Goal: Task Accomplishment & Management: Use online tool/utility

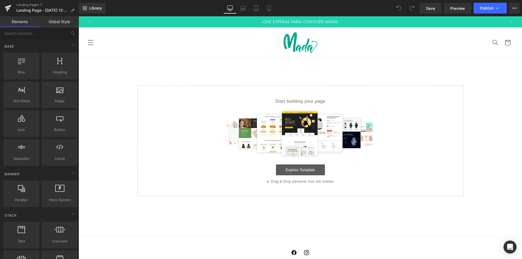
click at [294, 168] on link "Explore Template" at bounding box center [300, 169] width 49 height 11
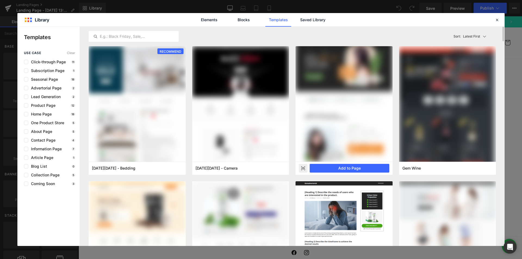
click at [304, 169] on rect at bounding box center [303, 168] width 9 height 9
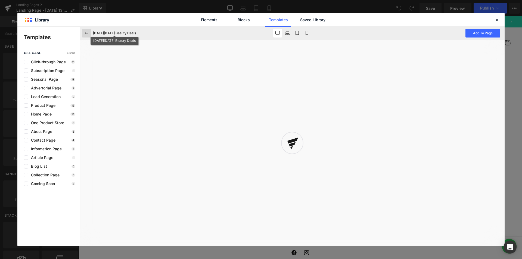
click at [87, 34] on icon at bounding box center [86, 33] width 5 height 5
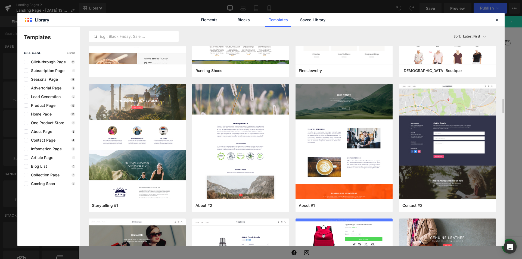
scroll to position [2688, 0]
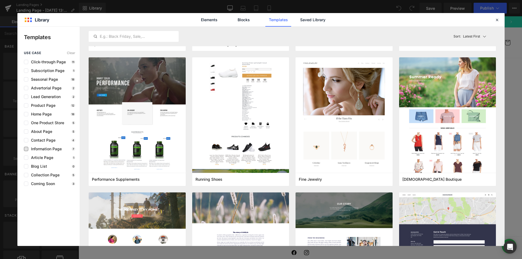
click at [42, 151] on span "Information Page" at bounding box center [44, 149] width 33 height 4
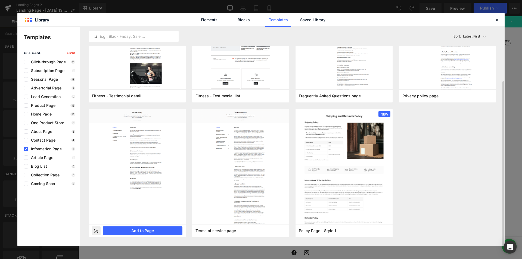
scroll to position [0, 0]
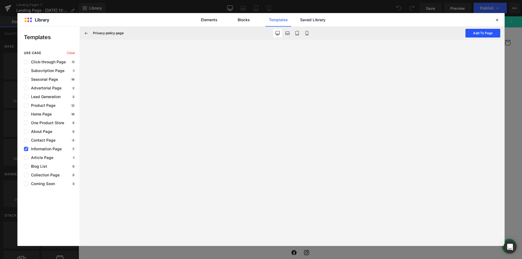
click at [482, 34] on button "Add To Page" at bounding box center [482, 33] width 35 height 9
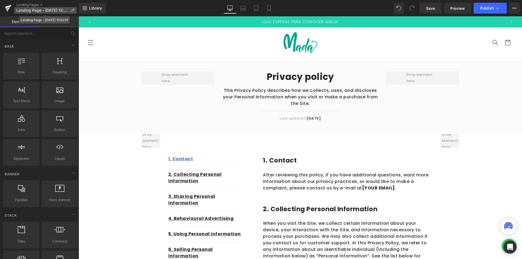
click at [48, 8] on span "Landing Page - Aug 27, 13:52:51" at bounding box center [42, 10] width 52 height 4
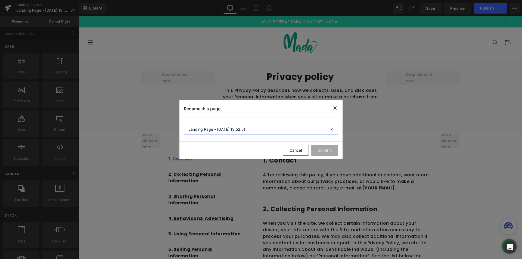
drag, startPoint x: 254, startPoint y: 129, endPoint x: 111, endPoint y: 114, distance: 144.1
click at [0, 0] on div "Rename this page Landing Page - Aug 27, 13:52:51 Cancel Confirm" at bounding box center [0, 0] width 0 height 0
click at [0, 0] on input "Landing Page - Aug 27, 13:52:51" at bounding box center [0, 0] width 0 height 0
drag, startPoint x: 255, startPoint y: 128, endPoint x: 105, endPoint y: 128, distance: 149.8
click at [0, 0] on div "Rename this page Landing Page - Aug 27, 13:52:51 Cancel Confirm" at bounding box center [0, 0] width 0 height 0
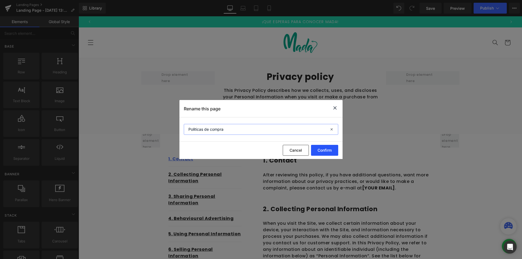
type input "Politicas de compra"
click at [0, 0] on button "Confirm" at bounding box center [0, 0] width 0 height 0
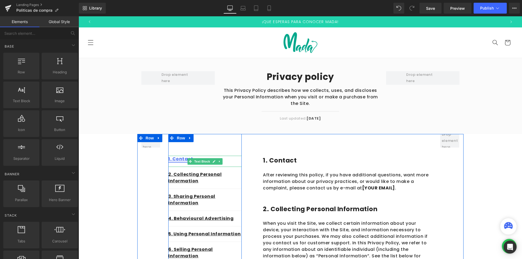
click at [185, 160] on link "1. Contact" at bounding box center [180, 159] width 25 height 6
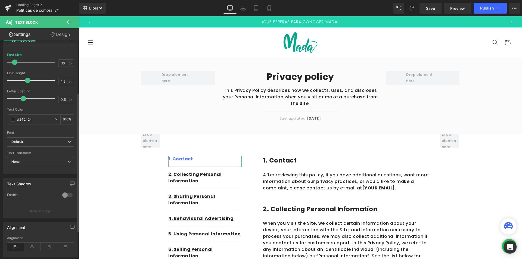
scroll to position [109, 0]
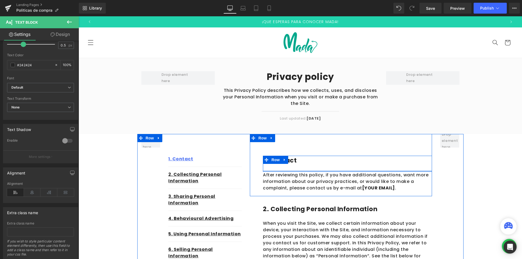
click at [325, 169] on div "1. Contact Heading" at bounding box center [347, 164] width 169 height 16
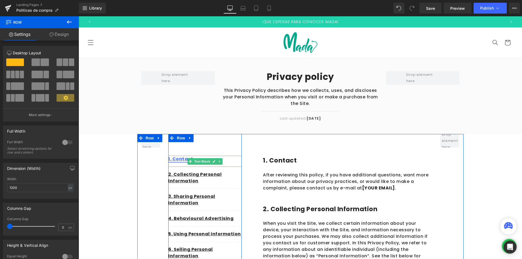
click at [180, 159] on link "1. Contact" at bounding box center [180, 159] width 25 height 6
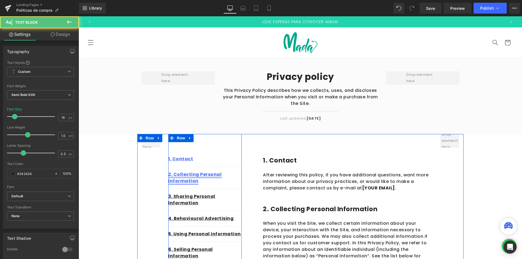
click at [178, 174] on link "2. Collecting Personal Information" at bounding box center [194, 177] width 53 height 13
click at [229, 180] on p "2. Collecting Personal Information" at bounding box center [204, 177] width 73 height 13
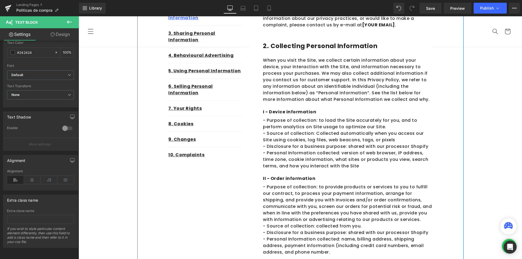
scroll to position [136, 0]
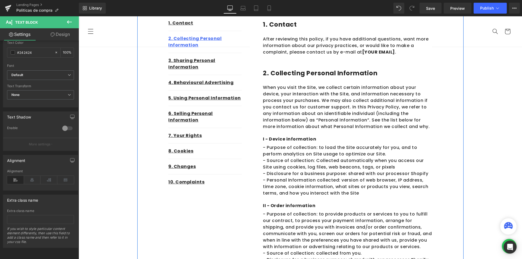
click at [168, 181] on div "10. Complaints" at bounding box center [204, 182] width 73 height 15
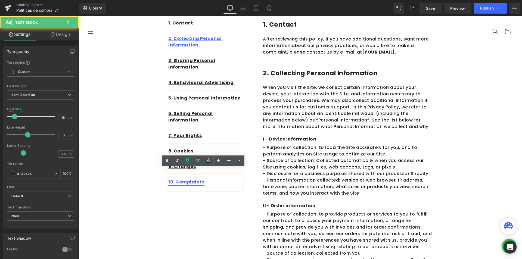
click at [179, 179] on link "10. Complaints" at bounding box center [186, 182] width 36 height 6
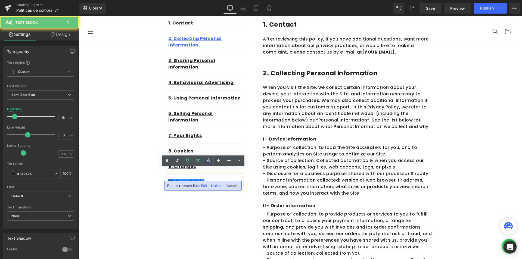
click at [221, 175] on div "10. Complaints" at bounding box center [204, 182] width 73 height 15
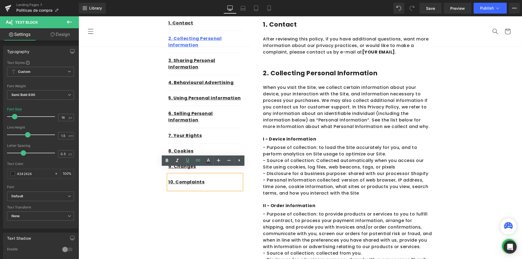
click at [203, 179] on p "10. Complaints" at bounding box center [204, 182] width 73 height 7
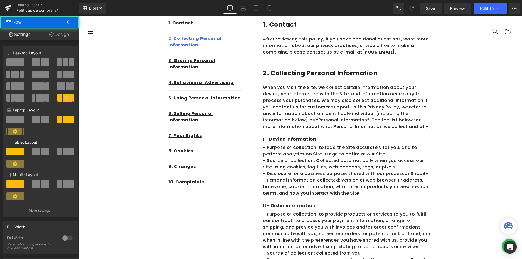
click at [180, 180] on div "10. Complaints" at bounding box center [204, 182] width 73 height 15
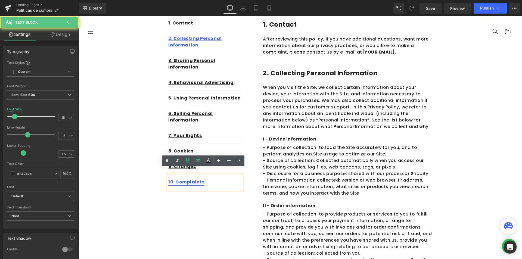
click at [179, 179] on link "10. Complaints" at bounding box center [186, 182] width 36 height 6
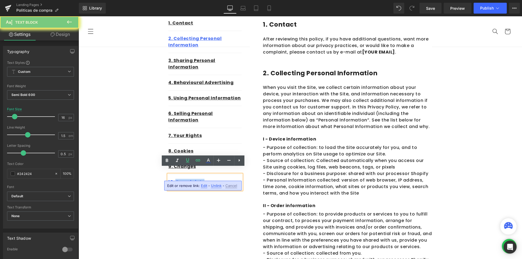
click at [179, 179] on link "10. Complaints" at bounding box center [186, 182] width 36 height 6
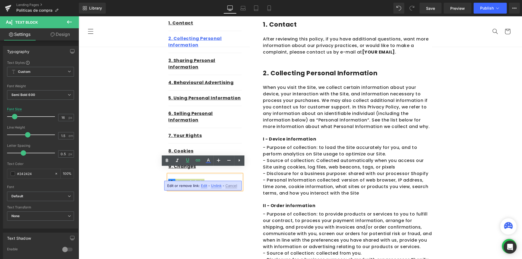
click at [213, 186] on span "Unlink" at bounding box center [216, 185] width 11 height 5
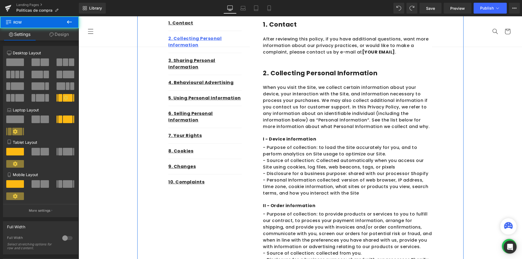
scroll to position [54, 0]
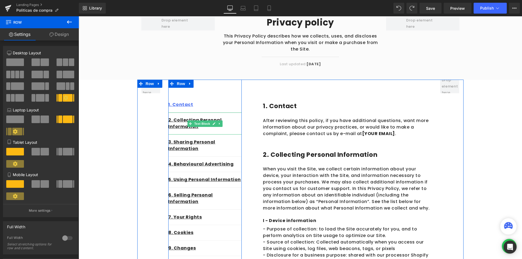
click at [206, 101] on div "1. Contact Text Block 2. Collecting Personal Information Text Block 3. Sharing …" at bounding box center [204, 177] width 73 height 194
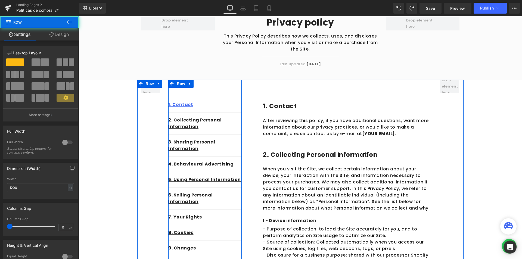
click at [191, 104] on span at bounding box center [191, 107] width 6 height 7
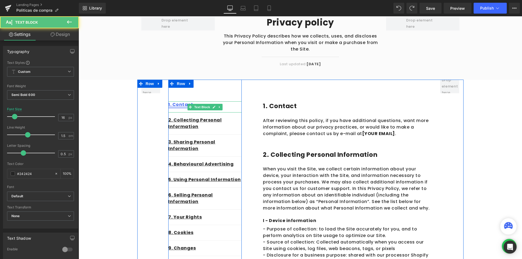
click at [178, 104] on link "1. Contact" at bounding box center [180, 104] width 25 height 6
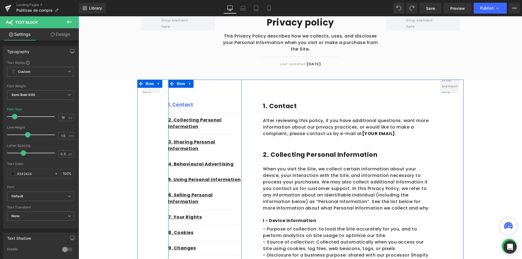
click at [200, 86] on div "1. Contact Text Block 2. Collecting Personal Information Text Block 3. Sharing …" at bounding box center [204, 177] width 73 height 194
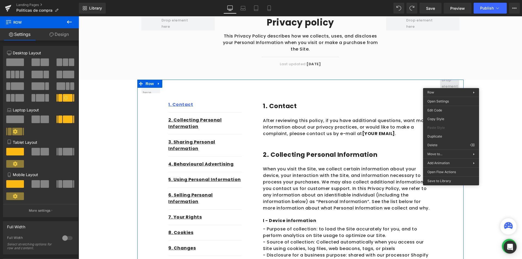
click at [451, 84] on span at bounding box center [450, 86] width 20 height 21
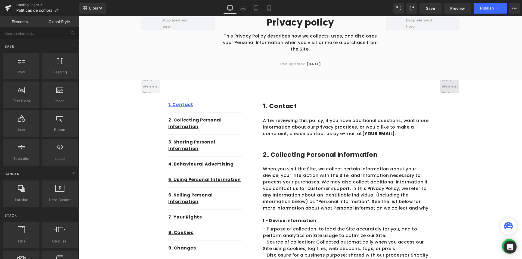
click at [451, 84] on span at bounding box center [450, 86] width 20 height 21
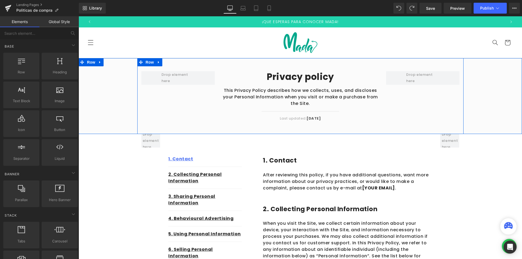
click at [301, 86] on div "This Privacy Policy describes how we collects, uses, and discloses your Persona…" at bounding box center [300, 96] width 155 height 26
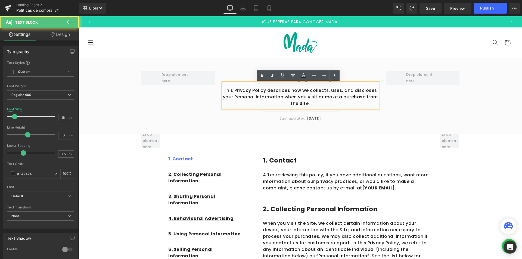
drag, startPoint x: 372, startPoint y: 72, endPoint x: 369, endPoint y: 73, distance: 3.6
click at [372, 72] on div "Privacy policy Heading" at bounding box center [300, 77] width 155 height 12
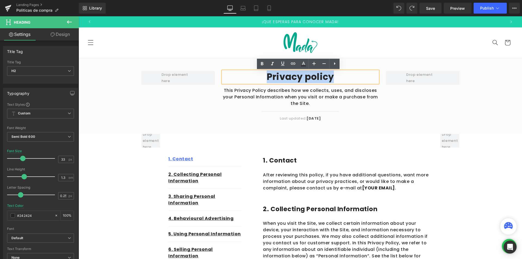
drag, startPoint x: 348, startPoint y: 76, endPoint x: 231, endPoint y: 75, distance: 117.2
click at [231, 75] on h2 "Privacy policy" at bounding box center [300, 77] width 155 height 12
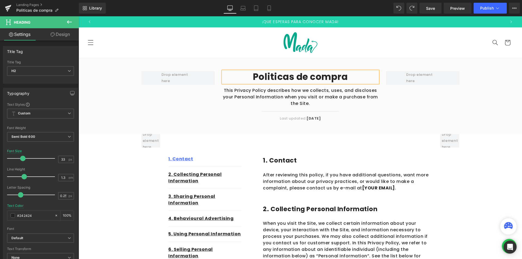
click at [299, 86] on div "This Privacy Policy describes how we collects, uses, and discloses your Persona…" at bounding box center [300, 96] width 155 height 26
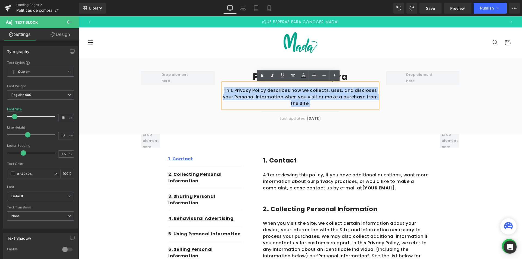
drag, startPoint x: 311, startPoint y: 103, endPoint x: 221, endPoint y: 89, distance: 91.4
click at [223, 89] on p "This Privacy Policy describes how we collects, uses, and discloses your Persona…" at bounding box center [300, 97] width 155 height 20
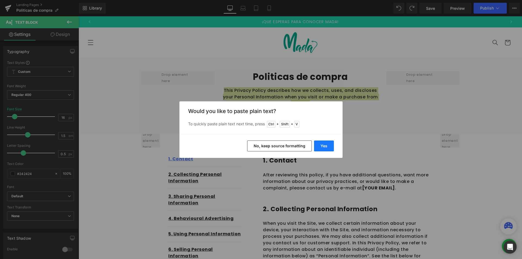
click at [323, 146] on button "Yes" at bounding box center [324, 146] width 20 height 11
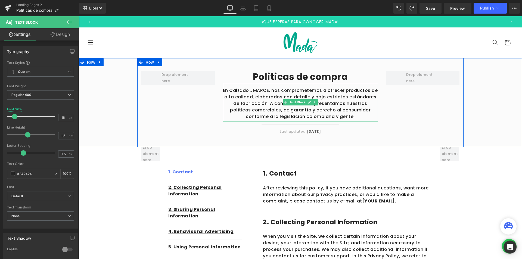
click at [266, 96] on p "En Calzado JMARCE, nos comprometemos a ofrecer productos de alta calidad, elabo…" at bounding box center [300, 103] width 155 height 33
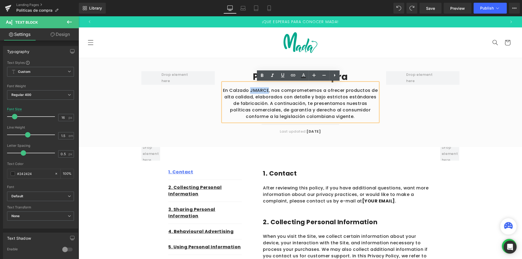
drag, startPoint x: 267, startPoint y: 89, endPoint x: 250, endPoint y: 90, distance: 16.9
click at [250, 90] on p "En Calzado JMARCE, nos comprometemos a ofrecer productos de alta calidad, elabo…" at bounding box center [300, 103] width 155 height 33
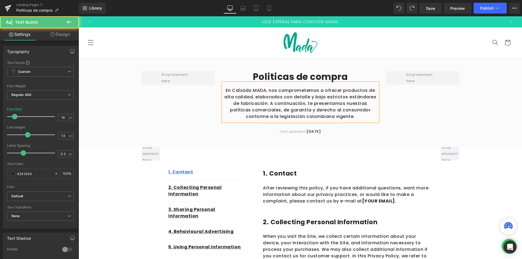
click at [326, 112] on p "En Calzado MADA, nos comprometemos a ofrecer productos de alta calidad, elabora…" at bounding box center [300, 103] width 155 height 33
click at [344, 113] on p "En Calzado MADA, nos comprometemos a ofrecer productos de alta calidad, elabora…" at bounding box center [300, 103] width 155 height 33
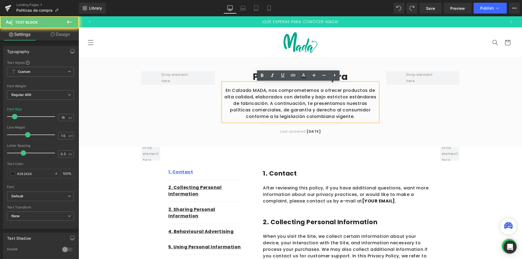
click at [339, 116] on p "En Calzado MADA, nos comprometemos a ofrecer productos de alta calidad, elabora…" at bounding box center [300, 103] width 155 height 33
click at [352, 132] on p "Last updated: April 2023" at bounding box center [300, 131] width 155 height 5
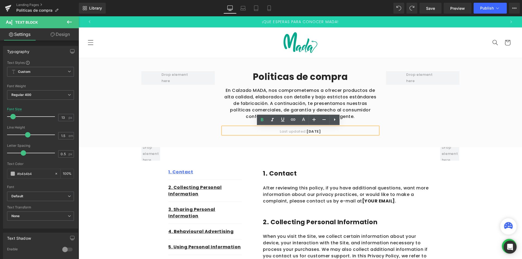
click at [331, 134] on div "Last updated: April 2023" at bounding box center [300, 130] width 155 height 7
click at [292, 132] on p "Last updated: April 2023" at bounding box center [300, 131] width 155 height 5
click at [279, 132] on p "Last updated: April 2023" at bounding box center [300, 131] width 155 height 5
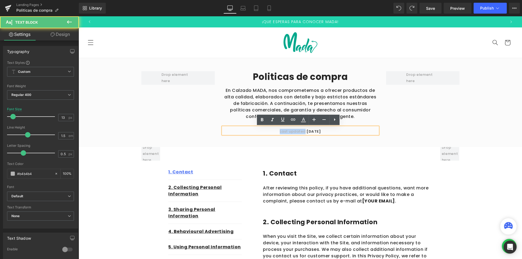
drag, startPoint x: 300, startPoint y: 132, endPoint x: 270, endPoint y: 131, distance: 29.9
click at [270, 131] on p "Last updated: April 2023" at bounding box center [300, 131] width 155 height 5
click at [332, 131] on p "Last updated: April 2023" at bounding box center [300, 131] width 155 height 5
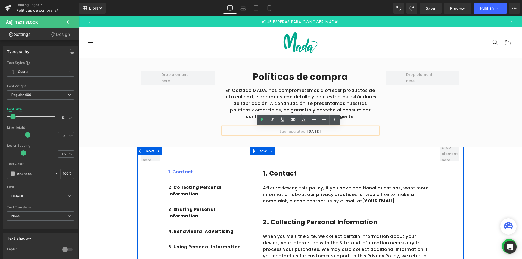
click at [319, 148] on div at bounding box center [300, 147] width 326 height 1
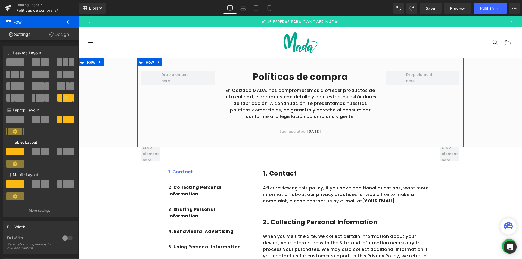
click at [337, 132] on p "Last updated: April 2023" at bounding box center [300, 131] width 155 height 5
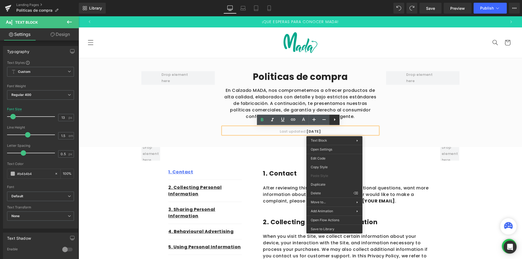
drag, startPoint x: 334, startPoint y: 122, endPoint x: 259, endPoint y: 109, distance: 76.2
click at [0, 0] on icon at bounding box center [0, 0] width 0 height 0
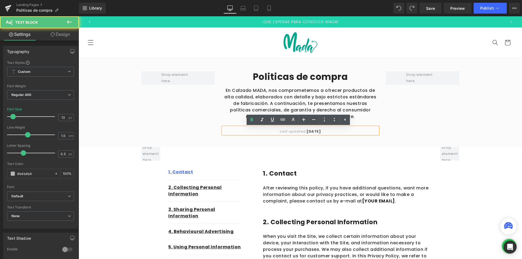
click at [369, 127] on div "Last updated: April 2023" at bounding box center [300, 130] width 155 height 7
click at [397, 136] on div "Politicas de compra Heading En Calzado MADA, nos comprometemos a ofrecer produc…" at bounding box center [300, 102] width 326 height 89
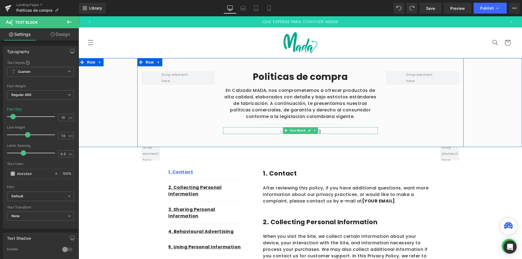
click at [372, 131] on p "Last updated: April 2023" at bounding box center [300, 131] width 155 height 5
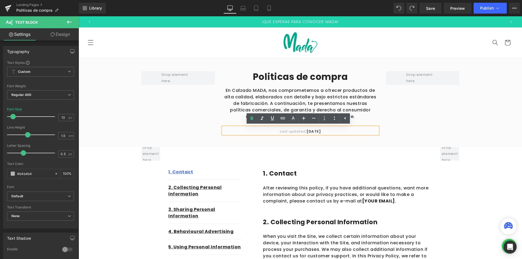
click at [382, 132] on div "Politicas de compra Heading En Calzado MADA, nos comprometemos a ofrecer produc…" at bounding box center [300, 102] width 326 height 89
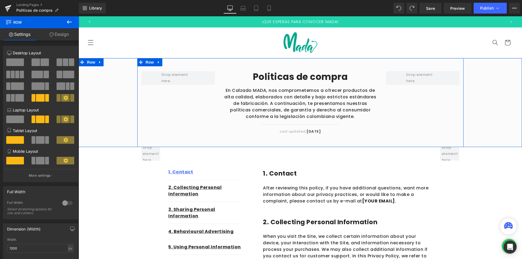
click at [79, 16] on div at bounding box center [79, 16] width 0 height 0
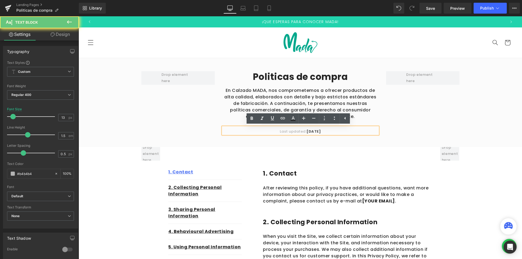
click at [376, 129] on div "Last updated: April 2023" at bounding box center [300, 130] width 155 height 7
click at [377, 129] on div "Politicas de compra Heading En Calzado MADA, nos comprometemos a ofrecer produc…" at bounding box center [300, 102] width 163 height 63
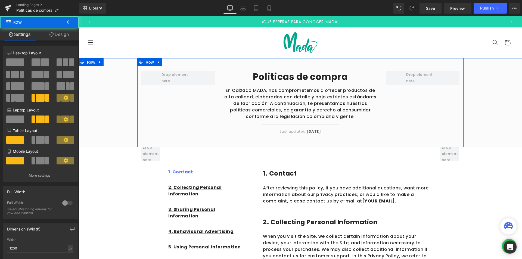
click at [379, 130] on div "Politicas de compra Heading En Calzado MADA, nos comprometemos a ofrecer produc…" at bounding box center [300, 102] width 163 height 63
click at [376, 134] on div "Politicas de compra Heading En Calzado MADA, nos comprometemos a ofrecer produc…" at bounding box center [300, 102] width 163 height 63
click at [372, 134] on div "Politicas de compra Heading En Calzado MADA, nos comprometemos a ofrecer produc…" at bounding box center [300, 102] width 326 height 89
click at [371, 133] on div at bounding box center [300, 133] width 155 height 1
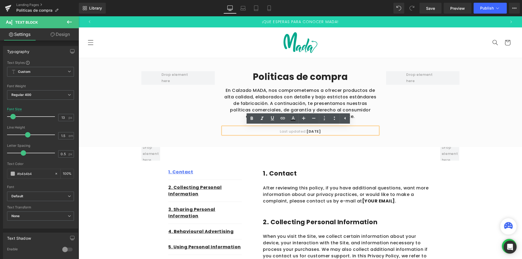
click at [373, 134] on div "Last updated: April 2023" at bounding box center [300, 130] width 155 height 7
click at [374, 138] on div "Politicas de compra Heading En Calzado MADA, nos comprometemos a ofrecer produc…" at bounding box center [300, 102] width 326 height 89
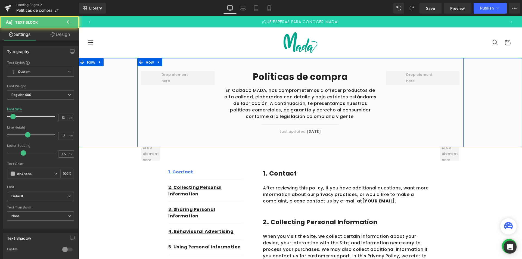
drag, startPoint x: 371, startPoint y: 133, endPoint x: 352, endPoint y: 135, distance: 19.1
click at [360, 137] on div "Politicas de compra Heading En Calzado MADA, nos comprometemos a ofrecer produc…" at bounding box center [300, 102] width 326 height 89
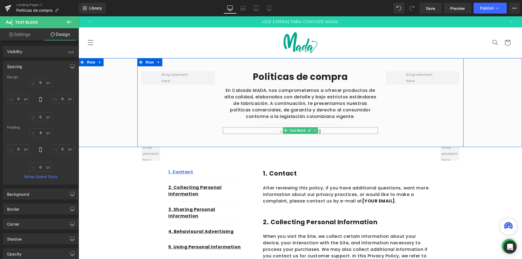
click at [314, 131] on icon at bounding box center [314, 130] width 3 height 3
click at [317, 131] on link at bounding box center [318, 130] width 6 height 7
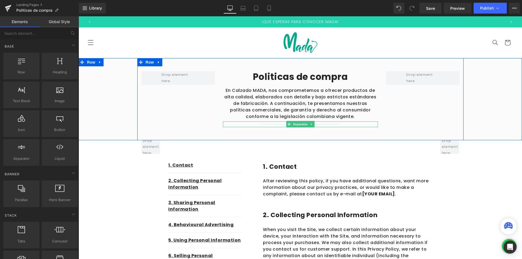
click at [314, 124] on hr at bounding box center [300, 125] width 77 height 3
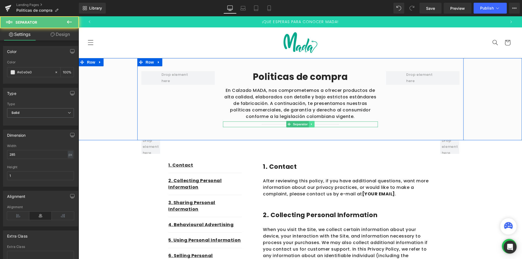
click at [311, 124] on icon at bounding box center [311, 124] width 1 height 2
click at [313, 125] on icon at bounding box center [314, 124] width 3 height 3
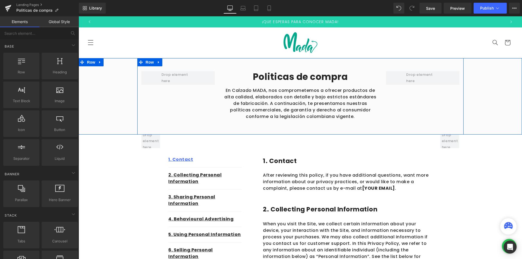
click at [268, 128] on div "Politicas de compra Heading En Calzado MADA, nos comprometemos a ofrecer produc…" at bounding box center [300, 96] width 326 height 76
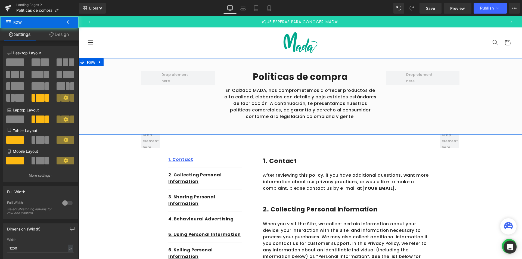
click at [227, 60] on div "Politicas de compra Heading En Calzado MADA, nos comprometemos a ofrecer produc…" at bounding box center [300, 96] width 326 height 76
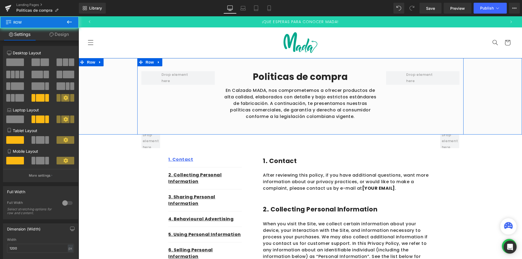
click at [228, 60] on div "Politicas de compra Heading En Calzado MADA, nos comprometemos a ofrecer produc…" at bounding box center [300, 96] width 326 height 76
click at [228, 59] on div at bounding box center [300, 58] width 443 height 1
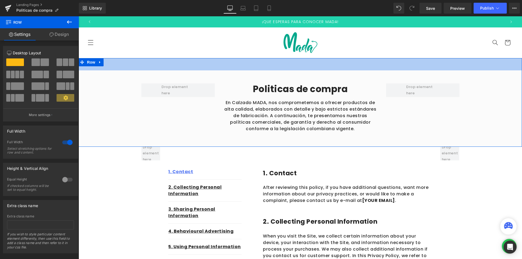
drag, startPoint x: 216, startPoint y: 58, endPoint x: 212, endPoint y: 71, distance: 12.8
click at [212, 71] on div "Politicas de compra Heading En Calzado MADA, nos comprometemos a ofrecer produc…" at bounding box center [300, 102] width 443 height 89
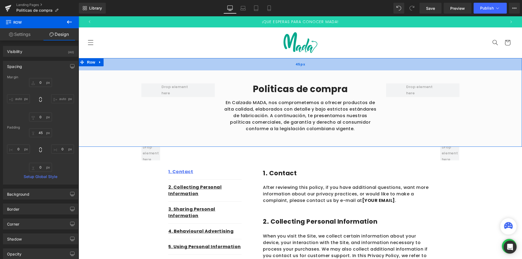
click at [214, 62] on div "45px" at bounding box center [300, 64] width 443 height 12
click at [43, 134] on input "45" at bounding box center [40, 132] width 23 height 9
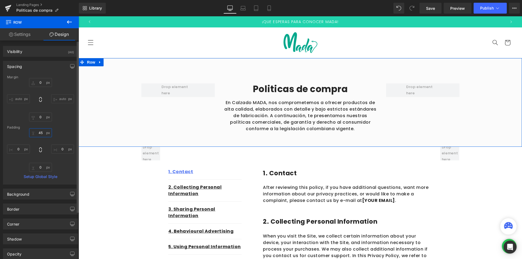
drag, startPoint x: 42, startPoint y: 134, endPoint x: 26, endPoint y: 131, distance: 16.3
click at [26, 131] on div "45px 45 0px 0 0px 0 0px 0" at bounding box center [40, 149] width 67 height 43
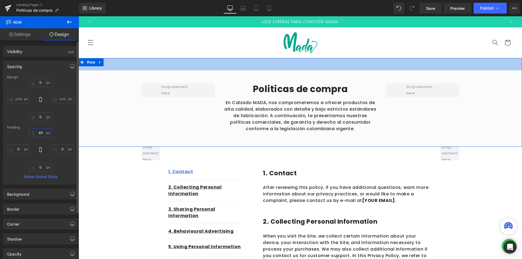
click at [41, 132] on input "45" at bounding box center [40, 132] width 23 height 9
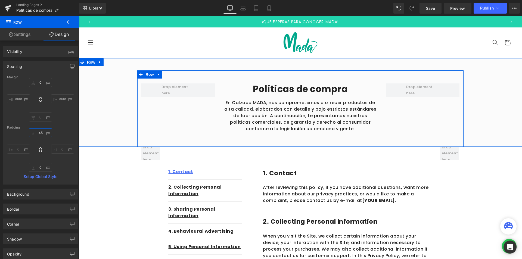
type input "4"
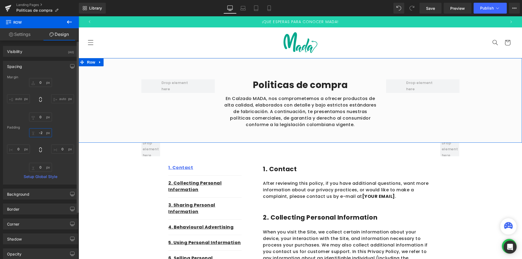
type input "-2+"
type input "Ç"
click at [50, 125] on div "Margin 0px 0 auto auto 0px 0 auto auto Padding 0px 0 0px 0 0px 0 Setup Global S…" at bounding box center [40, 129] width 74 height 109
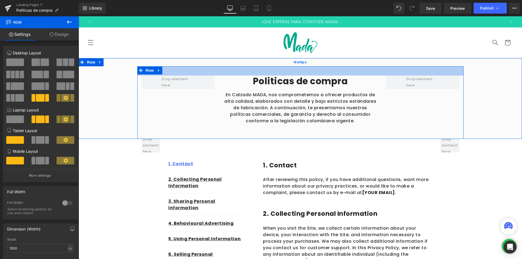
drag, startPoint x: 293, startPoint y: 66, endPoint x: 292, endPoint y: 63, distance: 3.7
click at [292, 63] on div "Politicas de compra Heading En Calzado MADA, nos comprometemos a ofrecer produc…" at bounding box center [300, 98] width 443 height 81
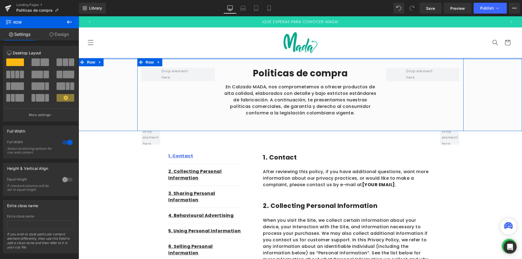
drag, startPoint x: 290, startPoint y: 63, endPoint x: 290, endPoint y: 52, distance: 10.9
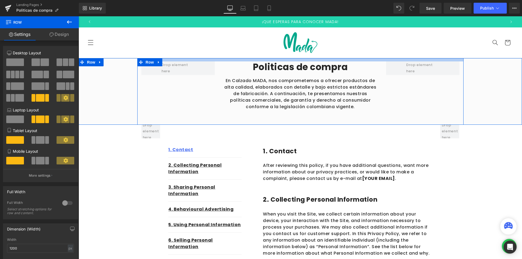
drag, startPoint x: 291, startPoint y: 58, endPoint x: 291, endPoint y: 54, distance: 3.5
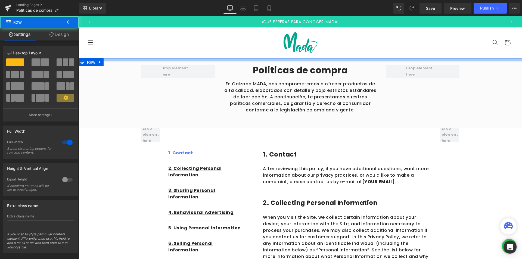
drag, startPoint x: 289, startPoint y: 58, endPoint x: 288, endPoint y: 61, distance: 3.4
click at [288, 61] on div at bounding box center [300, 59] width 443 height 3
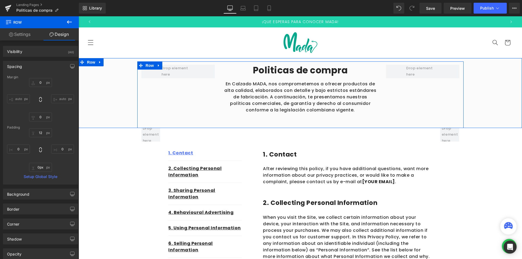
drag, startPoint x: 317, startPoint y: 127, endPoint x: 317, endPoint y: 120, distance: 7.6
click at [317, 120] on div "Politicas de compra Heading En Calzado MADA, nos comprometemos a ofrecer produc…" at bounding box center [300, 93] width 443 height 70
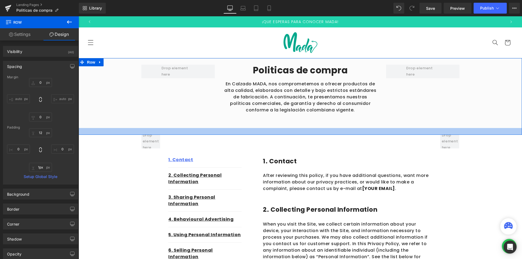
type input "0px"
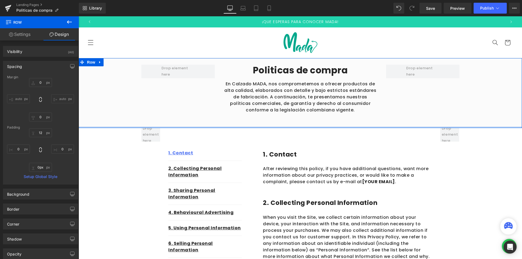
click at [315, 126] on div "Politicas de compra Heading En Calzado MADA, nos comprometemos a ofrecer produc…" at bounding box center [300, 93] width 443 height 70
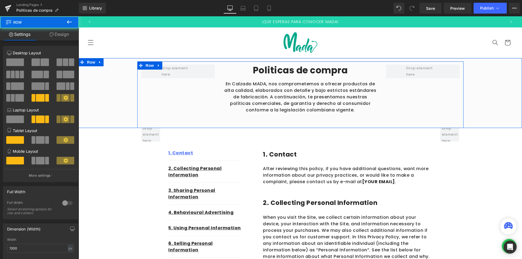
click at [310, 122] on div "Politicas de compra Heading En Calzado MADA, nos comprometemos a ofrecer produc…" at bounding box center [300, 94] width 326 height 67
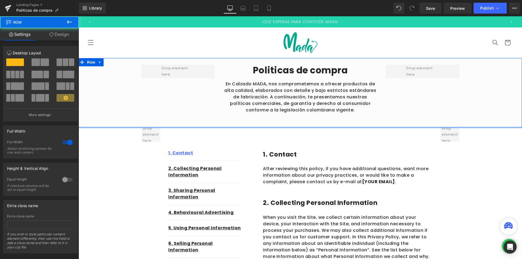
drag, startPoint x: 310, startPoint y: 126, endPoint x: 301, endPoint y: 109, distance: 19.1
click at [309, 113] on div "Politicas de compra Heading En Calzado MADA, nos comprometemos a ofrecer produc…" at bounding box center [300, 93] width 443 height 70
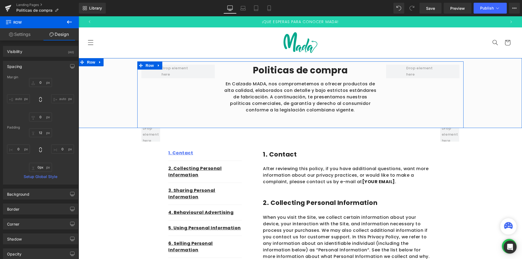
drag, startPoint x: 248, startPoint y: 127, endPoint x: 247, endPoint y: 119, distance: 8.7
click at [247, 119] on div "Politicas de compra Heading En Calzado MADA, nos comprometemos a ofrecer produc…" at bounding box center [300, 93] width 443 height 70
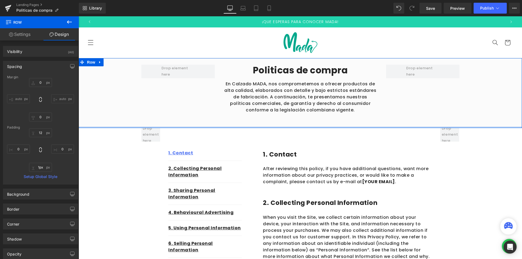
type input "0px"
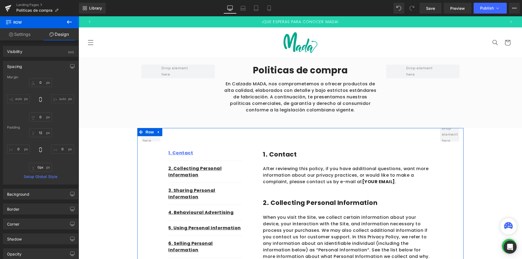
drag, startPoint x: 247, startPoint y: 127, endPoint x: 247, endPoint y: 132, distance: 4.4
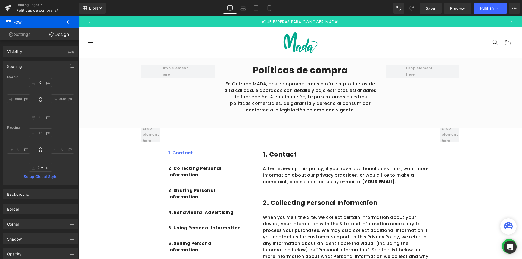
click at [239, 122] on div "Politicas de compra Heading En Calzado MADA, nos comprometemos a ofrecer produc…" at bounding box center [300, 94] width 326 height 67
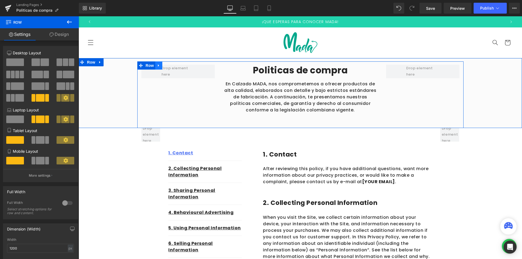
click at [157, 67] on icon at bounding box center [159, 65] width 4 height 4
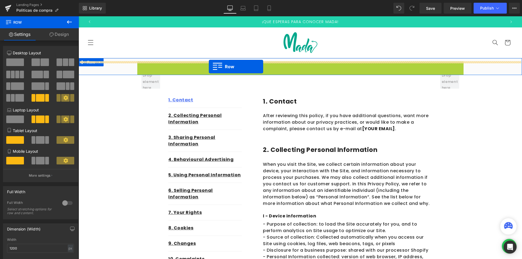
drag, startPoint x: 141, startPoint y: 65, endPoint x: 209, endPoint y: 67, distance: 68.3
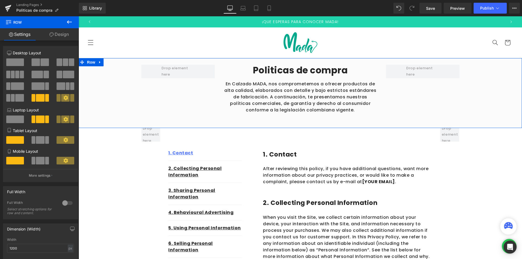
click at [484, 95] on div "Politicas de compra Heading En Calzado MADA, nos comprometemos a ofrecer produc…" at bounding box center [300, 94] width 443 height 67
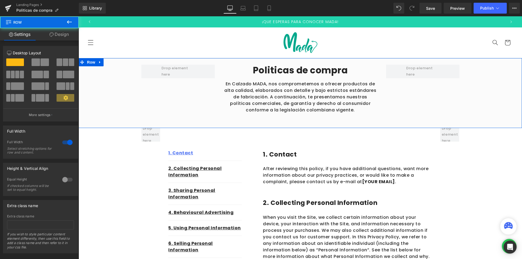
click at [319, 104] on p "En Calzado MADA, nos comprometemos a ofrecer productos de alta calidad, elabora…" at bounding box center [300, 97] width 155 height 33
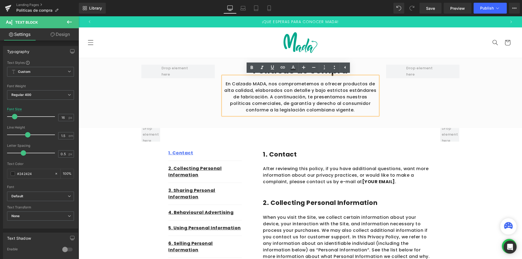
click at [235, 132] on div "1. Contact Text Block 2. Collecting Personal Information Text Block 3. Sharing …" at bounding box center [204, 225] width 73 height 194
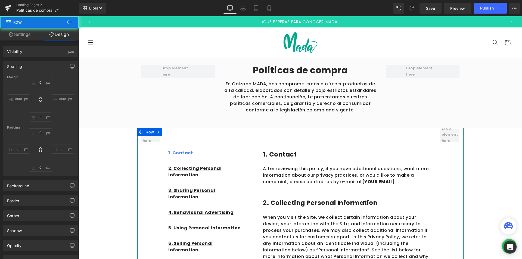
type input "0"
type input "70"
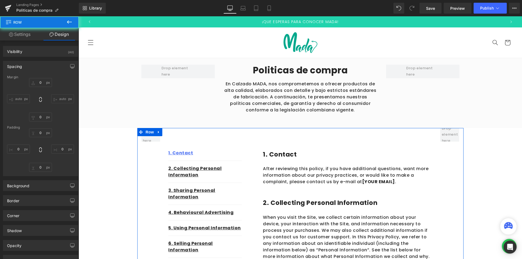
type input "0"
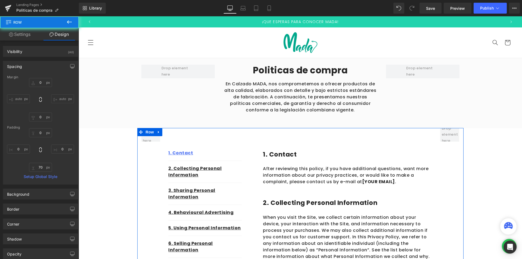
click at [253, 122] on div "Politicas de compra Heading En Calzado MADA, nos comprometemos a ofrecer produc…" at bounding box center [300, 94] width 326 height 67
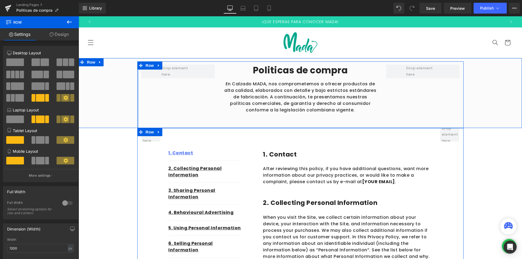
drag, startPoint x: 136, startPoint y: 109, endPoint x: 132, endPoint y: 107, distance: 5.1
click at [132, 107] on div "Politicas de compra Heading En Calzado MADA, nos comprometemos a ofrecer produc…" at bounding box center [300, 94] width 443 height 67
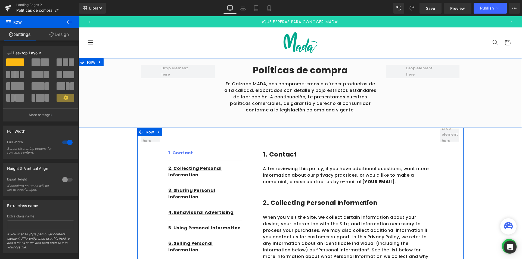
drag, startPoint x: 183, startPoint y: 126, endPoint x: 179, endPoint y: 113, distance: 14.4
click at [181, 113] on div "Politicas de compra Heading En Calzado MADA, nos comprometemos a ofrecer produc…" at bounding box center [300, 93] width 443 height 70
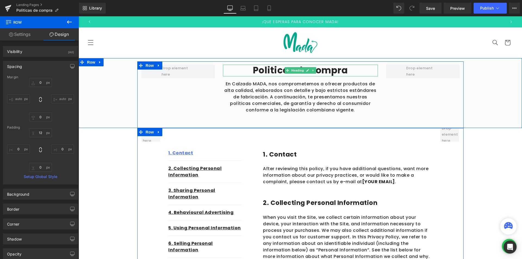
click at [233, 74] on h2 "Politicas de compra" at bounding box center [300, 71] width 155 height 12
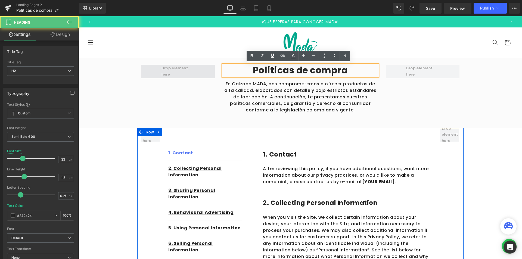
click at [212, 73] on span at bounding box center [177, 72] width 73 height 14
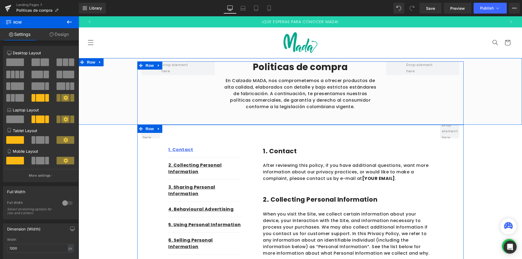
drag, startPoint x: 222, startPoint y: 63, endPoint x: 220, endPoint y: 68, distance: 5.6
click at [220, 68] on div "Politicas de compra Heading En Calzado MADA, nos comprometemos a ofrecer produc…" at bounding box center [300, 92] width 326 height 63
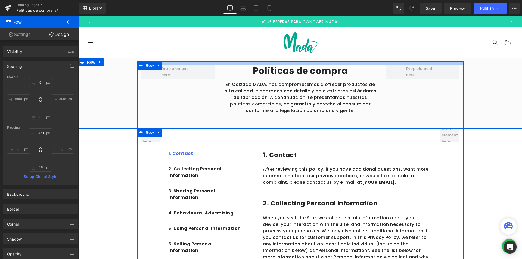
drag, startPoint x: 224, startPoint y: 62, endPoint x: 223, endPoint y: 66, distance: 3.8
click at [223, 66] on div "Politicas de compra Heading En Calzado MADA, nos comprometemos a ofrecer produc…" at bounding box center [300, 94] width 326 height 67
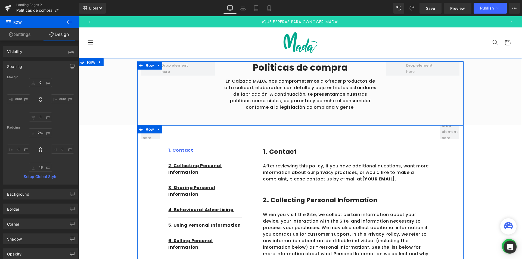
type input "1px"
drag, startPoint x: 225, startPoint y: 63, endPoint x: 225, endPoint y: 59, distance: 3.5
click at [225, 59] on div "Politicas de compra Heading En Calzado MADA, nos comprometemos a ofrecer produc…" at bounding box center [300, 91] width 443 height 67
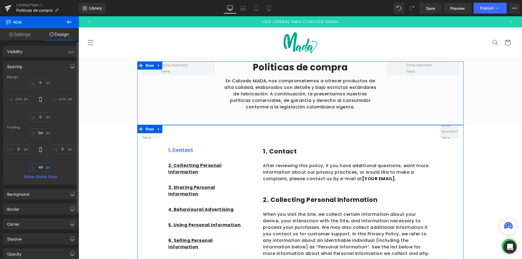
click at [42, 164] on input "48" at bounding box center [40, 167] width 23 height 9
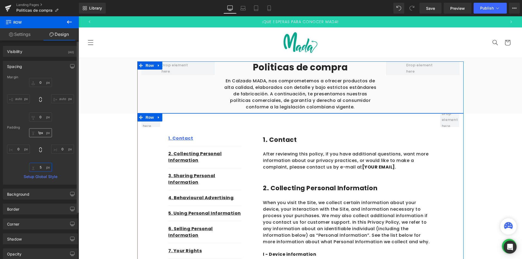
type input "5"
click at [42, 133] on input "1px" at bounding box center [40, 132] width 23 height 9
type input "5"
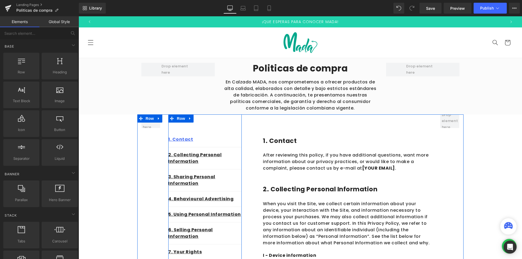
click at [211, 131] on div "1. Contact Text Block 2. Collecting Personal Information Text Block 3. Sharing …" at bounding box center [204, 211] width 73 height 194
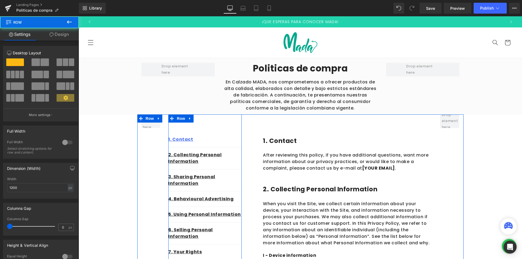
click at [352, 131] on div "1. Contact Heading Row After reviewing this policy, if you have additional ques…" at bounding box center [341, 145] width 182 height 62
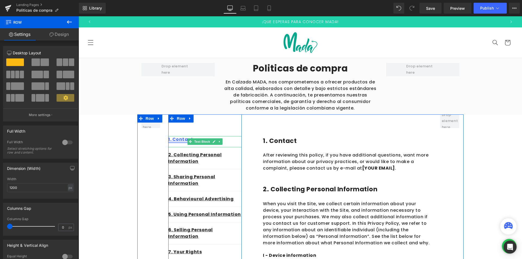
click at [178, 139] on link "1. Contact" at bounding box center [180, 139] width 25 height 6
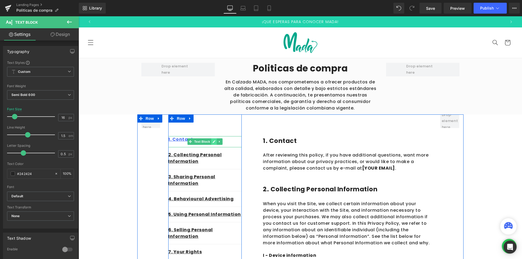
click at [213, 141] on icon at bounding box center [214, 141] width 3 height 3
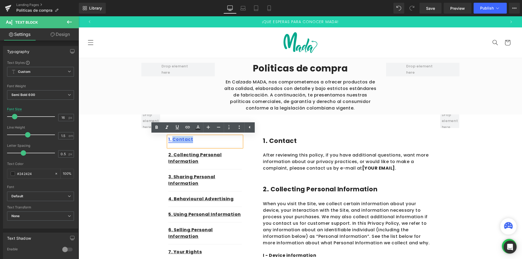
drag, startPoint x: 195, startPoint y: 139, endPoint x: 172, endPoint y: 139, distance: 23.4
click at [172, 139] on p "1. Contact" at bounding box center [204, 139] width 73 height 7
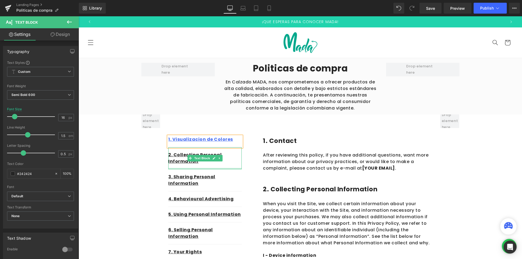
click at [235, 164] on p "2. Collecting Personal Information" at bounding box center [204, 158] width 73 height 13
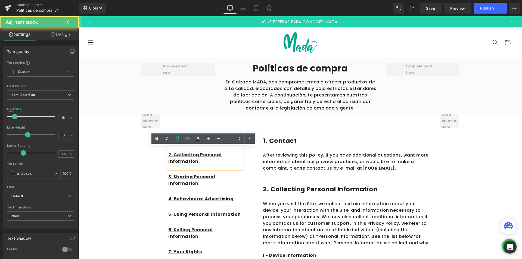
click at [315, 158] on p "After reviewing this policy, if you have additional questions, want more inform…" at bounding box center [347, 162] width 169 height 20
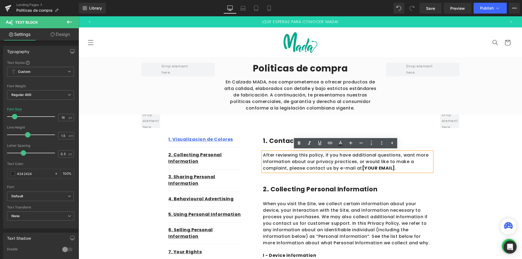
click at [234, 145] on div "1. Visualizacion de Colores" at bounding box center [204, 141] width 73 height 11
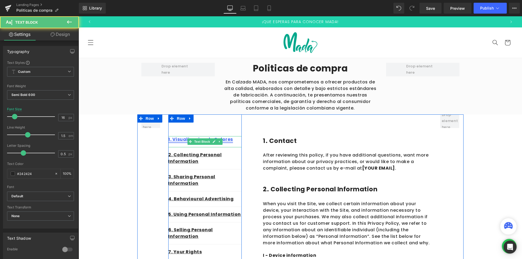
click at [179, 139] on link "1. Visualizacion de Colores" at bounding box center [200, 139] width 65 height 6
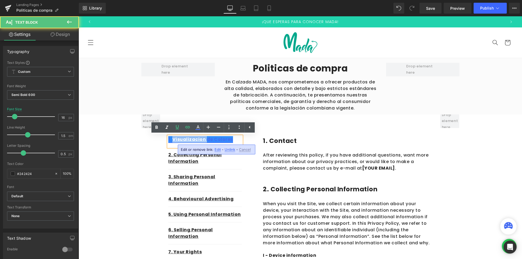
click at [179, 139] on link "1. Visualizacion de Colores" at bounding box center [200, 139] width 65 height 6
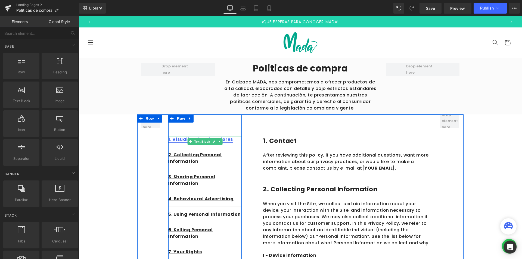
click at [174, 141] on link "1. Visualizacion de Colores" at bounding box center [200, 139] width 65 height 6
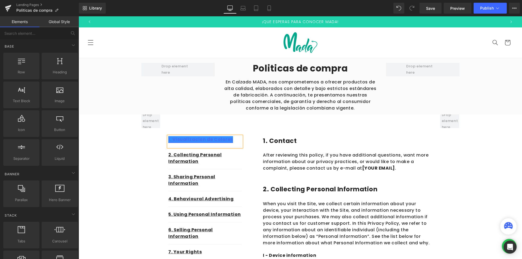
click at [174, 141] on link "1. Visualizacion de Colores" at bounding box center [200, 139] width 65 height 6
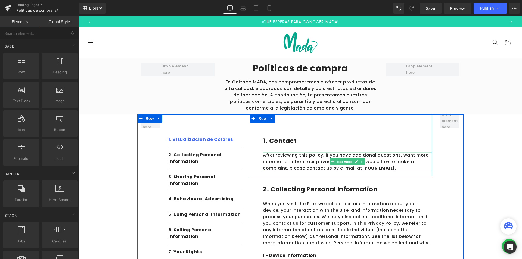
scroll to position [27, 0]
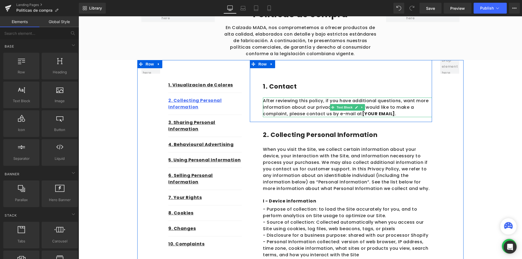
scroll to position [0, 0]
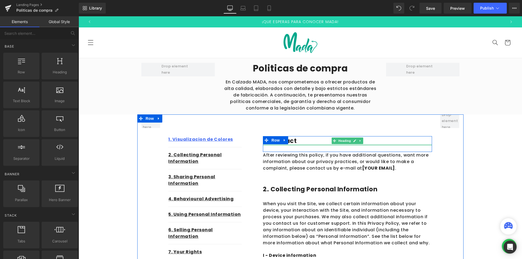
click at [302, 141] on h1 "1. Contact" at bounding box center [347, 141] width 169 height 10
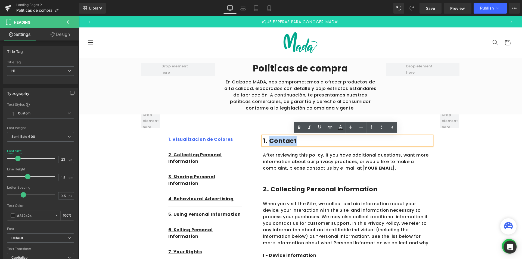
drag, startPoint x: 298, startPoint y: 140, endPoint x: 269, endPoint y: 140, distance: 29.9
click at [269, 140] on h1 "1. Contact" at bounding box center [347, 141] width 169 height 10
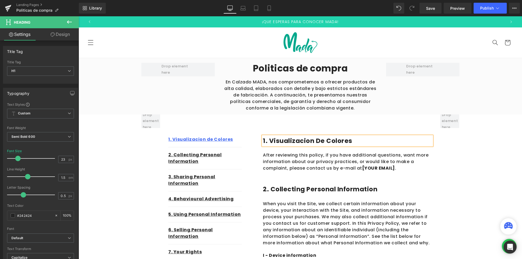
click at [283, 142] on h1 "1. Visualizacion de colores" at bounding box center [347, 141] width 169 height 10
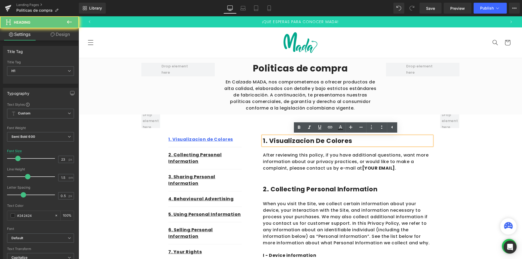
click at [282, 142] on h1 "1. Visualizacion de colores" at bounding box center [347, 141] width 169 height 10
click at [278, 141] on h1 "1. Visualizacion de colores" at bounding box center [347, 141] width 169 height 10
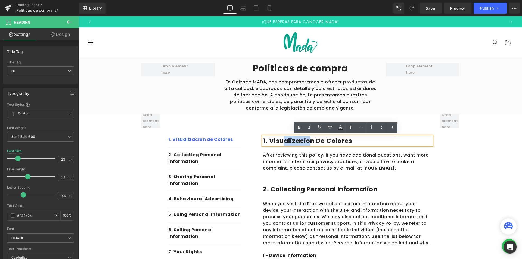
drag, startPoint x: 308, startPoint y: 141, endPoint x: 304, endPoint y: 142, distance: 4.2
click at [283, 141] on h1 "1. Visualizacion de colores" at bounding box center [347, 141] width 169 height 10
drag, startPoint x: 310, startPoint y: 141, endPoint x: 267, endPoint y: 140, distance: 42.4
click at [267, 140] on h1 "1. Visualizacion de colores" at bounding box center [347, 141] width 169 height 10
drag, startPoint x: 281, startPoint y: 139, endPoint x: 275, endPoint y: 143, distance: 7.1
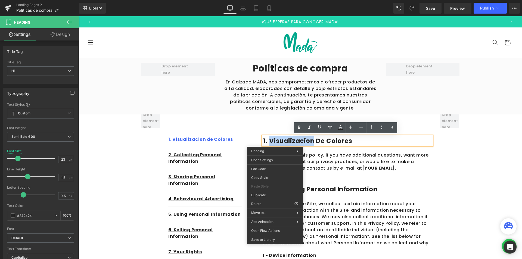
click at [347, 154] on p "After reviewing this policy, if you have additional questions, want more inform…" at bounding box center [347, 162] width 169 height 20
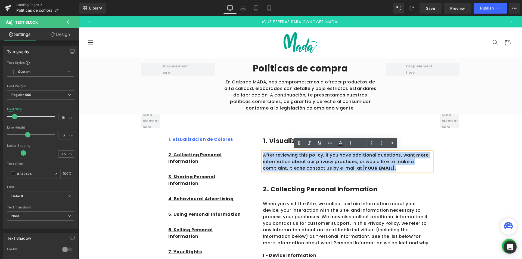
drag, startPoint x: 393, startPoint y: 167, endPoint x: 261, endPoint y: 154, distance: 132.5
click at [263, 154] on p "After reviewing this policy, if you have additional questions, want more inform…" at bounding box center [347, 162] width 169 height 20
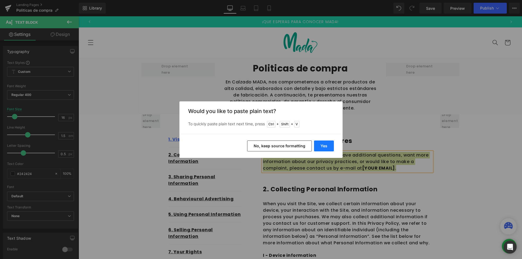
click at [331, 146] on button "Yes" at bounding box center [324, 146] width 20 height 11
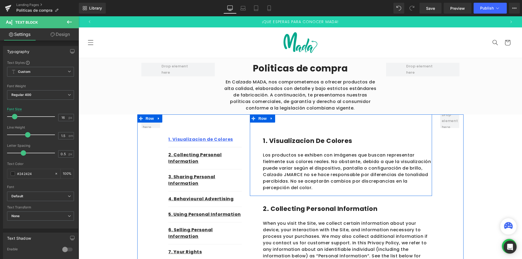
click at [301, 179] on p "Los productos se exhiben con imágenes que buscan representar fielmente sus colo…" at bounding box center [347, 171] width 169 height 39
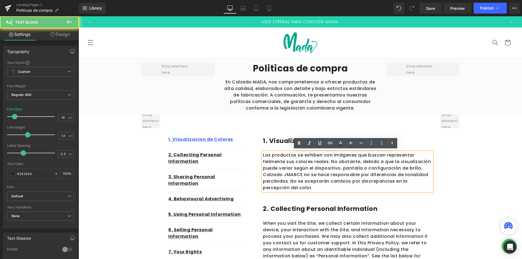
click at [288, 172] on p "Los productos se exhiben con imágenes que buscan representar fielmente sus colo…" at bounding box center [347, 171] width 169 height 39
drag, startPoint x: 298, startPoint y: 174, endPoint x: 282, endPoint y: 173, distance: 16.0
click at [282, 173] on p "Los productos se exhiben con imágenes que buscan representar fielmente sus colo…" at bounding box center [347, 171] width 169 height 39
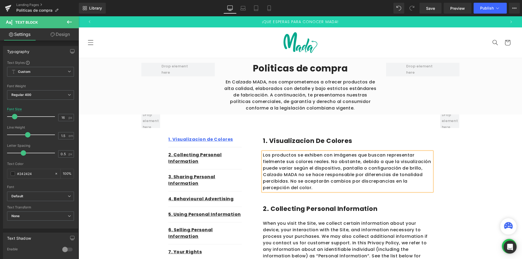
click at [306, 174] on p "Los productos se exhiben con imágenes que buscan representar fielmente sus colo…" at bounding box center [347, 171] width 169 height 39
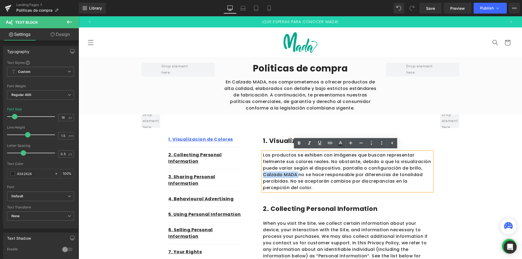
drag, startPoint x: 295, startPoint y: 173, endPoint x: 262, endPoint y: 173, distance: 33.7
click at [263, 173] on p "Los productos se exhiben con imágenes que buscan representar fielmente sus colo…" at bounding box center [347, 171] width 169 height 39
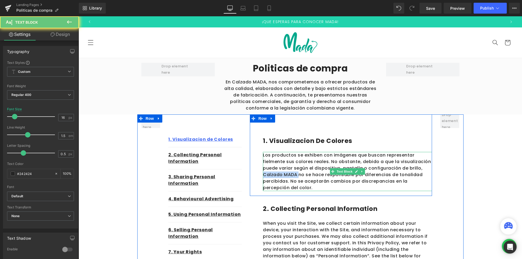
click at [265, 175] on p "Los productos se exhiben con imágenes que buscan representar fielmente sus colo…" at bounding box center [347, 171] width 169 height 39
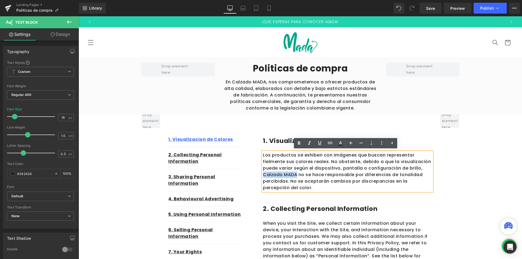
drag, startPoint x: 262, startPoint y: 174, endPoint x: 294, endPoint y: 175, distance: 31.8
click at [294, 175] on p "Los productos se exhiben con imágenes que buscan representar fielmente sus colo…" at bounding box center [347, 171] width 169 height 39
drag, startPoint x: 301, startPoint y: 144, endPoint x: 301, endPoint y: 147, distance: 3.5
click at [300, 144] on icon at bounding box center [299, 143] width 7 height 7
click at [308, 174] on p "Los productos se exhiben con imágenes que buscan representar fielmente sus colo…" at bounding box center [347, 171] width 169 height 39
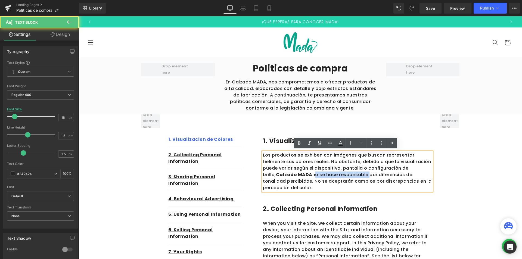
drag, startPoint x: 296, startPoint y: 175, endPoint x: 351, endPoint y: 176, distance: 54.9
click at [351, 176] on p "Los productos se exhiben con imágenes que buscan representar fielmente sus colo…" at bounding box center [347, 171] width 169 height 39
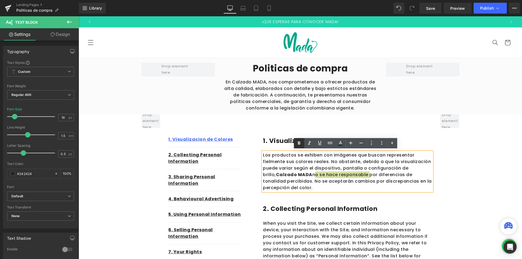
click at [303, 143] on link at bounding box center [299, 143] width 10 height 10
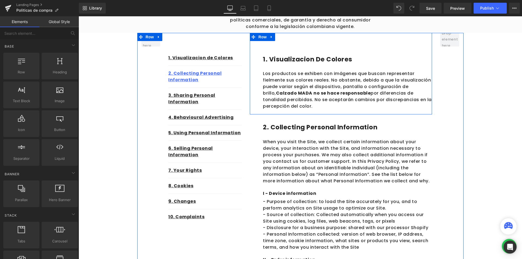
scroll to position [109, 0]
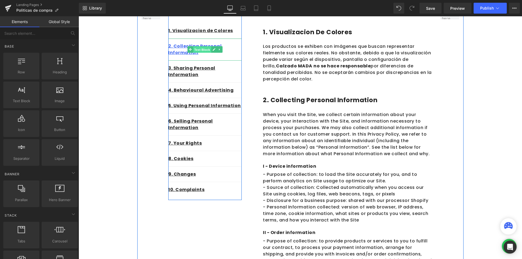
click at [196, 51] on span "Text Block" at bounding box center [202, 49] width 18 height 7
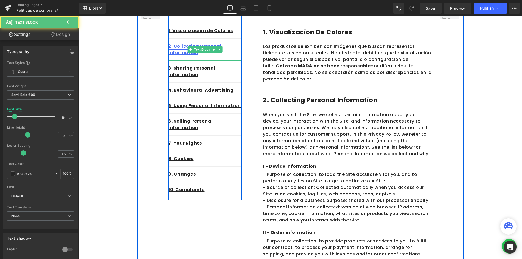
click at [171, 46] on link "2. Collecting Personal Information" at bounding box center [194, 49] width 53 height 13
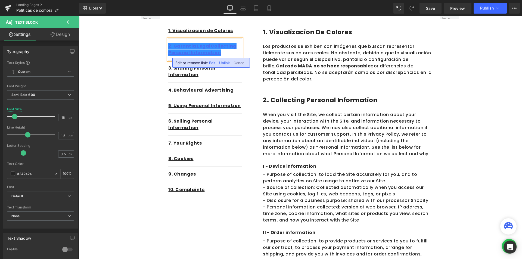
click at [220, 55] on p "2. Garantia LegalCollecting Personal Information" at bounding box center [204, 49] width 73 height 13
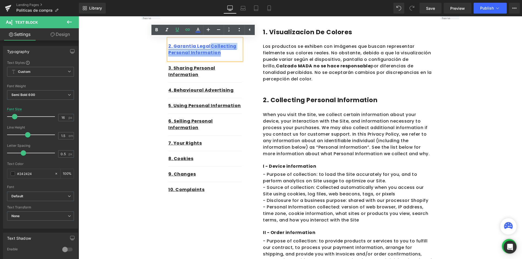
drag, startPoint x: 219, startPoint y: 54, endPoint x: 206, endPoint y: 48, distance: 13.8
click at [206, 48] on p "2. Garantia LegalCollecting Personal Information" at bounding box center [204, 49] width 73 height 13
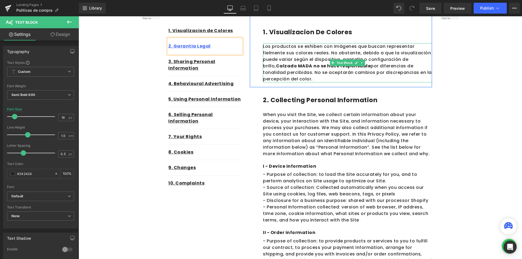
click at [355, 50] on p "Los productos se exhiben con imágenes que buscan representar fielmente sus colo…" at bounding box center [347, 62] width 169 height 39
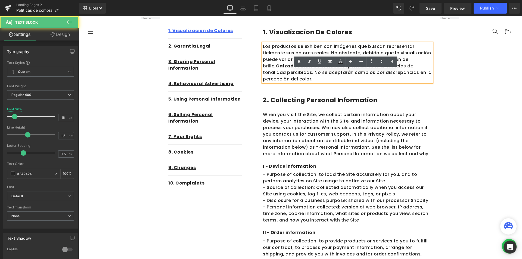
scroll to position [54, 0]
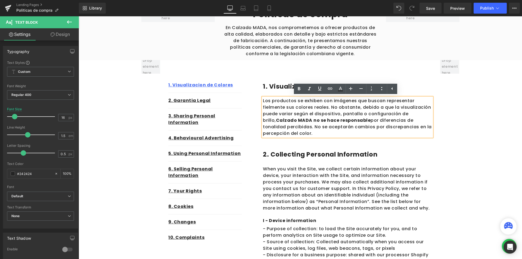
click at [296, 157] on h1 "2. Collecting Personal Information" at bounding box center [347, 155] width 169 height 10
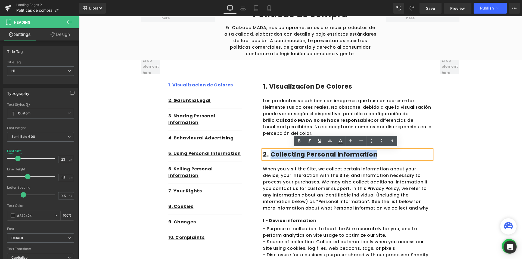
drag, startPoint x: 378, startPoint y: 156, endPoint x: 268, endPoint y: 155, distance: 110.4
click at [268, 155] on h1 "2. Collecting Personal Information" at bounding box center [347, 155] width 169 height 10
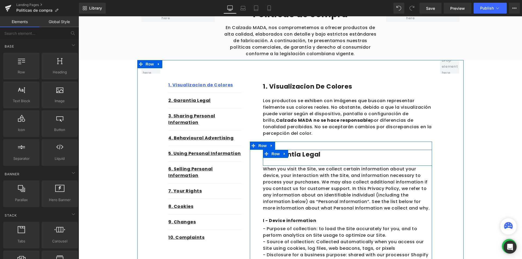
click at [79, 16] on div at bounding box center [79, 16] width 0 height 0
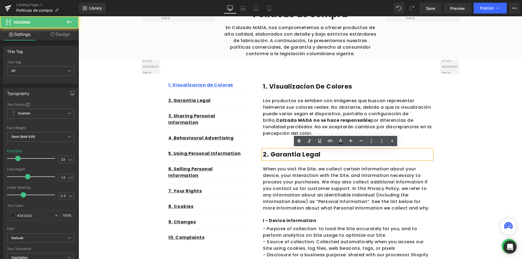
click at [295, 157] on h1 "2. Garantia Legal" at bounding box center [347, 155] width 169 height 10
click at [291, 156] on h1 "2. Garantia Legal" at bounding box center [347, 155] width 169 height 10
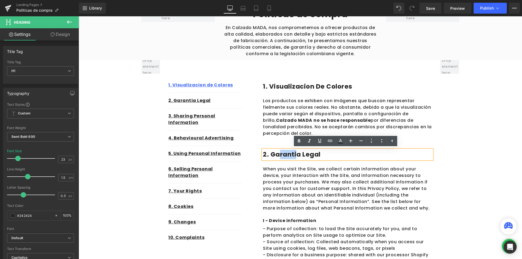
drag, startPoint x: 295, startPoint y: 155, endPoint x: 277, endPoint y: 155, distance: 17.7
click at [277, 155] on h1 "2. Garantia Legal" at bounding box center [347, 155] width 169 height 10
drag, startPoint x: 296, startPoint y: 156, endPoint x: 270, endPoint y: 156, distance: 26.1
click at [270, 156] on h1 "2. Garantia Legal" at bounding box center [347, 155] width 169 height 10
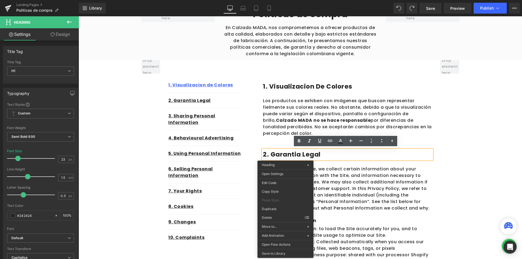
click at [285, 155] on h1 "2. Garantia Legal" at bounding box center [347, 155] width 169 height 10
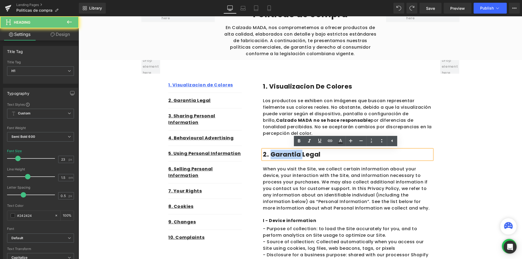
click at [285, 155] on h1 "2. Garantia Legal" at bounding box center [347, 155] width 169 height 10
click at [337, 154] on h1 "2. Garantia Legal" at bounding box center [347, 155] width 169 height 10
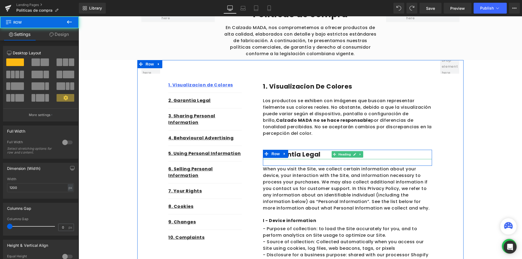
click at [293, 154] on h1 "2. Garantia Legal" at bounding box center [347, 155] width 169 height 10
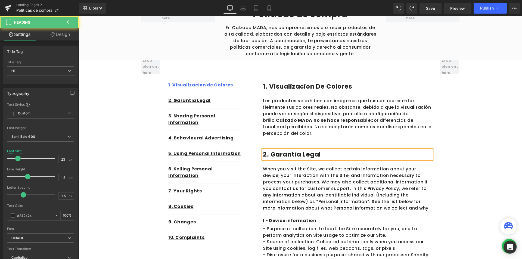
click at [360, 157] on h1 "2. Garantía Legal" at bounding box center [347, 155] width 169 height 10
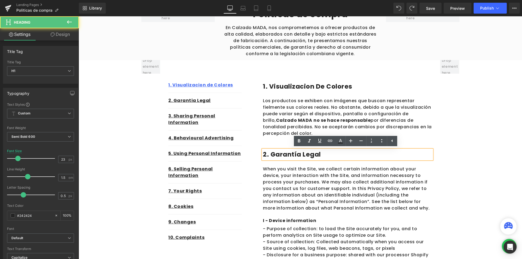
click at [331, 167] on div "When you visit the Site, we collect certain information about your device, your…" at bounding box center [347, 192] width 169 height 52
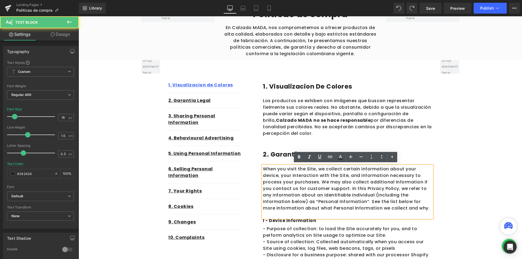
click at [385, 187] on span "When you visit the Site, we collect certain information about your device, your…" at bounding box center [346, 188] width 167 height 45
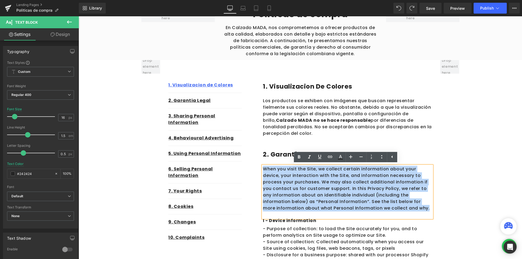
drag, startPoint x: 372, startPoint y: 211, endPoint x: 261, endPoint y: 167, distance: 119.8
click at [263, 167] on p "When you visit the Site, we collect certain information about your device, your…" at bounding box center [347, 189] width 169 height 46
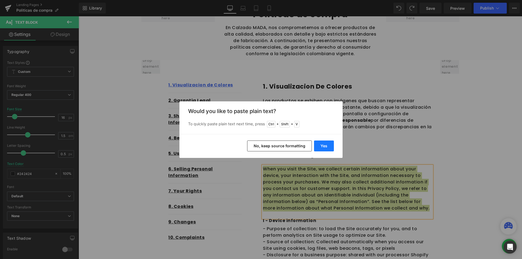
click at [325, 147] on button "Yes" at bounding box center [324, 146] width 20 height 11
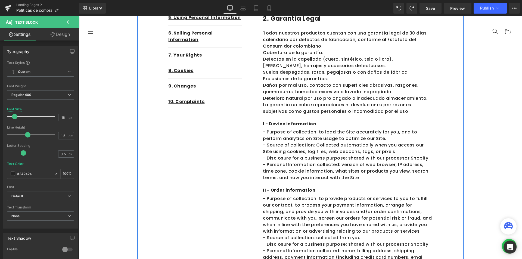
scroll to position [109, 0]
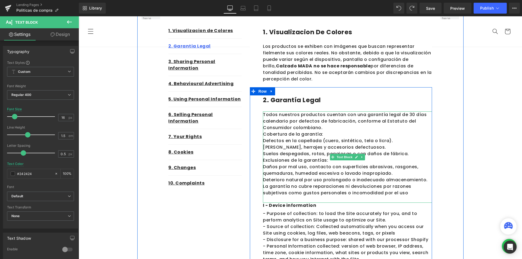
click at [312, 153] on p "Suelas despegadas, rotas, pegajosas o con daños de fábrica." at bounding box center [347, 154] width 169 height 7
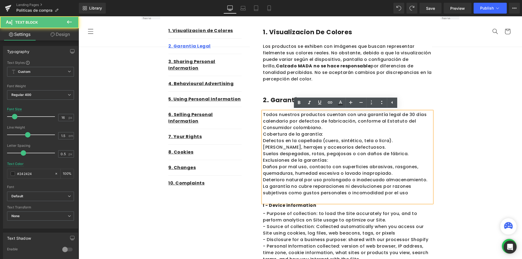
click at [306, 219] on p "- Purpose of collection: to load the Site accurately for you, and to perform an…" at bounding box center [347, 216] width 169 height 13
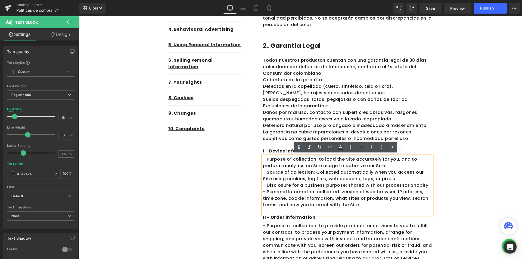
scroll to position [299, 0]
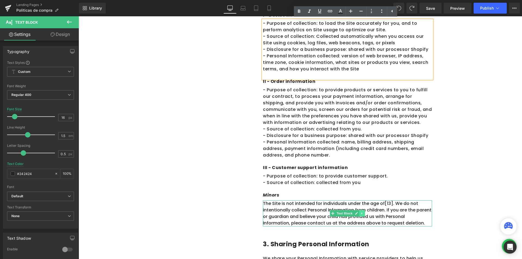
click at [362, 213] on icon at bounding box center [362, 213] width 1 height 2
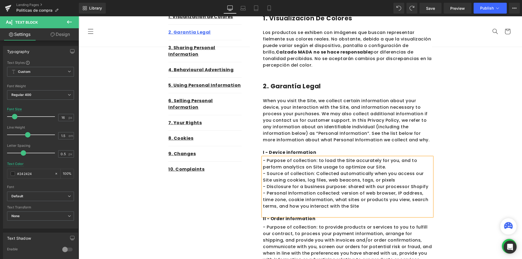
scroll to position [122, 0]
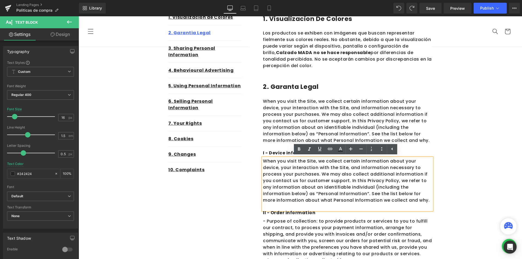
click at [332, 113] on span "When you visit the Site, we collect certain information about your device, your…" at bounding box center [346, 120] width 167 height 45
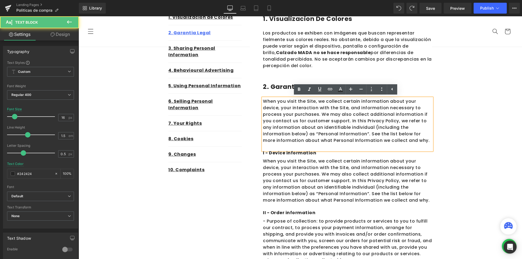
click at [290, 86] on h1 "2. Garanta Legal" at bounding box center [347, 87] width 169 height 10
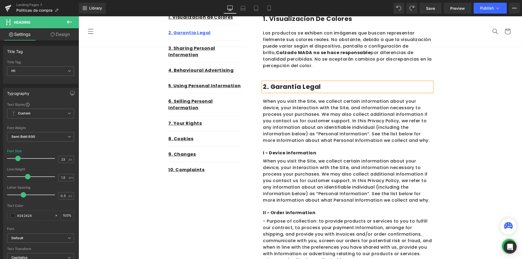
scroll to position [95, 0]
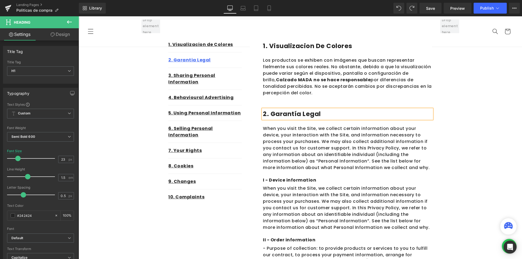
click at [343, 151] on div "When you visit the Site, we collect certain information about your device, your…" at bounding box center [347, 151] width 169 height 52
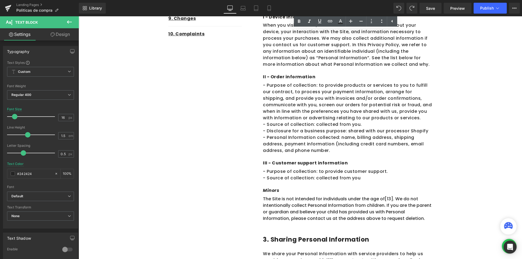
scroll to position [312, 0]
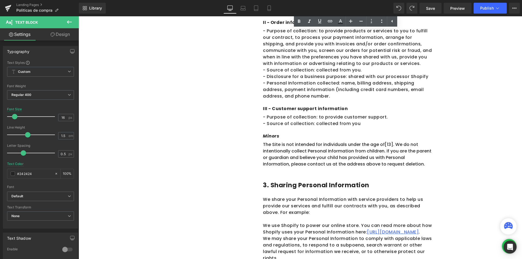
click at [312, 149] on p "The Site is not intended for individuals under the age of [13] . We do not inte…" at bounding box center [347, 154] width 169 height 26
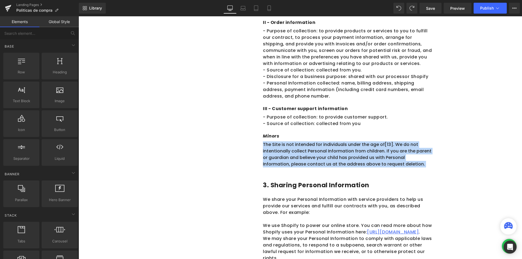
drag, startPoint x: 449, startPoint y: 153, endPoint x: 363, endPoint y: 87, distance: 109.2
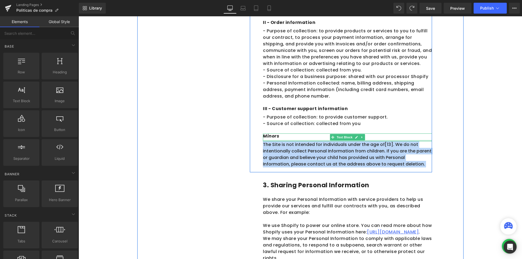
click at [332, 141] on div at bounding box center [347, 140] width 169 height 1
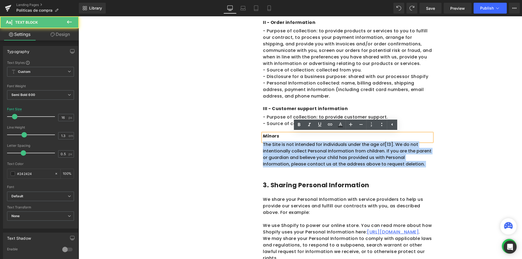
click at [366, 151] on p "The Site is not intended for individuals under the age of [13] . We do not inte…" at bounding box center [347, 154] width 169 height 26
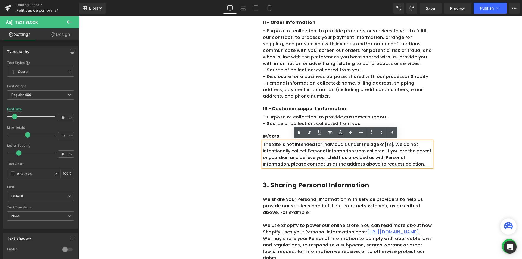
drag, startPoint x: 406, startPoint y: 173, endPoint x: 464, endPoint y: 182, distance: 58.6
click at [406, 173] on div "3. Sharing Personal Information Heading Row We share your Personal Information …" at bounding box center [341, 219] width 182 height 94
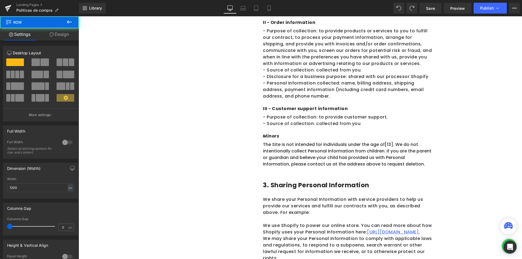
drag, startPoint x: 496, startPoint y: 181, endPoint x: 467, endPoint y: 172, distance: 29.7
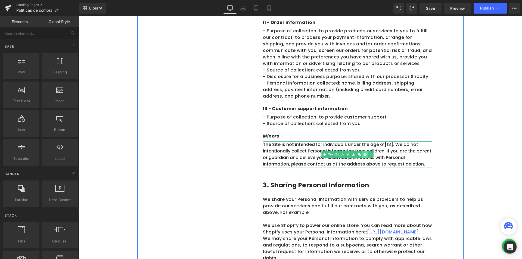
click at [364, 154] on icon at bounding box center [364, 154] width 3 height 3
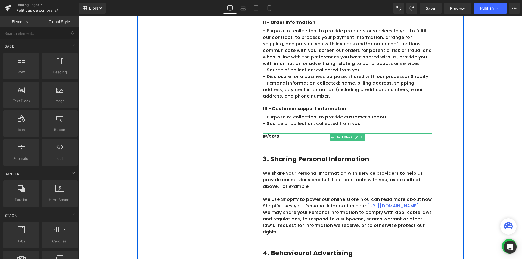
click at [359, 137] on link at bounding box center [362, 137] width 6 height 7
click at [363, 137] on icon at bounding box center [364, 137] width 3 height 3
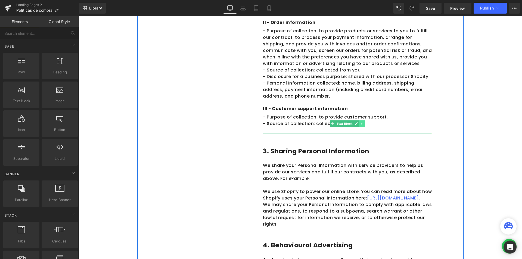
click at [359, 122] on link at bounding box center [362, 123] width 6 height 7
click at [364, 123] on icon at bounding box center [364, 123] width 3 height 3
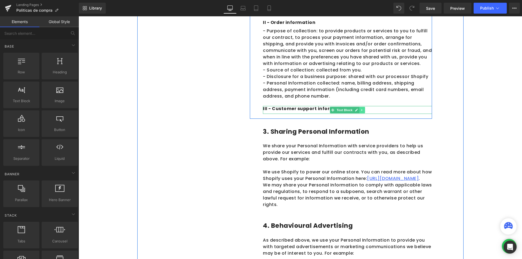
click at [362, 109] on icon at bounding box center [362, 110] width 1 height 2
click at [363, 110] on icon at bounding box center [364, 109] width 3 height 3
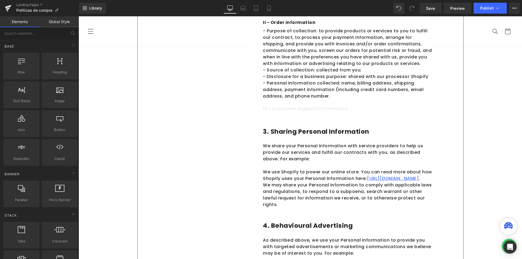
scroll to position [231, 0]
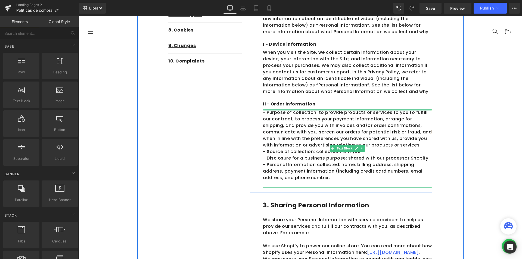
click at [324, 109] on div at bounding box center [347, 109] width 169 height 1
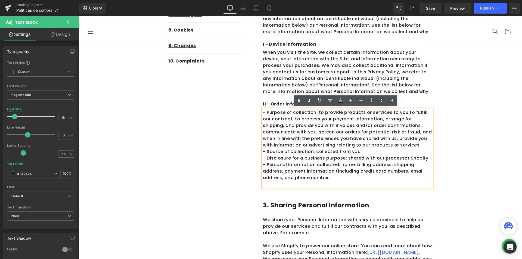
click at [274, 105] on p "II - Order information" at bounding box center [347, 104] width 169 height 6
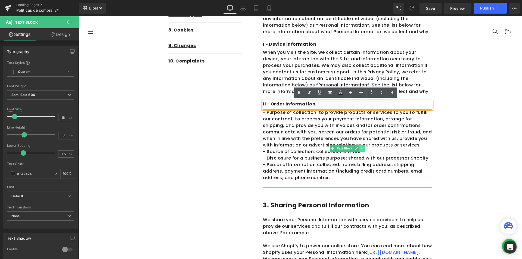
click at [359, 148] on link at bounding box center [362, 148] width 6 height 7
click at [364, 148] on icon at bounding box center [364, 148] width 3 height 3
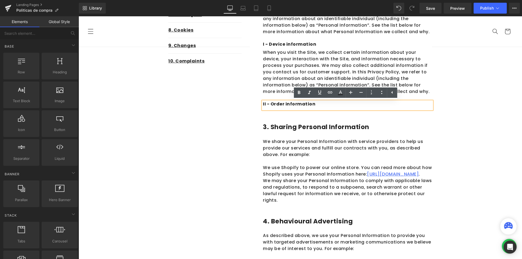
click at [420, 121] on div "3. Sharing Personal Information Heading Row We share your Personal Information …" at bounding box center [341, 161] width 182 height 94
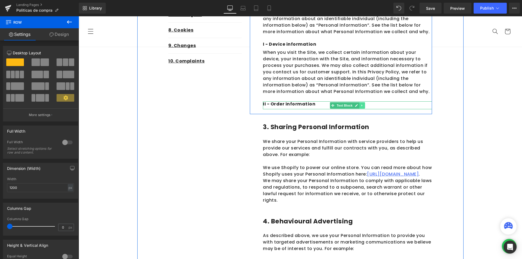
click at [362, 106] on icon at bounding box center [362, 105] width 1 height 2
click at [362, 106] on link at bounding box center [365, 105] width 6 height 7
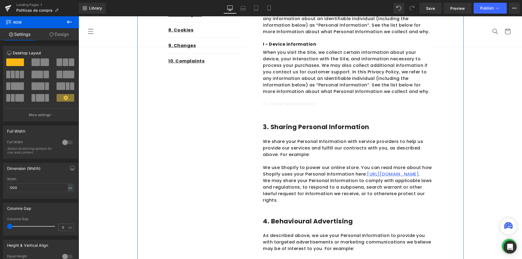
scroll to position [149, 0]
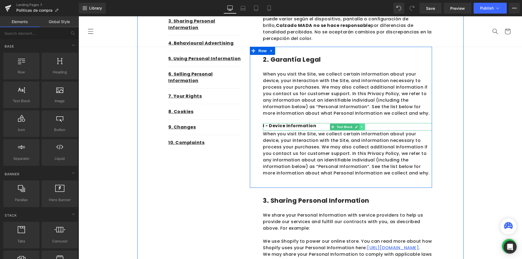
click at [361, 126] on icon at bounding box center [362, 126] width 3 height 3
click at [363, 126] on icon at bounding box center [364, 126] width 3 height 3
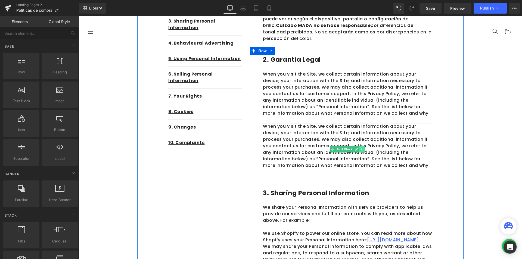
click at [362, 149] on icon at bounding box center [362, 149] width 1 height 2
click at [363, 150] on icon at bounding box center [364, 149] width 3 height 3
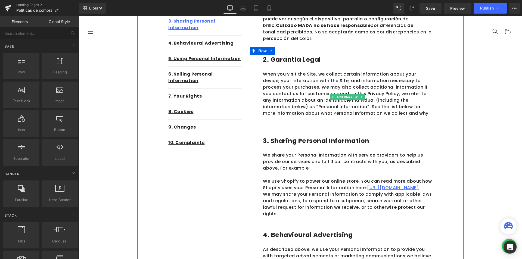
click at [391, 117] on div "When you visit the Site, we collect certain information about your device, your…" at bounding box center [347, 97] width 169 height 52
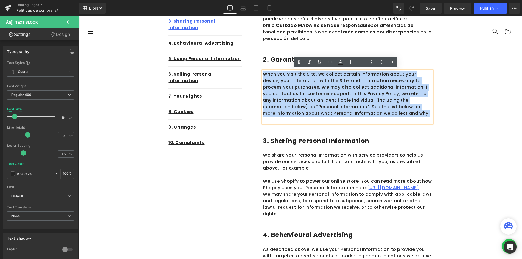
drag, startPoint x: 380, startPoint y: 114, endPoint x: 262, endPoint y: 76, distance: 124.8
click at [263, 76] on p "When you visit the Site, we collect certain information about your device, your…" at bounding box center [347, 94] width 169 height 46
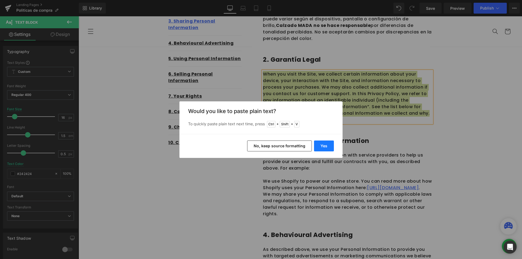
click at [319, 150] on button "Yes" at bounding box center [324, 146] width 20 height 11
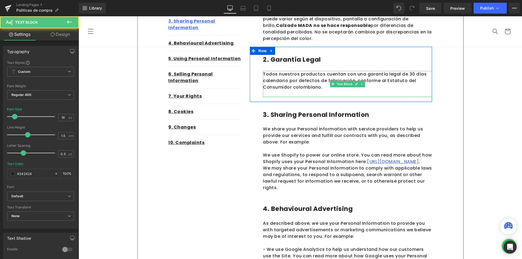
click at [392, 90] on p "Todos nuestros productos cuentan con una garantía legal de 30 días calendario p…" at bounding box center [347, 81] width 169 height 20
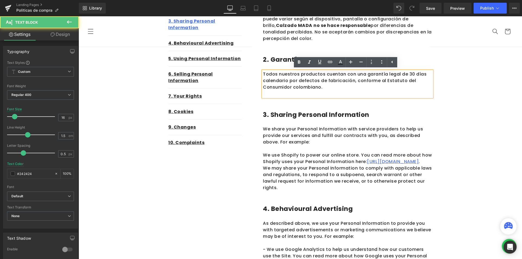
click at [314, 99] on div "2. Garantía Legal Heading Row Todos nuestros productos cuentan con una garantía…" at bounding box center [341, 74] width 182 height 55
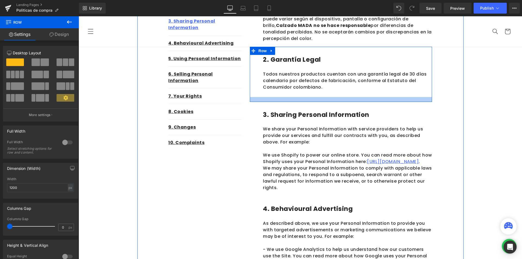
click at [289, 99] on div at bounding box center [341, 99] width 182 height 5
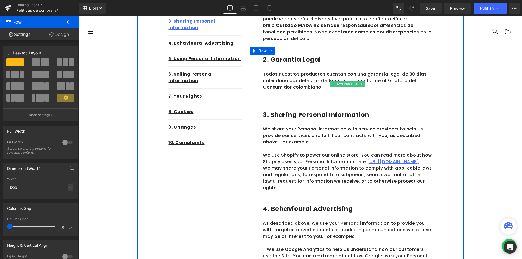
click at [362, 93] on div "Todos nuestros productos cuentan con una garantía legal de 30 días calendario p…" at bounding box center [347, 84] width 169 height 26
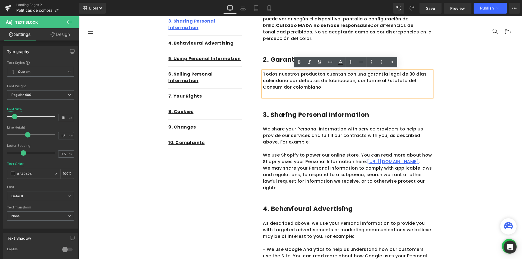
click at [323, 101] on div "2. Garantía Legal Heading Row Todos nuestros productos cuentan con una garantía…" at bounding box center [341, 74] width 182 height 55
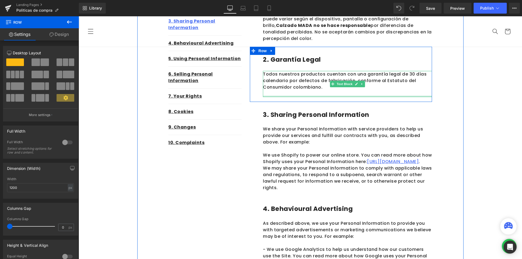
click at [304, 88] on p "Todos nuestros productos cuentan con una garantía legal de 30 días calendario p…" at bounding box center [347, 81] width 169 height 20
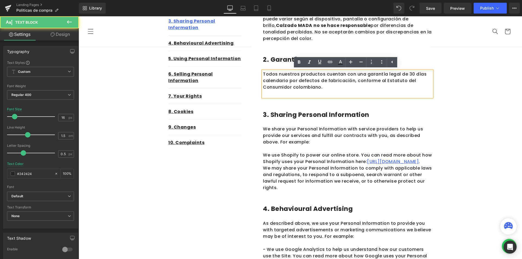
click at [241, 46] on div "1. Visualizacion de Colores Text Block 2. Garantia Legal Text Block 3. Sharing …" at bounding box center [205, 59] width 82 height 188
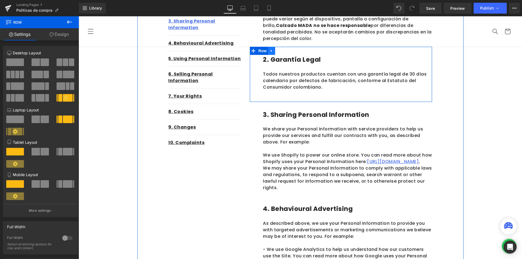
click at [268, 51] on link at bounding box center [271, 51] width 7 height 8
click at [253, 63] on div "2. Garantía Legal Heading Row Todos nuestros productos cuentan con una garantía…" at bounding box center [341, 74] width 182 height 55
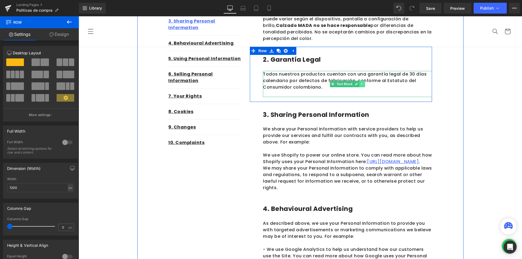
click at [361, 83] on icon at bounding box center [362, 83] width 3 height 3
click at [358, 84] on icon at bounding box center [359, 83] width 3 height 3
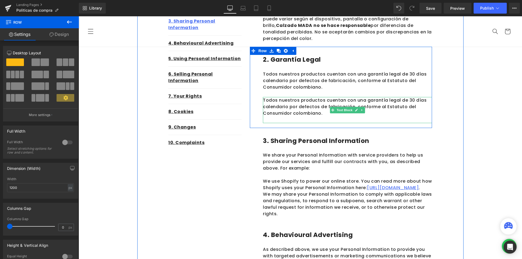
click at [282, 103] on p "Todos nuestros productos cuentan con una garantía legal de 30 días calendario p…" at bounding box center [347, 107] width 169 height 20
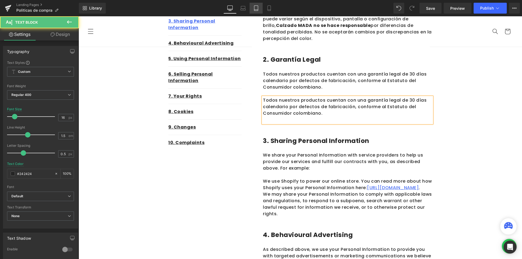
click at [256, 6] on icon at bounding box center [255, 7] width 5 height 5
type input "#575757"
type input "100"
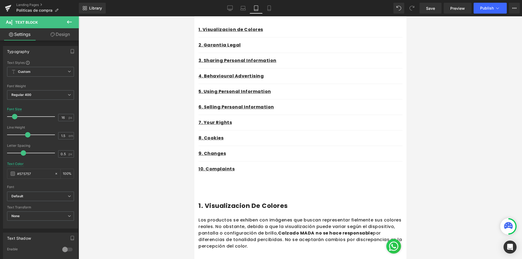
scroll to position [0, 0]
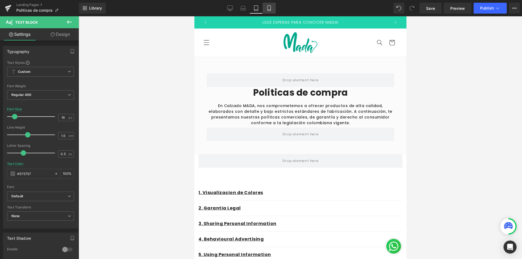
click at [267, 11] on link "Mobile" at bounding box center [269, 8] width 13 height 11
type input "14"
type input "100"
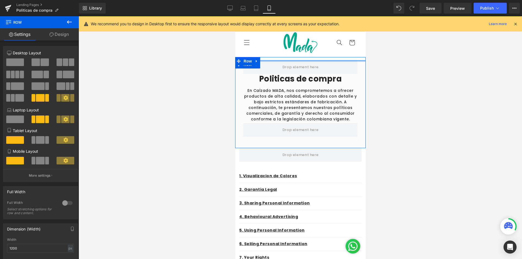
drag, startPoint x: 307, startPoint y: 61, endPoint x: 306, endPoint y: 49, distance: 12.0
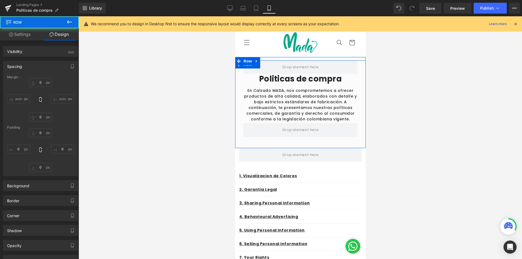
type input "0"
type input "15"
type input "42"
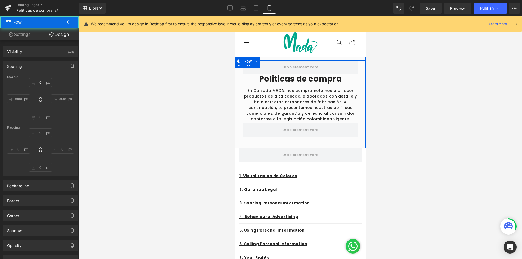
type input "15"
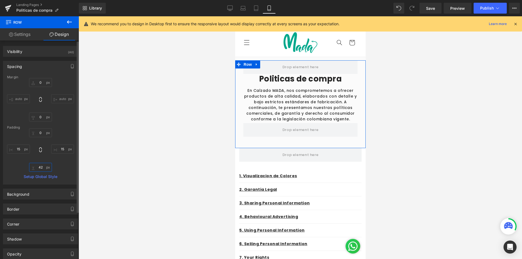
click at [41, 171] on input "42" at bounding box center [40, 167] width 23 height 9
type input "0"
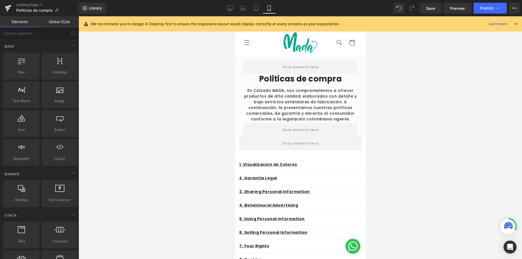
click at [407, 153] on div at bounding box center [300, 137] width 443 height 243
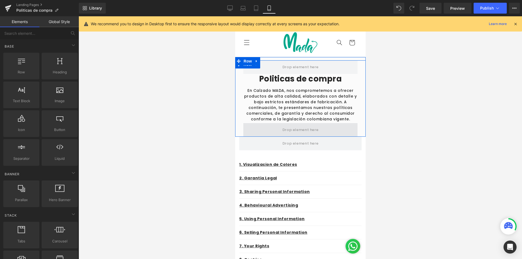
click at [351, 129] on span at bounding box center [300, 130] width 114 height 14
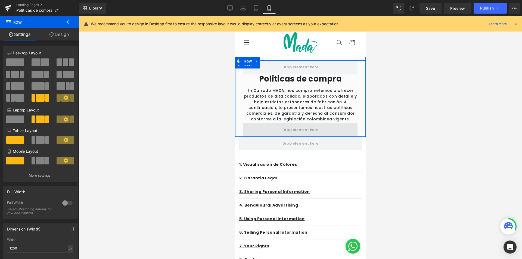
click at [294, 132] on span at bounding box center [300, 130] width 40 height 9
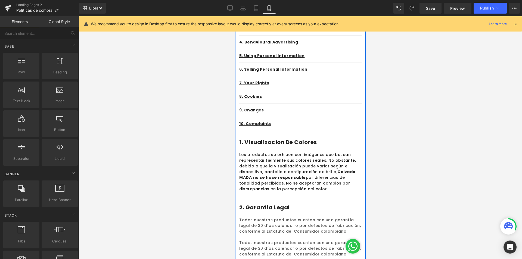
scroll to position [272, 0]
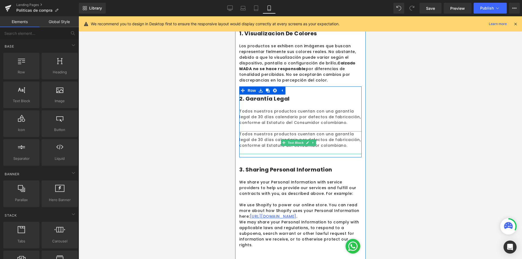
click at [297, 151] on div "Todos nuestros productos cuentan con una garantía legal de 30 días calendario p…" at bounding box center [300, 142] width 122 height 23
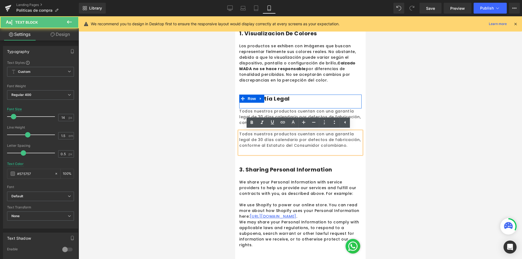
click at [319, 98] on h1 "2. Garantía Legal" at bounding box center [300, 99] width 122 height 8
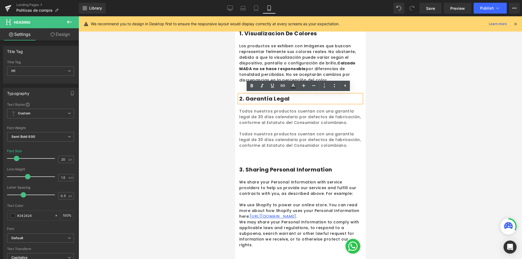
click at [235, 16] on div at bounding box center [235, 16] width 0 height 0
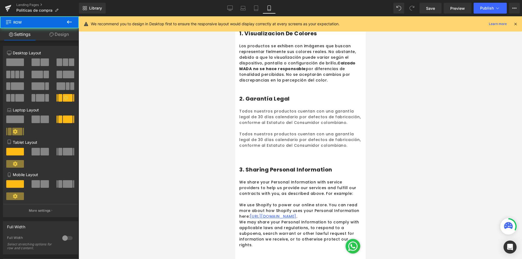
click at [376, 109] on div at bounding box center [300, 137] width 443 height 243
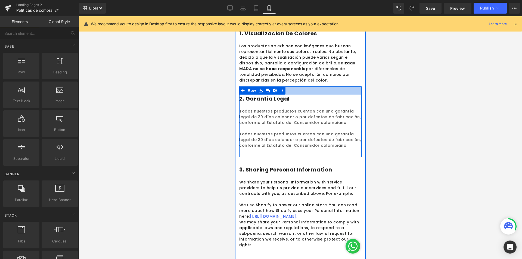
click at [300, 91] on div at bounding box center [300, 90] width 122 height 8
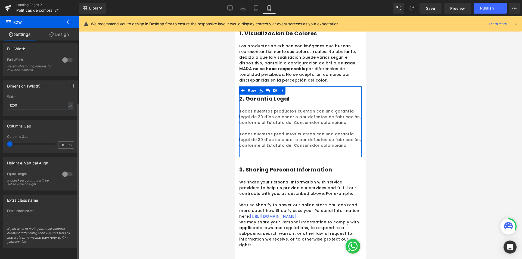
scroll to position [0, 0]
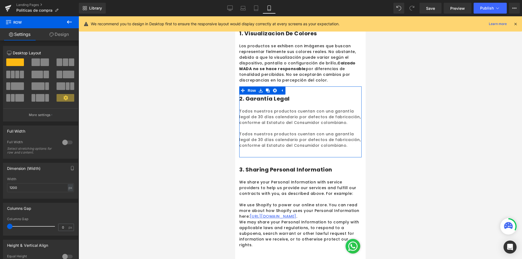
click at [52, 36] on icon at bounding box center [51, 34] width 4 height 4
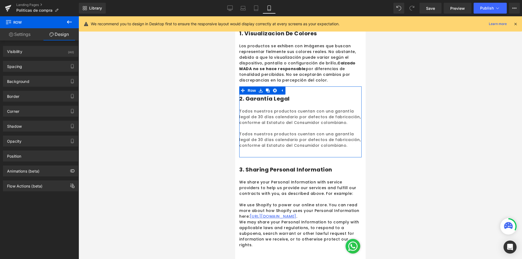
click at [23, 37] on link "Settings" at bounding box center [19, 34] width 39 height 12
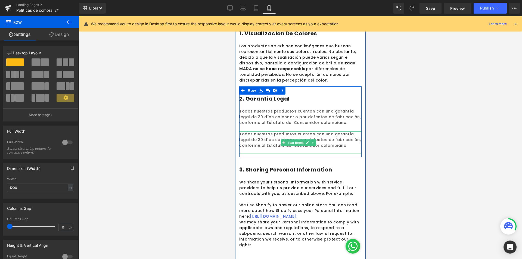
click at [322, 153] on div at bounding box center [300, 153] width 122 height 1
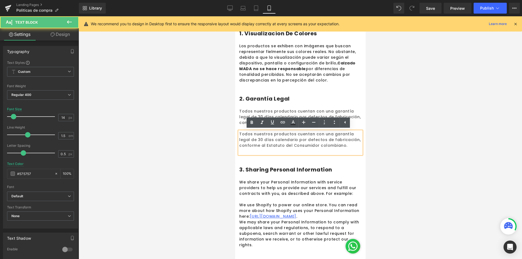
click at [316, 154] on div "Todos nuestros productos cuentan con una garantía legal de 30 días calendario p…" at bounding box center [300, 142] width 122 height 23
click at [330, 154] on div "Todos nuestros productos cuentan con una garantía legal de 30 días calendario p…" at bounding box center [300, 142] width 122 height 23
click at [335, 158] on div "3. Sharing Personal Information Heading Row We share your Personal Information …" at bounding box center [300, 204] width 122 height 94
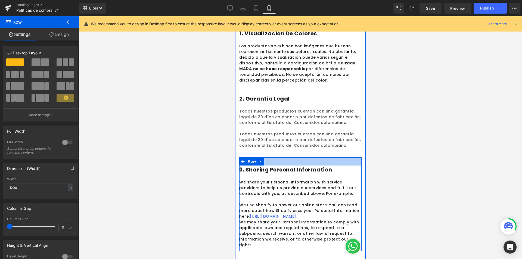
click at [235, 16] on div at bounding box center [235, 16] width 0 height 0
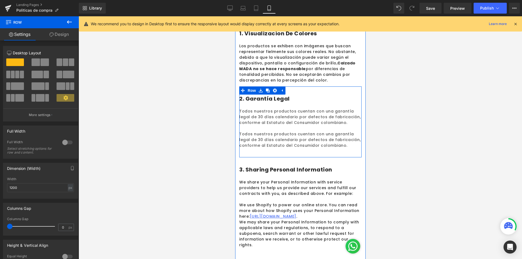
click at [328, 138] on p "Todos nuestros productos cuentan con una garantía legal de 30 días calendario p…" at bounding box center [300, 139] width 122 height 17
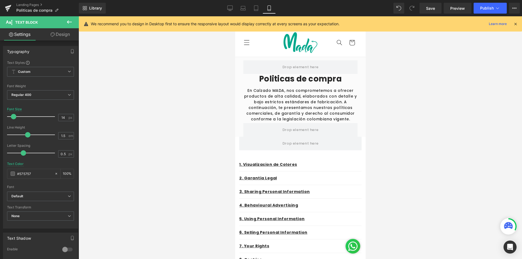
scroll to position [212, 0]
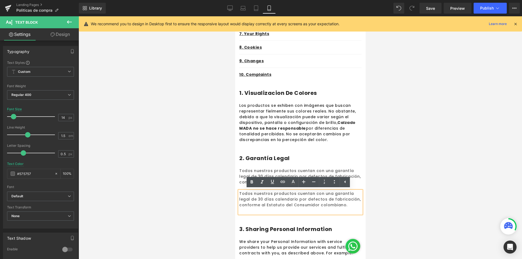
click at [332, 208] on div "Todos nuestros productos cuentan con una garantía legal de 30 días calendario p…" at bounding box center [300, 202] width 122 height 23
click at [340, 208] on p "Todos nuestros productos cuentan con una garantía legal de 30 días calendario p…" at bounding box center [300, 199] width 122 height 17
click at [437, 173] on div at bounding box center [300, 137] width 443 height 243
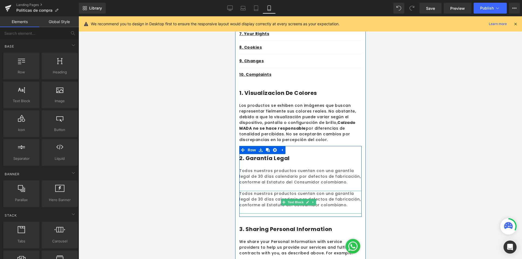
click at [354, 194] on p "Todos nuestros productos cuentan con una garantía legal de 30 días calendario p…" at bounding box center [300, 199] width 122 height 17
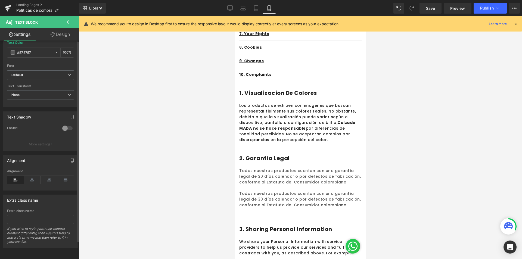
scroll to position [0, 0]
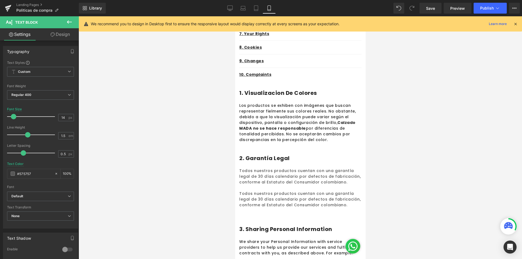
click at [67, 23] on icon at bounding box center [69, 22] width 7 height 7
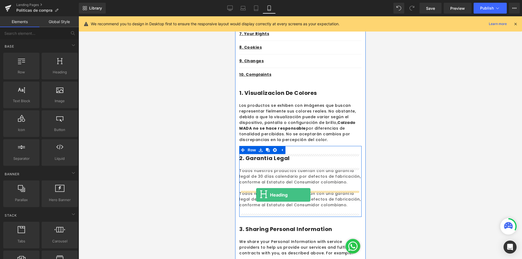
drag, startPoint x: 297, startPoint y: 87, endPoint x: 256, endPoint y: 195, distance: 115.7
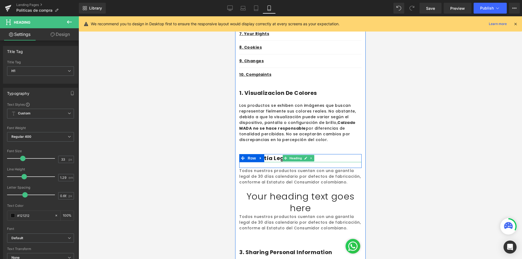
click at [273, 159] on h1 "2. Garantía Legal" at bounding box center [300, 158] width 122 height 8
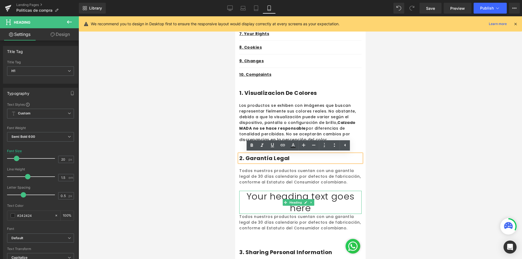
click at [282, 198] on h1 "Your heading text goes here" at bounding box center [300, 202] width 122 height 23
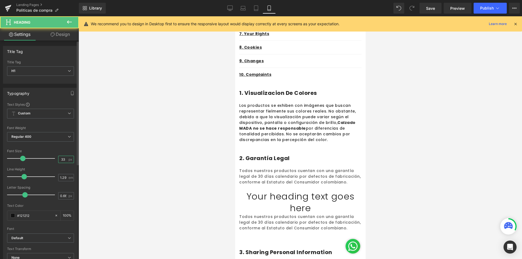
click at [60, 159] on input "33" at bounding box center [63, 159] width 10 height 7
click at [60, 158] on input "33" at bounding box center [63, 159] width 10 height 7
type input "15"
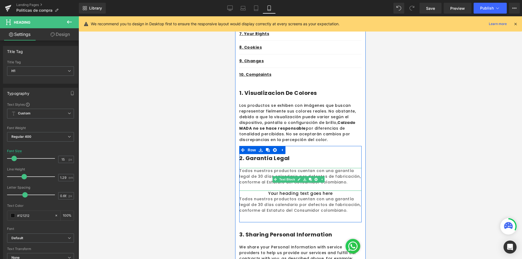
click at [344, 175] on p "Todos nuestros productos cuentan con una garantía legal de 30 días calendario p…" at bounding box center [300, 176] width 122 height 17
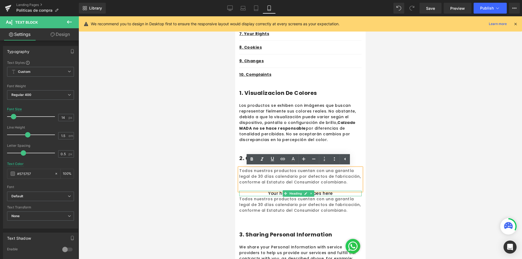
click at [317, 194] on h1 "Your heading text goes here" at bounding box center [300, 193] width 122 height 5
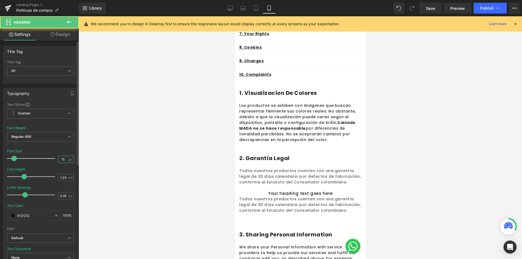
click at [61, 156] on input "15" at bounding box center [63, 159] width 10 height 7
type input "18"
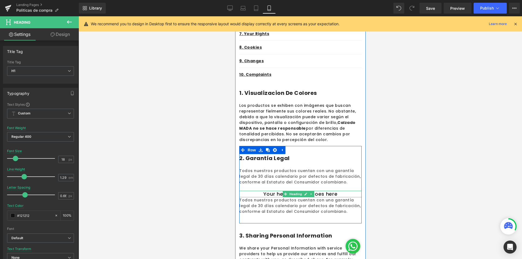
click at [337, 195] on h1 "Your heading text goes here" at bounding box center [300, 194] width 122 height 6
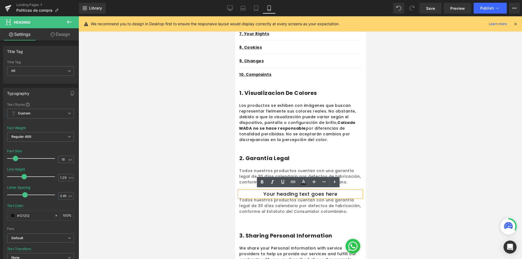
drag, startPoint x: 338, startPoint y: 192, endPoint x: 362, endPoint y: 197, distance: 24.9
click at [338, 192] on h1 "Your heading text goes here" at bounding box center [300, 194] width 122 height 6
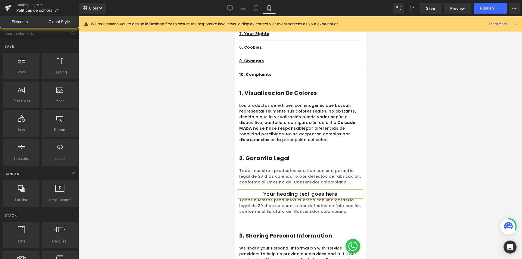
click at [409, 205] on div at bounding box center [300, 137] width 443 height 243
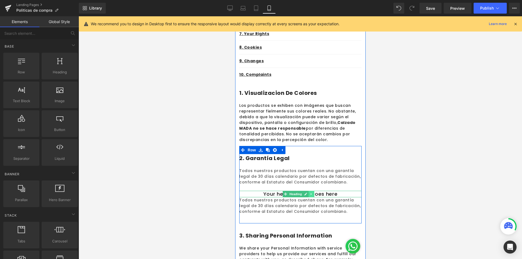
click at [311, 194] on icon at bounding box center [311, 193] width 3 height 3
click at [314, 194] on icon at bounding box center [313, 193] width 3 height 3
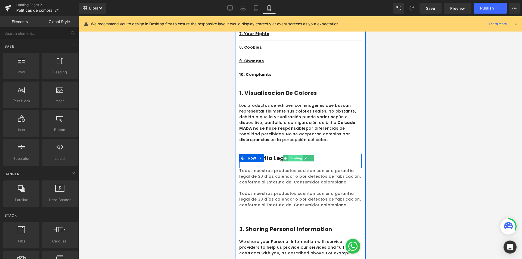
click at [291, 158] on span "Heading" at bounding box center [295, 158] width 15 height 7
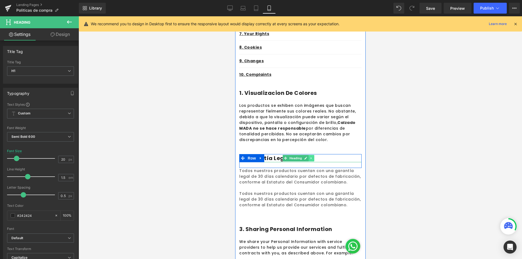
click at [311, 158] on icon at bounding box center [311, 158] width 3 height 3
click at [310, 157] on link at bounding box center [308, 158] width 6 height 7
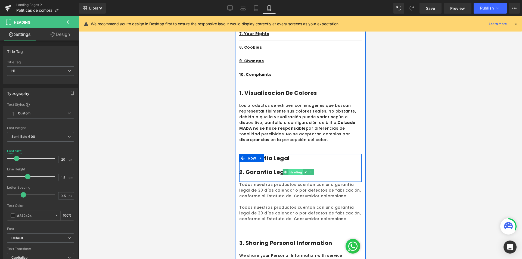
click at [289, 170] on span "Heading" at bounding box center [295, 172] width 15 height 7
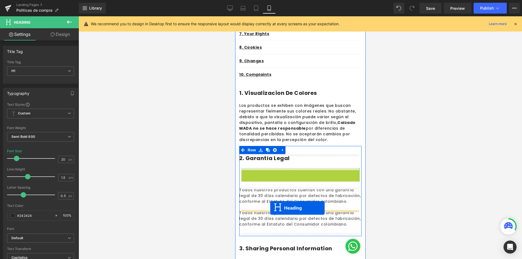
drag, startPoint x: 284, startPoint y: 171, endPoint x: 270, endPoint y: 208, distance: 39.7
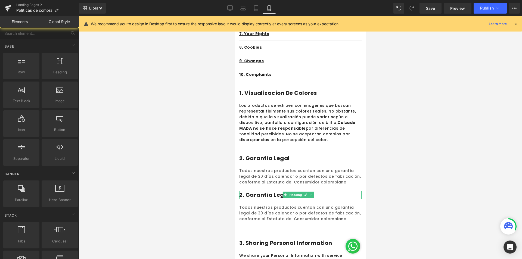
click at [411, 193] on div at bounding box center [300, 137] width 443 height 243
click at [276, 194] on h1 "2. Garantía Legal" at bounding box center [300, 195] width 122 height 8
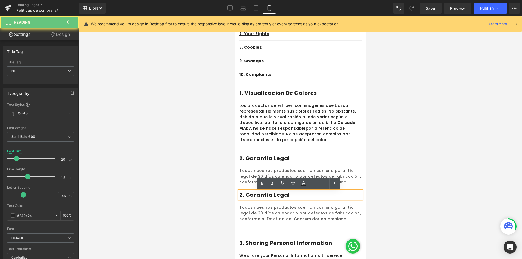
click at [273, 196] on h1 "2. Garantía Legal" at bounding box center [300, 195] width 122 height 8
click at [292, 196] on h1 "2. Garantía Legal" at bounding box center [300, 195] width 122 height 8
click at [244, 195] on h1 "2. Garantía Legal" at bounding box center [300, 195] width 122 height 8
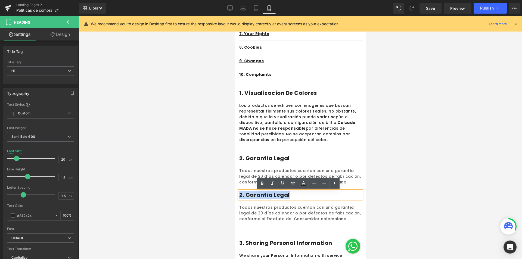
drag, startPoint x: 240, startPoint y: 195, endPoint x: 292, endPoint y: 196, distance: 52.8
click at [292, 196] on h1 "2. Garantía Legal" at bounding box center [300, 195] width 122 height 8
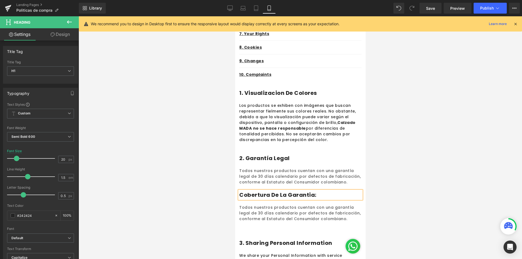
click at [417, 199] on div at bounding box center [300, 137] width 443 height 243
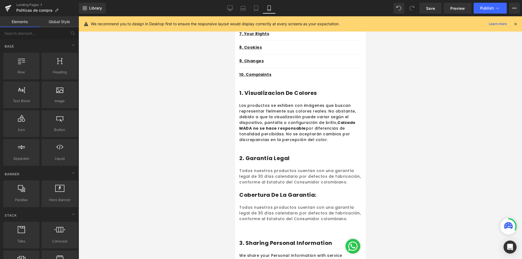
click at [289, 197] on span "Heading" at bounding box center [295, 195] width 15 height 7
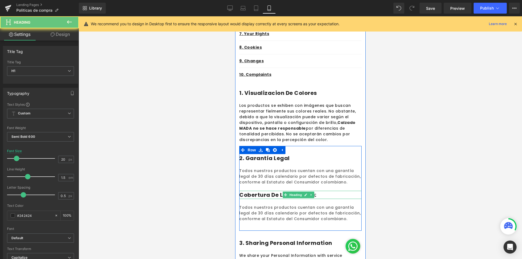
click at [262, 194] on h1 "cobertura de la garantia:" at bounding box center [300, 195] width 122 height 8
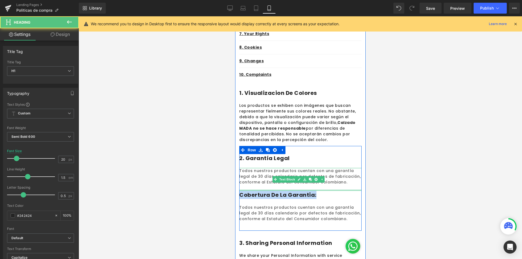
drag, startPoint x: 319, startPoint y: 194, endPoint x: 235, endPoint y: 190, distance: 84.1
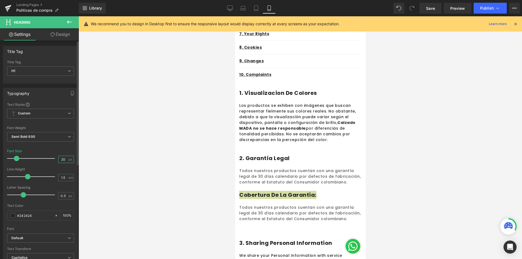
click at [65, 159] on input "20" at bounding box center [63, 159] width 10 height 7
type input "16"
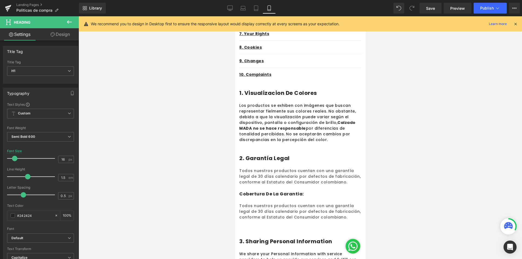
click at [409, 181] on div at bounding box center [300, 137] width 443 height 243
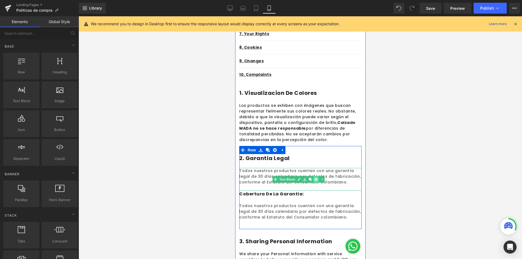
click at [316, 178] on icon at bounding box center [315, 179] width 3 height 3
click at [323, 213] on p "Todos nuestros productos cuentan con una garantía legal de 30 días calendario p…" at bounding box center [300, 211] width 122 height 17
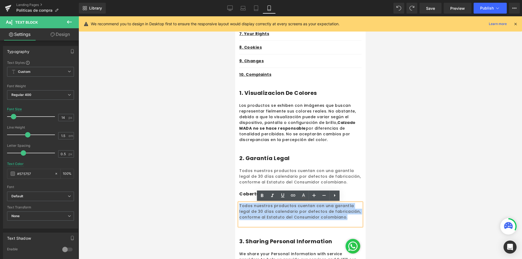
drag, startPoint x: 342, startPoint y: 217, endPoint x: 239, endPoint y: 206, distance: 104.0
click at [239, 206] on p "Todos nuestros productos cuentan con una garantía legal de 30 días calendario p…" at bounding box center [300, 211] width 122 height 17
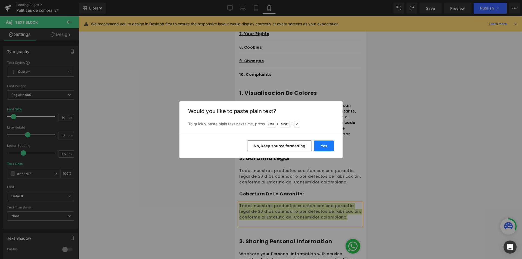
click at [331, 141] on button "Yes" at bounding box center [324, 146] width 20 height 11
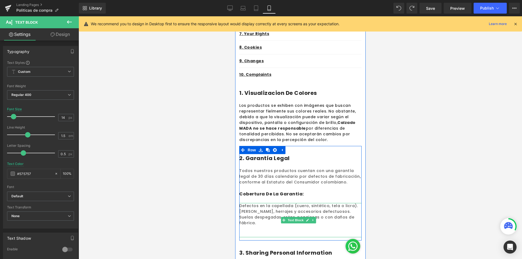
click at [284, 215] on p "Suelas despegadas, rotas, pegajosas o con daños de fábrica." at bounding box center [300, 219] width 122 height 11
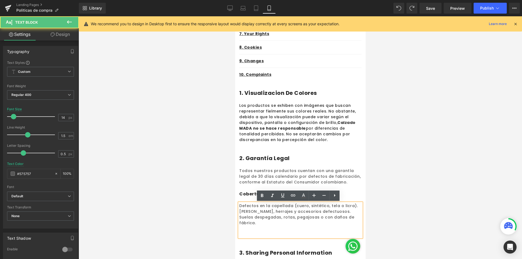
click at [292, 205] on p "Defectos en la capellada (cuero, sintético, tela o licra)." at bounding box center [300, 206] width 122 height 6
click at [239, 211] on div "Defectos en la capellada (cuero, sintético, tela o licra). Hebillas, herrajes …" at bounding box center [300, 220] width 122 height 34
click at [243, 218] on p "Suelas despegadas, rotas, pegajosas o con daños de fábrica." at bounding box center [300, 219] width 122 height 11
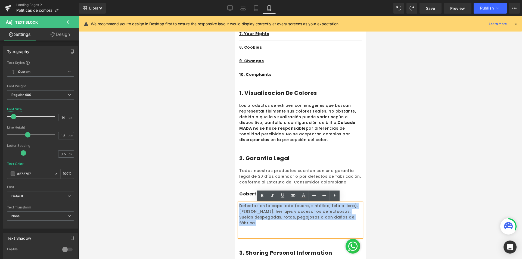
drag, startPoint x: 250, startPoint y: 218, endPoint x: 236, endPoint y: 205, distance: 18.8
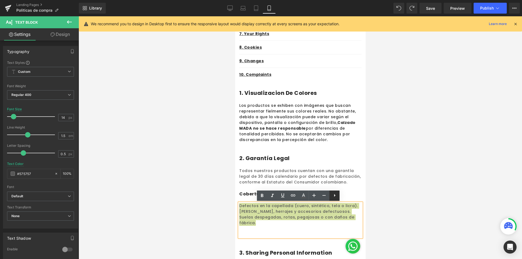
click at [332, 195] on icon at bounding box center [334, 195] width 7 height 7
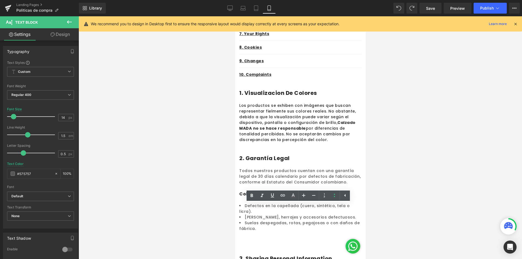
click at [394, 203] on div at bounding box center [300, 137] width 443 height 243
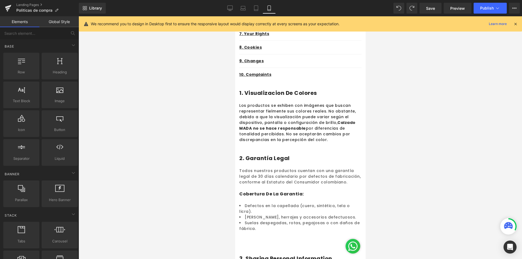
click at [394, 203] on div at bounding box center [300, 137] width 443 height 243
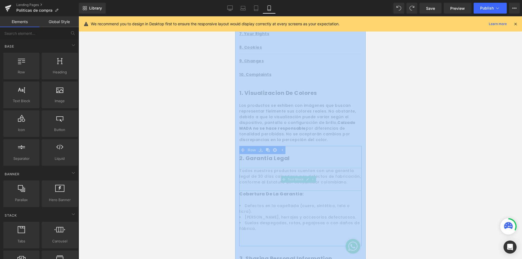
click at [439, 170] on div at bounding box center [300, 137] width 443 height 243
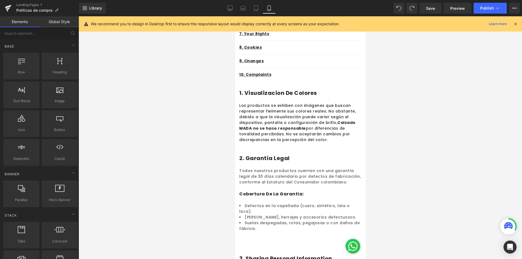
click at [403, 229] on div at bounding box center [300, 137] width 443 height 243
click at [399, 217] on div at bounding box center [300, 137] width 443 height 243
click at [300, 226] on li "Suelas despegadas, rotas, pegajosas o con daños de fábrica." at bounding box center [300, 225] width 122 height 11
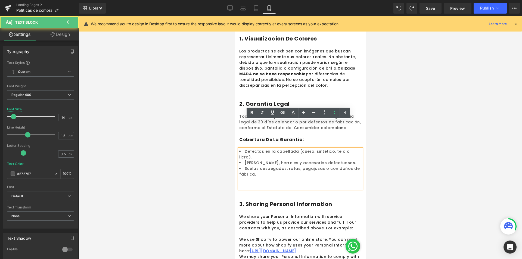
scroll to position [294, 0]
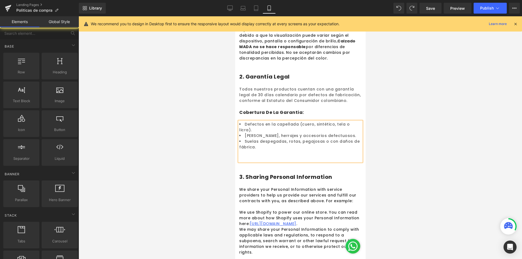
click at [422, 161] on div at bounding box center [300, 137] width 443 height 243
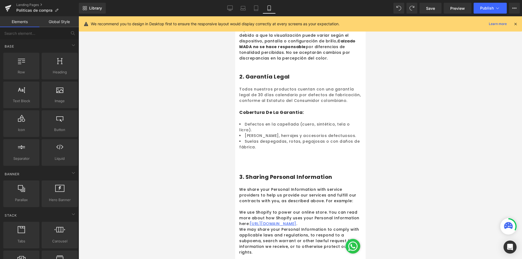
click at [280, 151] on div "Defectos en la capellada (cuero, sintético, tela o licra). Hebillas, herrajes …" at bounding box center [300, 142] width 122 height 40
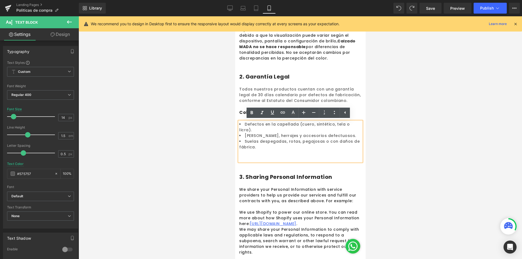
click at [256, 152] on div "Defectos en la capellada (cuero, sintético, tela o licra). Hebillas, herrajes …" at bounding box center [300, 142] width 122 height 40
click at [254, 154] on div "Defectos en la capellada (cuero, sintético, tela o licra). Hebillas, herrajes …" at bounding box center [300, 142] width 122 height 40
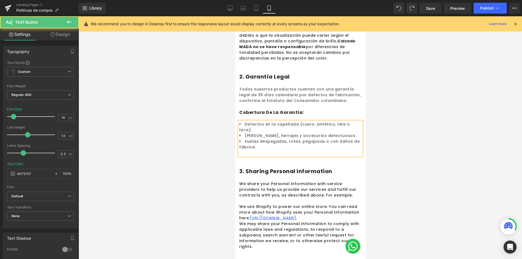
click at [294, 151] on div "Defectos en la capellada (cuero, sintético, tela o licra). Hebillas, herrajes …" at bounding box center [300, 139] width 122 height 34
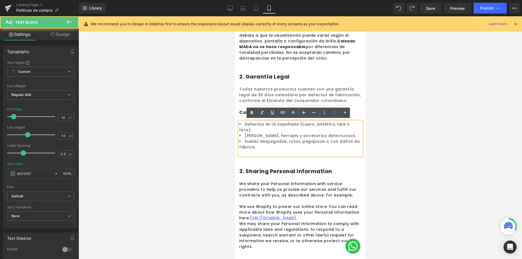
click at [294, 149] on div "Defectos en la capellada (cuero, sintético, tela o licra). Hebillas, herrajes …" at bounding box center [300, 139] width 122 height 34
click at [259, 149] on div "Defectos en la capellada (cuero, sintético, tela o licra). Hebillas, herrajes …" at bounding box center [300, 139] width 122 height 34
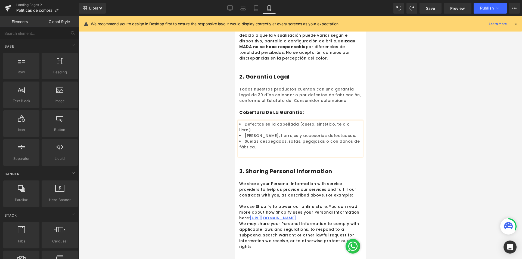
click at [424, 153] on div at bounding box center [300, 137] width 443 height 243
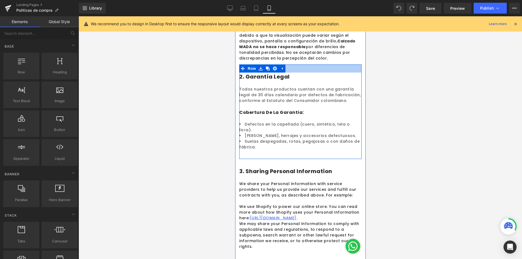
click at [347, 69] on div at bounding box center [300, 68] width 122 height 8
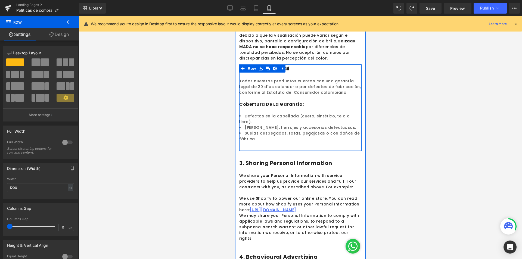
drag, startPoint x: 340, startPoint y: 71, endPoint x: 338, endPoint y: 63, distance: 8.2
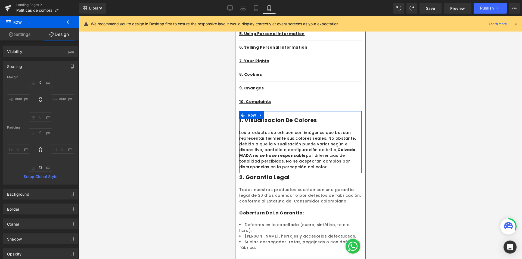
scroll to position [212, 0]
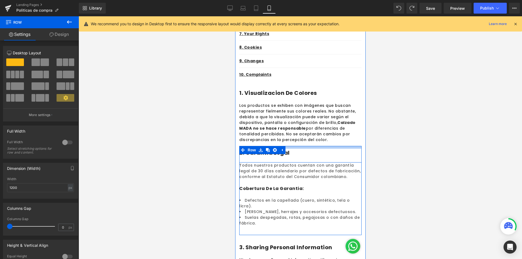
drag, startPoint x: 323, startPoint y: 147, endPoint x: 322, endPoint y: 149, distance: 2.8
click at [322, 149] on div "2. Garantía Legal Heading Row" at bounding box center [300, 154] width 122 height 17
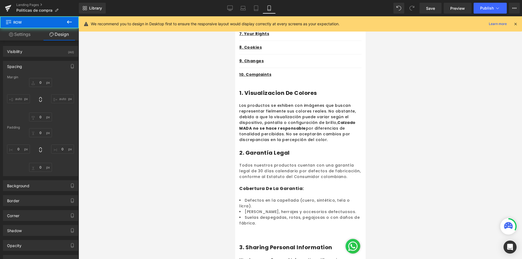
type input "0"
type input "10"
type input "0"
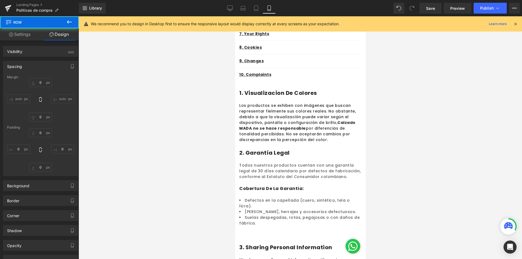
type input "0"
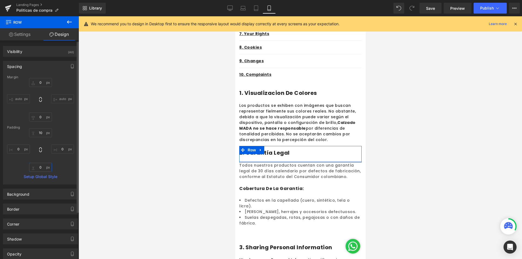
click at [37, 168] on input "0" at bounding box center [40, 167] width 23 height 9
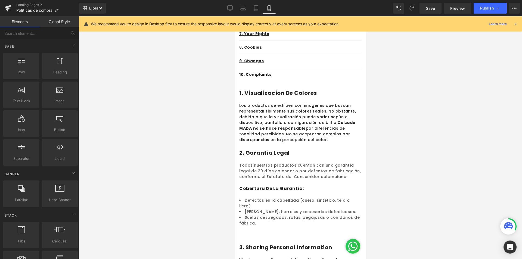
click at [438, 218] on div at bounding box center [300, 137] width 443 height 243
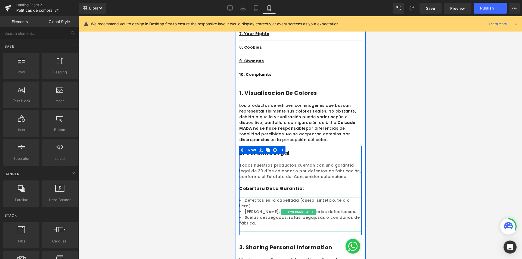
click at [345, 215] on li "Suelas despegadas, rotas, pegajosas o con daños de fábrica." at bounding box center [300, 220] width 122 height 11
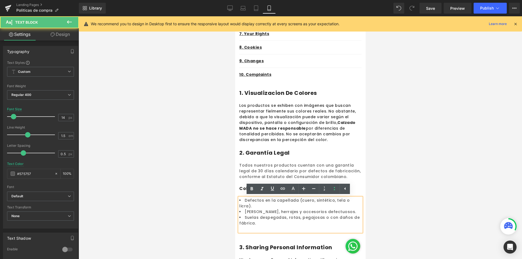
click at [356, 220] on li "Suelas despegadas, rotas, pegajosas o con daños de fábrica." at bounding box center [300, 220] width 122 height 11
click at [386, 219] on div at bounding box center [300, 137] width 443 height 243
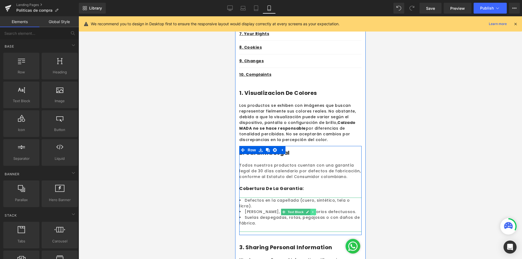
click at [312, 212] on icon at bounding box center [312, 212] width 1 height 2
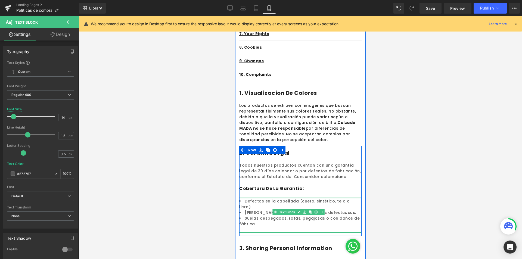
drag, startPoint x: 302, startPoint y: 198, endPoint x: 329, endPoint y: 236, distance: 46.6
click at [303, 199] on div "Defectos en la capellada (cuero, sintético, tela o licra). Hebillas, herrajes …" at bounding box center [300, 215] width 122 height 35
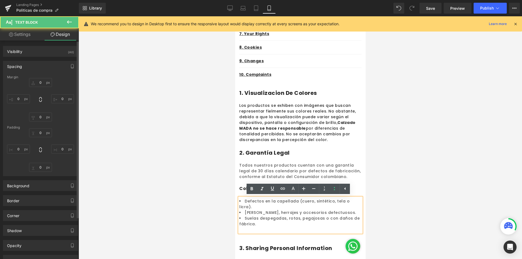
type input "0"
type input "3"
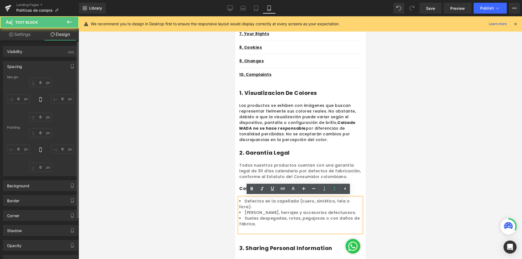
type input "0"
type input "21"
type input "0"
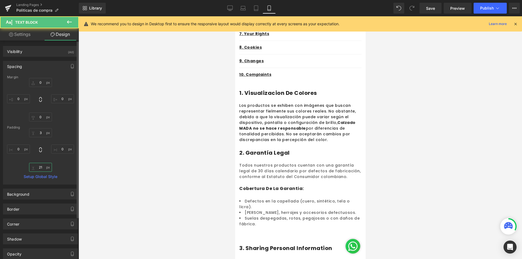
click at [42, 167] on input "21" at bounding box center [40, 167] width 23 height 9
type input "0"
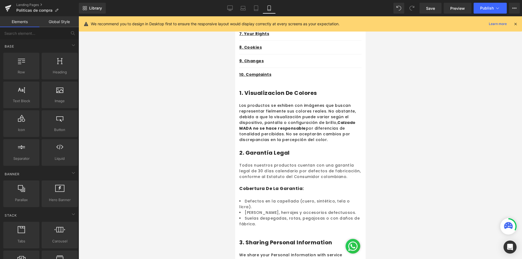
click at [400, 177] on div at bounding box center [300, 137] width 443 height 243
click at [384, 151] on div at bounding box center [300, 137] width 443 height 243
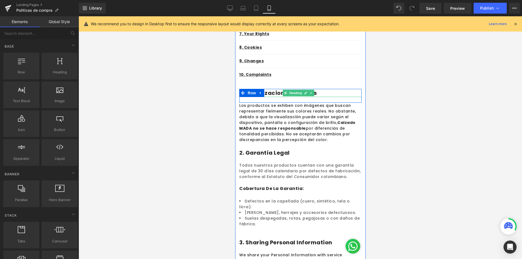
click at [269, 94] on h1 "1. Visualizacion de colores" at bounding box center [300, 93] width 122 height 8
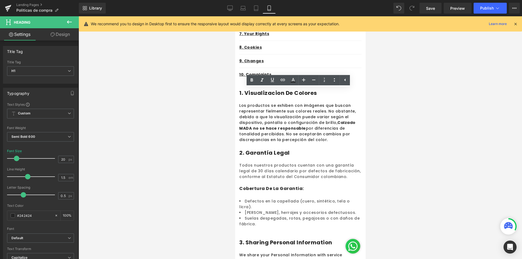
click at [430, 132] on div at bounding box center [300, 137] width 443 height 243
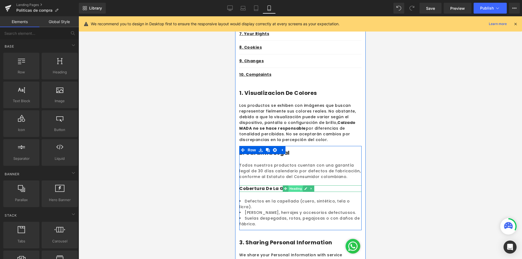
click at [290, 189] on span "Heading" at bounding box center [295, 188] width 15 height 7
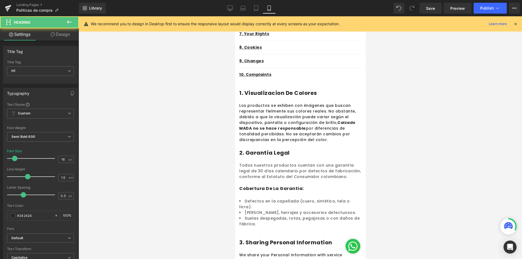
click at [381, 192] on div at bounding box center [300, 137] width 443 height 243
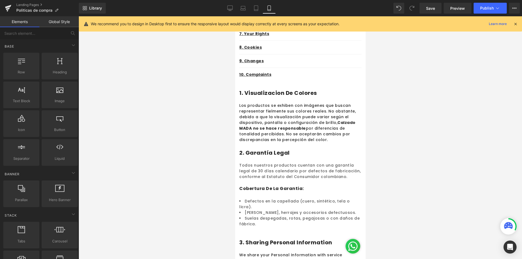
click at [428, 196] on div at bounding box center [300, 137] width 443 height 243
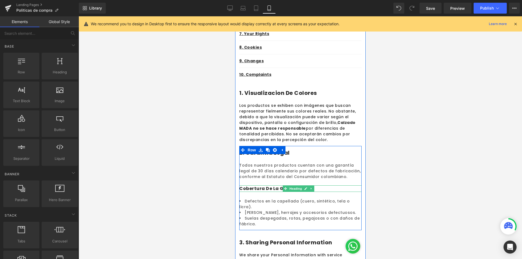
click at [270, 190] on h1 "cobertura de la garantia:" at bounding box center [300, 188] width 122 height 7
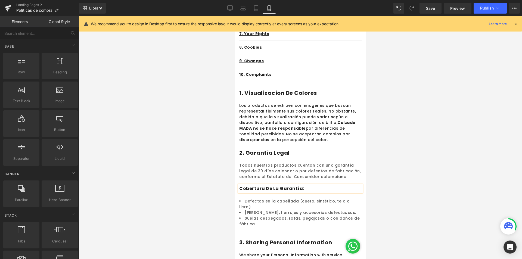
click at [480, 184] on div at bounding box center [300, 137] width 443 height 243
click at [518, 26] on icon at bounding box center [515, 23] width 5 height 5
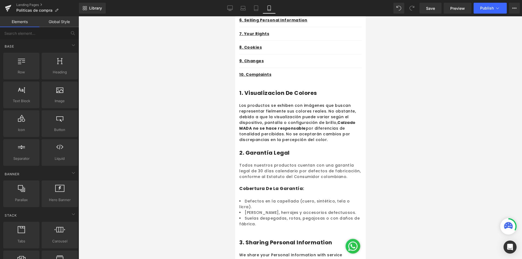
drag, startPoint x: 430, startPoint y: 9, endPoint x: 425, endPoint y: 26, distance: 17.4
click at [430, 9] on span "Save" at bounding box center [430, 8] width 9 height 6
click at [67, 21] on link "Global Style" at bounding box center [58, 21] width 39 height 11
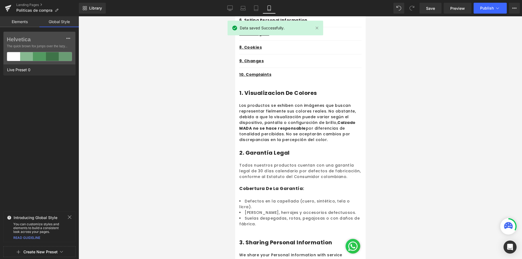
click at [18, 22] on link "Elements" at bounding box center [19, 21] width 39 height 11
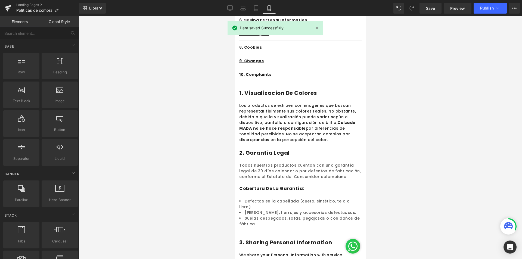
click at [69, 16] on link "Global Style" at bounding box center [58, 21] width 39 height 11
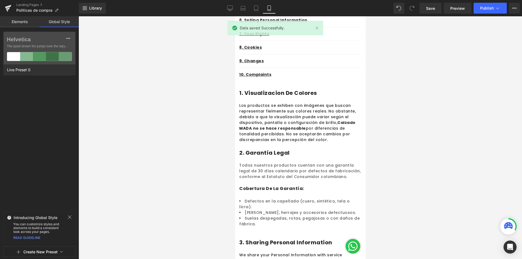
click at [34, 18] on link "Elements" at bounding box center [19, 21] width 39 height 11
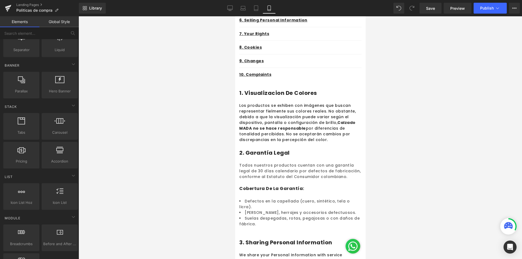
scroll to position [0, 0]
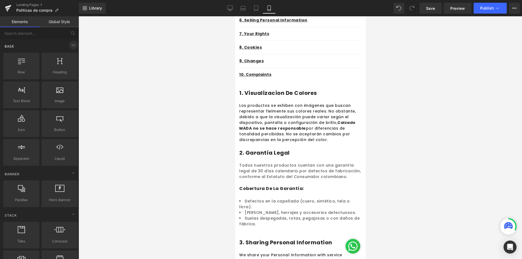
click at [70, 45] on icon at bounding box center [73, 45] width 7 height 7
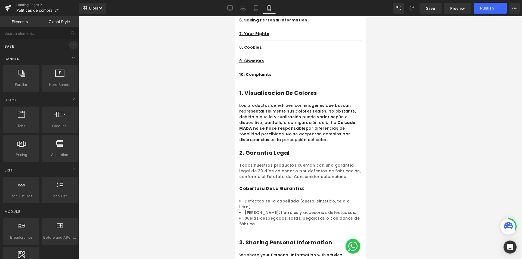
click at [70, 45] on icon at bounding box center [73, 45] width 7 height 7
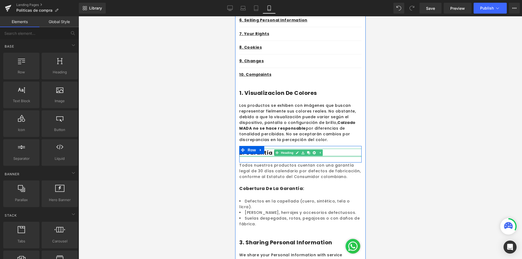
click at [410, 158] on div at bounding box center [300, 137] width 443 height 243
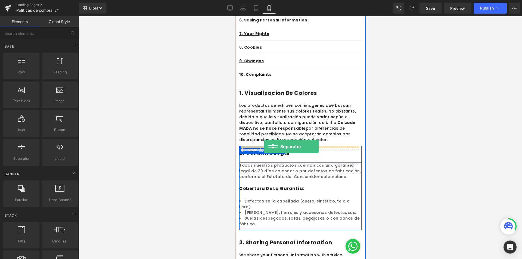
drag, startPoint x: 269, startPoint y: 171, endPoint x: 264, endPoint y: 147, distance: 24.7
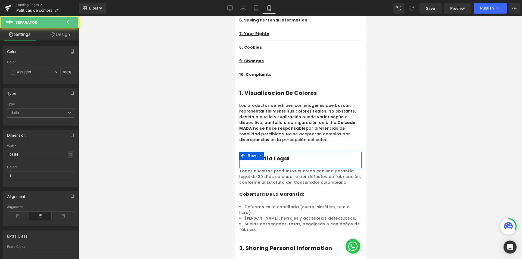
click at [421, 151] on div at bounding box center [300, 137] width 443 height 243
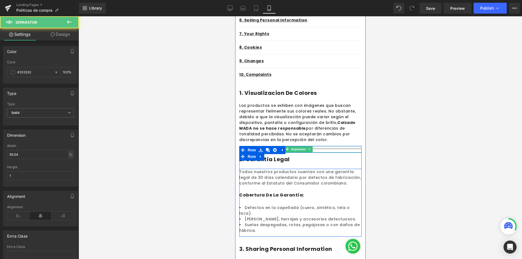
click at [321, 147] on div "Separator" at bounding box center [300, 149] width 122 height 7
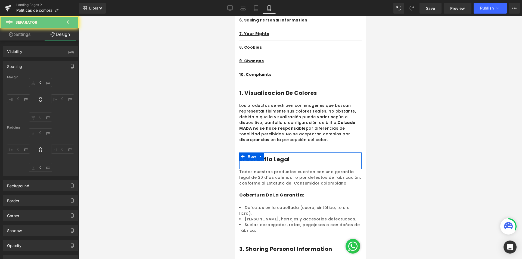
type input "0"
type input "3"
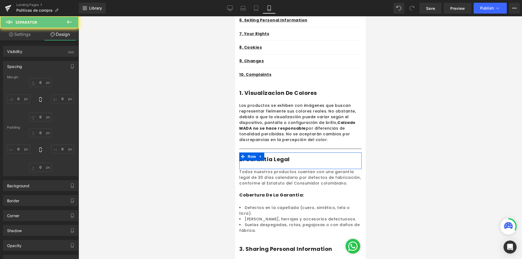
type input "0"
type input "10"
type input "0"
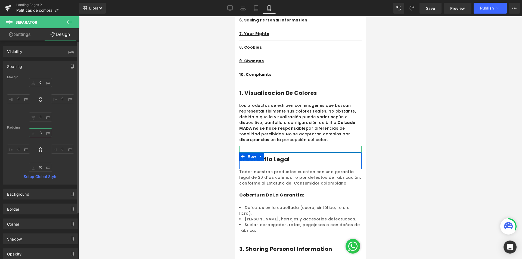
click at [41, 134] on input "3" at bounding box center [40, 132] width 23 height 9
type input "10"
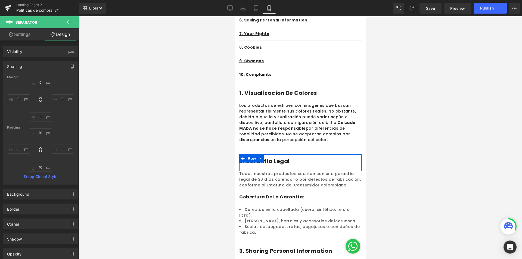
click at [411, 131] on div at bounding box center [300, 137] width 443 height 243
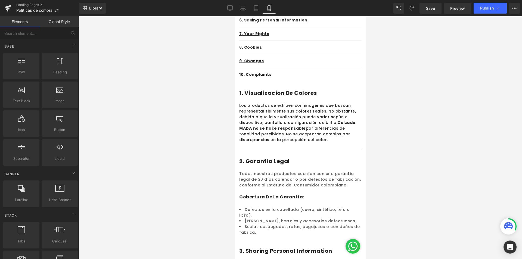
click at [429, 129] on div at bounding box center [300, 137] width 443 height 243
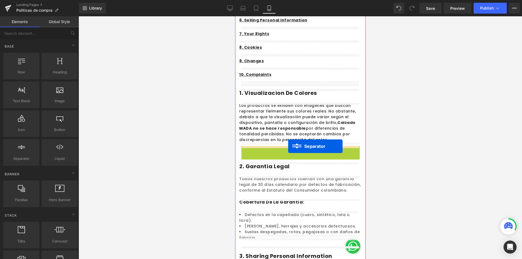
drag, startPoint x: 287, startPoint y: 150, endPoint x: 288, endPoint y: 146, distance: 3.4
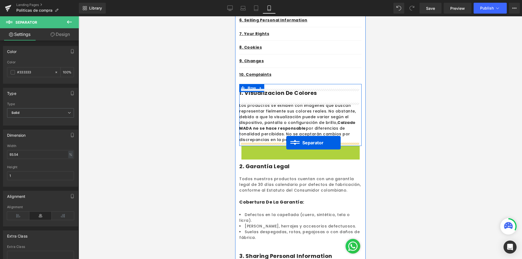
drag, startPoint x: 288, startPoint y: 149, endPoint x: 286, endPoint y: 143, distance: 6.7
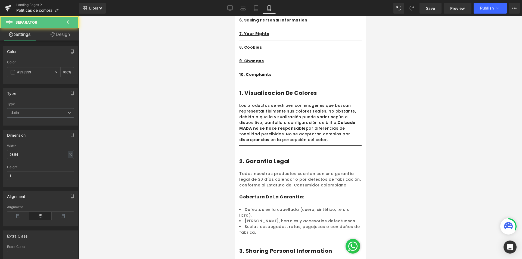
click at [410, 149] on div at bounding box center [300, 137] width 443 height 243
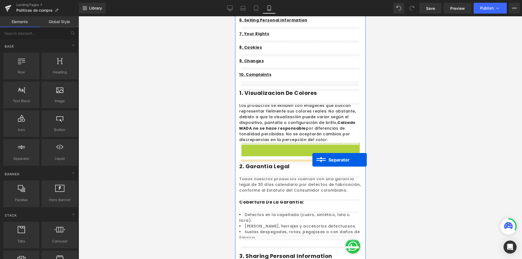
drag, startPoint x: 286, startPoint y: 145, endPoint x: 312, endPoint y: 160, distance: 29.6
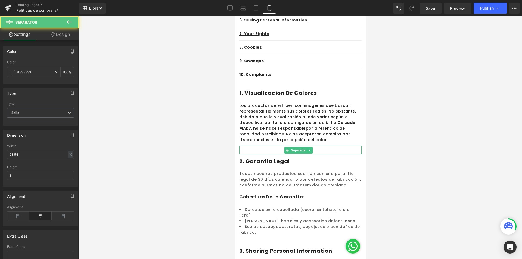
click at [412, 149] on div at bounding box center [300, 137] width 443 height 243
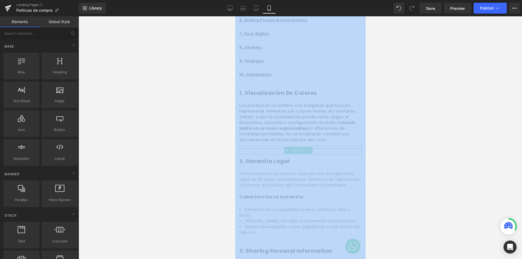
click at [412, 149] on div at bounding box center [300, 137] width 443 height 243
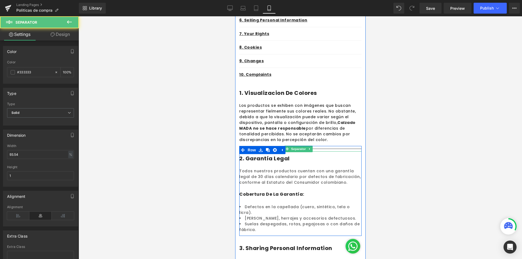
click at [336, 150] on div "Separator" at bounding box center [300, 149] width 122 height 6
click at [406, 148] on div at bounding box center [300, 137] width 443 height 243
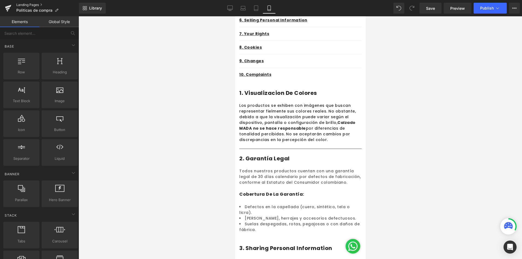
click at [23, 5] on link "Landing Pages" at bounding box center [47, 5] width 63 height 4
click at [423, 107] on div at bounding box center [300, 137] width 443 height 243
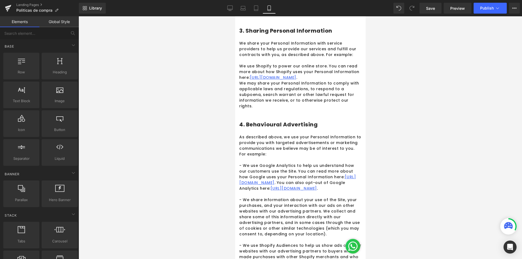
scroll to position [294, 0]
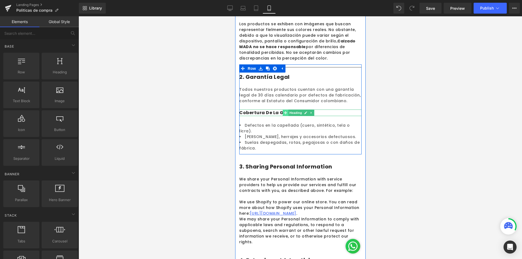
click at [284, 111] on icon at bounding box center [285, 112] width 3 height 3
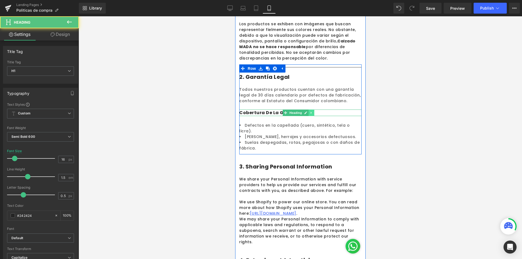
click at [311, 113] on icon at bounding box center [310, 113] width 1 height 2
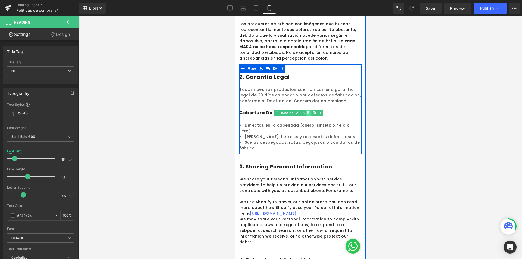
click at [308, 113] on icon at bounding box center [308, 112] width 3 height 3
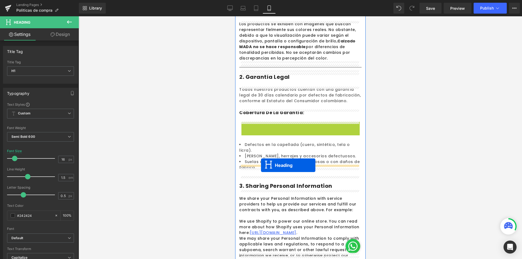
drag, startPoint x: 286, startPoint y: 126, endPoint x: 261, endPoint y: 165, distance: 46.5
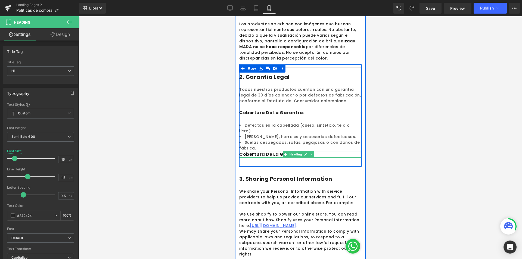
click at [254, 151] on h1 "cobertura de la garantía:" at bounding box center [300, 154] width 122 height 7
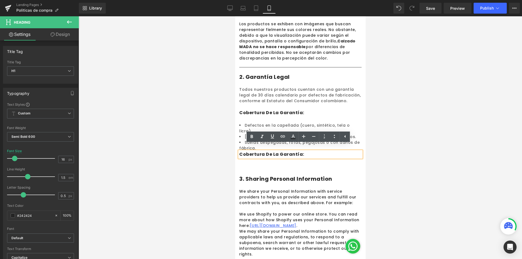
click at [390, 153] on div at bounding box center [300, 137] width 443 height 243
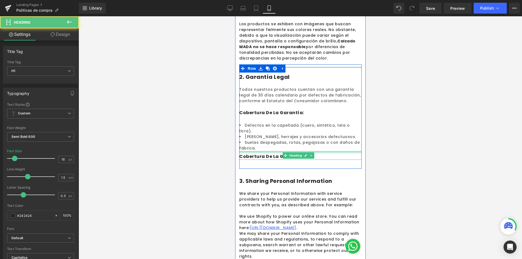
click at [274, 151] on div "cobertura de la garantía: Heading" at bounding box center [300, 155] width 122 height 9
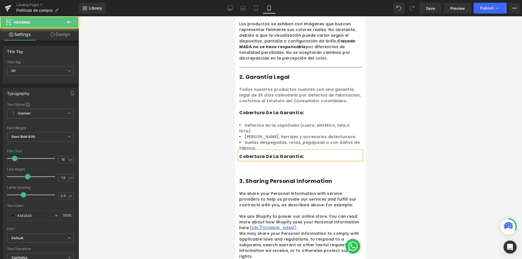
click at [375, 158] on div at bounding box center [300, 137] width 443 height 243
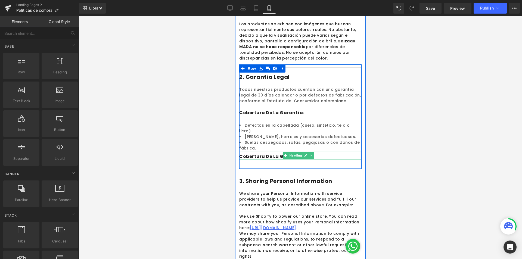
click at [333, 153] on h1 "cobertura de la garantía:" at bounding box center [300, 156] width 122 height 7
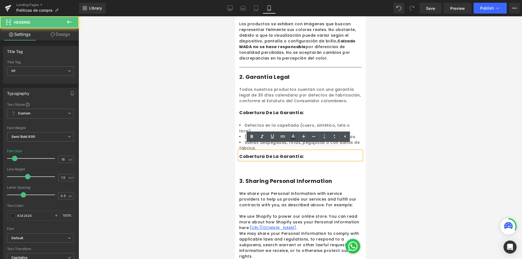
click at [430, 150] on div at bounding box center [300, 137] width 443 height 243
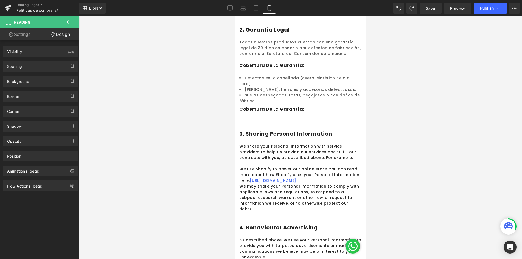
scroll to position [314, 0]
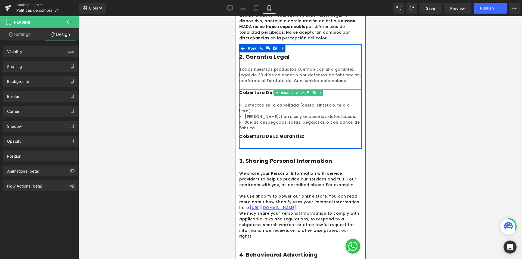
click at [267, 92] on h1 "cobertura de la garantía:" at bounding box center [300, 92] width 122 height 7
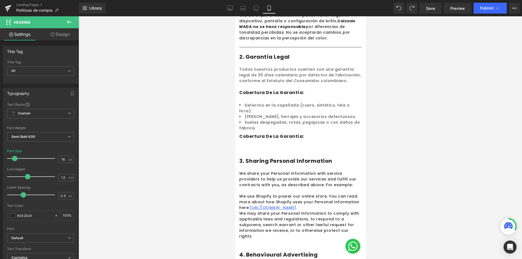
click at [403, 96] on div at bounding box center [300, 137] width 443 height 243
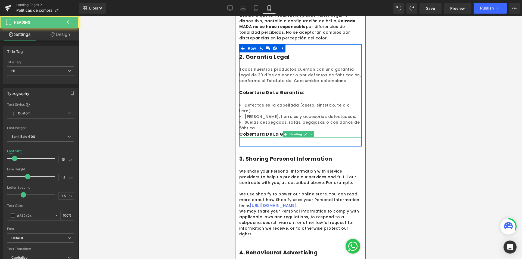
click at [317, 124] on div "Separator 2. Garantía Legal Heading Row Todos nuestros productos cuentan con un…" at bounding box center [300, 93] width 122 height 99
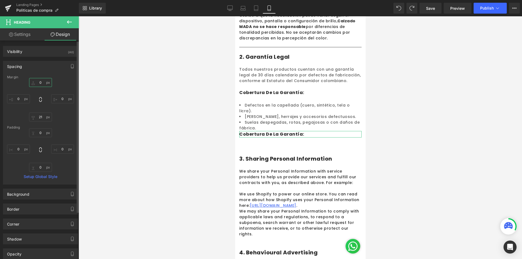
click at [43, 79] on input "0" at bounding box center [40, 82] width 23 height 9
click at [44, 120] on input "21" at bounding box center [40, 117] width 23 height 9
click at [37, 119] on input "21" at bounding box center [40, 117] width 23 height 9
click at [40, 118] on input "21" at bounding box center [40, 117] width 23 height 9
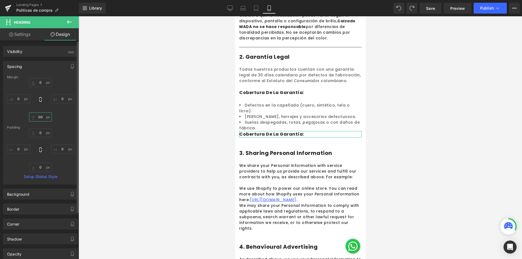
click at [40, 118] on input "00" at bounding box center [40, 117] width 23 height 9
type input "0"
click at [439, 157] on div at bounding box center [300, 137] width 443 height 243
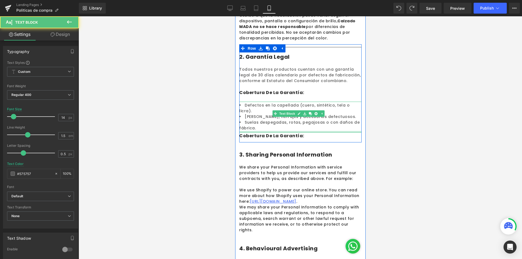
click at [263, 131] on div at bounding box center [300, 132] width 122 height 2
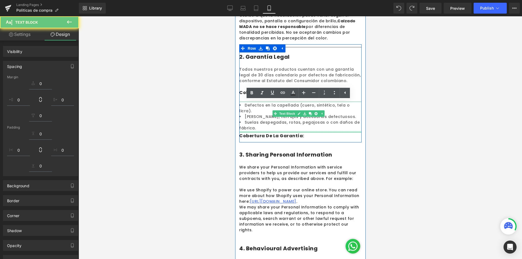
click at [418, 151] on div at bounding box center [300, 137] width 443 height 243
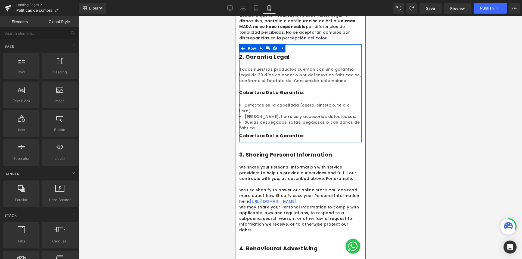
click at [305, 114] on li "[PERSON_NAME], herrajes y accesorios defectuosos." at bounding box center [300, 117] width 122 height 6
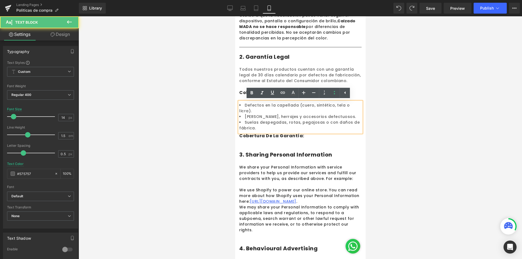
click at [396, 119] on div at bounding box center [300, 137] width 443 height 243
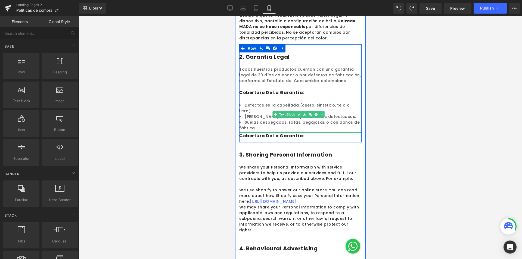
click at [321, 124] on li "Suelas despegadas, rotas, pegajosas o con daños de fábrica." at bounding box center [300, 125] width 122 height 11
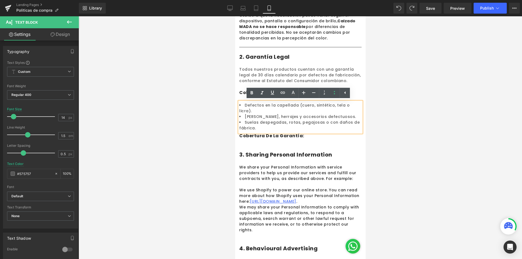
click at [397, 126] on div at bounding box center [300, 137] width 443 height 243
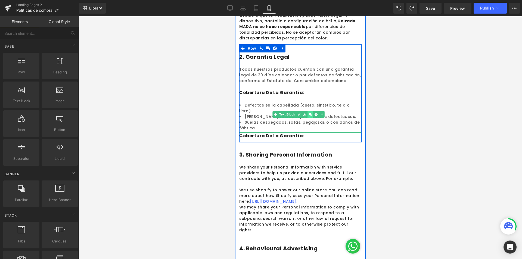
click at [310, 112] on link at bounding box center [310, 114] width 6 height 7
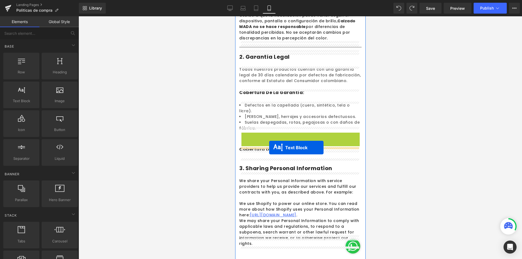
drag, startPoint x: 284, startPoint y: 140, endPoint x: 269, endPoint y: 148, distance: 16.4
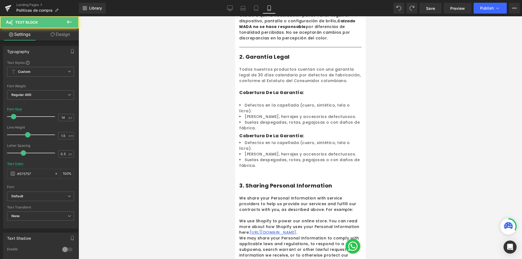
click at [420, 146] on div at bounding box center [300, 137] width 443 height 243
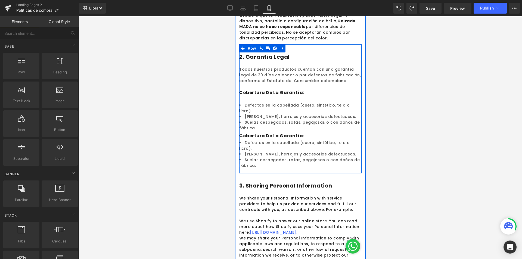
click at [260, 133] on h1 "cobertura de la garantía:" at bounding box center [300, 136] width 122 height 7
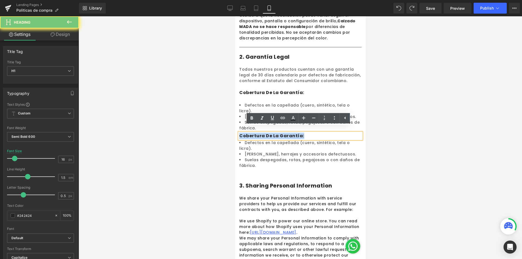
paste div
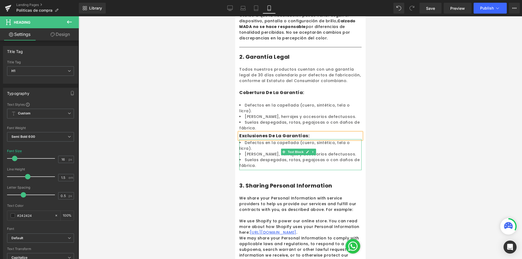
drag, startPoint x: 254, startPoint y: 154, endPoint x: 250, endPoint y: 149, distance: 6.5
click at [246, 144] on ul "Defectos en la capellada (cuero, sintético, tela o licra). Hebillas, herrajes y…" at bounding box center [300, 154] width 122 height 29
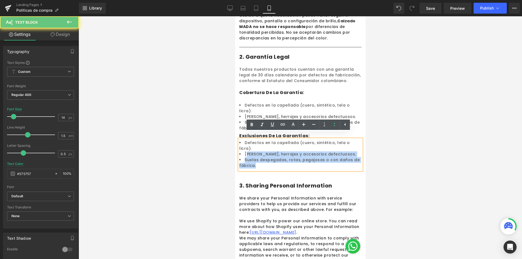
click at [253, 157] on li "Suelas despegadas, rotas, pegajosas o con daños de fábrica." at bounding box center [300, 162] width 122 height 11
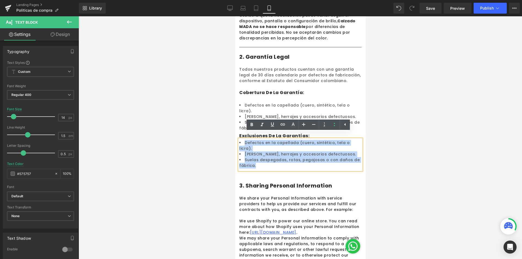
drag, startPoint x: 254, startPoint y: 154, endPoint x: 245, endPoint y: 137, distance: 19.7
click at [245, 140] on ul "Defectos en la capellada (cuero, sintético, tela o licra). Hebillas, herrajes y…" at bounding box center [300, 154] width 122 height 29
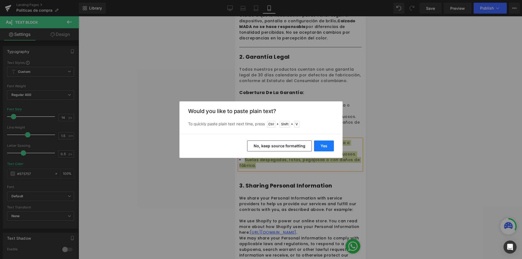
click at [328, 148] on button "Yes" at bounding box center [324, 146] width 20 height 11
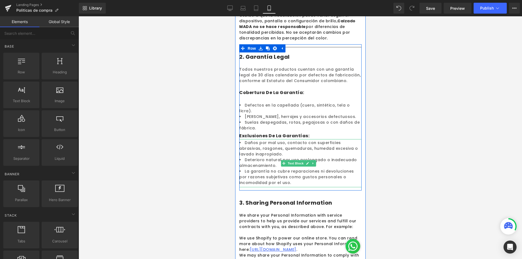
click at [401, 152] on div at bounding box center [300, 137] width 443 height 243
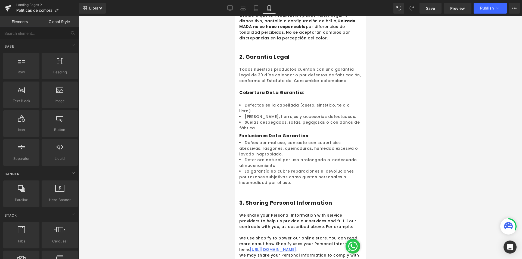
click at [394, 150] on div at bounding box center [300, 137] width 443 height 243
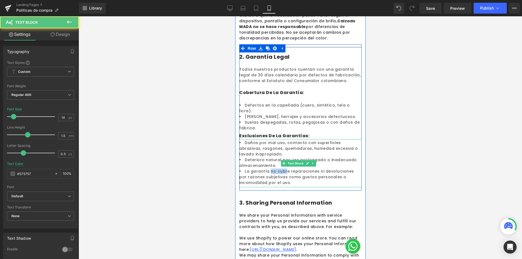
drag, startPoint x: 269, startPoint y: 165, endPoint x: 285, endPoint y: 165, distance: 15.8
click at [285, 169] on li "La garantía no cubre reparaciones ni devoluciones por razones subjetivas como g…" at bounding box center [300, 177] width 122 height 17
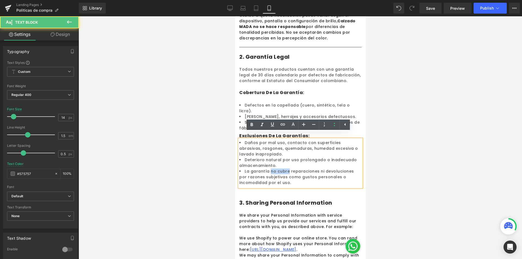
drag, startPoint x: 286, startPoint y: 165, endPoint x: 269, endPoint y: 165, distance: 16.9
click at [269, 169] on li "La garantía no cubre reparaciones ni devoluciones por razones subjetivas como g…" at bounding box center [300, 177] width 122 height 17
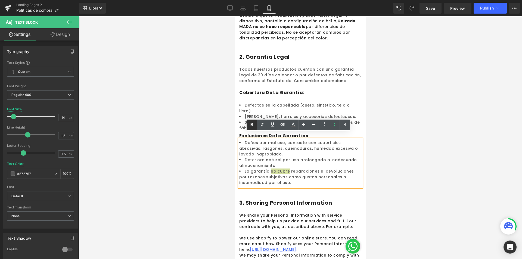
click at [0, 0] on icon at bounding box center [0, 0] width 0 height 0
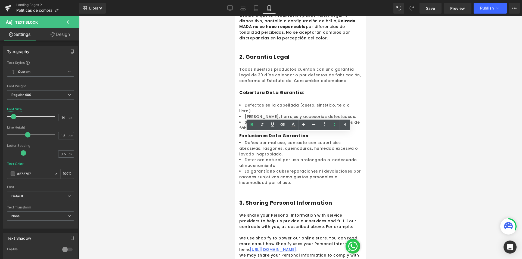
click at [414, 123] on div at bounding box center [300, 137] width 443 height 243
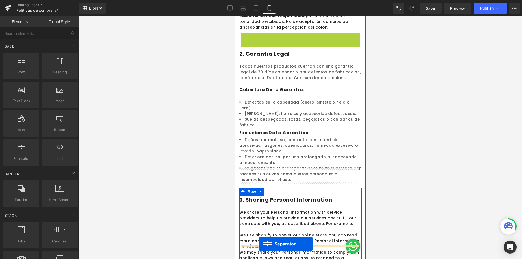
scroll to position [357, 0]
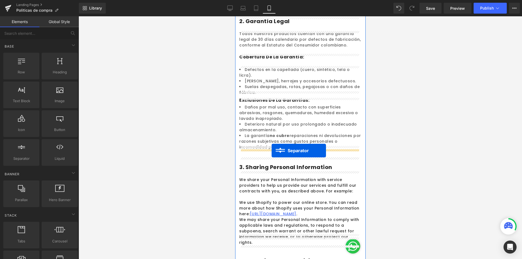
drag, startPoint x: 288, startPoint y: 101, endPoint x: 271, endPoint y: 151, distance: 51.9
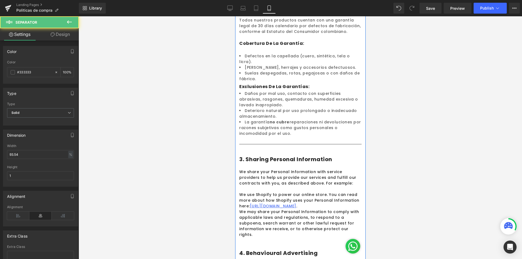
scroll to position [344, 0]
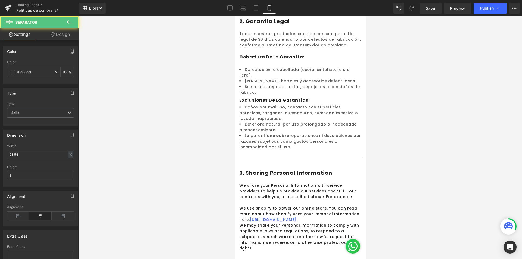
drag, startPoint x: 100, startPoint y: 136, endPoint x: 424, endPoint y: 152, distance: 323.6
click at [424, 152] on div at bounding box center [300, 137] width 443 height 243
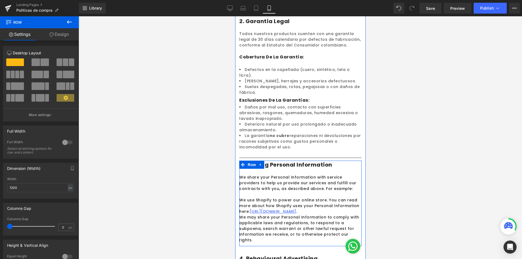
click at [396, 156] on div at bounding box center [300, 137] width 443 height 243
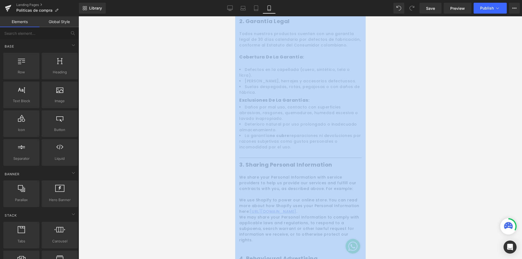
click at [503, 169] on div at bounding box center [300, 137] width 443 height 243
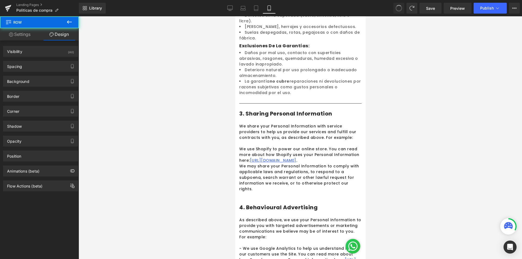
scroll to position [262, 0]
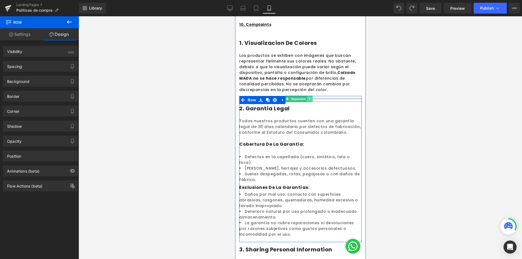
click at [309, 98] on icon at bounding box center [309, 98] width 3 height 3
click at [309, 98] on link at bounding box center [307, 99] width 6 height 7
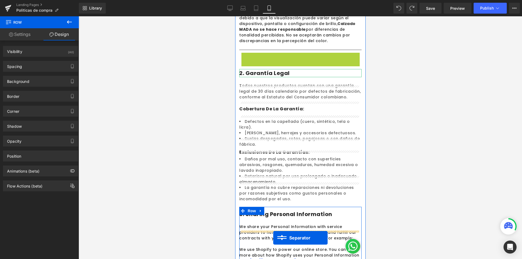
scroll to position [349, 0]
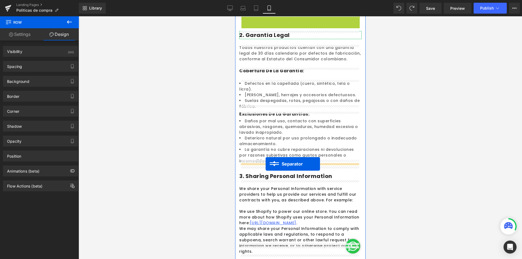
drag, startPoint x: 288, startPoint y: 105, endPoint x: 265, endPoint y: 164, distance: 63.2
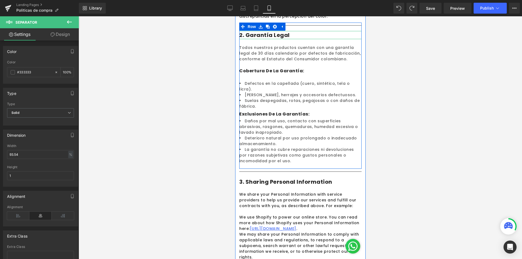
scroll to position [254, 0]
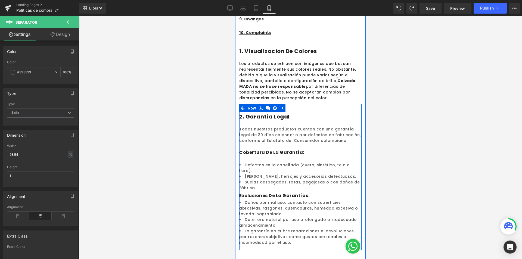
click at [282, 108] on icon at bounding box center [281, 108] width 1 height 2
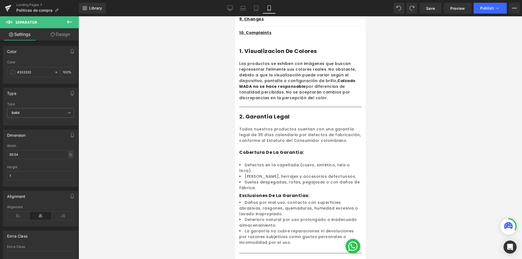
click at [434, 127] on div at bounding box center [300, 137] width 443 height 243
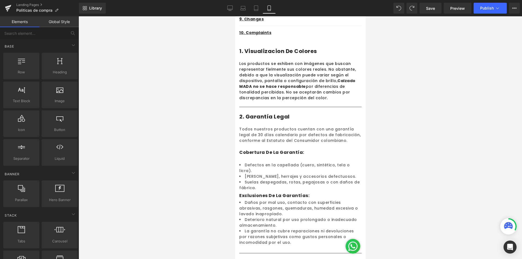
click at [429, 99] on div at bounding box center [300, 137] width 443 height 243
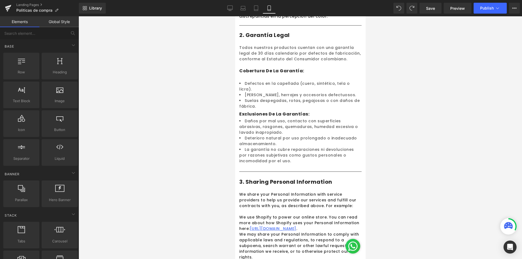
scroll to position [444, 0]
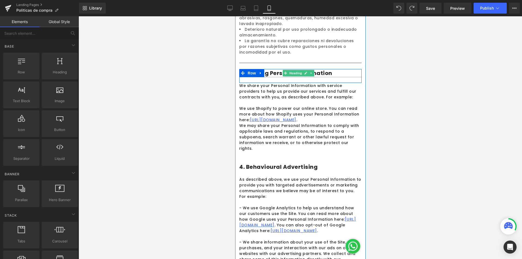
click at [332, 69] on h1 "3. Sharing Personal Information" at bounding box center [300, 73] width 122 height 8
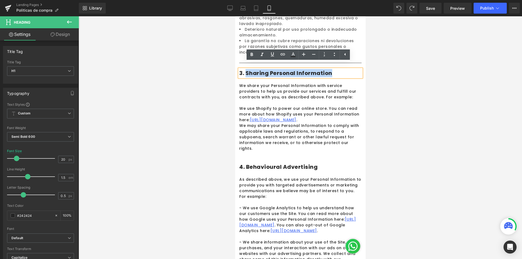
drag, startPoint x: 331, startPoint y: 67, endPoint x: 246, endPoint y: 67, distance: 85.1
click at [246, 69] on h1 "3. Sharing Personal Information" at bounding box center [300, 73] width 122 height 8
paste div
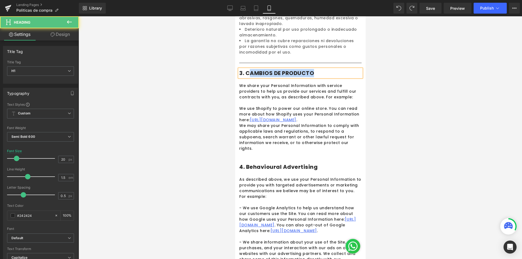
drag, startPoint x: 322, startPoint y: 70, endPoint x: 251, endPoint y: 70, distance: 70.4
click at [251, 70] on h1 "3. CAMBIOS DE PRODUCTO" at bounding box center [300, 73] width 122 height 8
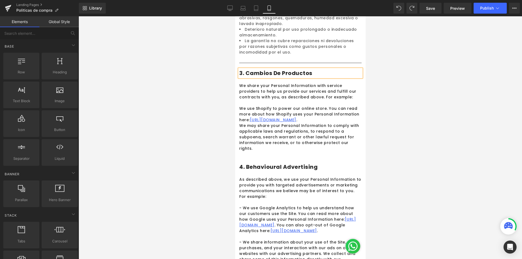
drag, startPoint x: 417, startPoint y: 108, endPoint x: 116, endPoint y: 89, distance: 301.5
click at [417, 108] on div at bounding box center [300, 137] width 443 height 243
click at [398, 103] on div at bounding box center [300, 137] width 443 height 243
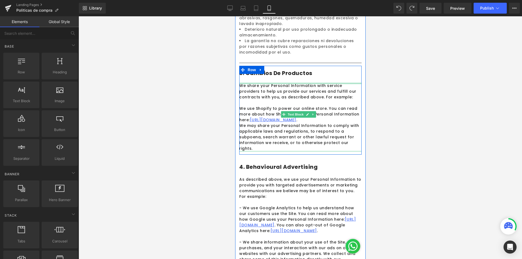
click at [329, 83] on div at bounding box center [300, 83] width 122 height 1
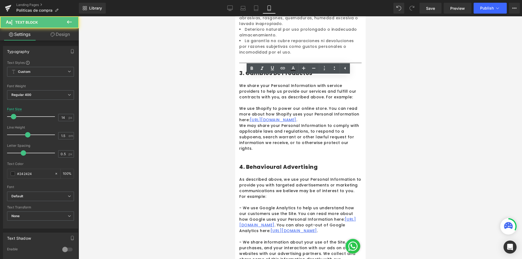
click at [424, 119] on div at bounding box center [300, 137] width 443 height 243
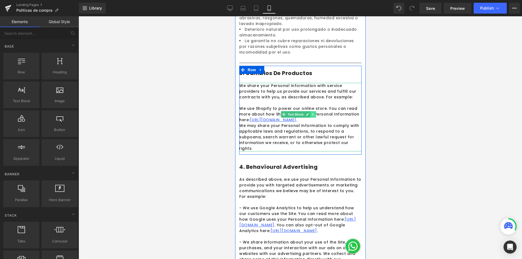
click at [311, 113] on icon at bounding box center [312, 114] width 3 height 3
click at [318, 111] on link at bounding box center [316, 114] width 6 height 7
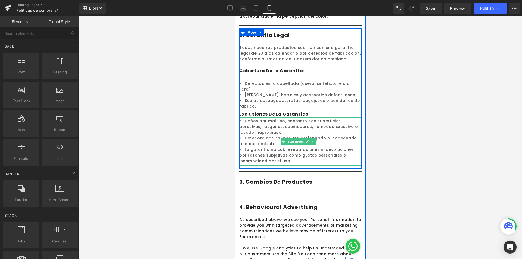
scroll to position [309, 0]
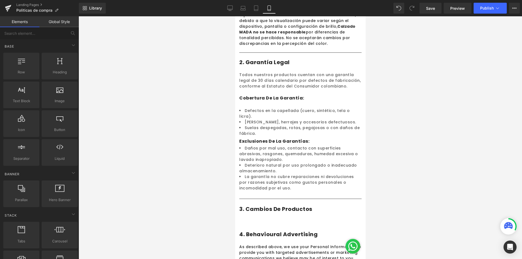
click at [386, 133] on div at bounding box center [300, 137] width 443 height 243
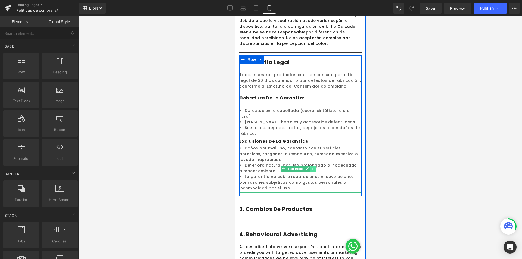
click at [313, 167] on icon at bounding box center [312, 168] width 3 height 3
click at [310, 167] on icon at bounding box center [309, 168] width 3 height 3
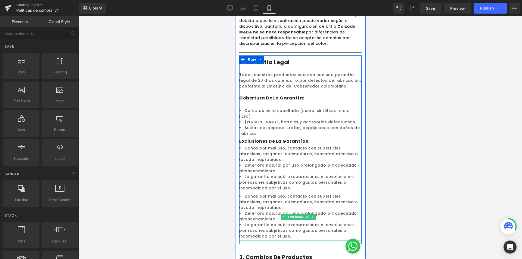
scroll to position [417, 0]
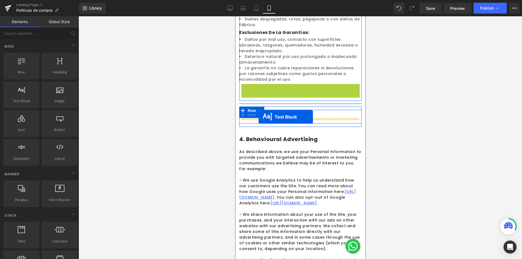
drag, startPoint x: 283, startPoint y: 102, endPoint x: 258, endPoint y: 117, distance: 28.9
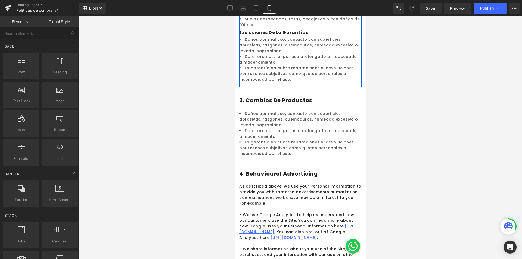
click at [475, 125] on div at bounding box center [300, 137] width 443 height 243
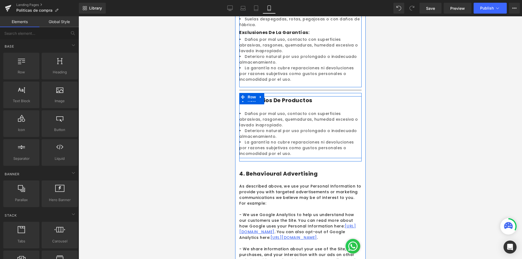
click at [276, 101] on div "3. Cambios de productos Heading Daños por mal uso, contacto con superficies abr…" at bounding box center [300, 127] width 122 height 62
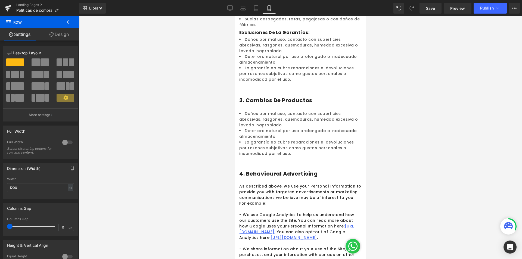
click at [415, 99] on div at bounding box center [300, 137] width 443 height 243
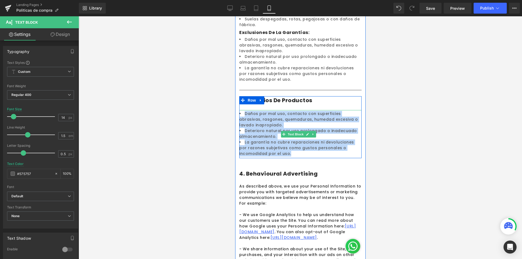
drag, startPoint x: 245, startPoint y: 107, endPoint x: 292, endPoint y: 147, distance: 61.5
click at [292, 147] on ul "Daños por mal uso, contacto con superficies abrasivas, rasgones, quemaduras, hu…" at bounding box center [300, 134] width 122 height 46
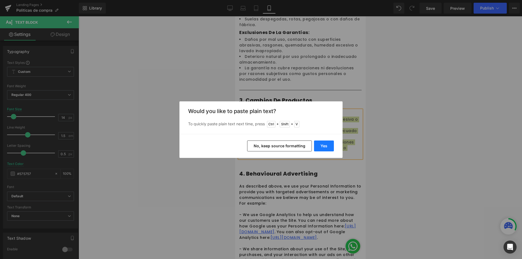
click at [325, 142] on button "Yes" at bounding box center [324, 146] width 20 height 11
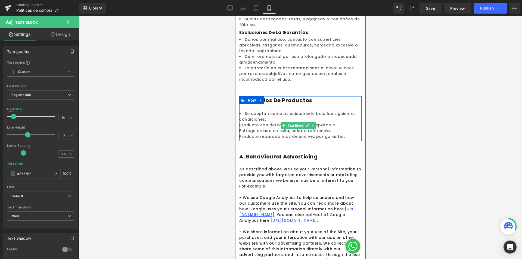
click at [241, 113] on li "Se aceptan cambios únicamente bajo las siguientes condiciones:" at bounding box center [300, 116] width 122 height 11
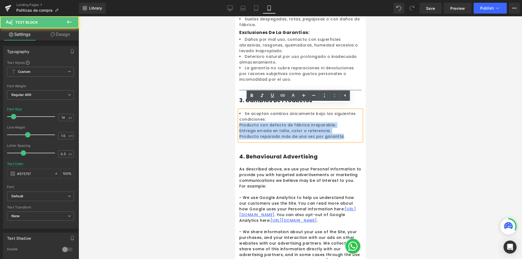
drag, startPoint x: 240, startPoint y: 119, endPoint x: 337, endPoint y: 135, distance: 98.7
click at [337, 135] on div "Se aceptan cambios únicamente bajo las siguientes condiciones: Producto con de…" at bounding box center [300, 125] width 122 height 31
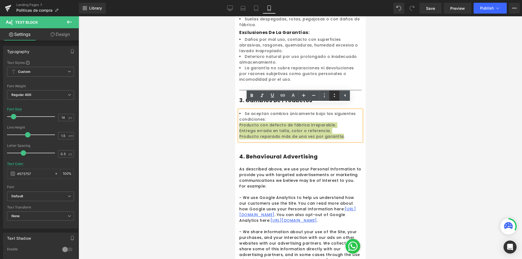
click at [334, 96] on icon at bounding box center [334, 95] width 1 height 3
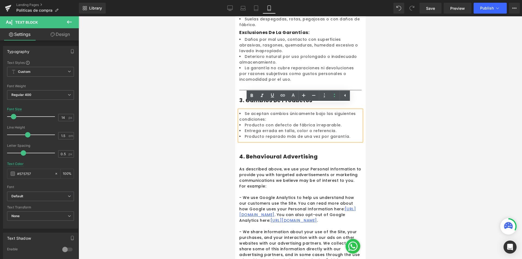
click at [243, 113] on li "Se aceptan cambios únicamente bajo las siguientes condiciones:" at bounding box center [300, 116] width 122 height 11
drag, startPoint x: 265, startPoint y: 113, endPoint x: 239, endPoint y: 107, distance: 26.3
click at [239, 111] on li "Se aceptan cambios únicamente bajo las siguientes condiciones:" at bounding box center [300, 116] width 122 height 11
click at [332, 95] on icon at bounding box center [334, 95] width 7 height 7
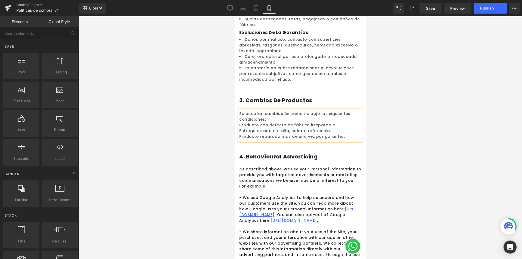
drag, startPoint x: 411, startPoint y: 131, endPoint x: 111, endPoint y: 86, distance: 304.0
click at [411, 131] on div at bounding box center [300, 137] width 443 height 243
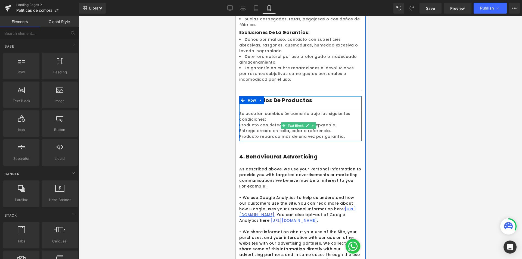
click at [280, 113] on div "Se aceptan cambios únicamente bajo las siguientes condiciones: Producto con def…" at bounding box center [300, 125] width 122 height 31
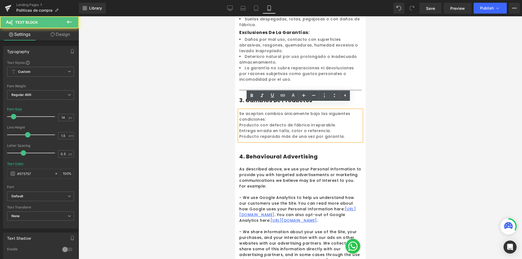
click at [270, 113] on div "Se aceptan cambios únicamente bajo las siguientes condiciones: Producto con def…" at bounding box center [300, 125] width 122 height 31
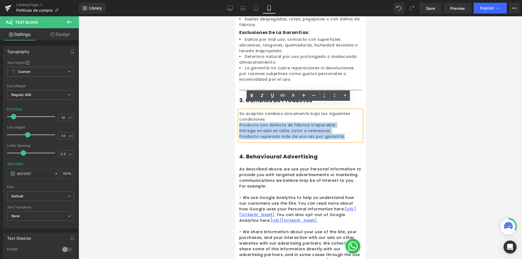
click at [239, 119] on div "Se aceptan cambios únicamente bajo las siguientes condiciones: Producto con def…" at bounding box center [300, 125] width 122 height 31
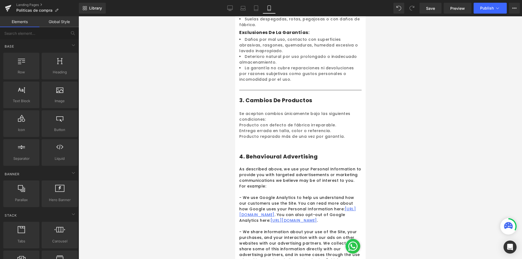
click at [388, 114] on div at bounding box center [300, 137] width 443 height 243
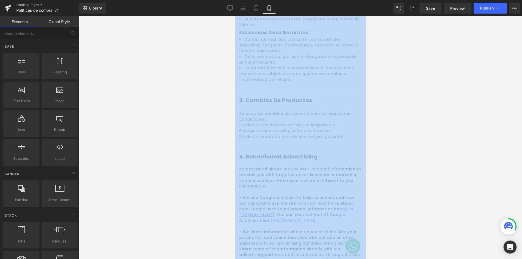
click at [388, 114] on div at bounding box center [300, 137] width 443 height 243
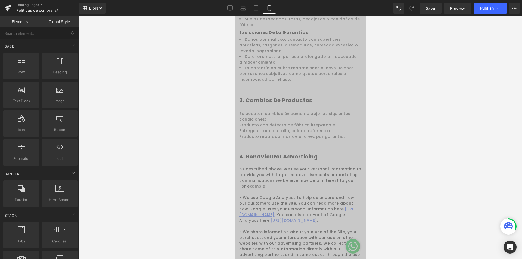
click at [328, 138] on div "3. Cambios de productos Heading Se aceptan cambios únicamente bajo las siguient…" at bounding box center [300, 118] width 122 height 51
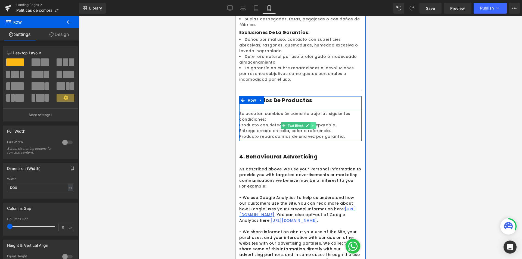
click at [311, 124] on icon at bounding box center [312, 125] width 3 height 3
click at [311, 124] on icon at bounding box center [309, 125] width 3 height 3
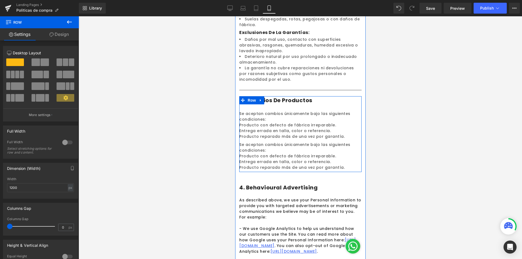
click at [262, 114] on div "Se aceptan cambios únicamente bajo las siguientes condiciones: Producto con def…" at bounding box center [300, 125] width 122 height 31
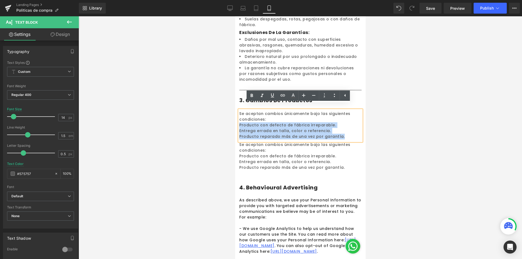
drag, startPoint x: 342, startPoint y: 132, endPoint x: 239, endPoint y: 119, distance: 103.9
click at [239, 119] on div "Se aceptan cambios únicamente bajo las siguientes condiciones: Producto con def…" at bounding box center [300, 125] width 122 height 31
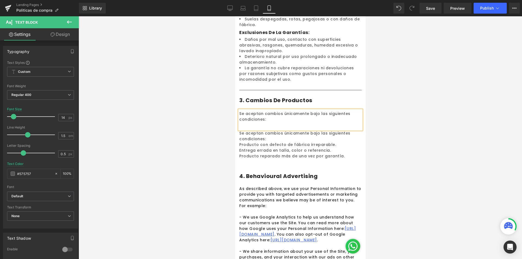
click at [241, 122] on div "Se aceptan cambios únicamente bajo las siguientes condiciones:" at bounding box center [300, 120] width 122 height 20
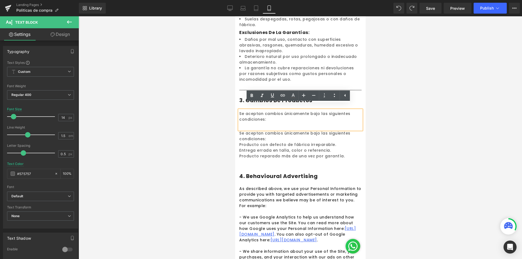
click at [282, 119] on div "Se aceptan cambios únicamente bajo las siguientes condiciones:" at bounding box center [300, 120] width 122 height 20
click at [407, 129] on div at bounding box center [300, 137] width 443 height 243
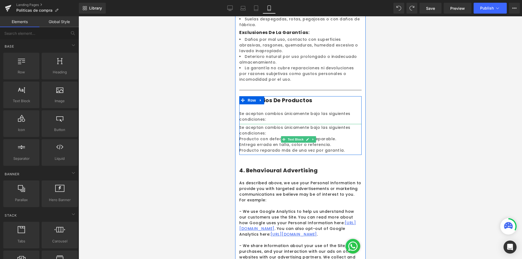
click at [264, 126] on div "Se aceptan cambios únicamente bajo las siguientes condiciones: Producto con def…" at bounding box center [300, 139] width 122 height 31
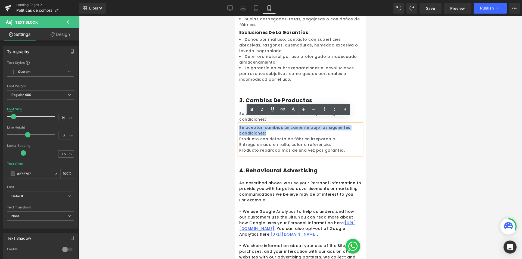
drag, startPoint x: 258, startPoint y: 126, endPoint x: 239, endPoint y: 122, distance: 19.2
click at [239, 124] on div "Se aceptan cambios únicamente bajo las siguientes condiciones: Producto con def…" at bounding box center [300, 139] width 122 height 31
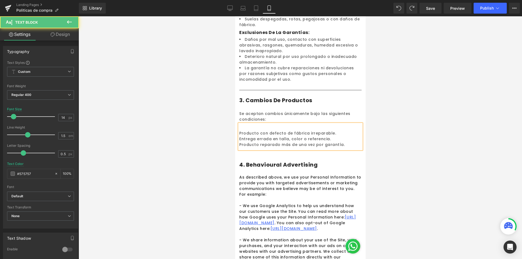
click at [239, 126] on div "Producto con defecto de fábrica irreparable. Entrega errada en talla, color o r…" at bounding box center [300, 136] width 122 height 25
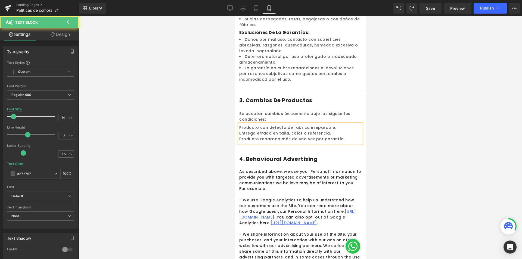
click at [418, 150] on div at bounding box center [300, 137] width 443 height 243
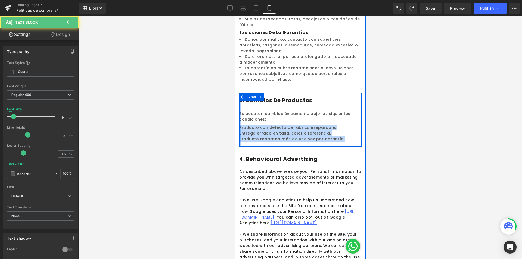
drag, startPoint x: 242, startPoint y: 116, endPoint x: 239, endPoint y: 116, distance: 3.4
click at [239, 116] on div "3. Cambios de productos Heading Se aceptan cambios únicamente bajo las siguient…" at bounding box center [300, 120] width 122 height 54
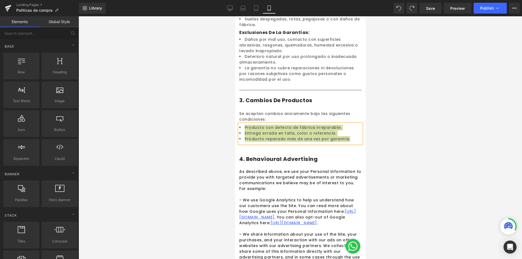
click at [387, 119] on div at bounding box center [300, 137] width 443 height 243
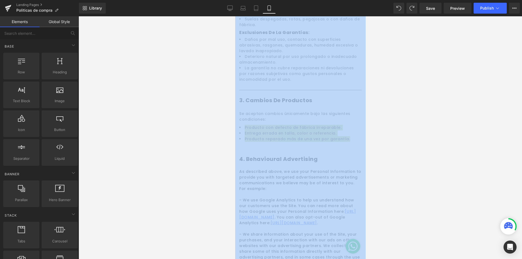
click at [387, 119] on div at bounding box center [300, 137] width 443 height 243
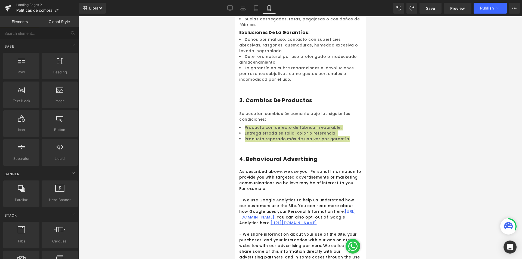
click at [394, 98] on div at bounding box center [300, 137] width 443 height 243
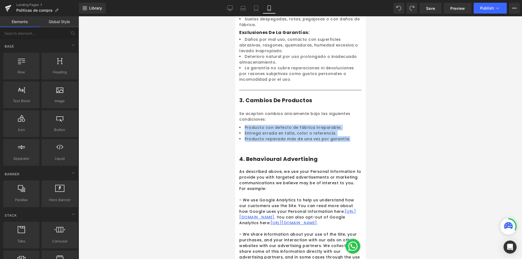
click at [345, 125] on li "Producto con defecto de fábrica irreparable." at bounding box center [300, 128] width 122 height 6
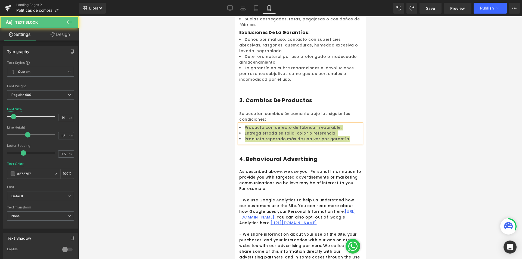
click at [399, 163] on div at bounding box center [300, 137] width 443 height 243
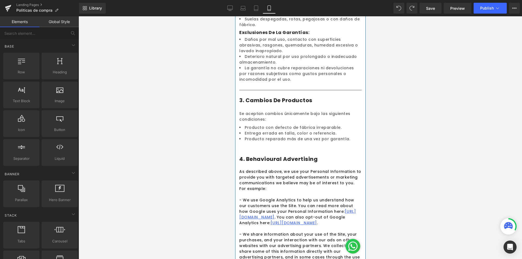
scroll to position [390, 0]
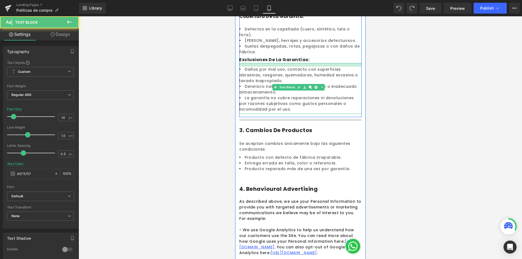
click at [318, 63] on div "Daños por mal uso, contacto con superficies abrasivas, rasgones, quemaduras, hu…" at bounding box center [300, 88] width 122 height 51
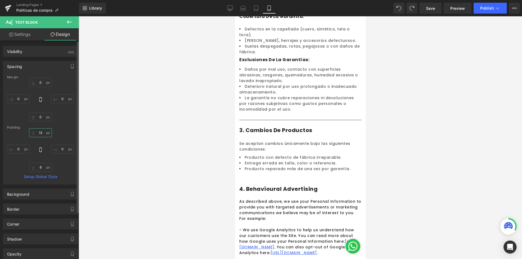
click at [42, 131] on input "13" at bounding box center [40, 132] width 23 height 9
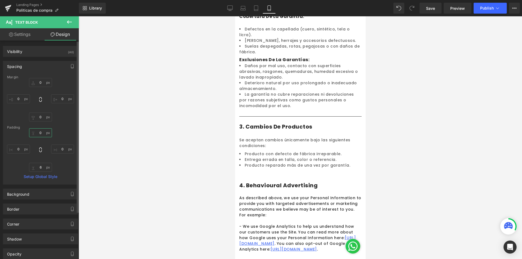
click at [42, 131] on input "0" at bounding box center [40, 132] width 23 height 9
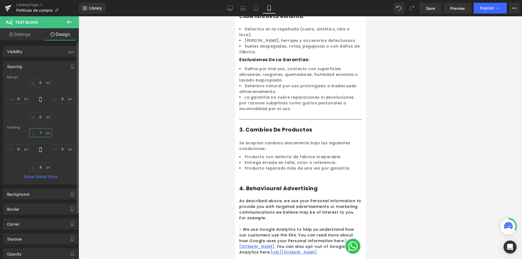
type input "10"
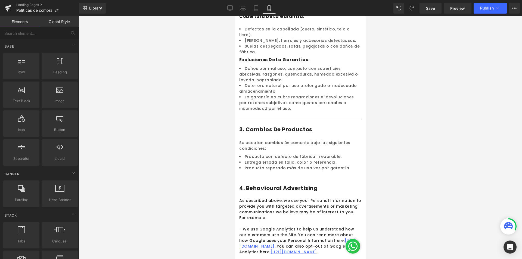
click at [379, 137] on div at bounding box center [300, 137] width 443 height 243
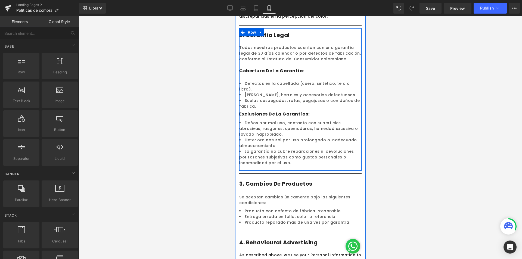
click at [260, 79] on div "2. Garantía Legal Heading Row Todos nuestros productos cuentan con una garantía…" at bounding box center [300, 97] width 122 height 139
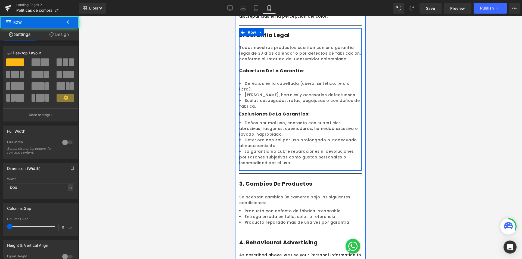
click at [320, 73] on link at bounding box center [320, 71] width 6 height 7
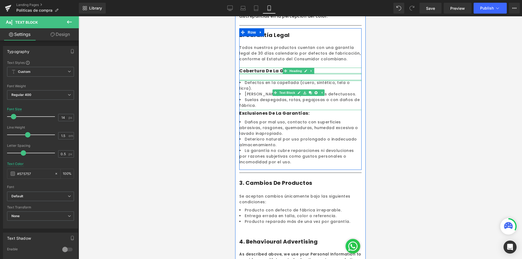
click at [319, 73] on div "2. Garantía Legal Heading Row Todos nuestros productos cuentan con una garantía…" at bounding box center [300, 97] width 122 height 138
click at [326, 76] on div "2. Garantía Legal Heading Row Todos nuestros productos cuentan con una garantía…" at bounding box center [300, 97] width 122 height 138
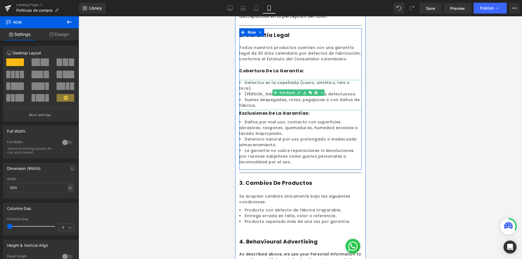
click at [318, 77] on div "2. Garantía Legal Heading Row Todos nuestros productos cuentan con una garantía…" at bounding box center [300, 97] width 122 height 138
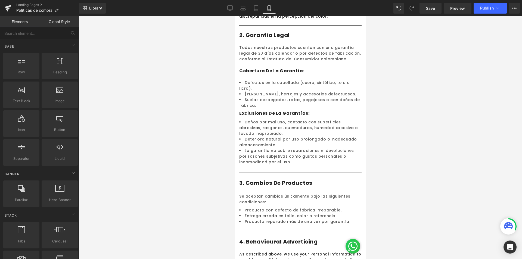
click at [384, 179] on div at bounding box center [300, 137] width 443 height 243
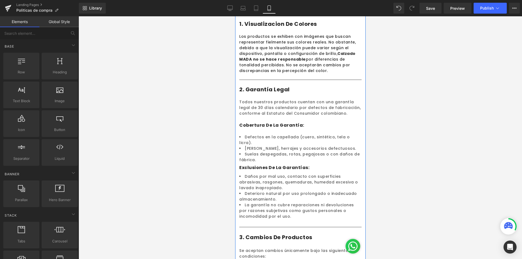
scroll to position [118, 0]
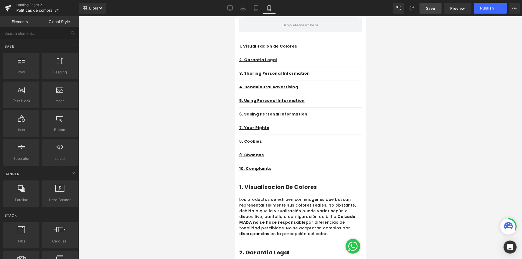
click at [424, 13] on link "Save" at bounding box center [430, 8] width 22 height 11
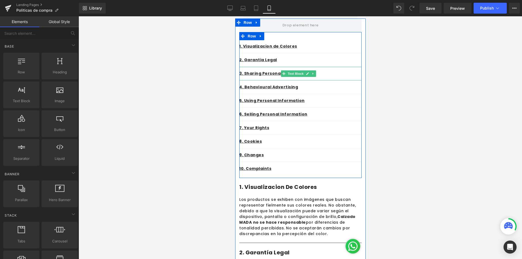
click at [306, 69] on div "3. Sharing Personal Information" at bounding box center [300, 74] width 122 height 14
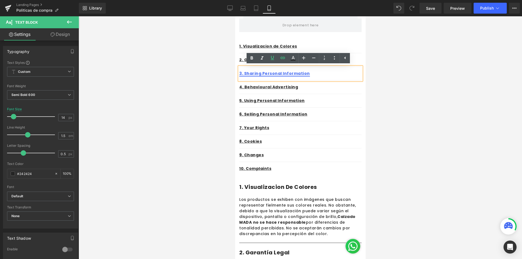
click at [244, 73] on link "3. Sharing Personal Information" at bounding box center [274, 73] width 71 height 5
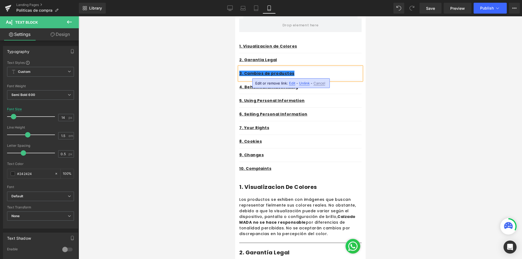
click at [426, 75] on div at bounding box center [300, 137] width 443 height 243
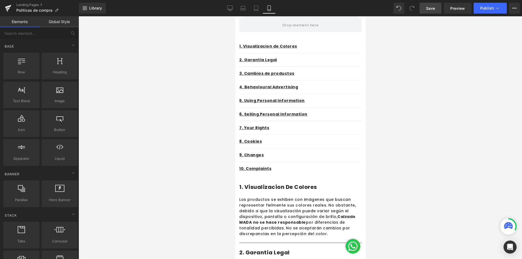
click at [432, 8] on span "Save" at bounding box center [430, 8] width 9 height 6
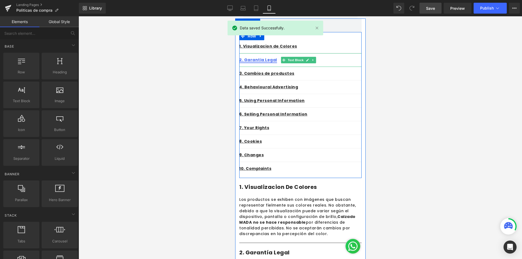
click at [257, 60] on link "2. Garantia Legal" at bounding box center [258, 59] width 38 height 5
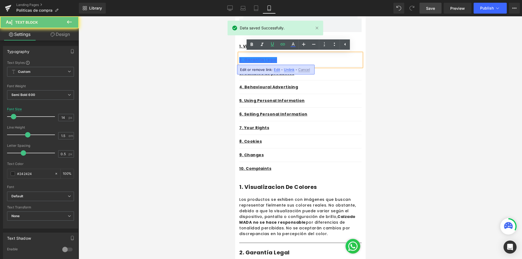
click at [260, 60] on link "2. Garantia Legal" at bounding box center [258, 59] width 38 height 5
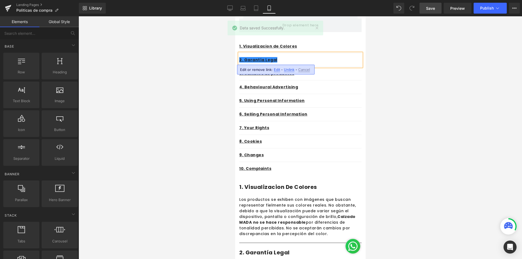
click at [430, 92] on div at bounding box center [300, 137] width 443 height 243
click at [347, 72] on p "3. Cambios de productos" at bounding box center [300, 74] width 122 height 6
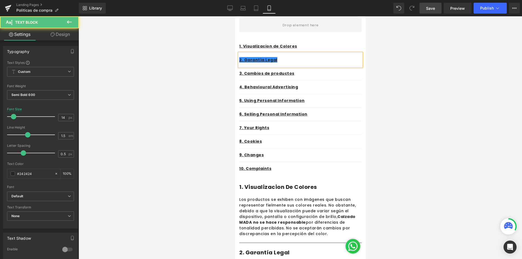
click at [390, 96] on div at bounding box center [300, 137] width 443 height 243
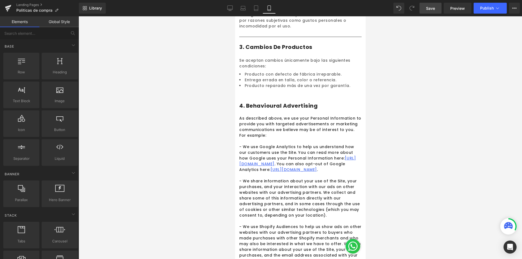
scroll to position [363, 0]
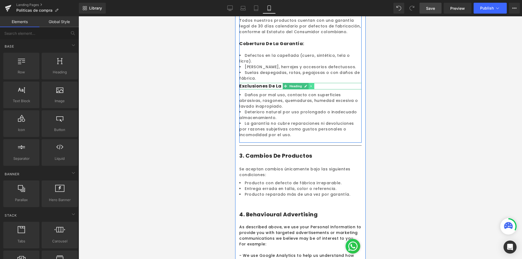
click at [311, 85] on icon at bounding box center [311, 86] width 3 height 3
click at [307, 85] on icon at bounding box center [308, 86] width 3 height 3
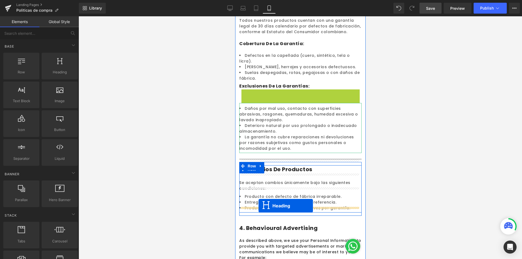
drag, startPoint x: 284, startPoint y: 85, endPoint x: 259, endPoint y: 204, distance: 120.9
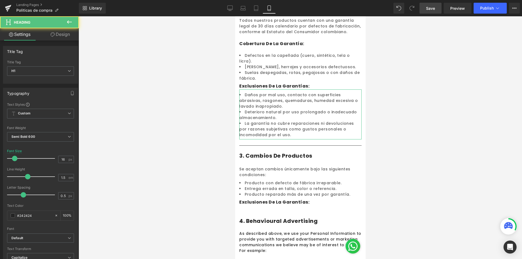
click at [420, 139] on div at bounding box center [300, 137] width 443 height 243
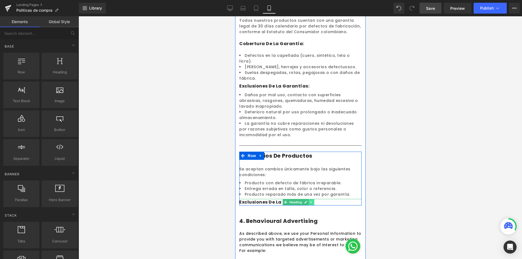
click at [309, 199] on link at bounding box center [311, 202] width 6 height 7
click at [264, 199] on h1 "Exclusiones de la garantías:" at bounding box center [300, 202] width 122 height 7
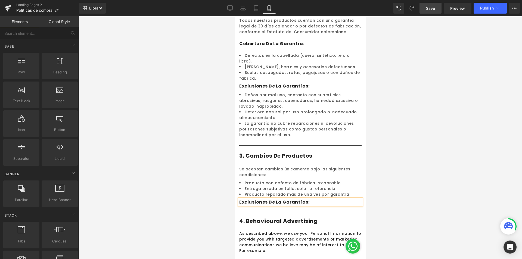
click at [264, 199] on h1 "Exclusiones de la garantías:" at bounding box center [300, 202] width 122 height 7
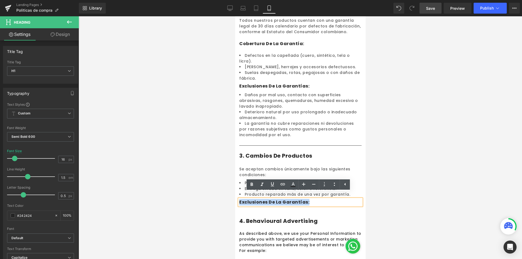
paste div
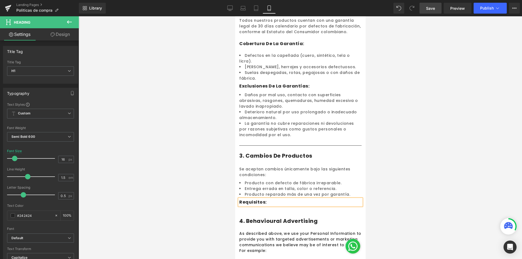
click at [428, 159] on div at bounding box center [300, 137] width 443 height 243
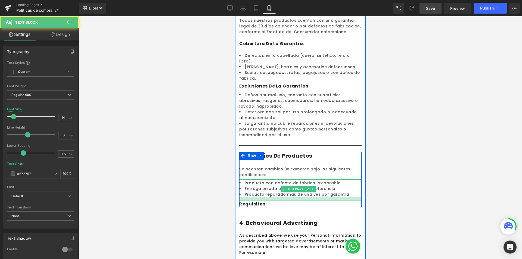
click at [311, 197] on div at bounding box center [300, 199] width 122 height 4
click at [394, 161] on div at bounding box center [300, 137] width 443 height 243
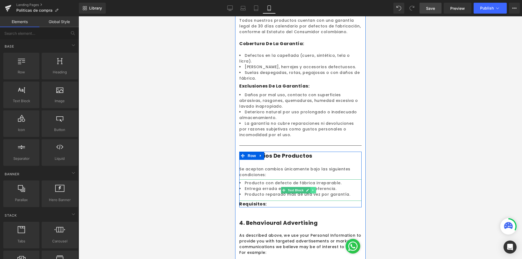
click at [313, 189] on icon at bounding box center [312, 190] width 3 height 3
click at [309, 189] on icon at bounding box center [309, 190] width 3 height 3
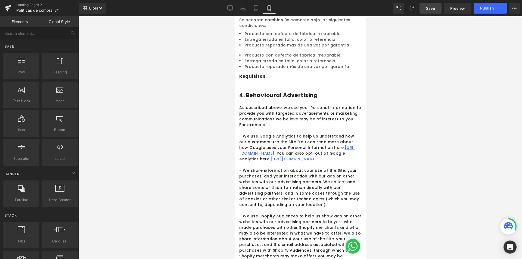
scroll to position [520, 0]
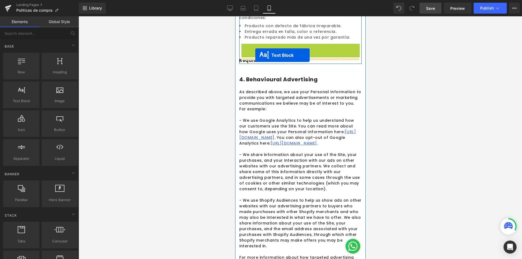
drag, startPoint x: 284, startPoint y: 48, endPoint x: 255, endPoint y: 55, distance: 29.6
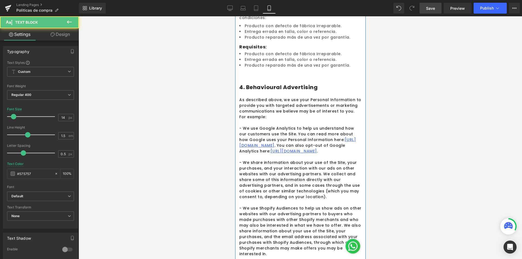
scroll to position [438, 0]
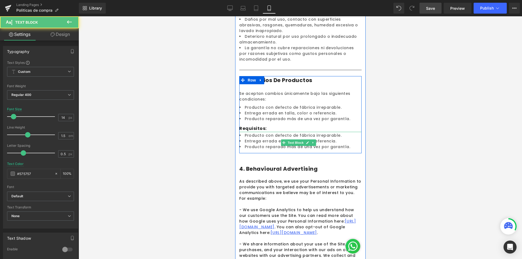
click at [251, 138] on li "Entrega errada en talla, color o referencia." at bounding box center [300, 141] width 122 height 6
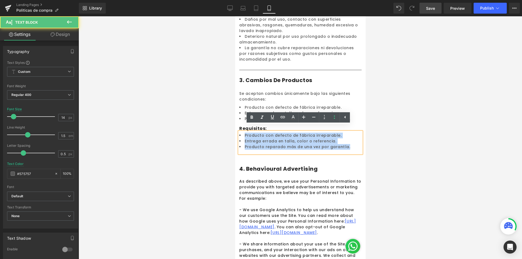
drag, startPoint x: 342, startPoint y: 142, endPoint x: 240, endPoint y: 127, distance: 102.9
click at [240, 133] on ul "Producto con defecto de fábrica irreparable. Entrega errada en talla, color o r…" at bounding box center [300, 141] width 122 height 17
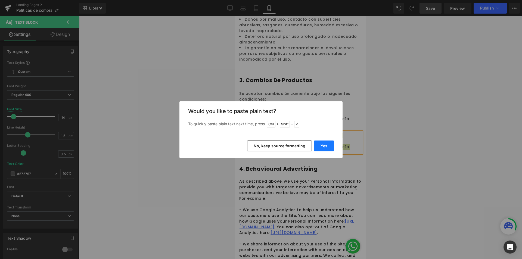
click at [321, 146] on button "Yes" at bounding box center [324, 146] width 20 height 11
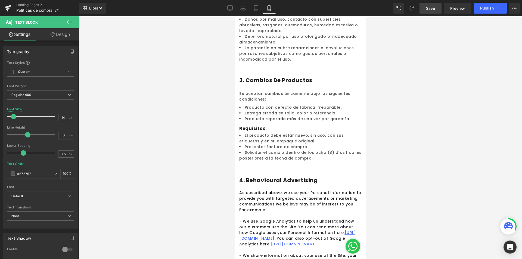
click at [406, 139] on div at bounding box center [300, 137] width 443 height 243
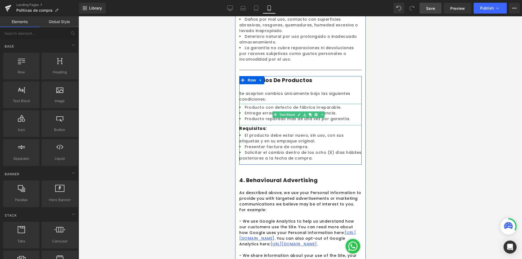
click at [282, 105] on li "Producto con defecto de fábrica irreparable." at bounding box center [300, 108] width 122 height 6
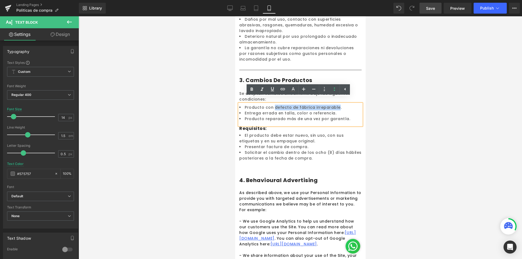
drag, startPoint x: 272, startPoint y: 102, endPoint x: 333, endPoint y: 102, distance: 60.3
click at [333, 105] on li "Producto con defecto de fábrica irreparable." at bounding box center [300, 108] width 122 height 6
click at [0, 0] on icon at bounding box center [0, 0] width 0 height 0
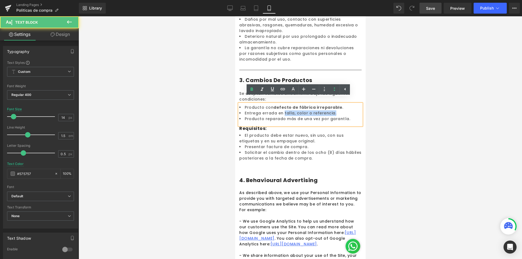
drag, startPoint x: 282, startPoint y: 108, endPoint x: 331, endPoint y: 107, distance: 48.1
click at [331, 110] on li "Entrega errada en talla, color o referencia." at bounding box center [300, 113] width 122 height 6
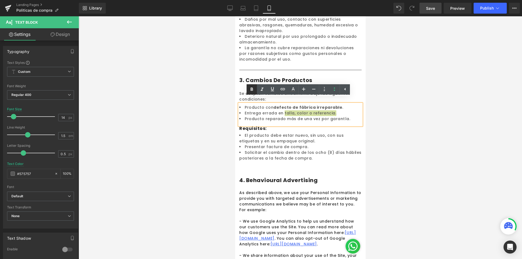
click at [0, 0] on icon at bounding box center [0, 0] width 0 height 0
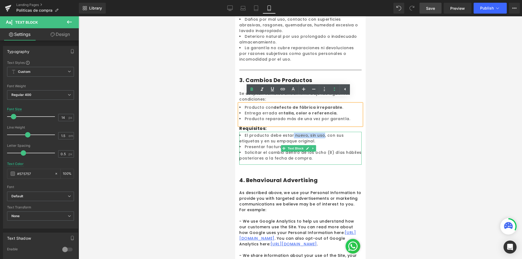
drag, startPoint x: 291, startPoint y: 130, endPoint x: 319, endPoint y: 131, distance: 28.8
click at [319, 133] on li "El producto debe estar nuevo, sin uso, con sus etiquetas y en su empaque origin…" at bounding box center [300, 138] width 122 height 11
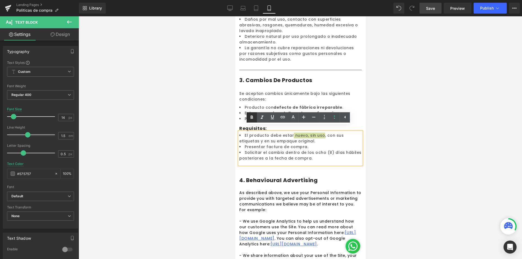
click at [0, 0] on icon at bounding box center [0, 0] width 0 height 0
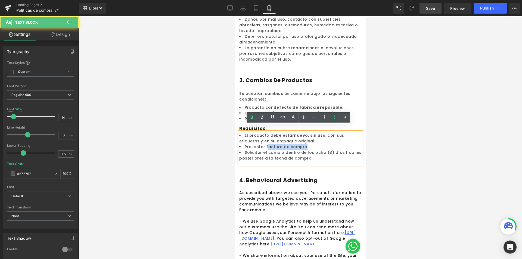
drag, startPoint x: 266, startPoint y: 141, endPoint x: 303, endPoint y: 141, distance: 37.5
click at [303, 144] on li "Presentar factura de compra." at bounding box center [300, 147] width 122 height 6
drag, startPoint x: 265, startPoint y: 140, endPoint x: 305, endPoint y: 141, distance: 40.0
click at [305, 144] on li "Presentar factura de compra." at bounding box center [300, 147] width 122 height 6
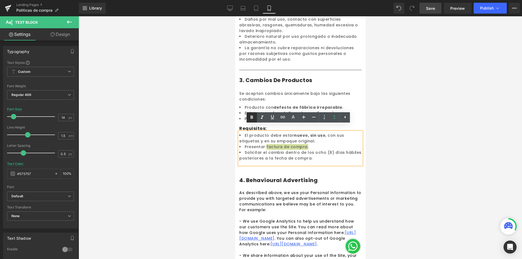
click at [0, 0] on icon at bounding box center [0, 0] width 0 height 0
click at [317, 150] on li "Solicitar el cambio dentro de los ocho (8) días hábiles posteriores a la fecha …" at bounding box center [300, 155] width 122 height 11
drag, startPoint x: 323, startPoint y: 147, endPoint x: 287, endPoint y: 137, distance: 36.7
click at [306, 156] on div "El producto debe estar nuevo, sin uso , con sus etiquetas y en su empaque origi…" at bounding box center [300, 148] width 122 height 33
click at [0, 0] on icon at bounding box center [0, 0] width 0 height 0
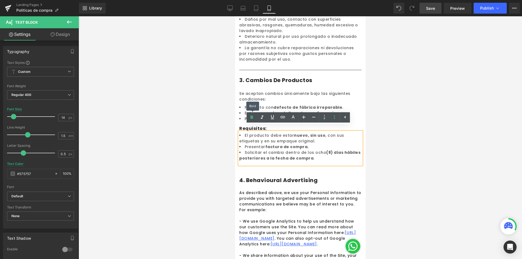
click at [397, 120] on div at bounding box center [300, 137] width 443 height 243
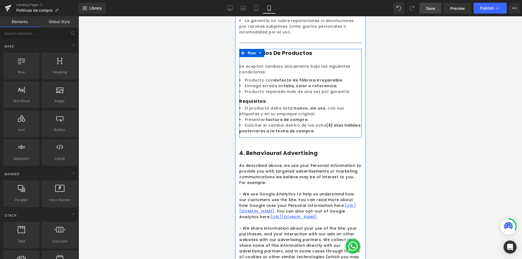
scroll to position [493, 0]
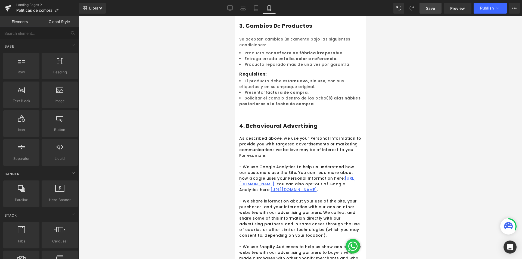
click at [471, 133] on div at bounding box center [300, 137] width 443 height 243
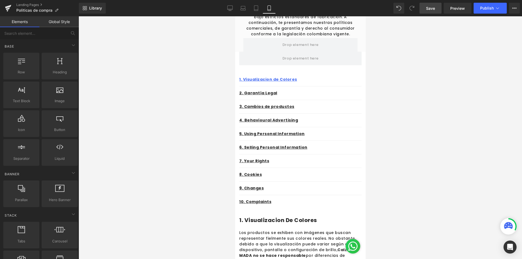
scroll to position [248, 0]
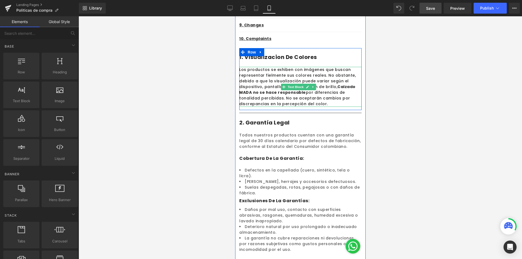
click at [262, 74] on p "Los productos se exhiben con imágenes que buscan representar fielmente sus colo…" at bounding box center [300, 87] width 122 height 40
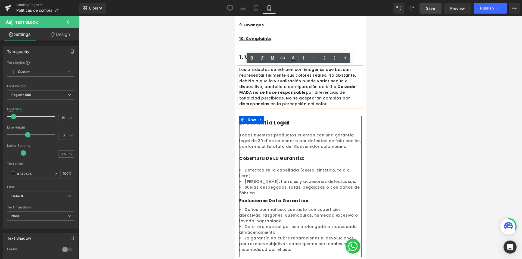
click at [247, 138] on p "Todos nuestros productos cuentan con una garantía legal de 30 días calendario p…" at bounding box center [300, 140] width 122 height 17
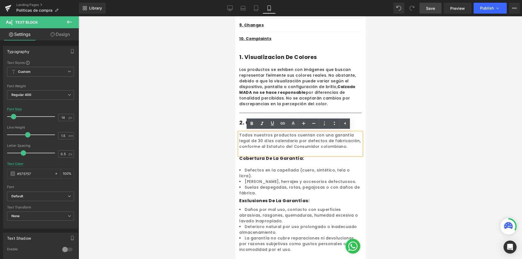
click at [269, 179] on li "[PERSON_NAME], herrajes y accesorios defectuosos." at bounding box center [300, 182] width 122 height 6
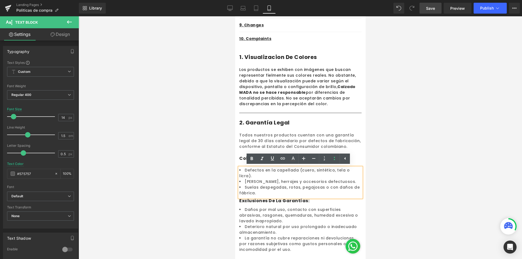
click at [263, 80] on p "Los productos se exhiben con imágenes que buscan representar fielmente sus colo…" at bounding box center [300, 87] width 122 height 40
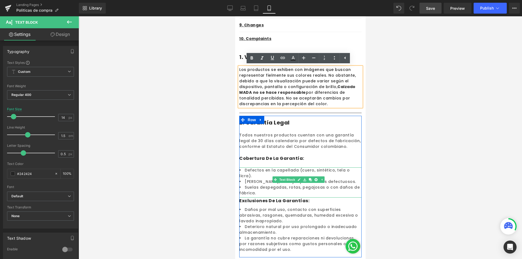
click at [251, 179] on li "[PERSON_NAME], herrajes y accesorios defectuosos." at bounding box center [300, 182] width 122 height 6
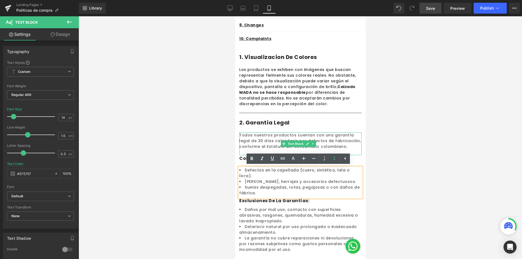
click at [247, 137] on p "Todos nuestros productos cuentan con una garantía legal de 30 días calendario p…" at bounding box center [300, 140] width 122 height 17
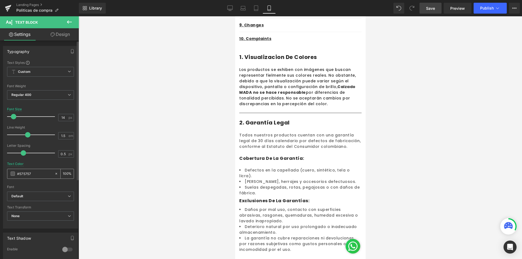
click at [54, 173] on icon at bounding box center [56, 174] width 4 height 4
type input "none"
type input "0"
click at [36, 173] on input "none" at bounding box center [34, 174] width 35 height 6
click at [14, 175] on span at bounding box center [13, 174] width 4 height 4
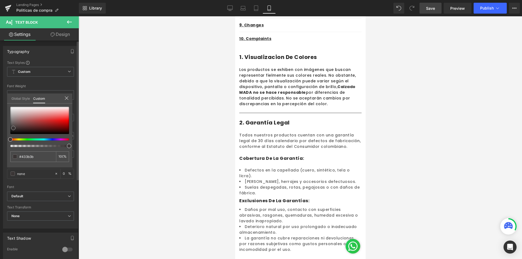
type input "#433b3b"
type input "100"
type input "#433b3b"
type input "100"
type input "#403939"
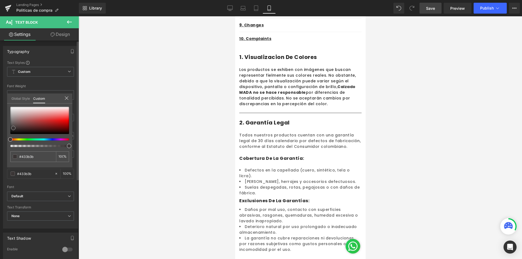
type input "#403939"
type input "#1a1818"
type input "#000000"
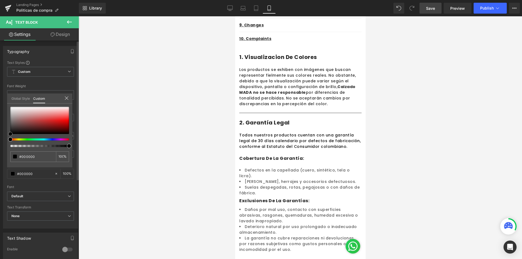
drag, startPoint x: 13, startPoint y: 128, endPoint x: 0, endPoint y: 142, distance: 19.6
click at [0, 142] on div "Typography Text Styles Custom Custom Setup Global Style Custom Setup Global Sty…" at bounding box center [40, 135] width 81 height 187
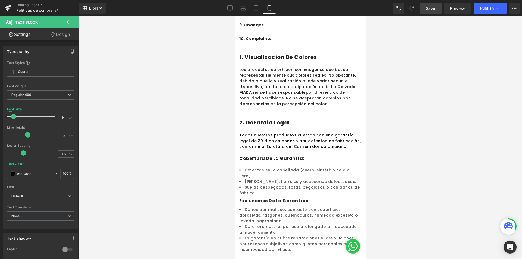
click at [170, 149] on div at bounding box center [300, 137] width 443 height 243
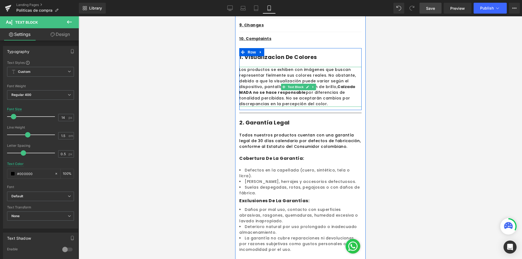
click at [253, 76] on p "Los productos se exhiben con imágenes que buscan representar fielmente sus colo…" at bounding box center [300, 87] width 122 height 40
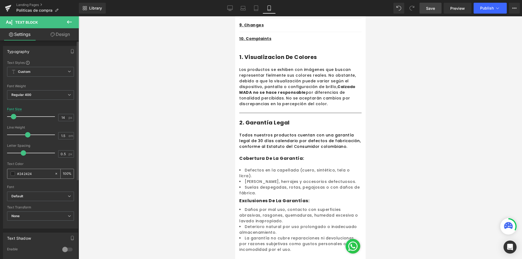
click at [29, 173] on input "#242424" at bounding box center [34, 174] width 35 height 6
click at [54, 174] on icon at bounding box center [56, 174] width 4 height 4
type input "none"
type input "0"
click at [13, 173] on span at bounding box center [13, 174] width 4 height 4
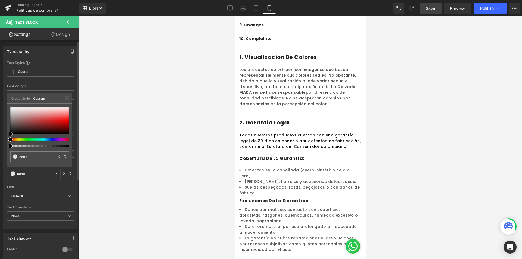
type input "#a16262"
type input "100"
type input "#a16262"
type input "100"
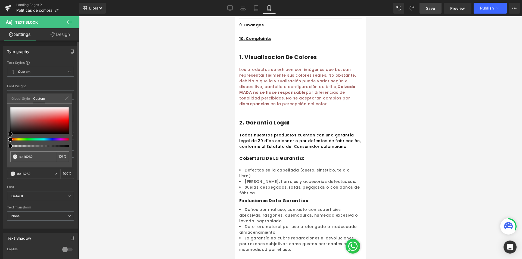
type input "#995b5b"
type input "#080707"
type input "#000000"
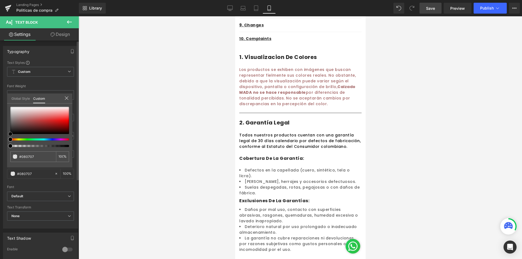
type input "#000000"
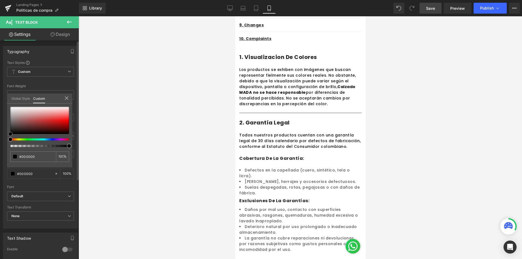
drag, startPoint x: 14, startPoint y: 134, endPoint x: 0, endPoint y: 147, distance: 18.8
click at [0, 147] on div "Typography Text Styles Custom Custom Setup Global Style Custom Setup Global Sty…" at bounding box center [40, 135] width 81 height 187
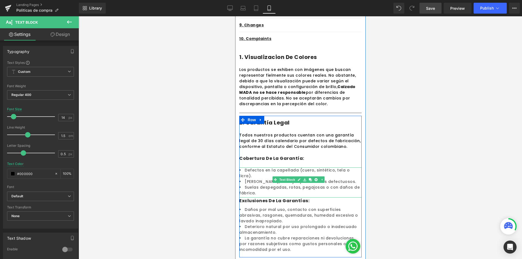
click at [256, 185] on li "Suelas despegadas, rotas, pegajosas o con daños de fábrica." at bounding box center [300, 190] width 122 height 11
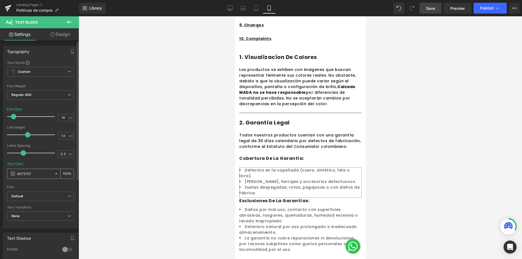
click at [24, 170] on div "#575757" at bounding box center [30, 174] width 47 height 10
click at [54, 174] on icon at bounding box center [56, 174] width 4 height 4
type input "none"
type input "0"
click at [14, 174] on span at bounding box center [13, 174] width 4 height 4
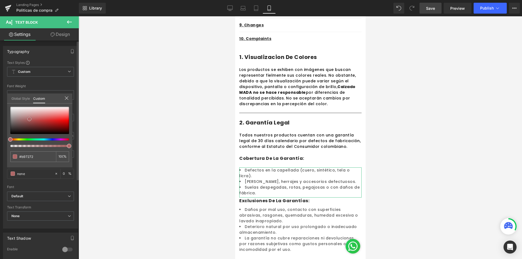
type input "#b97272"
type input "100"
type input "#b97272"
type input "100"
type input "#b06767"
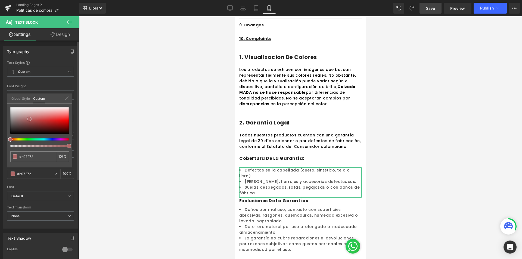
type input "#b06767"
type input "#382828"
type input "#000000"
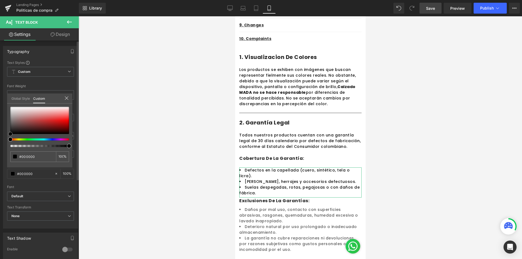
drag, startPoint x: 29, startPoint y: 119, endPoint x: 0, endPoint y: 156, distance: 47.4
click at [0, 156] on div "Typography Text Styles Custom Custom Setup Global Style Custom Setup Global Sty…" at bounding box center [40, 135] width 81 height 187
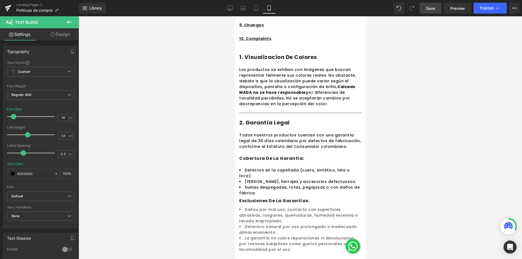
click at [46, 176] on input "#000000" at bounding box center [34, 174] width 35 height 6
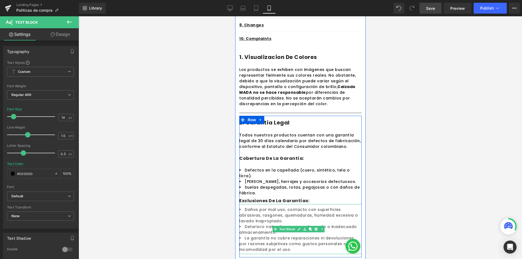
click at [289, 226] on span "Text Block" at bounding box center [287, 229] width 18 height 7
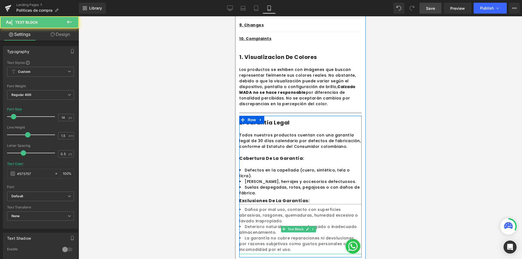
click at [259, 235] on li "La garantía no cubre reparaciones ni devoluciones por razones subjetivas como g…" at bounding box center [300, 243] width 122 height 17
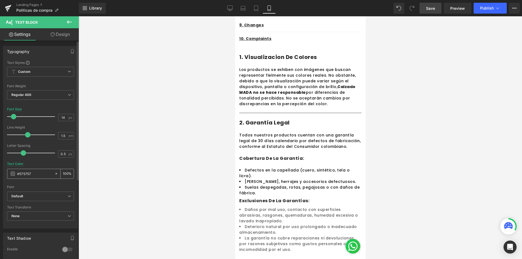
click at [54, 172] on icon at bounding box center [56, 174] width 4 height 4
type input "none"
type input "0"
click at [15, 174] on div "none" at bounding box center [30, 174] width 47 height 10
click at [15, 174] on span at bounding box center [13, 174] width 4 height 4
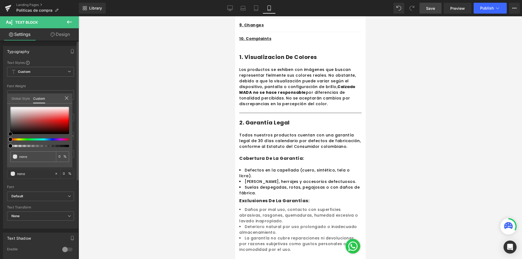
type input "#bb8181"
type input "100"
type input "#bb8181"
type input "100"
type input "#b17b7b"
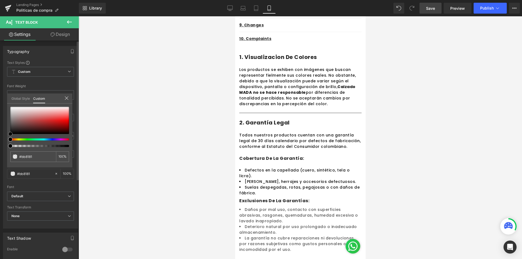
type input "#b17b7b"
type input "#4f4949"
type input "#0a0a0a"
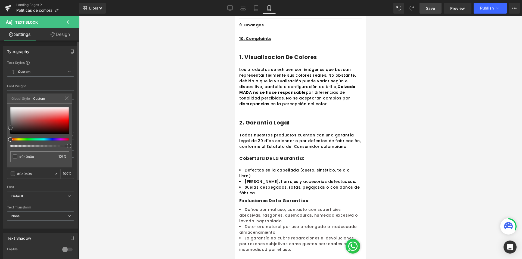
type input "#000000"
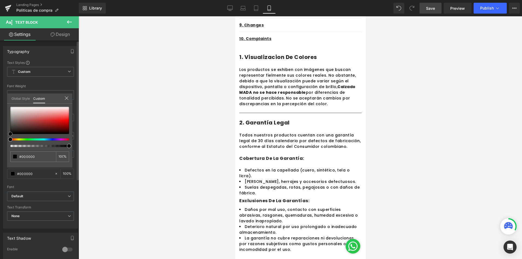
drag, startPoint x: 26, startPoint y: 118, endPoint x: 0, endPoint y: 138, distance: 32.9
click at [0, 138] on div "Typography Text Styles Custom Custom Setup Global Style Custom Setup Global Sty…" at bounding box center [40, 135] width 81 height 187
click at [452, 141] on div at bounding box center [300, 137] width 443 height 243
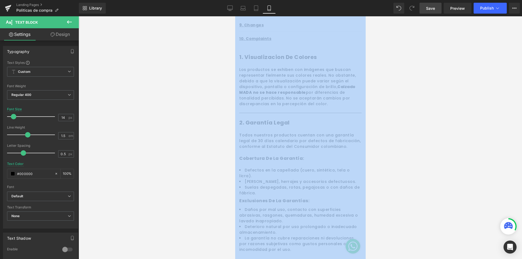
click at [452, 141] on div at bounding box center [300, 137] width 443 height 243
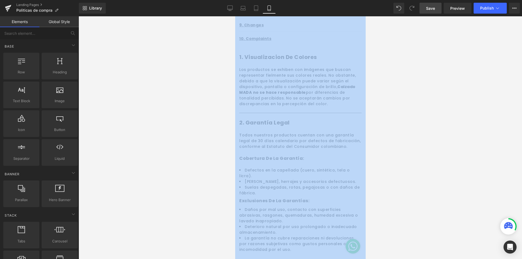
click at [448, 161] on div at bounding box center [300, 137] width 443 height 243
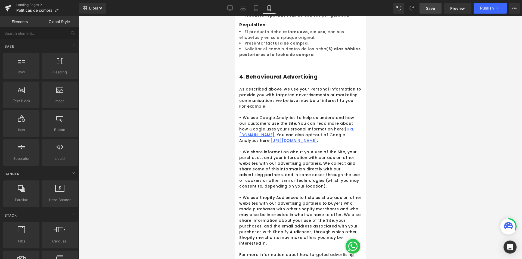
scroll to position [406, 0]
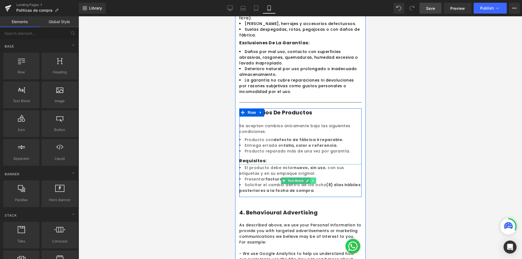
click at [311, 178] on link at bounding box center [313, 181] width 6 height 7
click at [310, 179] on icon at bounding box center [309, 180] width 3 height 3
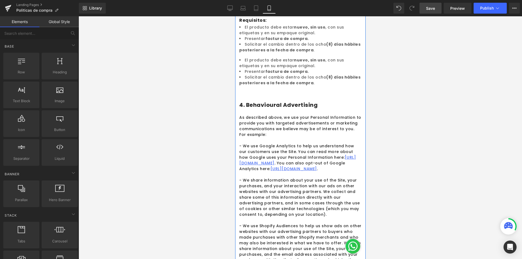
scroll to position [559, 0]
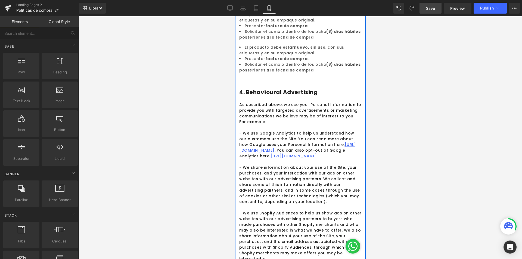
click at [311, 65] on li "Solicitar el cambio dentro de los ocho (8) días hábiles posteriores a la fecha …" at bounding box center [300, 67] width 122 height 11
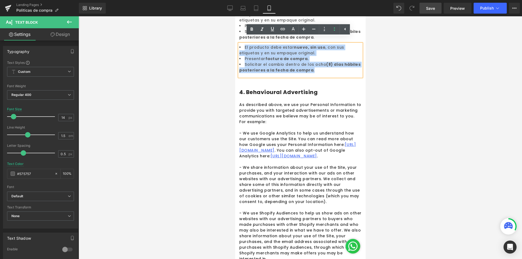
drag, startPoint x: 309, startPoint y: 65, endPoint x: 236, endPoint y: 40, distance: 77.3
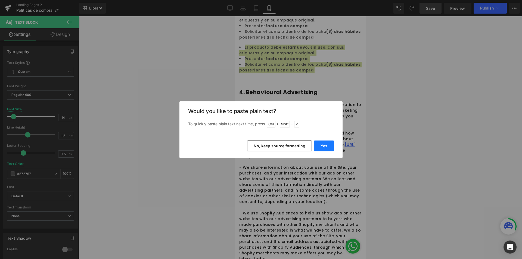
click at [316, 148] on button "Yes" at bounding box center [324, 146] width 20 height 11
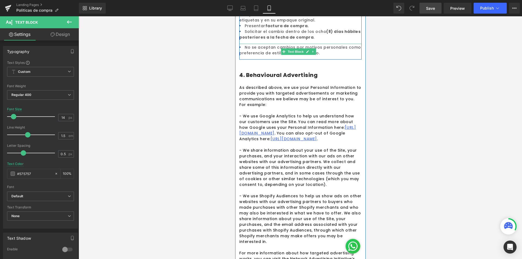
click at [322, 48] on li "No se aceptan cambios por motivos personales como preferencia de estilo, color …" at bounding box center [300, 50] width 122 height 11
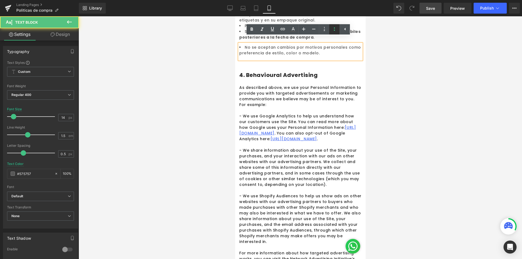
click at [337, 29] on icon at bounding box center [334, 29] width 7 height 7
click at [259, 48] on div "No se aceptan cambios por motivos personales como preferencia de estilo, color …" at bounding box center [300, 52] width 122 height 16
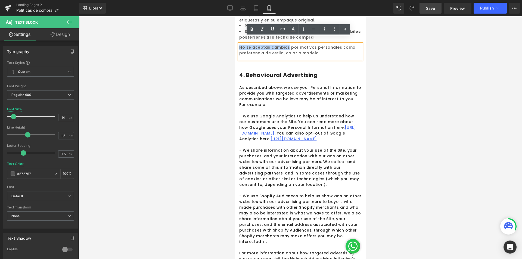
drag, startPoint x: 239, startPoint y: 41, endPoint x: 287, endPoint y: 42, distance: 47.6
click at [287, 44] on div "No se aceptan cambios por motivos personales como preferencia de estilo, color …" at bounding box center [300, 52] width 122 height 16
click at [0, 0] on icon at bounding box center [0, 0] width 0 height 0
click at [442, 83] on div at bounding box center [300, 137] width 443 height 243
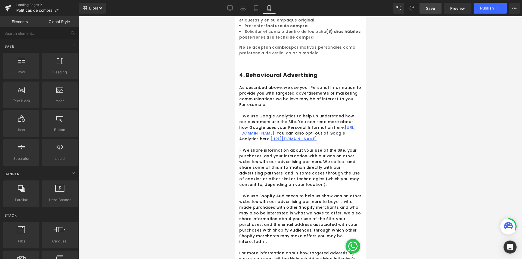
scroll to position [451, 0]
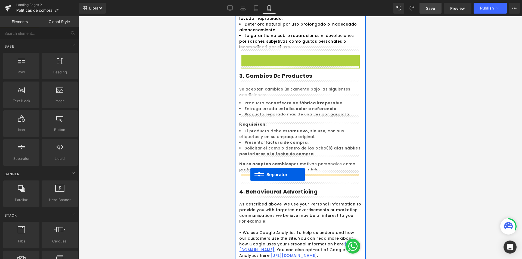
drag, startPoint x: 288, startPoint y: 51, endPoint x: 250, endPoint y: 175, distance: 129.6
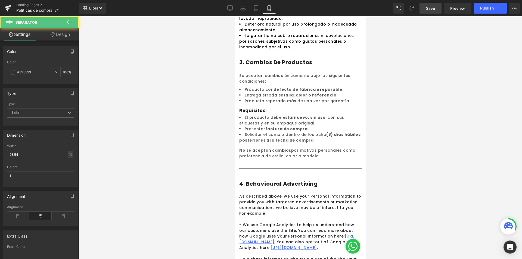
click at [443, 125] on div at bounding box center [300, 137] width 443 height 243
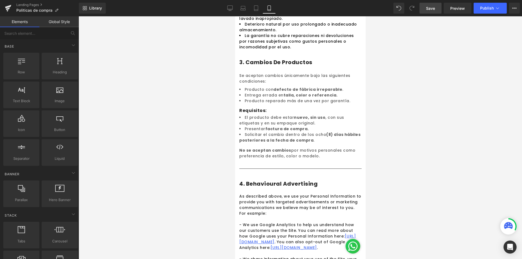
click at [456, 170] on div at bounding box center [300, 137] width 443 height 243
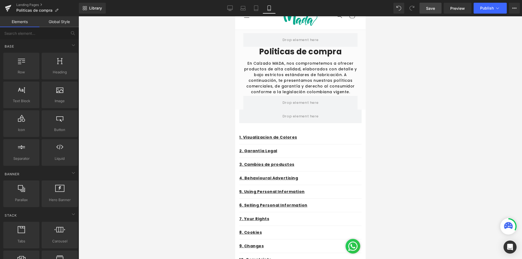
scroll to position [0, 0]
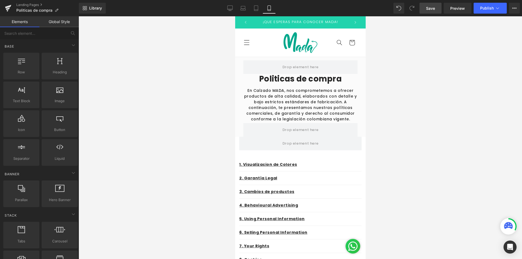
click at [386, 135] on div at bounding box center [300, 137] width 443 height 243
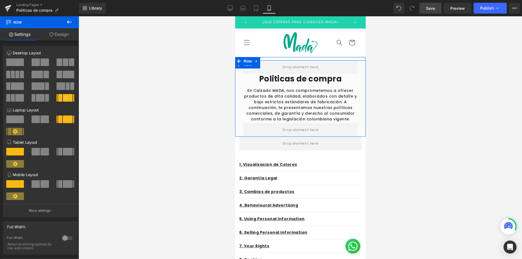
drag, startPoint x: 358, startPoint y: 138, endPoint x: 356, endPoint y: 115, distance: 22.9
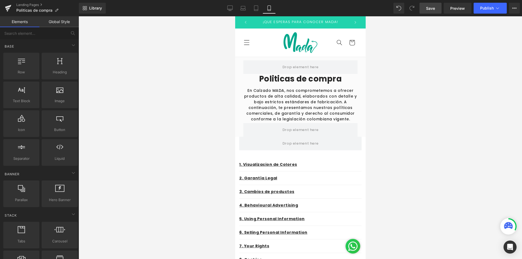
click at [235, 147] on iframe at bounding box center [300, 137] width 130 height 243
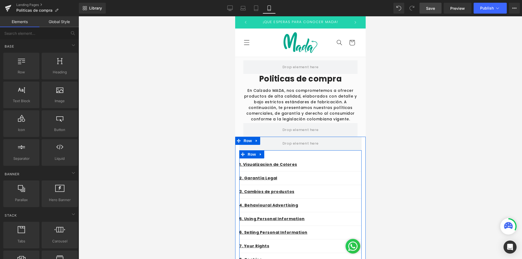
click at [240, 153] on span at bounding box center [242, 154] width 7 height 8
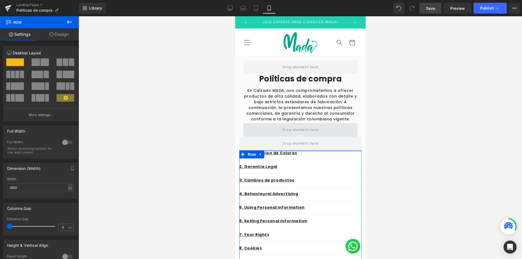
drag, startPoint x: 302, startPoint y: 152, endPoint x: 299, endPoint y: 132, distance: 19.6
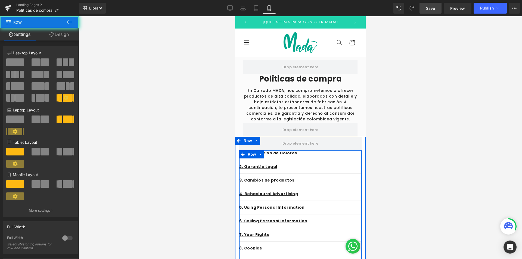
scroll to position [163, 0]
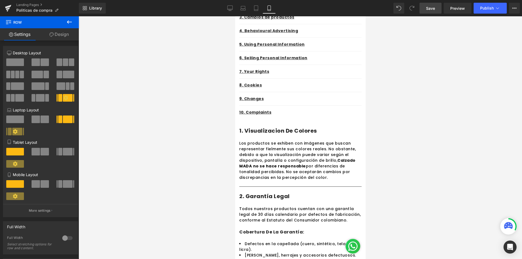
click at [387, 127] on div at bounding box center [300, 137] width 443 height 243
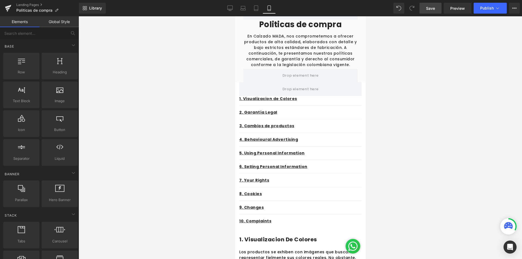
scroll to position [0, 0]
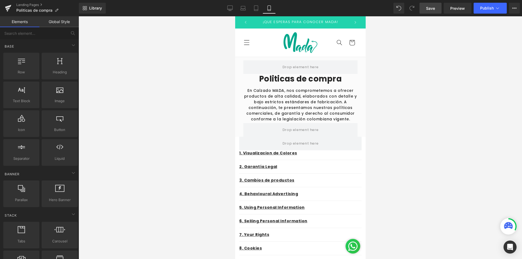
click at [434, 10] on span "Save" at bounding box center [430, 8] width 9 height 6
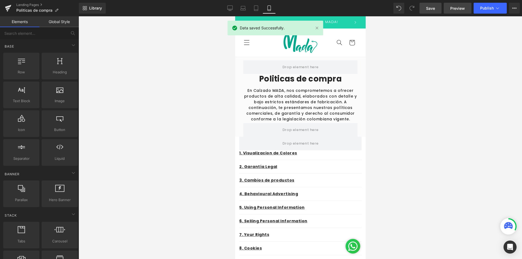
click at [456, 8] on span "Preview" at bounding box center [457, 8] width 15 height 6
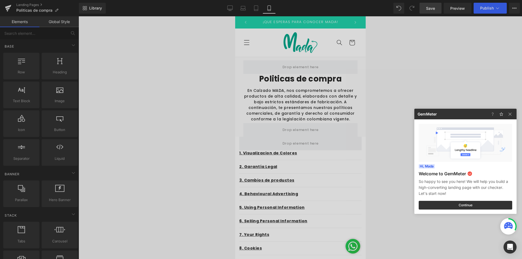
click at [509, 116] on img at bounding box center [510, 114] width 7 height 7
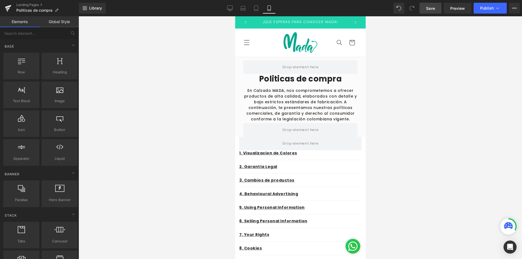
click at [424, 9] on link "Save" at bounding box center [430, 8] width 22 height 11
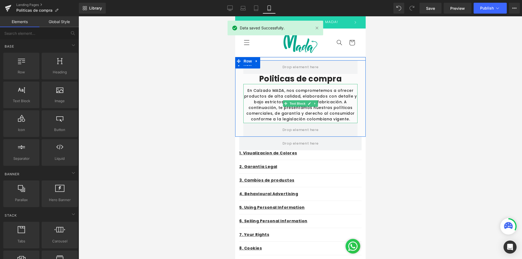
click at [344, 97] on p "En Calzado MADA, nos comprometemos a ofrecer productos de alta calidad, elabora…" at bounding box center [300, 105] width 114 height 34
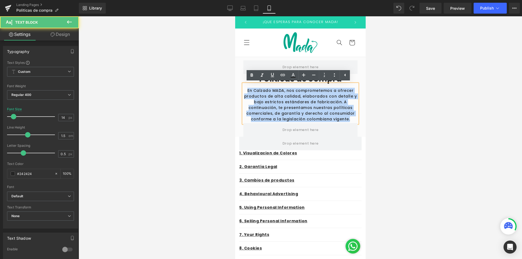
drag, startPoint x: 347, startPoint y: 119, endPoint x: 246, endPoint y: 86, distance: 105.4
click at [246, 86] on div "En Calzado MADA, nos comprometemos a ofrecer productos de alta calidad, elabora…" at bounding box center [300, 103] width 114 height 39
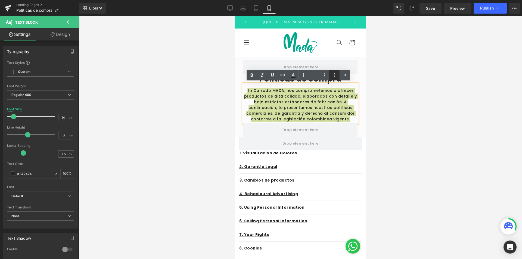
click at [333, 77] on icon at bounding box center [334, 75] width 7 height 7
click at [332, 77] on icon at bounding box center [334, 75] width 7 height 7
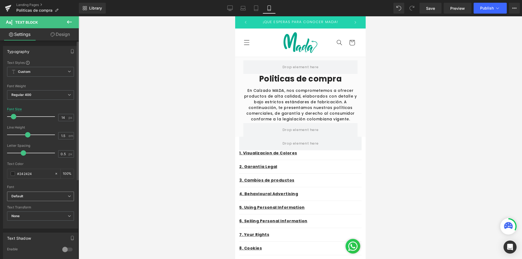
click at [58, 198] on b "Default" at bounding box center [39, 196] width 56 height 5
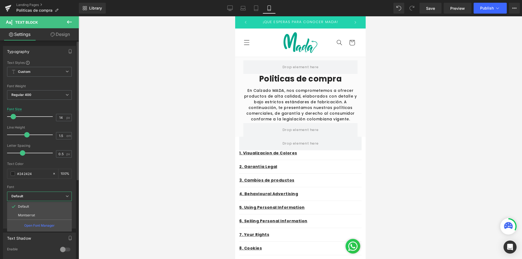
click at [45, 187] on div "Font" at bounding box center [39, 187] width 65 height 4
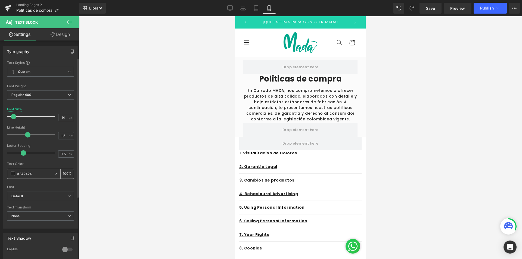
scroll to position [82, 0]
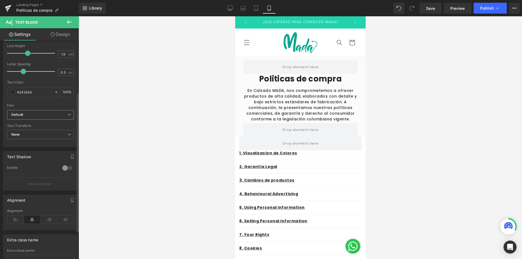
click at [42, 118] on span "Default" at bounding box center [40, 115] width 67 height 10
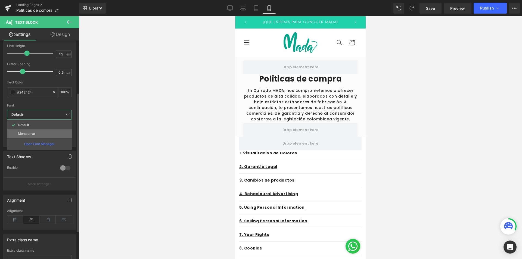
click at [40, 136] on li "Montserrat" at bounding box center [39, 133] width 65 height 9
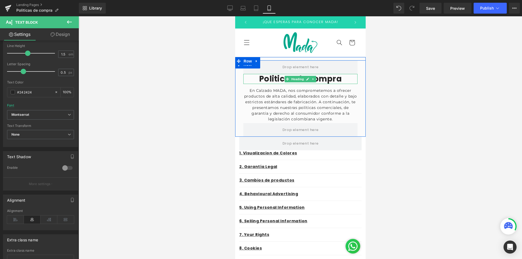
click at [343, 78] on h2 "Politicas de compra" at bounding box center [300, 79] width 114 height 10
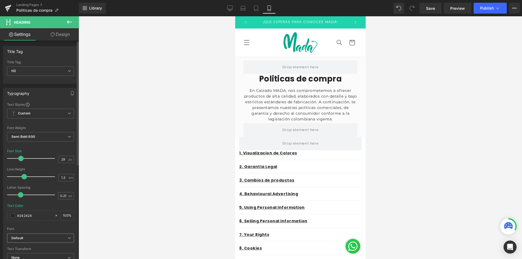
click at [47, 235] on span "Default" at bounding box center [40, 239] width 67 height 10
click at [36, 256] on li "Montserrat" at bounding box center [39, 257] width 65 height 9
click at [401, 111] on div at bounding box center [300, 137] width 443 height 243
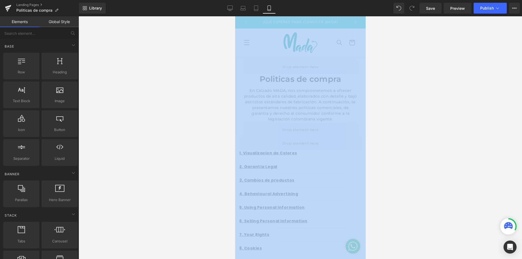
click at [401, 111] on div at bounding box center [300, 137] width 443 height 243
click at [407, 111] on div at bounding box center [300, 137] width 443 height 243
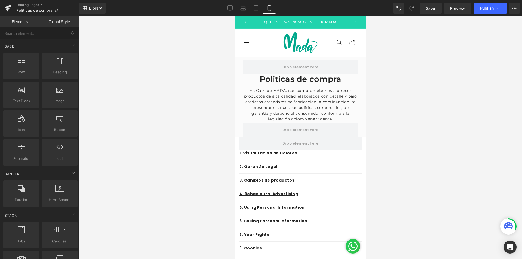
drag, startPoint x: 372, startPoint y: 205, endPoint x: 209, endPoint y: 117, distance: 185.8
click at [209, 117] on div at bounding box center [300, 137] width 443 height 243
click at [427, 90] on div at bounding box center [300, 137] width 443 height 243
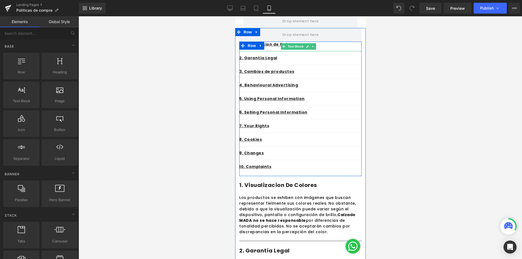
click at [319, 49] on div "1. Visualizacion de Colores" at bounding box center [300, 47] width 122 height 10
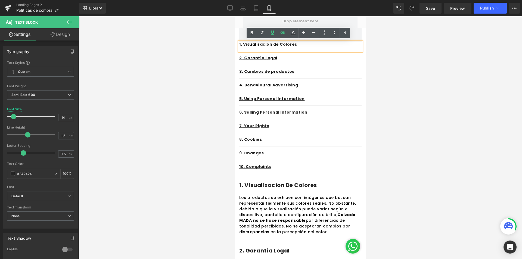
click at [406, 79] on div at bounding box center [300, 137] width 443 height 243
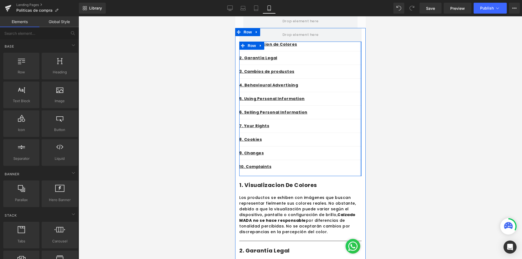
click at [360, 42] on div at bounding box center [360, 109] width 1 height 135
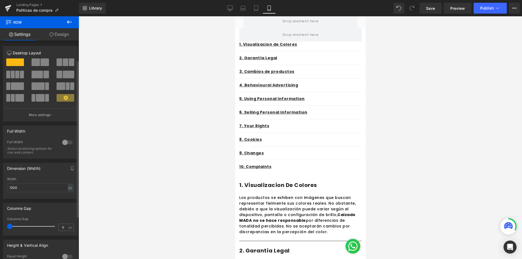
scroll to position [86, 0]
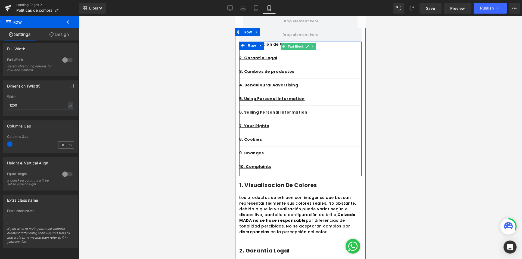
click at [316, 48] on div "1. Visualizacion de Colores" at bounding box center [300, 47] width 122 height 10
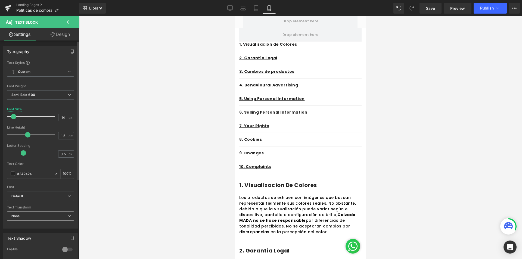
click at [39, 216] on span "None" at bounding box center [40, 216] width 67 height 10
click at [37, 197] on b "Default" at bounding box center [38, 196] width 54 height 5
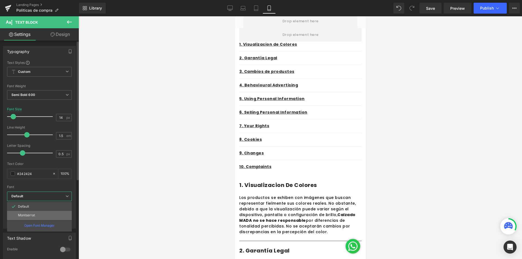
click at [33, 212] on li "Montserrat" at bounding box center [39, 215] width 65 height 9
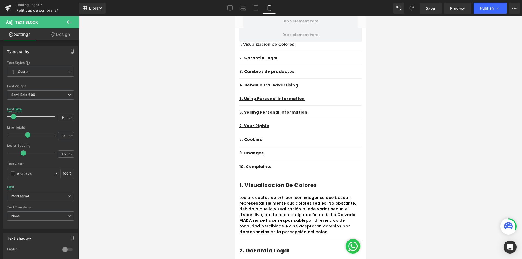
click at [348, 58] on p "2. Garantía Legal" at bounding box center [300, 58] width 122 height 6
click at [45, 193] on span "Default" at bounding box center [40, 197] width 67 height 10
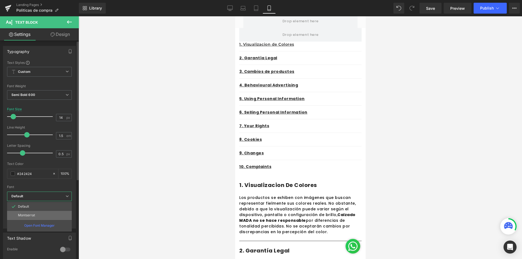
click at [38, 216] on li "Montserrat" at bounding box center [39, 215] width 65 height 9
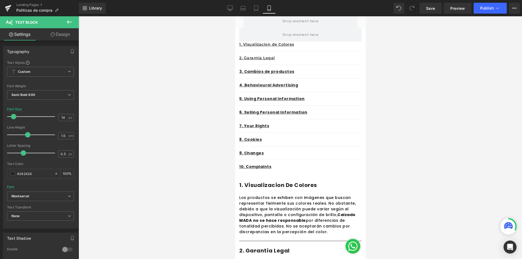
click at [335, 72] on p "3. Cambios de productos" at bounding box center [300, 72] width 122 height 6
click at [41, 193] on span "Default" at bounding box center [40, 197] width 67 height 10
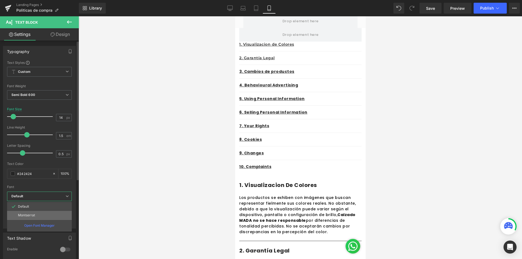
click at [37, 219] on li "Montserrat" at bounding box center [39, 215] width 65 height 9
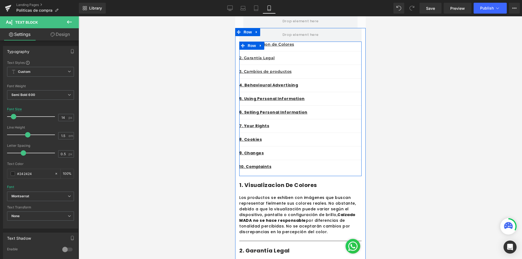
click at [340, 85] on p "4. Behavioural Advertising" at bounding box center [300, 85] width 122 height 6
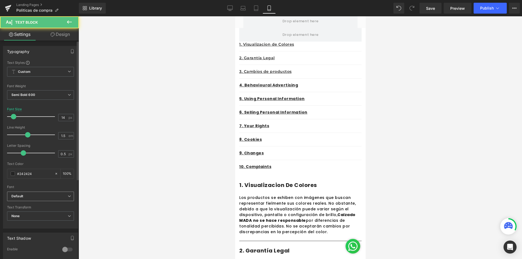
click at [43, 196] on b "Default" at bounding box center [39, 196] width 56 height 5
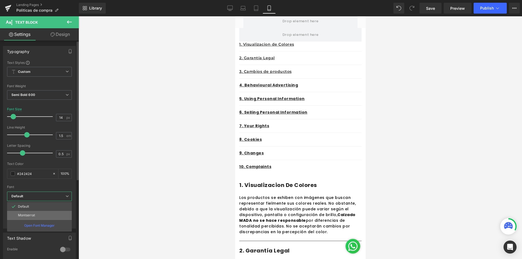
click at [37, 216] on li "Montserrat" at bounding box center [39, 215] width 65 height 9
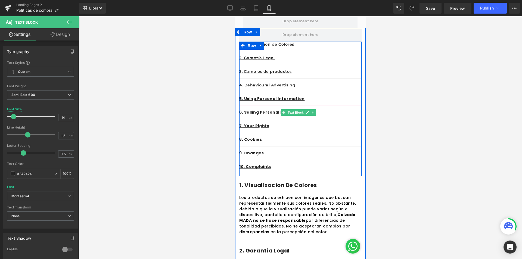
click at [340, 101] on p "5. Using Personal Information" at bounding box center [300, 99] width 122 height 6
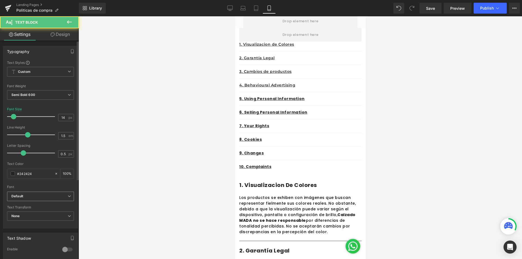
click at [29, 193] on span "Default" at bounding box center [40, 197] width 67 height 10
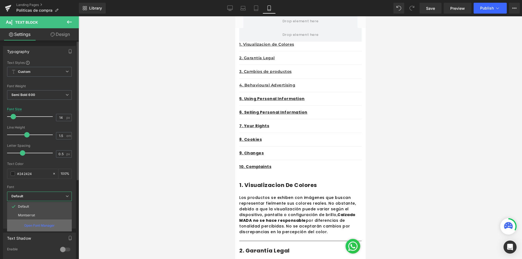
click at [31, 221] on div "Open Font Manager" at bounding box center [39, 226] width 65 height 12
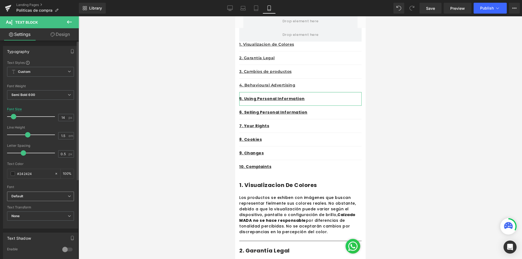
click at [48, 193] on span "Default" at bounding box center [40, 197] width 67 height 10
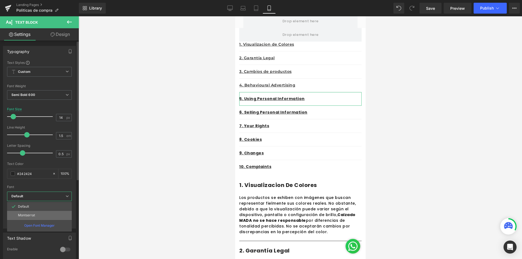
click at [35, 212] on li "Montserrat" at bounding box center [39, 215] width 65 height 9
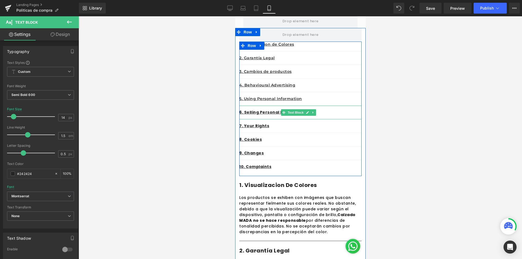
click at [344, 113] on p "6. Selling Personal Information" at bounding box center [300, 113] width 122 height 6
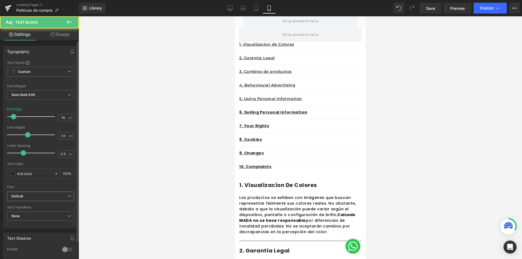
click at [34, 194] on b "Default" at bounding box center [39, 196] width 56 height 5
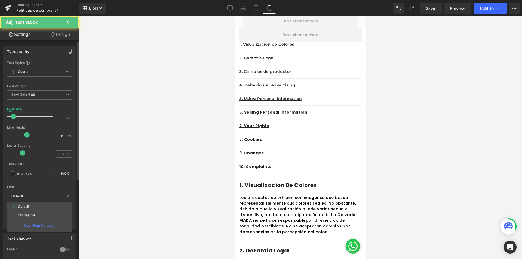
click at [32, 213] on li "Montserrat" at bounding box center [39, 215] width 65 height 9
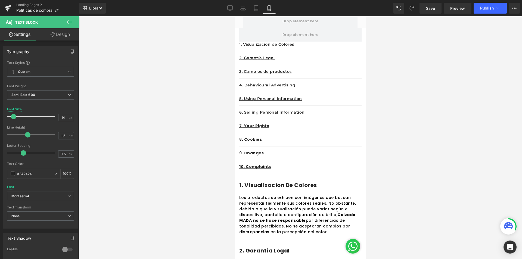
click at [344, 130] on div "7. Your Rights" at bounding box center [300, 126] width 122 height 14
click at [53, 197] on b "Default" at bounding box center [39, 196] width 56 height 5
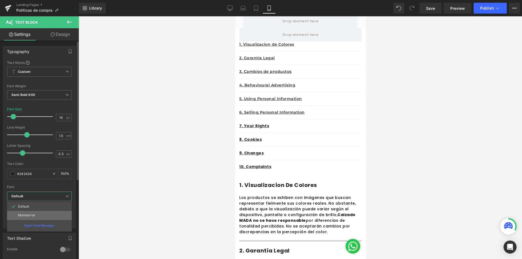
drag, startPoint x: 46, startPoint y: 216, endPoint x: 51, endPoint y: 214, distance: 4.7
click at [46, 216] on li "Montserrat" at bounding box center [39, 215] width 65 height 9
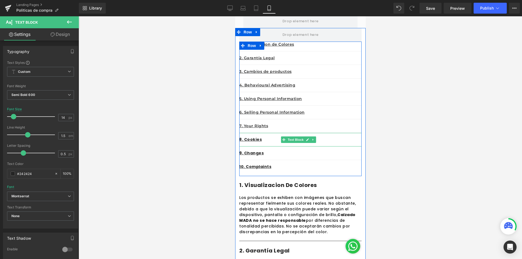
click at [334, 139] on p "8. Cookies" at bounding box center [300, 140] width 122 height 6
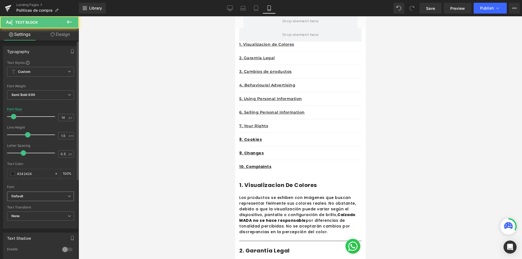
click at [37, 197] on b "Default" at bounding box center [39, 196] width 56 height 5
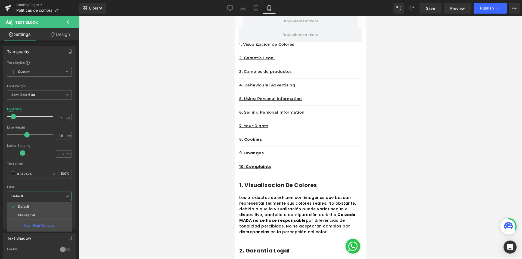
drag, startPoint x: 34, startPoint y: 216, endPoint x: 130, endPoint y: 195, distance: 98.8
click at [34, 217] on p "Montserrat" at bounding box center [26, 215] width 17 height 4
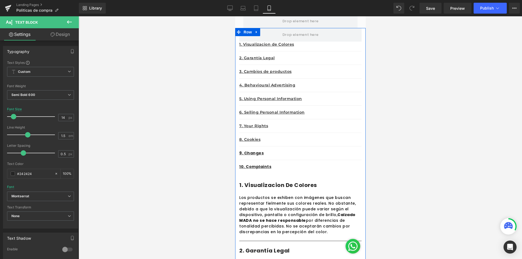
click at [347, 155] on p "9. Changes" at bounding box center [300, 153] width 122 height 6
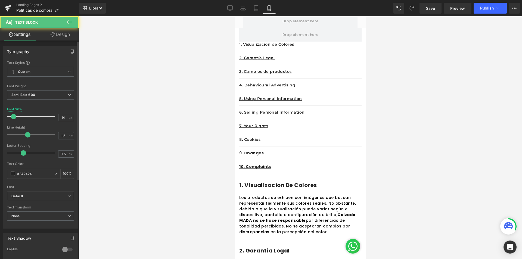
click at [43, 195] on b "Default" at bounding box center [39, 196] width 56 height 5
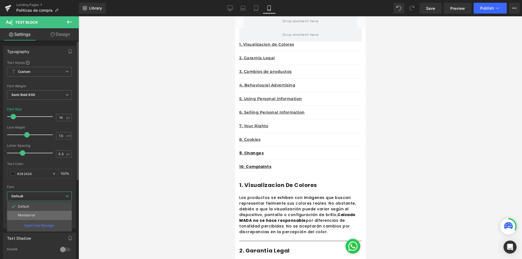
click at [47, 217] on li "Montserrat" at bounding box center [39, 215] width 65 height 9
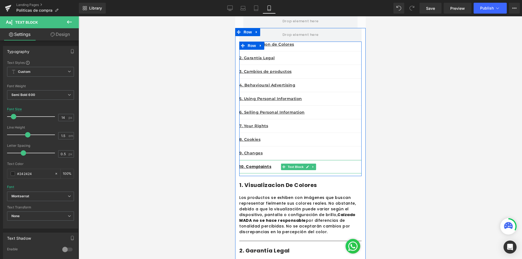
click at [343, 165] on p "10. Complaints" at bounding box center [300, 167] width 122 height 6
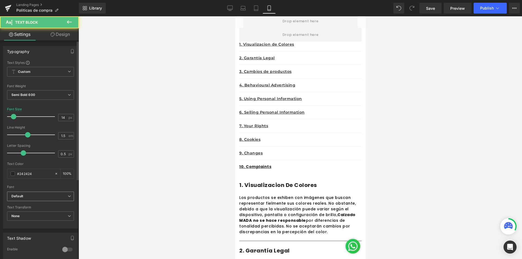
click at [27, 195] on b "Default" at bounding box center [39, 196] width 56 height 5
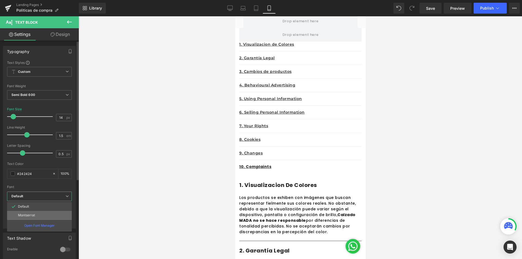
click at [26, 215] on p "Montserrat" at bounding box center [26, 215] width 17 height 4
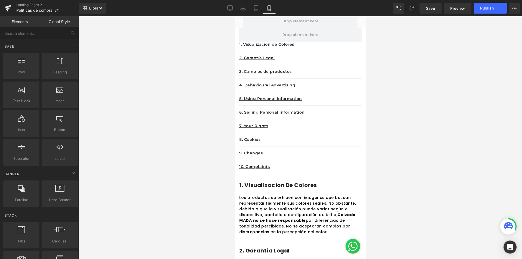
click at [403, 122] on div at bounding box center [300, 137] width 443 height 243
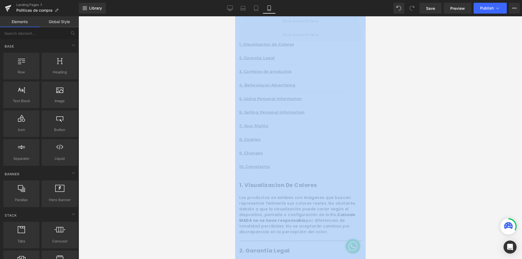
click at [403, 122] on div at bounding box center [300, 137] width 443 height 243
click at [427, 144] on div at bounding box center [300, 137] width 443 height 243
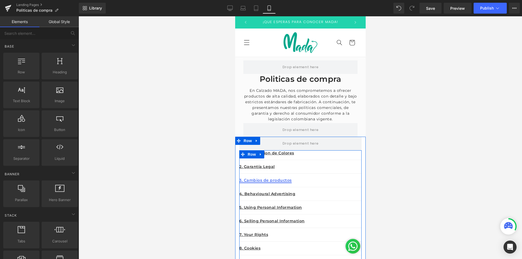
scroll to position [217, 0]
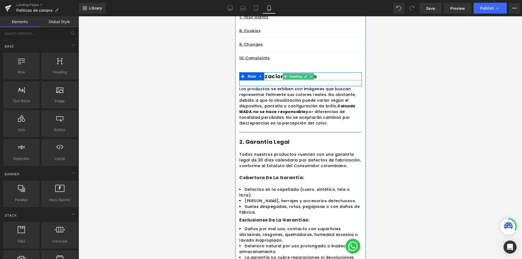
click at [337, 75] on h1 "1. Visualizacion de colores" at bounding box center [300, 76] width 122 height 8
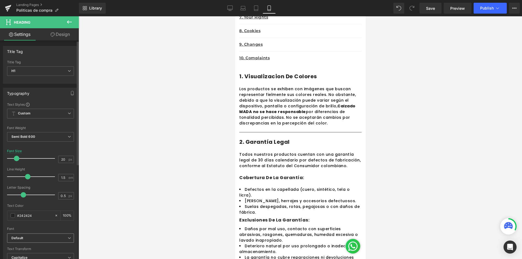
click at [29, 239] on b "Default" at bounding box center [39, 238] width 56 height 5
click at [25, 256] on p "Montserrat" at bounding box center [26, 257] width 17 height 4
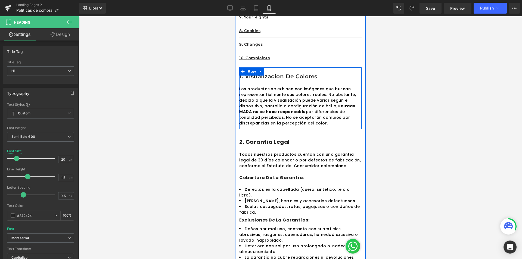
click at [350, 92] on p "Los productos se exhiben con imágenes que buscan representar fielmente sus colo…" at bounding box center [300, 106] width 122 height 40
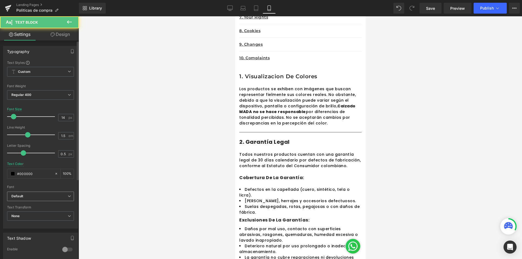
click at [31, 198] on span "Default" at bounding box center [40, 197] width 67 height 10
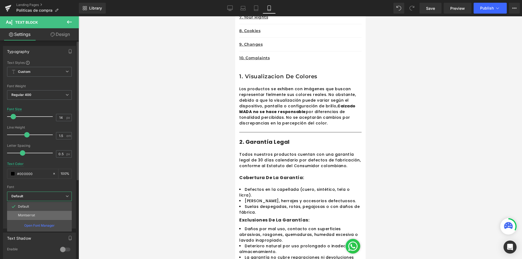
click at [28, 217] on li "Montserrat" at bounding box center [39, 215] width 65 height 9
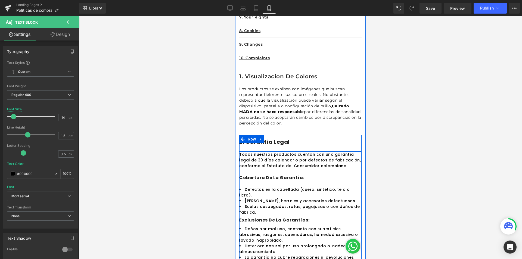
click at [333, 143] on h1 "2. Garantía Legal" at bounding box center [300, 142] width 122 height 8
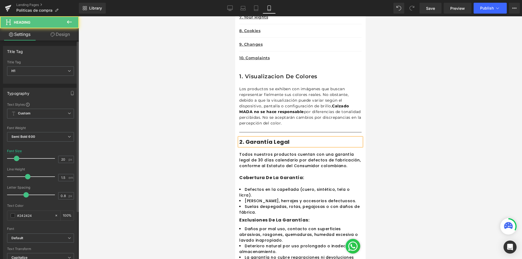
click at [25, 194] on div at bounding box center [32, 194] width 45 height 11
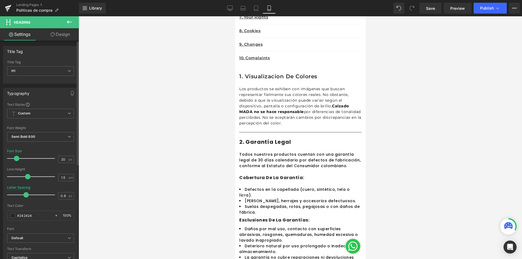
type input "0.5"
click at [458, 114] on div at bounding box center [300, 137] width 443 height 243
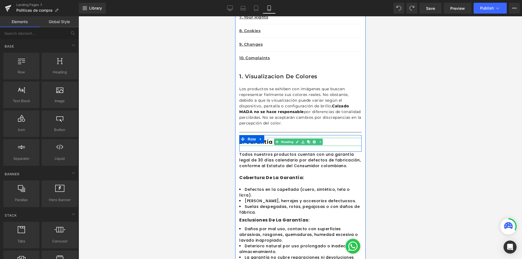
click at [328, 143] on h1 "2. Garantía Legal" at bounding box center [300, 142] width 122 height 8
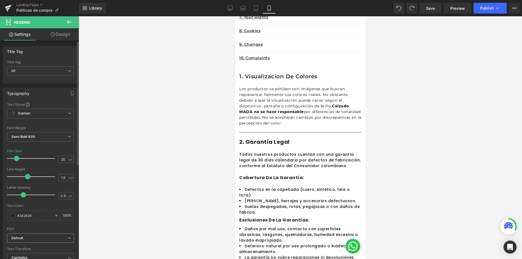
click at [30, 237] on b "Default" at bounding box center [39, 238] width 56 height 5
click at [30, 253] on li "Default" at bounding box center [39, 248] width 65 height 9
click at [27, 234] on span "Default" at bounding box center [40, 239] width 67 height 10
click at [29, 255] on p "Montserrat" at bounding box center [26, 257] width 17 height 4
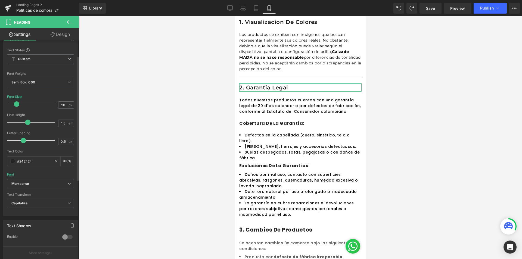
scroll to position [82, 0]
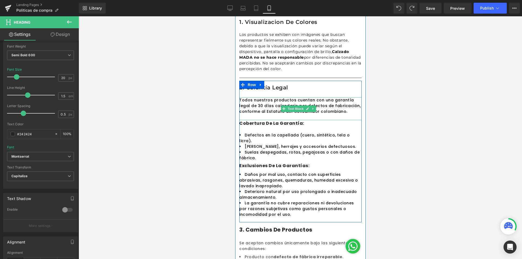
click at [336, 117] on div "Todos nuestros productos cuentan con una garantía legal de 30 días calendario p…" at bounding box center [300, 108] width 122 height 23
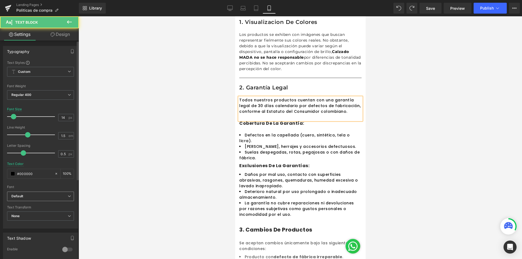
click at [26, 192] on span "Default" at bounding box center [40, 197] width 67 height 10
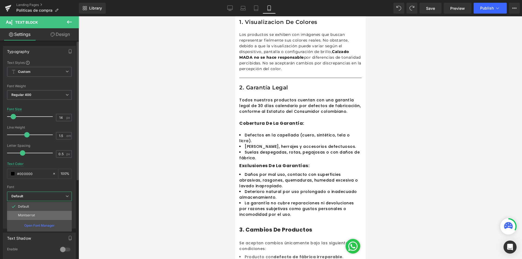
click at [27, 213] on li "Montserrat" at bounding box center [39, 215] width 65 height 9
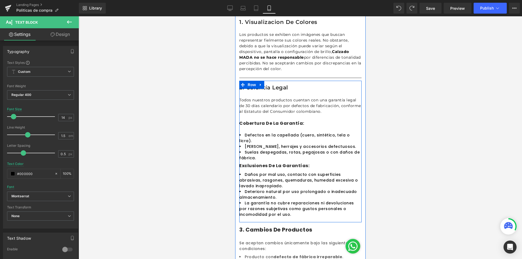
click at [323, 124] on h1 "cobertura de la garantía:" at bounding box center [300, 123] width 122 height 7
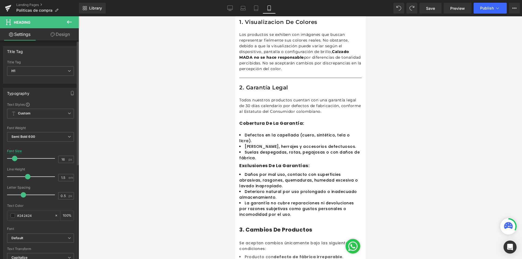
click at [38, 233] on div "Font Default Montserrat Default Default Montserrat Open Font Manager" at bounding box center [40, 167] width 67 height 131
click at [39, 238] on b "Default" at bounding box center [39, 238] width 56 height 5
click at [30, 253] on li "Montserrat" at bounding box center [39, 257] width 65 height 9
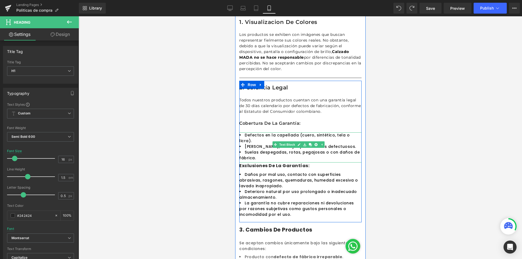
click at [340, 163] on h1 "Exclusiones de la garantías:" at bounding box center [300, 166] width 122 height 7
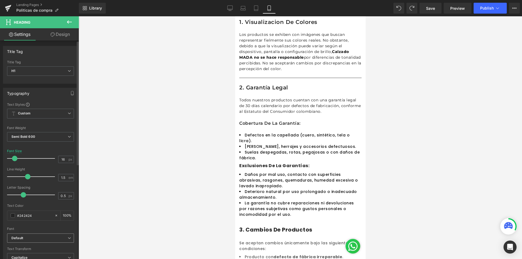
drag, startPoint x: 29, startPoint y: 237, endPoint x: 29, endPoint y: 243, distance: 6.5
click at [30, 237] on b "Default" at bounding box center [39, 238] width 56 height 5
click at [30, 254] on li "Montserrat" at bounding box center [39, 257] width 65 height 9
click at [412, 155] on div at bounding box center [300, 137] width 443 height 243
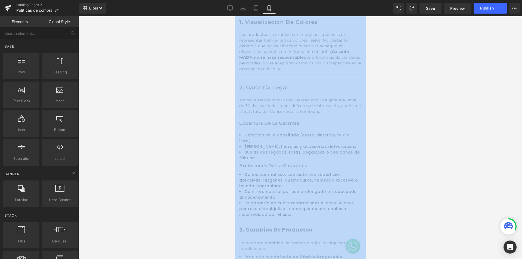
click at [412, 155] on div at bounding box center [300, 137] width 443 height 243
click at [376, 163] on div at bounding box center [300, 137] width 443 height 243
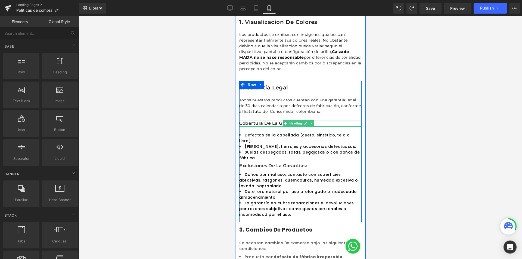
click at [334, 123] on h1 "cobertura de la garantía:" at bounding box center [300, 123] width 122 height 7
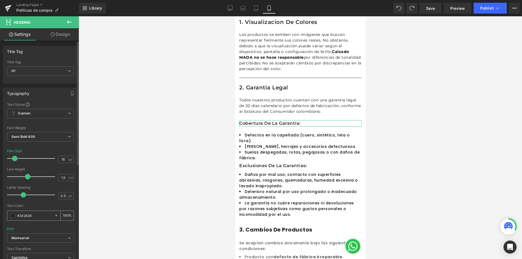
click at [46, 213] on input "#242424" at bounding box center [34, 216] width 35 height 6
click at [56, 216] on div at bounding box center [57, 216] width 6 height 10
type input "none"
type input "0"
click at [7, 214] on div "none" at bounding box center [30, 216] width 47 height 10
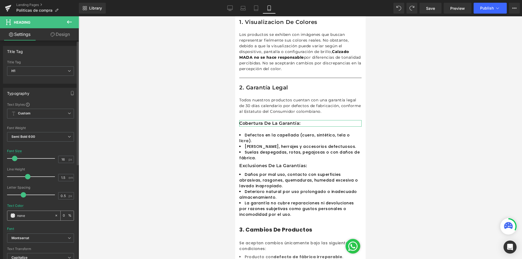
click at [10, 215] on div "none" at bounding box center [30, 216] width 47 height 10
click at [12, 216] on span at bounding box center [13, 215] width 4 height 4
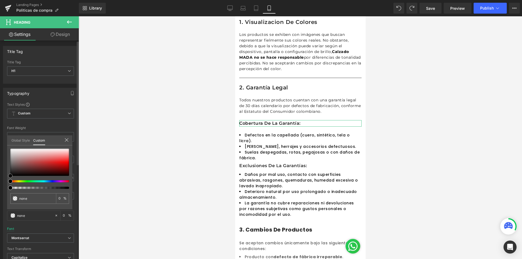
type input "#bb8a8a"
type input "100"
type input "#bb8a8a"
type input "100"
type input "#905a5a"
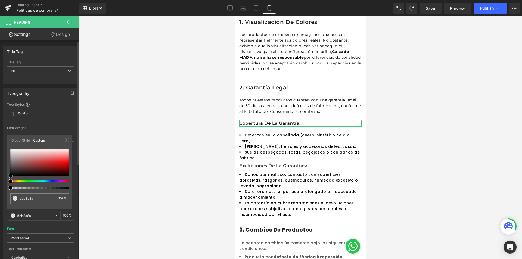
type input "#905a5a"
type input "#0c0c0c"
type input "#000000"
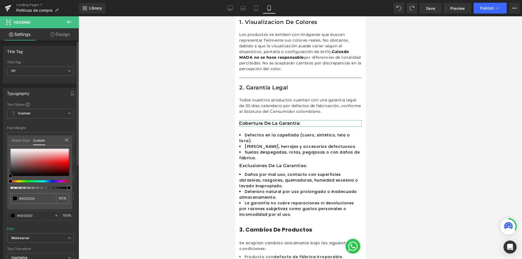
drag, startPoint x: 7, startPoint y: 176, endPoint x: 0, endPoint y: 189, distance: 14.1
click at [0, 189] on div "Typography Text Styles Custom Custom Setup Global Style Custom Setup Global Sty…" at bounding box center [40, 177] width 81 height 187
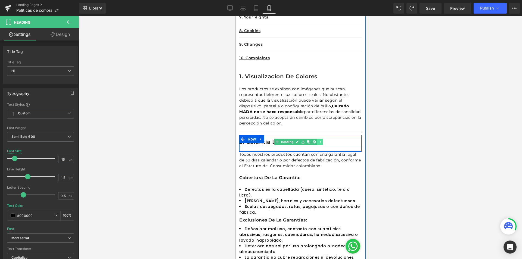
click at [319, 141] on icon at bounding box center [319, 141] width 3 height 3
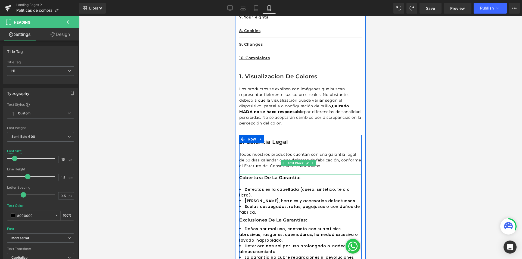
click at [336, 164] on p "Todos nuestros productos cuentan con una garantía legal de 30 días calendario p…" at bounding box center [300, 160] width 122 height 17
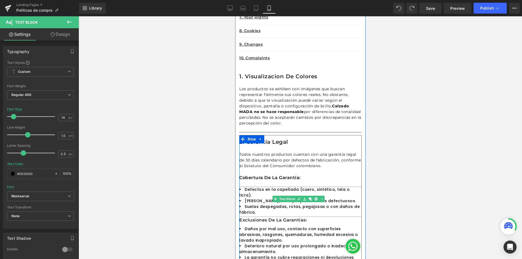
click at [348, 198] on li "[PERSON_NAME], herrajes y accesorios defectuosos." at bounding box center [300, 201] width 122 height 6
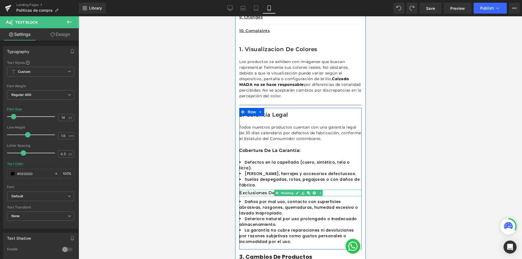
click at [256, 190] on h1 "Exclusiones de la garantías:" at bounding box center [300, 193] width 122 height 7
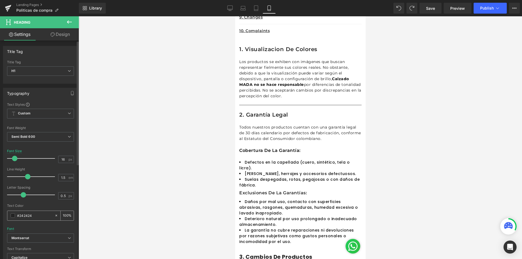
click at [45, 212] on div "#242424" at bounding box center [30, 216] width 47 height 10
click at [11, 216] on span at bounding box center [13, 215] width 4 height 4
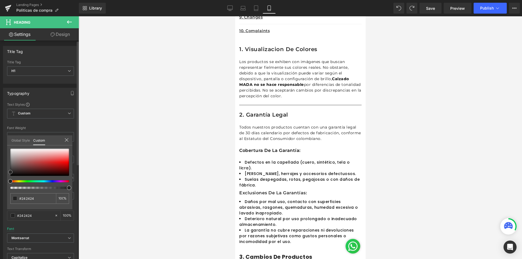
type input "#685353"
type input "#000000"
click at [0, 200] on div "Typography Text Styles Custom Custom Setup Global Style Custom Setup Global Sty…" at bounding box center [40, 177] width 81 height 187
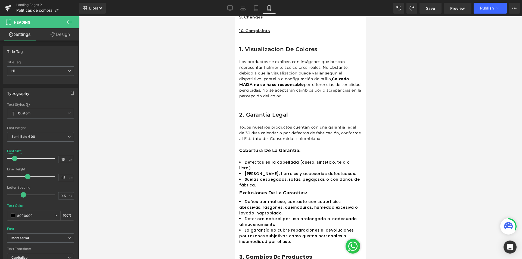
click at [11, 215] on span at bounding box center [13, 215] width 4 height 4
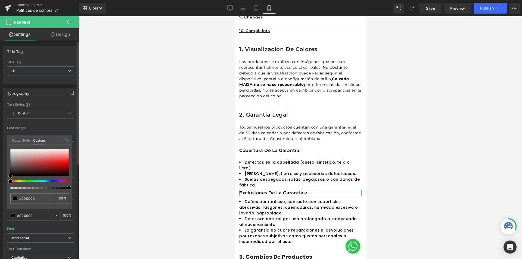
type input "#a67c7c"
type input "#886262"
type input "#000000"
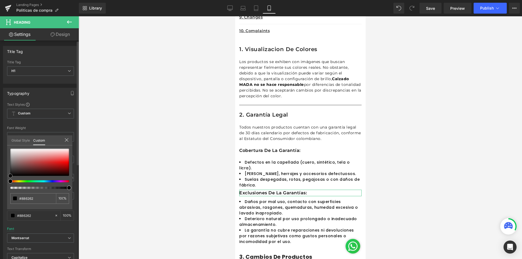
type input "#000000"
drag, startPoint x: 0, startPoint y: 191, endPoint x: 0, endPoint y: 194, distance: 3.0
click at [0, 194] on div "Typography Text Styles Custom Custom Setup Global Style Custom Setup Global Sty…" at bounding box center [40, 177] width 81 height 187
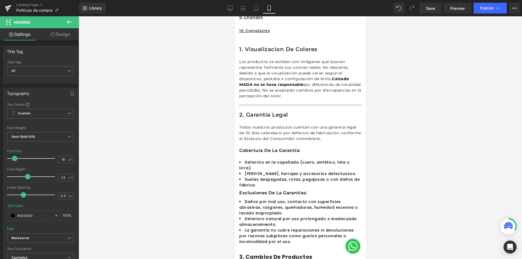
click at [429, 168] on div at bounding box center [300, 137] width 443 height 243
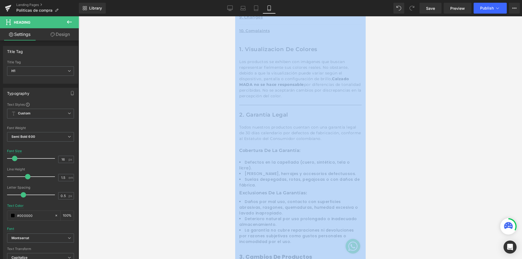
click at [429, 168] on div at bounding box center [300, 137] width 443 height 243
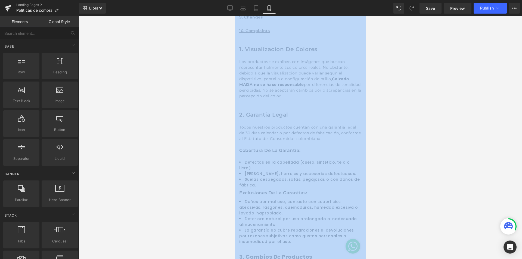
click at [402, 163] on div at bounding box center [300, 137] width 443 height 243
click at [235, 16] on div at bounding box center [235, 16] width 0 height 0
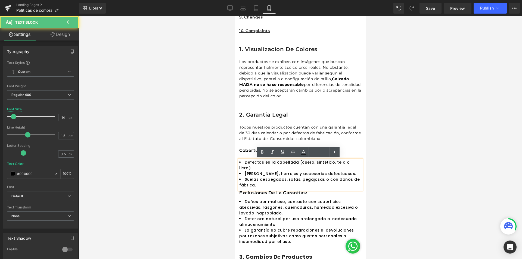
click at [412, 157] on div at bounding box center [300, 137] width 443 height 243
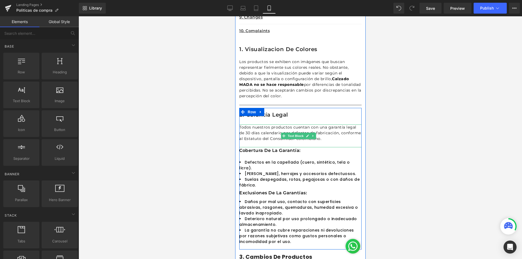
click at [259, 133] on p "Todos nuestros productos cuentan con una garantía legal de 30 días calendario p…" at bounding box center [300, 132] width 122 height 17
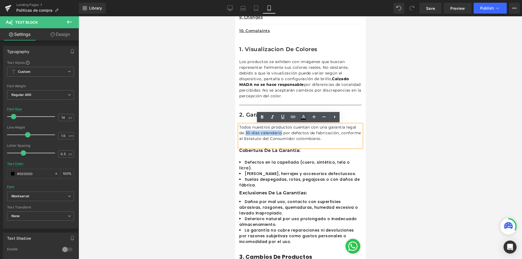
drag, startPoint x: 245, startPoint y: 133, endPoint x: 282, endPoint y: 133, distance: 36.4
click at [282, 133] on p "Todos nuestros productos cuentan con una garantía legal de 30 días calendario p…" at bounding box center [300, 132] width 122 height 17
click at [0, 0] on link at bounding box center [0, 0] width 0 height 0
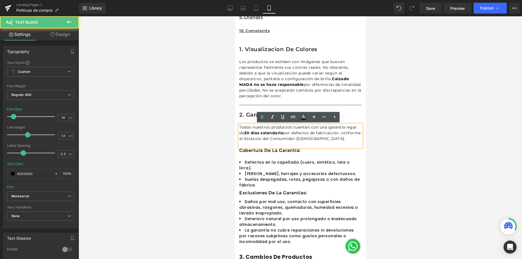
click at [336, 130] on p "Todos nuestros productos cuentan con una garantía legal de 30 días calendario p…" at bounding box center [300, 132] width 122 height 17
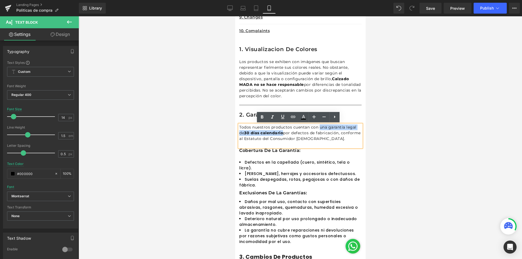
drag, startPoint x: 319, startPoint y: 127, endPoint x: 284, endPoint y: 134, distance: 35.8
click at [284, 134] on p "Todos nuestros productos cuentan con una garantía legal de 30 días calendario p…" at bounding box center [300, 132] width 122 height 17
click at [0, 0] on icon at bounding box center [0, 0] width 0 height 0
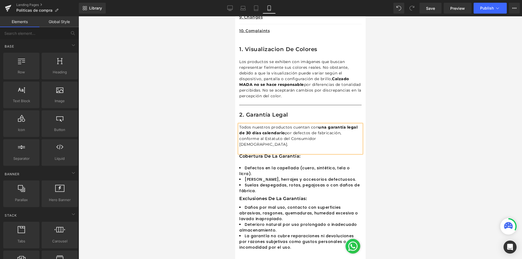
click at [396, 133] on div at bounding box center [300, 137] width 443 height 243
click at [382, 137] on div at bounding box center [300, 137] width 443 height 243
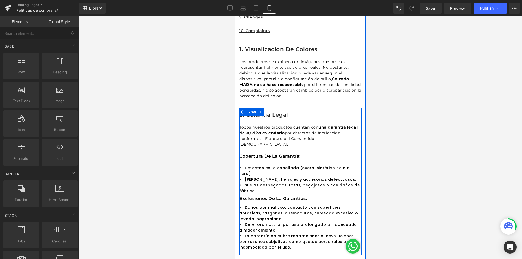
scroll to position [299, 0]
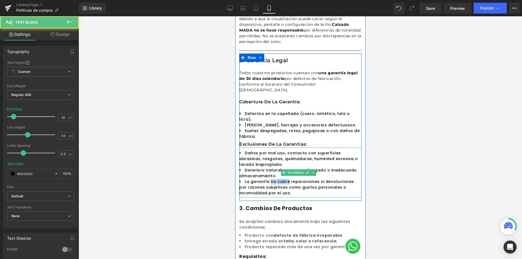
click at [286, 179] on li "La garantía no cubre reparaciones ni devoluciones por razones subjetivas como g…" at bounding box center [300, 187] width 122 height 17
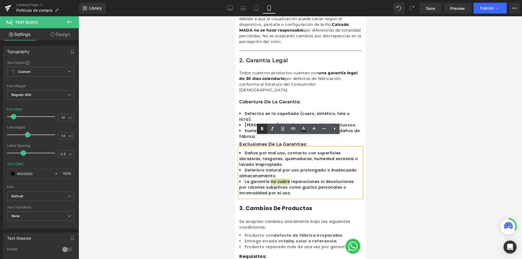
click at [0, 0] on icon at bounding box center [0, 0] width 0 height 0
click at [393, 128] on div at bounding box center [300, 137] width 443 height 243
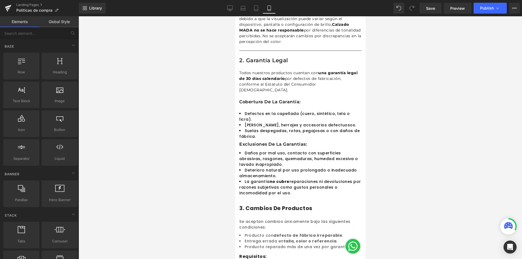
click at [427, 116] on div at bounding box center [300, 137] width 443 height 243
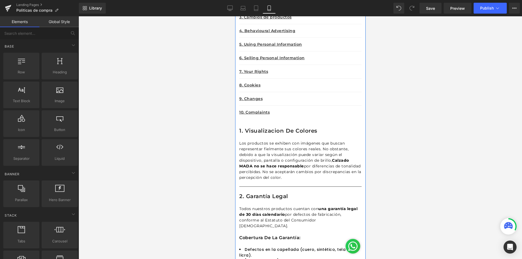
scroll to position [54, 0]
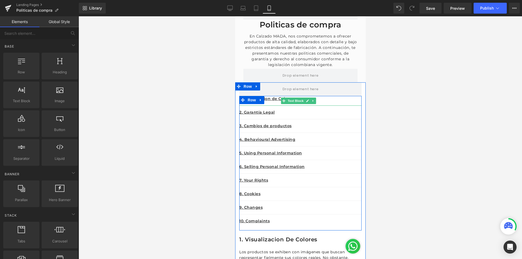
drag, startPoint x: 329, startPoint y: 100, endPoint x: 313, endPoint y: 102, distance: 15.6
click at [329, 100] on p "1. Visualizacion de Colores" at bounding box center [300, 99] width 122 height 6
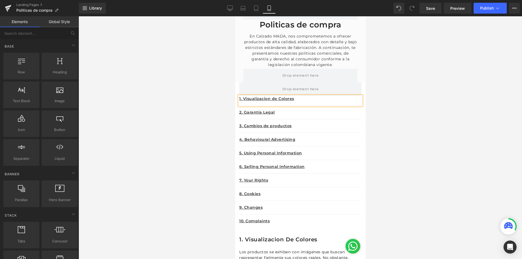
click at [400, 111] on div at bounding box center [300, 137] width 443 height 243
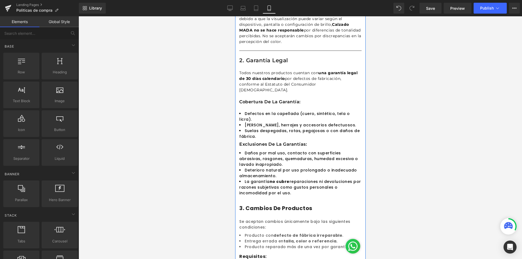
scroll to position [326, 0]
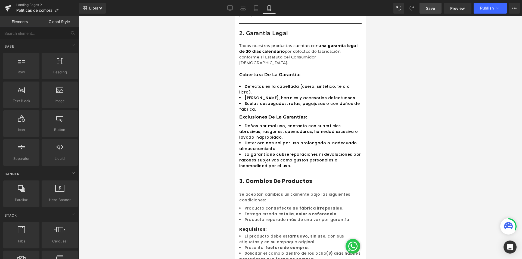
click at [429, 11] on link "Save" at bounding box center [430, 8] width 22 height 11
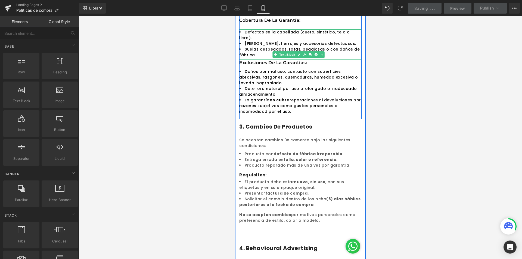
scroll to position [408, 0]
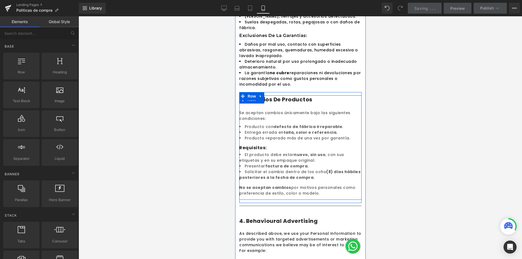
click at [323, 95] on h1 "3. Cambios de productos" at bounding box center [300, 99] width 122 height 8
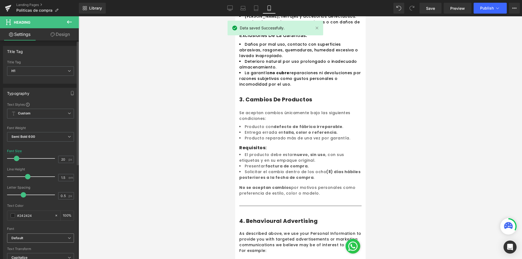
click at [36, 234] on span "Default" at bounding box center [40, 239] width 67 height 10
click at [30, 254] on li "Montserrat" at bounding box center [39, 257] width 65 height 9
click at [13, 217] on span at bounding box center [13, 215] width 4 height 4
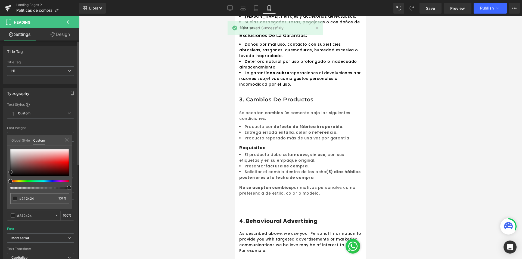
type input "#e0cbcb"
type input "#dec9c9"
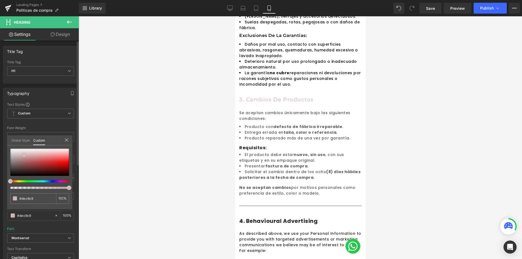
type input "#5e5e5e"
type input "#0c0c0c"
type input "#000000"
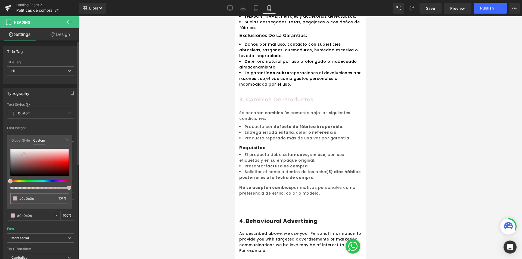
type input "#000000"
drag, startPoint x: 24, startPoint y: 155, endPoint x: 0, endPoint y: 180, distance: 35.0
click at [0, 180] on div "Typography Text Styles Custom Custom Setup Global Style Custom Setup Global Sty…" at bounding box center [40, 177] width 81 height 187
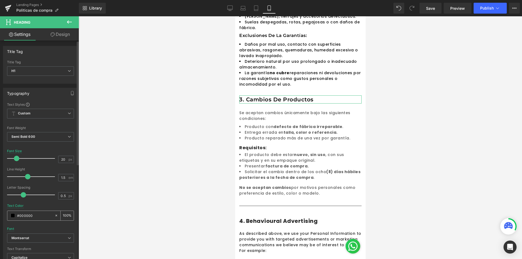
click at [33, 214] on input "#000000" at bounding box center [34, 216] width 35 height 6
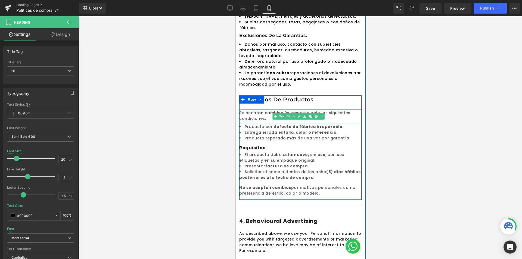
click at [351, 109] on div "Se aceptan cambios únicamente bajo las siguientes condiciones:" at bounding box center [300, 116] width 122 height 14
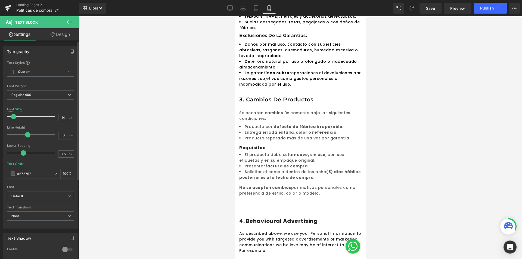
click at [38, 195] on b "Default" at bounding box center [39, 196] width 56 height 5
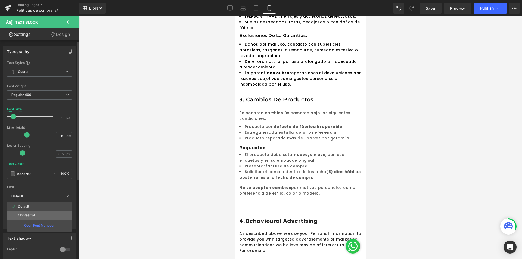
click at [29, 215] on p "Montserrat" at bounding box center [26, 215] width 17 height 4
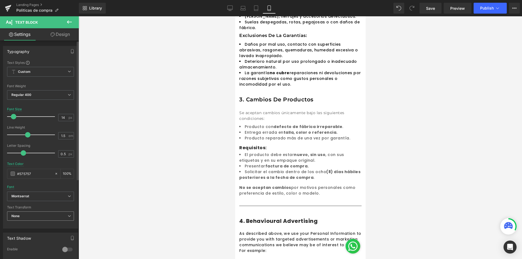
click at [33, 217] on span "None" at bounding box center [40, 216] width 67 height 10
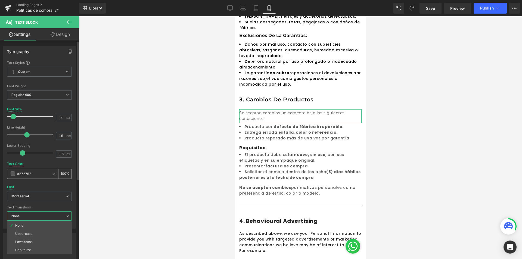
click at [36, 175] on input "#575757" at bounding box center [33, 174] width 33 height 6
click at [12, 171] on div "#575757" at bounding box center [30, 174] width 47 height 10
click at [13, 173] on span at bounding box center [13, 174] width 4 height 4
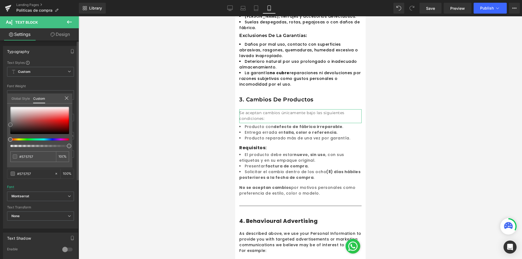
type input "#a55f5f"
type input "#9d5c5c"
type input "#000000"
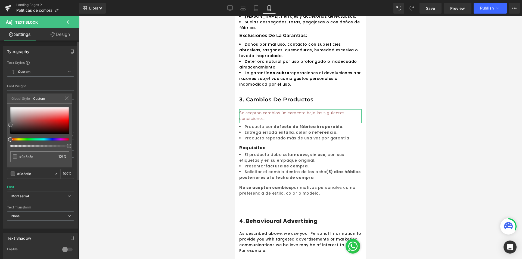
type input "#000000"
drag, startPoint x: 26, startPoint y: 121, endPoint x: 0, endPoint y: 155, distance: 42.9
click at [0, 155] on div "Typography Text Styles Custom Custom Setup Global Style Custom Setup Global Sty…" at bounding box center [40, 135] width 81 height 187
click at [383, 95] on div at bounding box center [300, 137] width 443 height 243
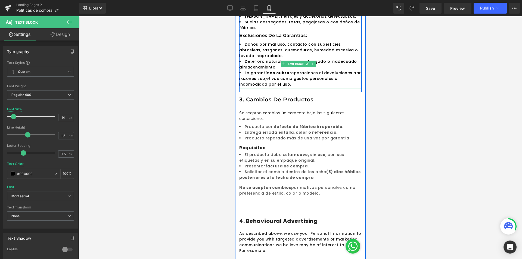
click at [303, 73] on li "La garantía no cubre reparaciones ni devoluciones por razones subjetivas como g…" at bounding box center [300, 78] width 122 height 17
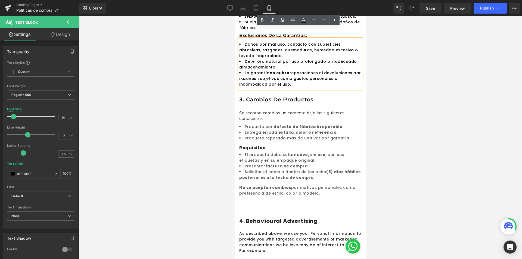
scroll to position [326, 0]
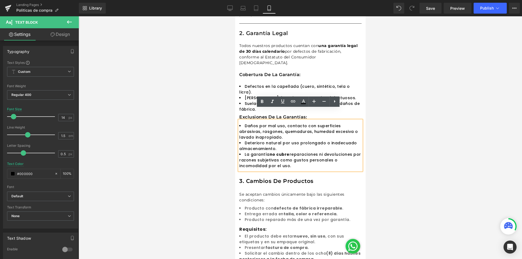
click at [479, 110] on div at bounding box center [300, 137] width 443 height 243
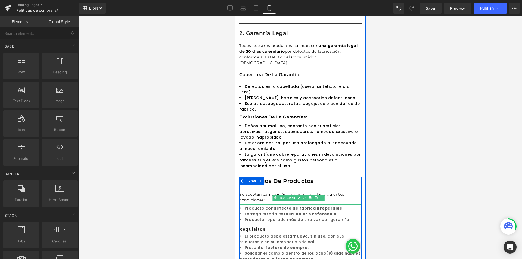
click at [262, 191] on div "Se aceptan cambios únicamente bajo las siguientes condiciones:" at bounding box center [300, 198] width 122 height 14
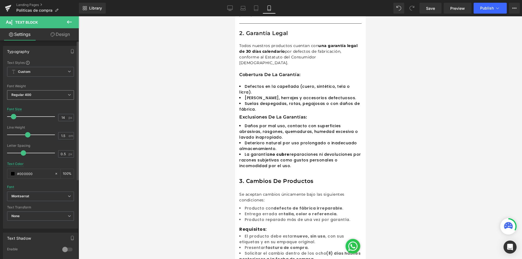
click at [59, 96] on span "Regular 400" at bounding box center [40, 95] width 67 height 10
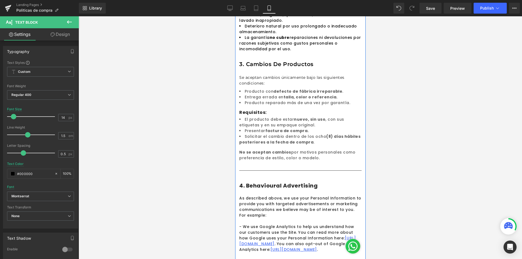
scroll to position [362, 0]
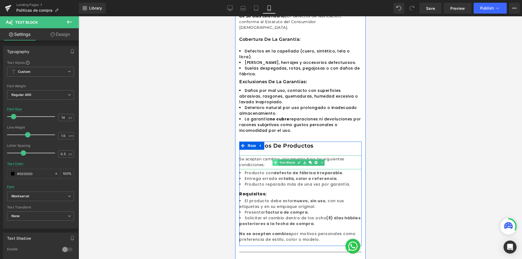
click at [273, 155] on div "Se aceptan cambios únicamente bajo las siguientes condiciones: Text Block" at bounding box center [300, 162] width 122 height 14
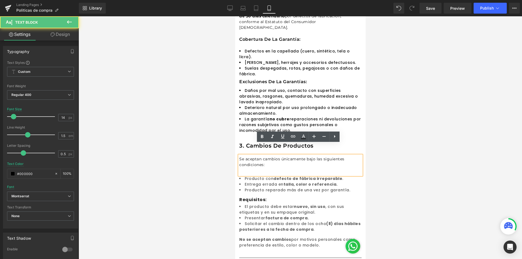
click at [269, 155] on div "Se aceptan cambios únicamente bajo las siguientes condiciones:" at bounding box center [300, 165] width 122 height 20
click at [263, 155] on div "Se aceptan cambios únicamente bajo las siguientes condiciones:" at bounding box center [300, 165] width 122 height 20
click at [256, 158] on div "Se aceptan cambios únicamente bajo las siguientes condiciones:" at bounding box center [300, 165] width 122 height 20
click at [251, 159] on div "Se aceptan cambios únicamente bajo las siguientes condiciones:" at bounding box center [300, 165] width 122 height 20
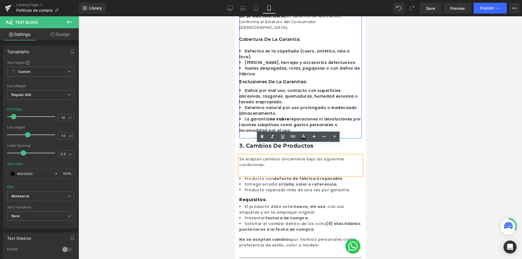
click at [257, 88] on li "Daños por mal uso, contacto con superficies abrasivas, rasgones, quemaduras, hu…" at bounding box center [300, 96] width 122 height 17
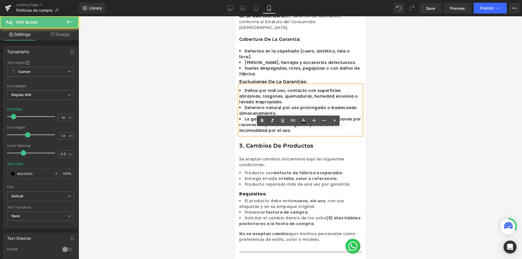
scroll to position [307, 0]
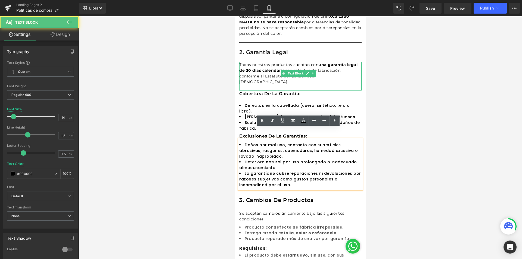
click at [295, 66] on p "Todos nuestros productos cuentan con una garantía legal de 30 días calendario p…" at bounding box center [300, 73] width 122 height 23
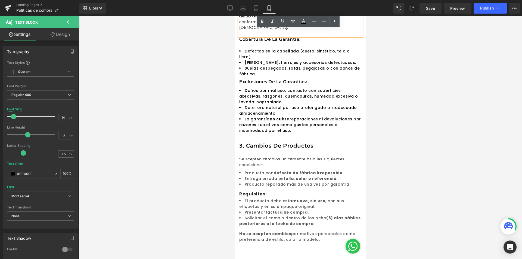
scroll to position [416, 0]
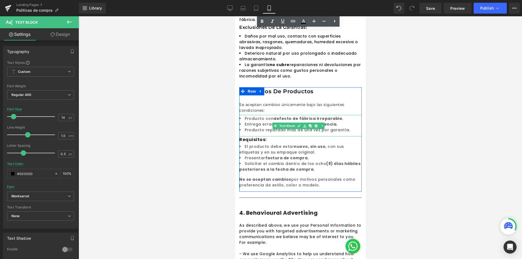
click at [256, 127] on li "Producto reparado más de una vez por garantía." at bounding box center [300, 130] width 122 height 6
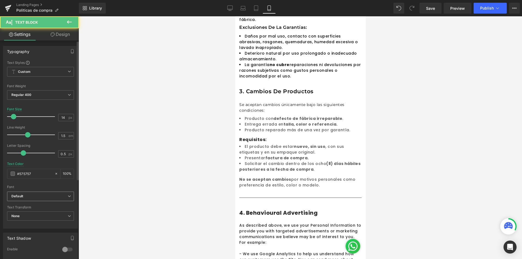
click at [55, 192] on span "Default" at bounding box center [40, 197] width 67 height 10
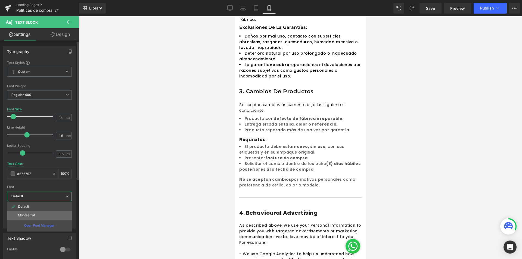
click at [27, 213] on li "Montserrat" at bounding box center [39, 215] width 65 height 9
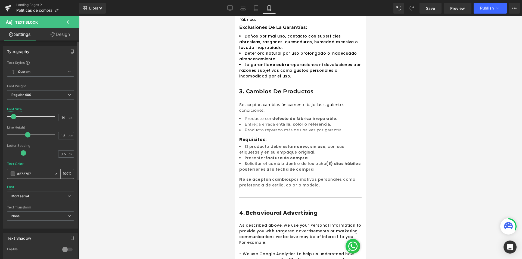
click at [38, 175] on input "#575757" at bounding box center [34, 174] width 35 height 6
click at [14, 172] on span at bounding box center [13, 174] width 4 height 4
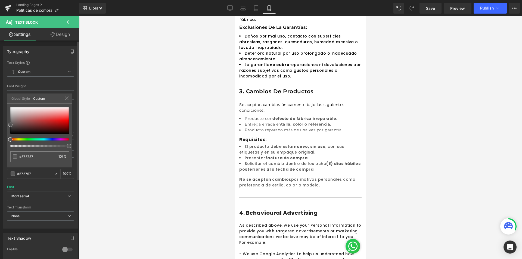
type input "#ab7777"
type input "#a46e6e"
type input "#4c4242"
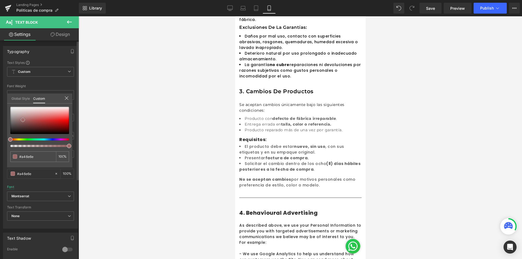
type input "#4c4242"
type input "#000000"
drag, startPoint x: 23, startPoint y: 120, endPoint x: 0, endPoint y: 145, distance: 33.7
click at [0, 145] on div "Typography Text Styles Custom Custom Setup Global Style Custom Setup Global Sty…" at bounding box center [40, 135] width 81 height 187
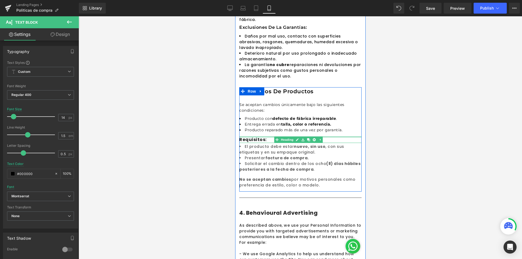
click at [259, 142] on div at bounding box center [300, 142] width 122 height 1
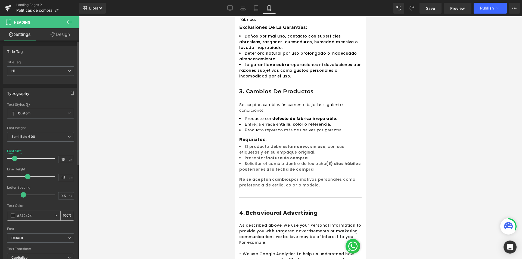
click at [15, 218] on div "#242424" at bounding box center [30, 216] width 47 height 10
click at [11, 215] on span at bounding box center [13, 215] width 4 height 4
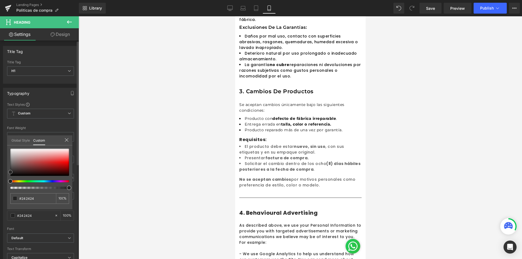
type input "#ebd0d0"
type input "#d6acac"
type input "#261b1b"
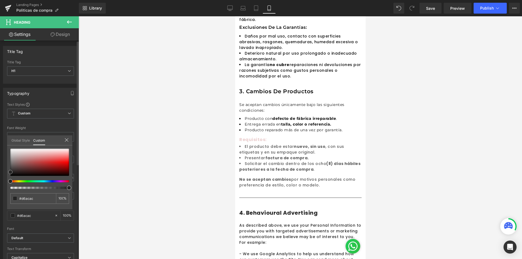
type input "#261b1b"
type input "#000000"
drag, startPoint x: 30, startPoint y: 157, endPoint x: 9, endPoint y: 192, distance: 40.7
click at [9, 192] on div "#000000 100 %" at bounding box center [39, 179] width 65 height 61
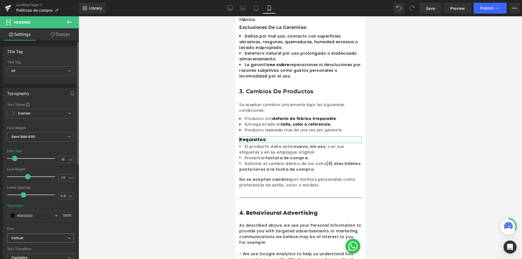
click at [28, 237] on b "Default" at bounding box center [39, 238] width 56 height 5
click at [26, 254] on li "Montserrat" at bounding box center [39, 257] width 65 height 9
click at [36, 242] on span "Montserrat" at bounding box center [40, 239] width 67 height 10
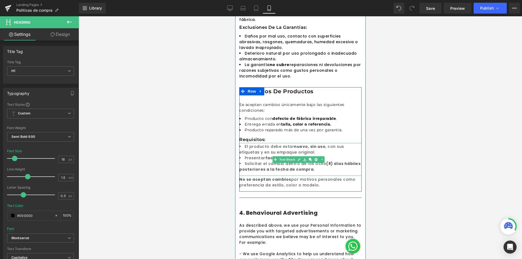
click at [251, 155] on li "Presentar factura de compra." at bounding box center [300, 158] width 122 height 6
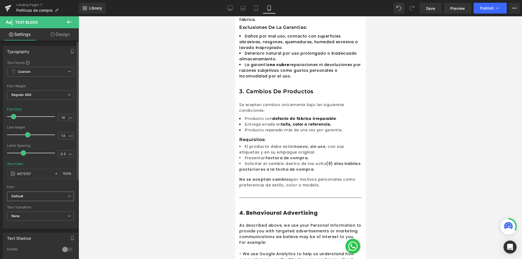
click at [29, 195] on b "Default" at bounding box center [39, 196] width 56 height 5
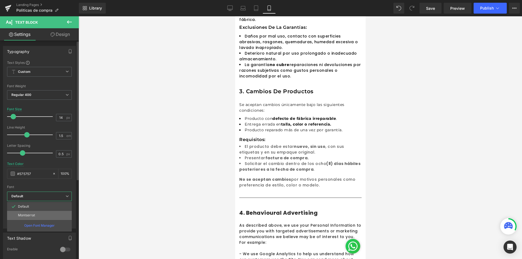
click at [27, 214] on p "Montserrat" at bounding box center [26, 215] width 17 height 4
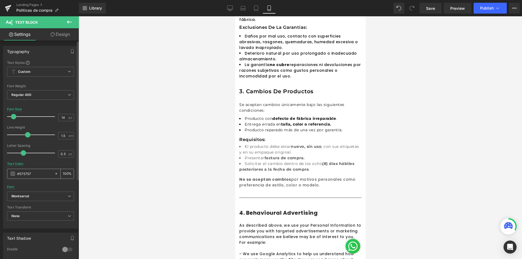
click at [14, 175] on span at bounding box center [13, 174] width 4 height 4
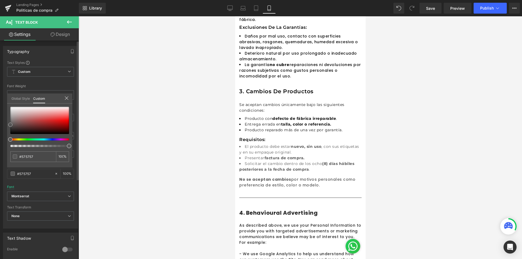
type input "#946060"
type input "#8c5d5d"
type input "#433737"
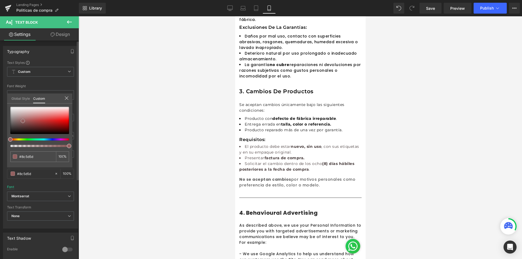
type input "#433737"
type input "#000000"
drag, startPoint x: 23, startPoint y: 121, endPoint x: 0, endPoint y: 146, distance: 33.9
click at [0, 146] on div "Typography Text Styles Custom Custom Setup Global Style Custom Setup Global Sty…" at bounding box center [40, 135] width 81 height 187
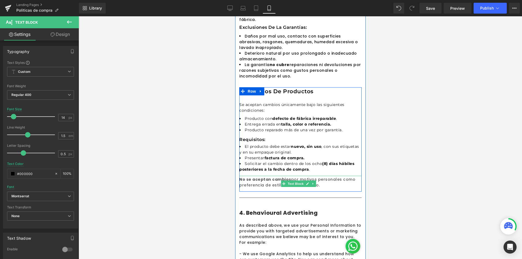
click at [260, 176] on div "No se aceptan cambios por motivos personales como preferencia de estilo, color …" at bounding box center [300, 184] width 122 height 16
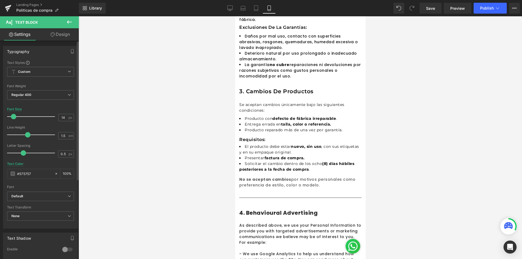
click at [25, 190] on div "Font Default Montserrat Default Default Montserrat Open Font Manager" at bounding box center [40, 125] width 67 height 131
click at [25, 193] on span "Default" at bounding box center [40, 197] width 67 height 10
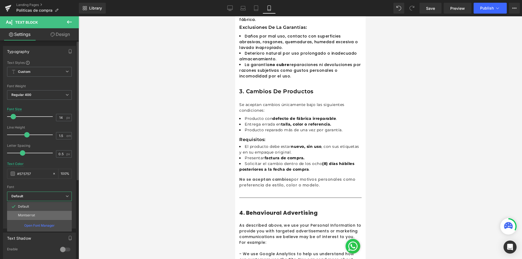
click at [29, 216] on p "Montserrat" at bounding box center [26, 215] width 17 height 4
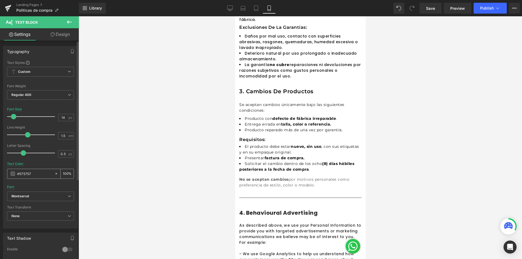
click at [24, 173] on input "#575757" at bounding box center [34, 174] width 35 height 6
click at [16, 174] on div "#575757" at bounding box center [30, 174] width 47 height 10
click at [11, 173] on span at bounding box center [13, 174] width 4 height 4
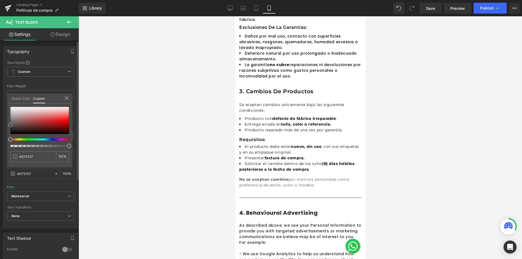
type input "#835757"
type input "#705151"
type input "#000000"
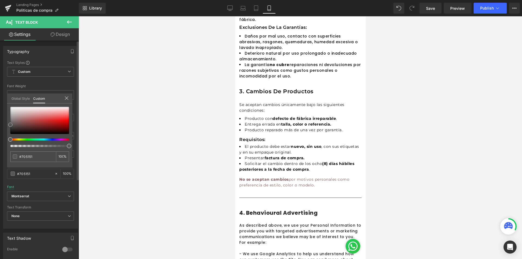
type input "#000000"
drag, startPoint x: 18, startPoint y: 124, endPoint x: 0, endPoint y: 149, distance: 30.3
click at [0, 149] on div "Typography Text Styles Custom Custom Setup Global Style Custom Setup Global Sty…" at bounding box center [40, 135] width 81 height 187
click at [428, 166] on div at bounding box center [300, 137] width 443 height 243
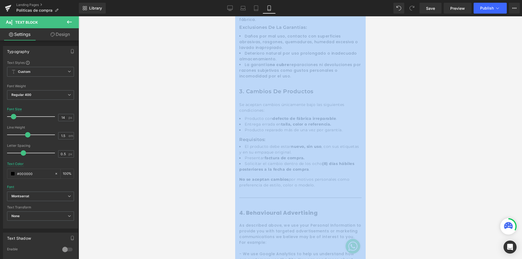
click at [428, 166] on div at bounding box center [300, 137] width 443 height 243
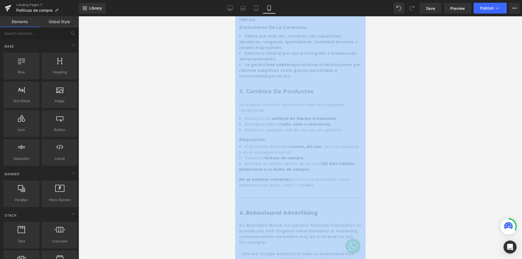
click at [415, 167] on div at bounding box center [300, 137] width 443 height 243
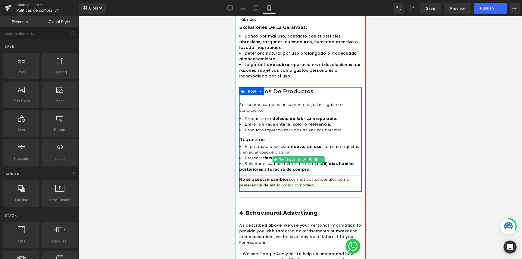
scroll to position [362, 0]
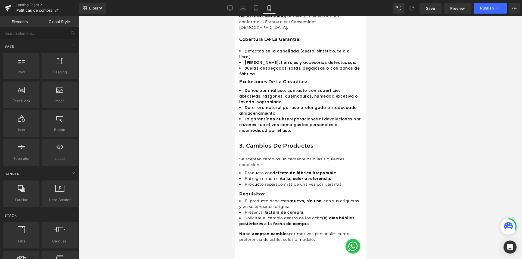
click at [485, 134] on div at bounding box center [300, 137] width 443 height 243
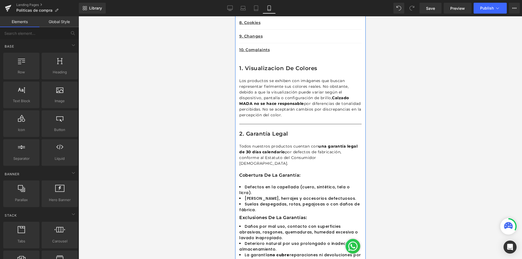
scroll to position [280, 0]
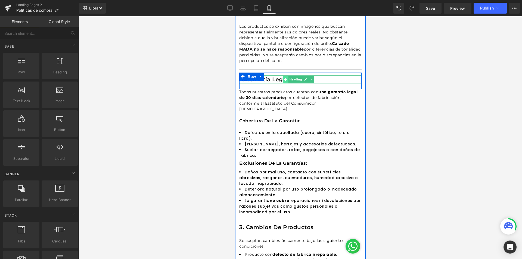
click at [284, 79] on icon at bounding box center [285, 79] width 3 height 3
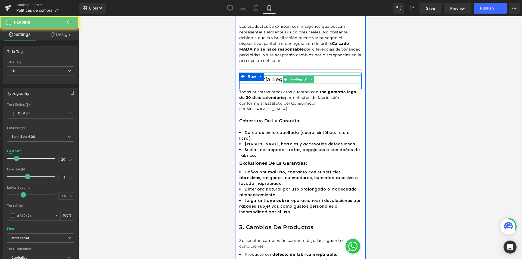
click at [276, 78] on h1 "2. Garantía Legal" at bounding box center [300, 79] width 122 height 8
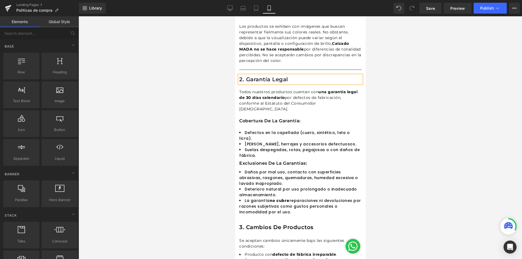
click at [399, 108] on div at bounding box center [300, 137] width 443 height 243
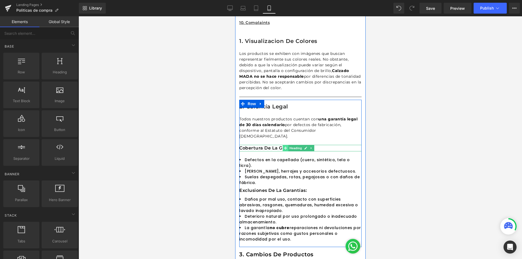
click at [286, 145] on span at bounding box center [285, 148] width 6 height 7
click at [260, 145] on h1 "cobertura de la garantía:" at bounding box center [300, 148] width 122 height 7
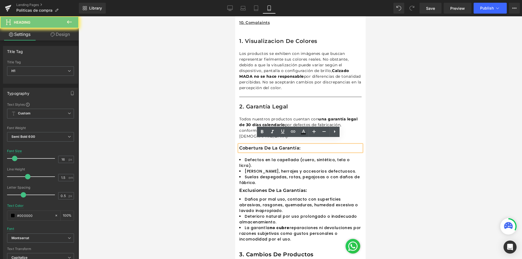
click at [256, 145] on h1 "cobertura de la garantía:" at bounding box center [300, 148] width 122 height 7
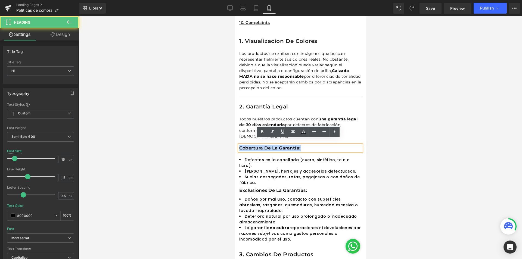
click at [256, 145] on h1 "cobertura de la garantía:" at bounding box center [300, 148] width 122 height 7
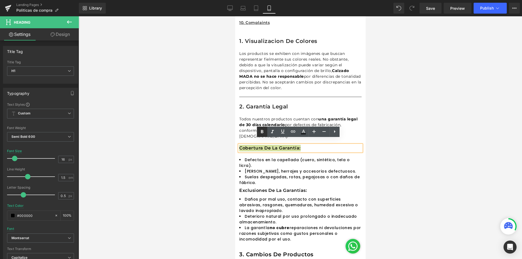
click at [0, 0] on icon at bounding box center [0, 0] width 0 height 0
click at [392, 146] on div at bounding box center [300, 137] width 443 height 243
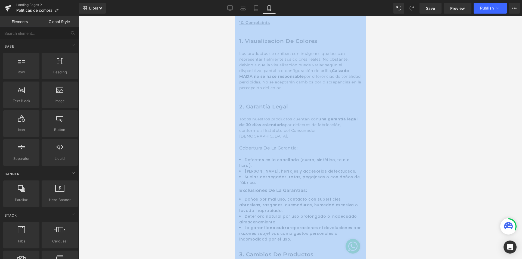
click at [392, 146] on div at bounding box center [300, 137] width 443 height 243
click at [398, 161] on div at bounding box center [300, 137] width 443 height 243
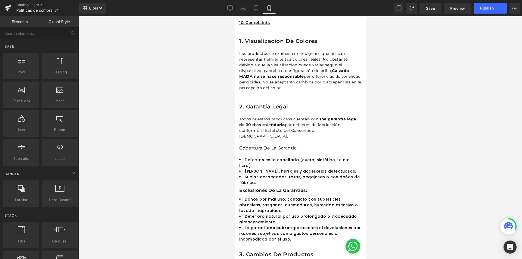
click at [397, 160] on div at bounding box center [300, 137] width 443 height 243
click at [417, 102] on div at bounding box center [300, 137] width 443 height 243
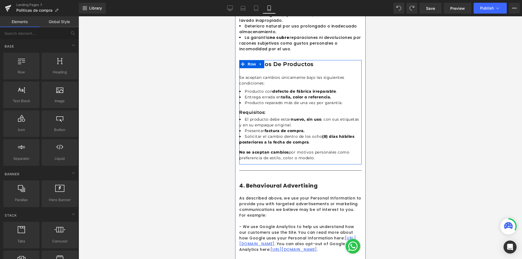
scroll to position [470, 0]
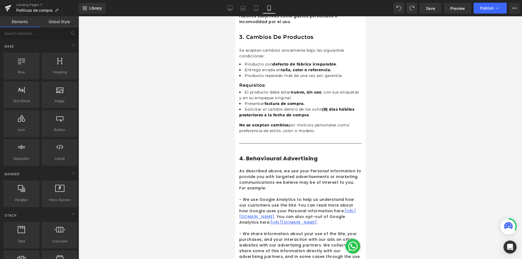
click at [427, 137] on div at bounding box center [300, 137] width 443 height 243
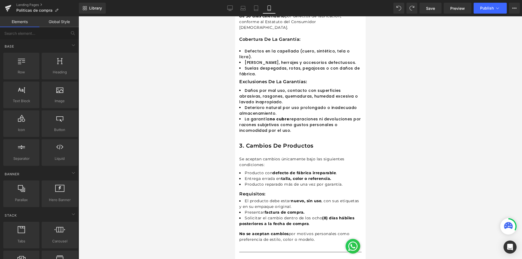
scroll to position [389, 0]
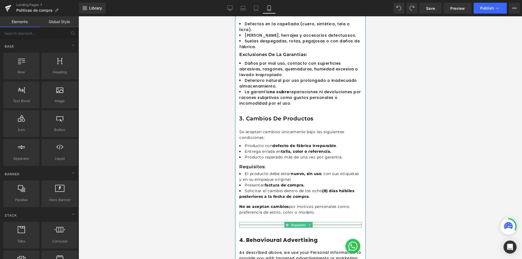
click at [271, 225] on hr at bounding box center [300, 226] width 122 height 3
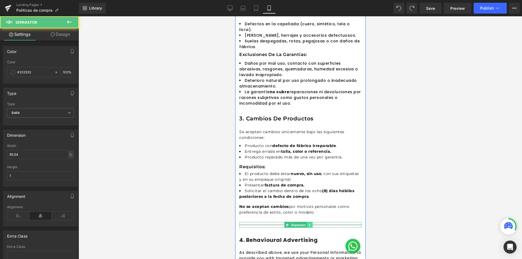
click at [307, 222] on link at bounding box center [310, 225] width 6 height 7
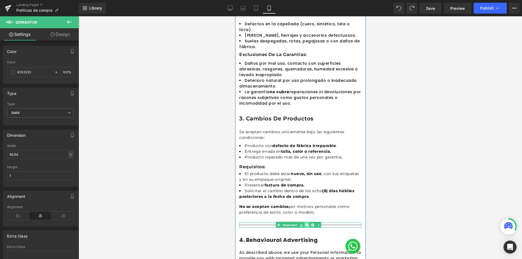
click at [308, 222] on link at bounding box center [307, 225] width 6 height 7
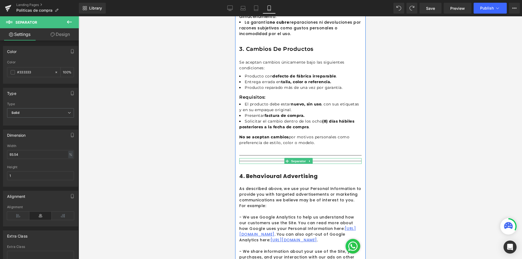
scroll to position [431, 0]
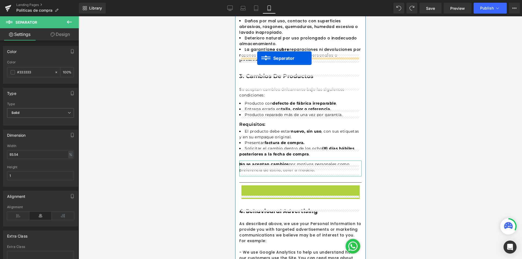
drag, startPoint x: 287, startPoint y: 178, endPoint x: 257, endPoint y: 58, distance: 123.3
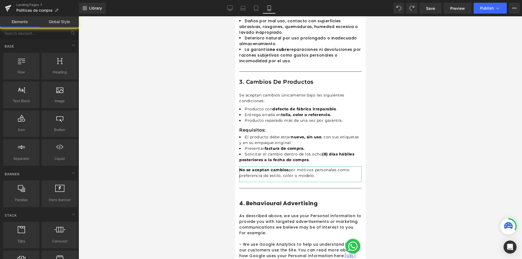
click at [419, 82] on div at bounding box center [300, 137] width 443 height 243
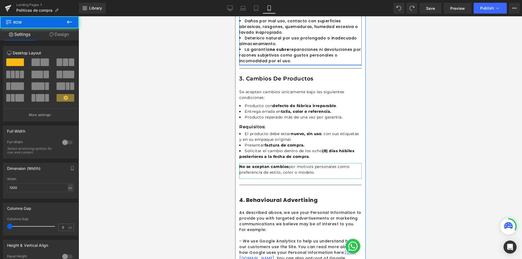
drag, startPoint x: 328, startPoint y: 57, endPoint x: 327, endPoint y: 54, distance: 3.6
click at [327, 64] on div at bounding box center [300, 64] width 122 height 1
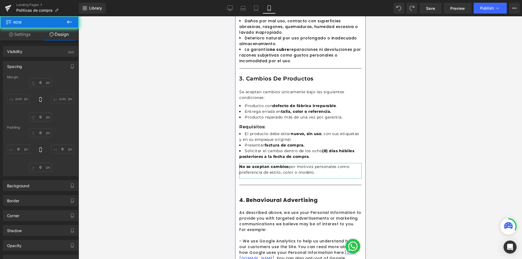
click at [319, 74] on div "3. Cambios de productos Heading Se aceptan cambios únicamente bajo las siguient…" at bounding box center [300, 126] width 122 height 104
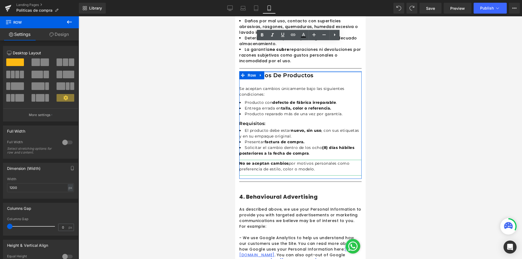
click at [407, 72] on div at bounding box center [300, 137] width 443 height 243
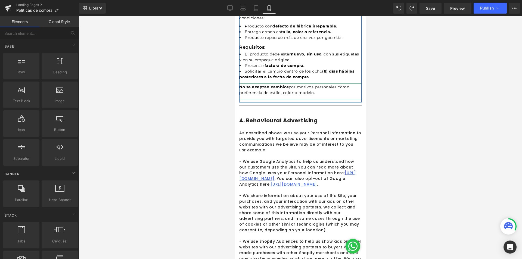
scroll to position [317, 0]
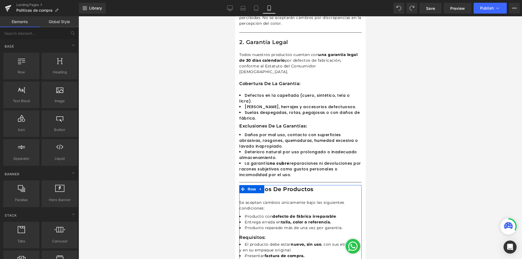
click at [417, 125] on div at bounding box center [300, 137] width 443 height 243
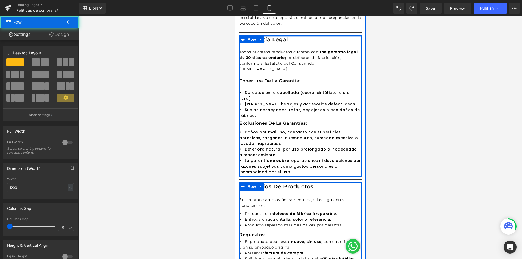
drag, startPoint x: 302, startPoint y: 36, endPoint x: 303, endPoint y: 33, distance: 3.3
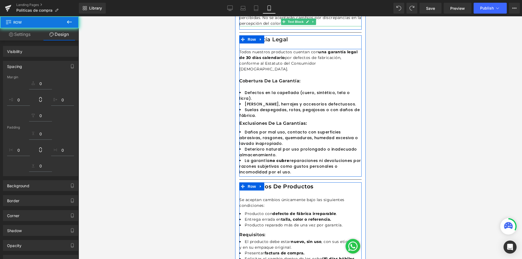
click at [329, 23] on p "Los productos se exhiben con imágenes que buscan representar fielmente sus colo…" at bounding box center [300, 6] width 122 height 40
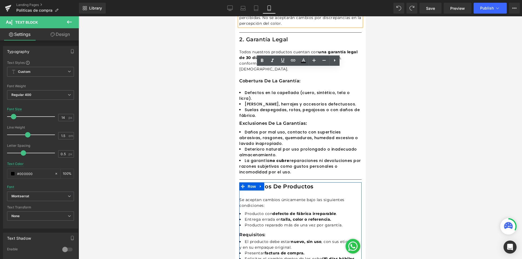
scroll to position [236, 0]
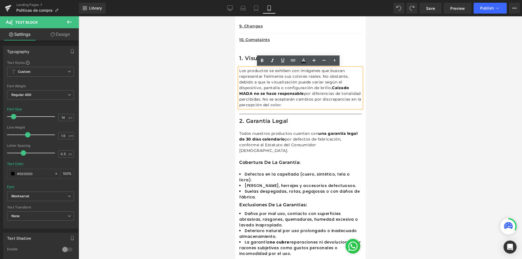
click at [247, 51] on div "1. Visualizacion de colores Heading Row Los productos se exhiben con imágenes q…" at bounding box center [300, 80] width 122 height 62
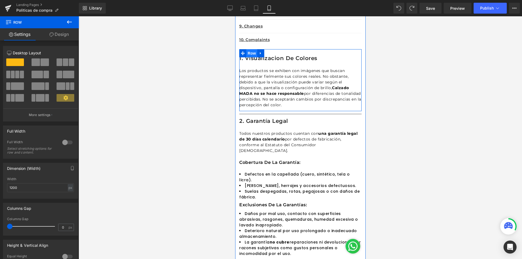
click at [251, 52] on span "Row" at bounding box center [251, 53] width 11 height 8
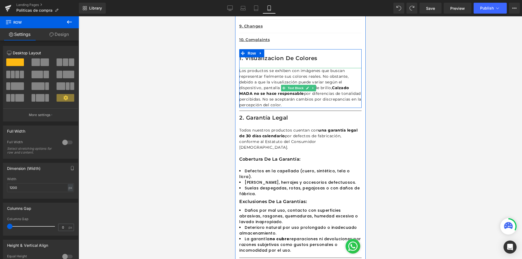
drag, startPoint x: 276, startPoint y: 110, endPoint x: 278, endPoint y: 106, distance: 4.3
click at [278, 106] on div "1. Visualizacion de colores Heading Row Los productos se exhiben con imágenes q…" at bounding box center [300, 78] width 122 height 59
click at [441, 64] on div at bounding box center [300, 137] width 443 height 243
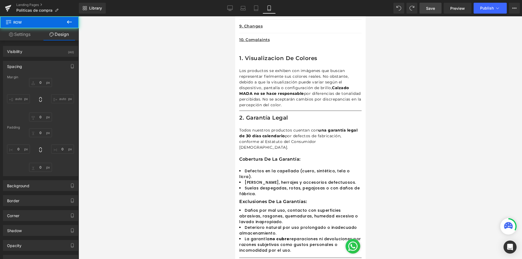
click at [431, 9] on span "Save" at bounding box center [430, 8] width 9 height 6
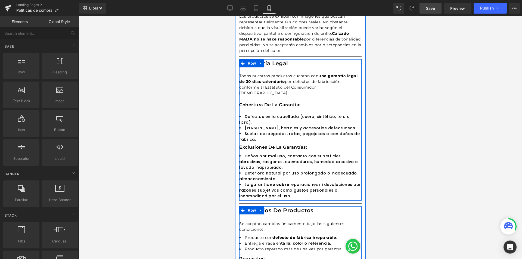
scroll to position [344, 0]
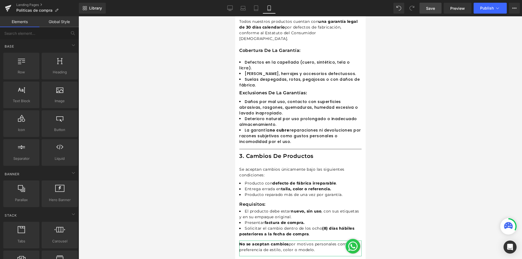
click at [434, 147] on div at bounding box center [300, 137] width 443 height 243
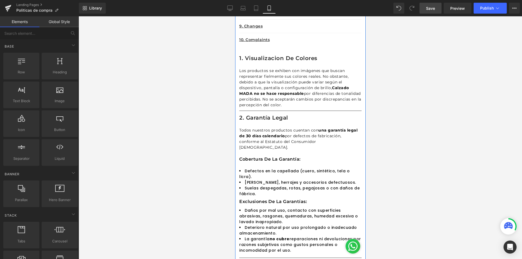
scroll to position [290, 0]
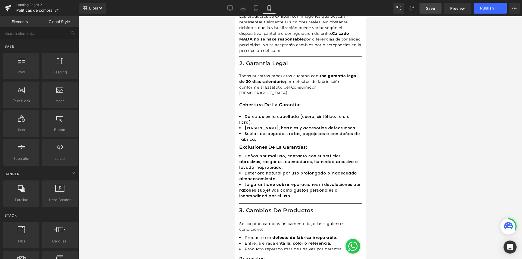
click at [378, 151] on div at bounding box center [300, 137] width 443 height 243
click at [453, 145] on div at bounding box center [300, 137] width 443 height 243
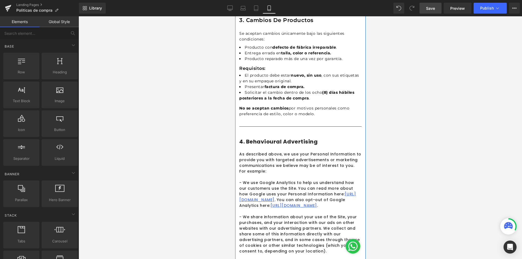
scroll to position [426, 0]
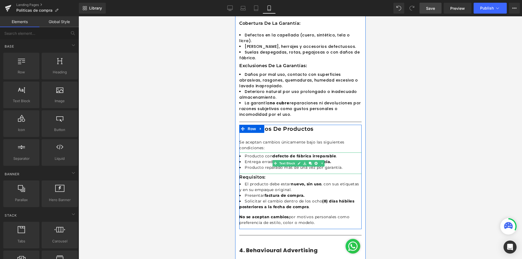
click at [422, 127] on div at bounding box center [300, 137] width 443 height 243
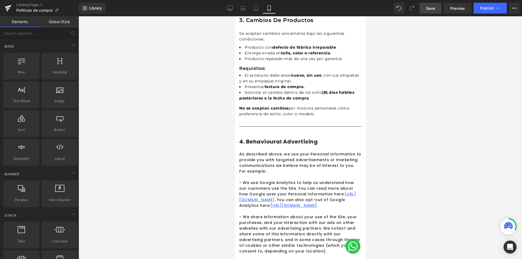
scroll to position [508, 0]
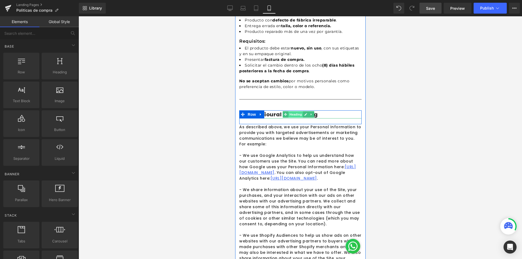
click at [290, 111] on span "Heading" at bounding box center [295, 114] width 15 height 7
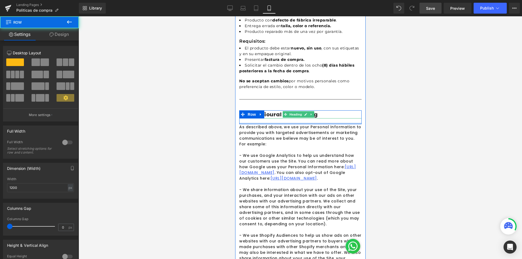
drag, startPoint x: 278, startPoint y: 112, endPoint x: 277, endPoint y: 105, distance: 6.3
click at [277, 110] on div "4. Behavioural Advertising Heading Row" at bounding box center [300, 117] width 122 height 14
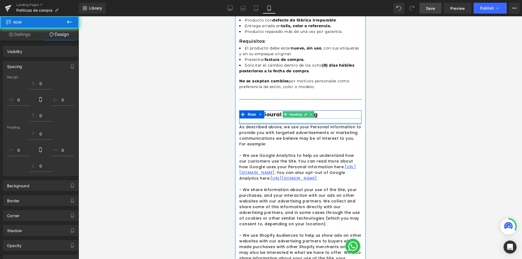
click at [276, 110] on h1 "4. Behavioural Advertising" at bounding box center [300, 114] width 122 height 8
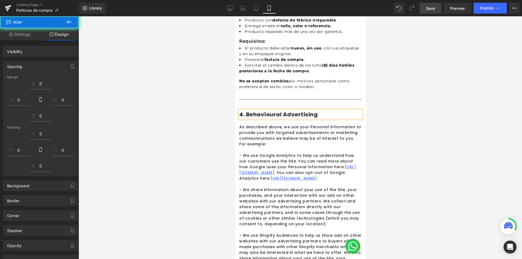
click at [276, 110] on h1 "4. Behavioural Advertising" at bounding box center [300, 114] width 122 height 8
click at [346, 110] on h1 "4. Behavioural Advertising" at bounding box center [300, 114] width 122 height 8
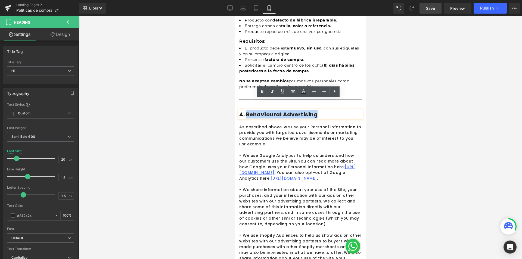
drag, startPoint x: 341, startPoint y: 103, endPoint x: 246, endPoint y: 102, distance: 94.9
click at [246, 110] on h1 "4. Behavioural Advertising" at bounding box center [300, 114] width 122 height 8
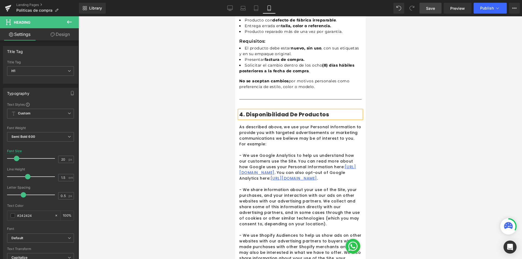
scroll to position [480, 0]
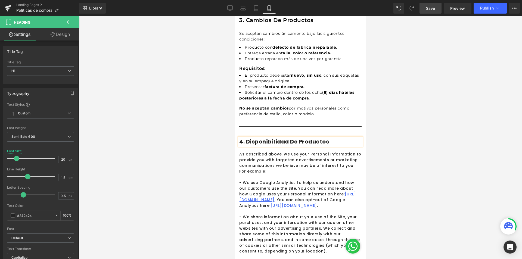
click at [442, 121] on div at bounding box center [300, 137] width 443 height 243
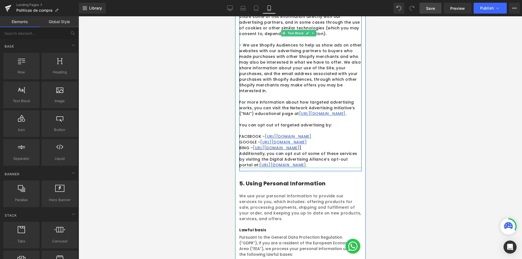
scroll to position [725, 0]
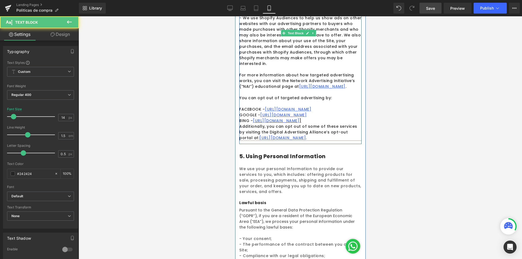
drag, startPoint x: 301, startPoint y: 162, endPoint x: 298, endPoint y: 162, distance: 3.0
click at [298, 141] on p "Additionally, you can opt out of some of these services by visiting the Digital…" at bounding box center [300, 132] width 122 height 17
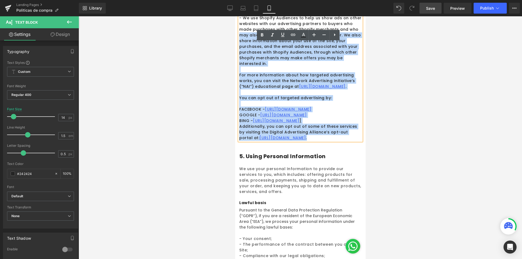
scroll to position [457, 0]
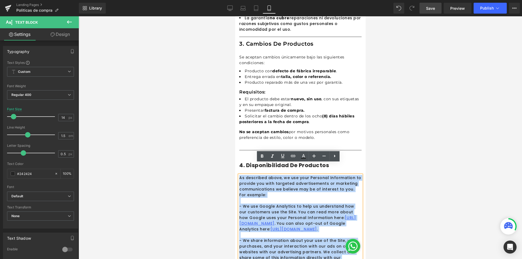
drag, startPoint x: 298, startPoint y: 161, endPoint x: 235, endPoint y: 166, distance: 63.5
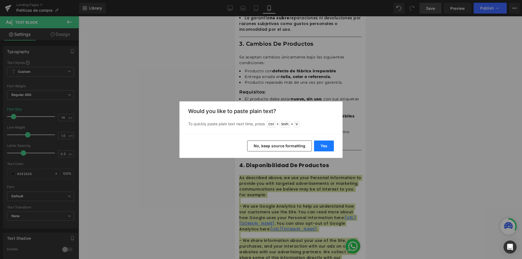
click at [323, 148] on button "Yes" at bounding box center [324, 146] width 20 height 11
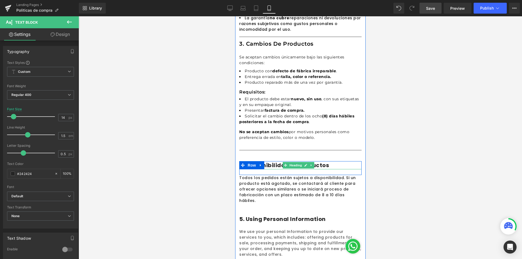
click at [270, 161] on h1 "4. Disponibilidad de productos" at bounding box center [300, 165] width 122 height 8
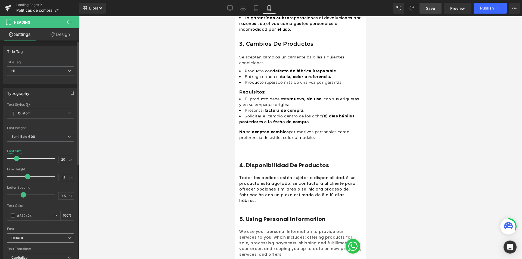
click at [36, 241] on span "Default" at bounding box center [40, 239] width 67 height 10
click at [29, 256] on p "Montserrat" at bounding box center [26, 257] width 17 height 4
click at [14, 218] on span at bounding box center [13, 215] width 4 height 4
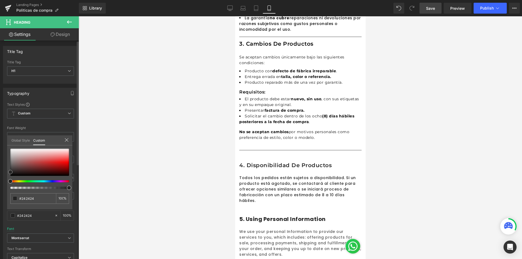
type input "#dbcccc"
type input "#9c7c7c"
type input "#262020"
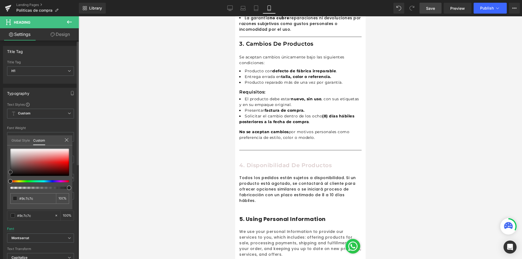
type input "#262020"
type input "#000000"
drag, startPoint x: 20, startPoint y: 153, endPoint x: 8, endPoint y: 182, distance: 30.6
click at [10, 182] on div at bounding box center [39, 169] width 59 height 40
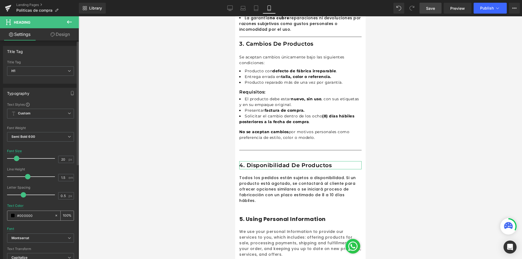
click at [29, 212] on div "#000000" at bounding box center [30, 216] width 47 height 10
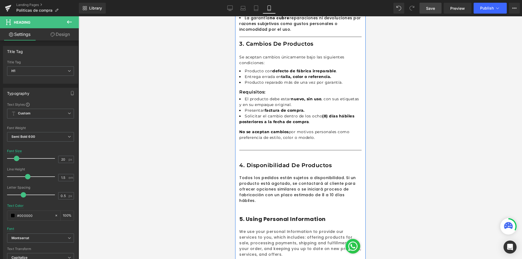
click at [262, 175] on p "Todos los pedidos están sujetos a disponibilidad. Si un producto está agotado, …" at bounding box center [300, 189] width 122 height 29
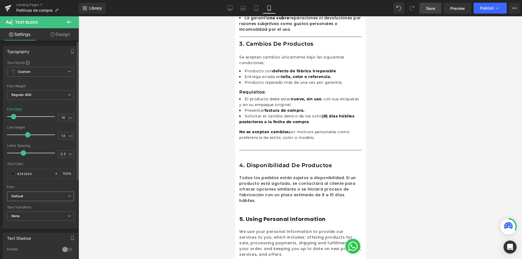
click at [21, 192] on span "Default" at bounding box center [40, 197] width 67 height 10
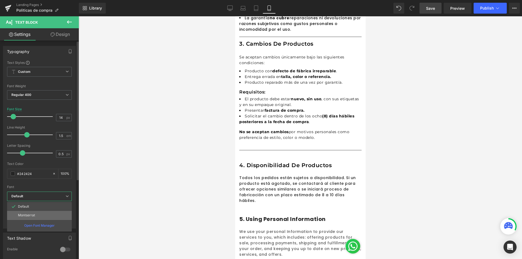
drag, startPoint x: 25, startPoint y: 215, endPoint x: 25, endPoint y: 207, distance: 8.4
click at [25, 215] on p "Montserrat" at bounding box center [26, 215] width 17 height 4
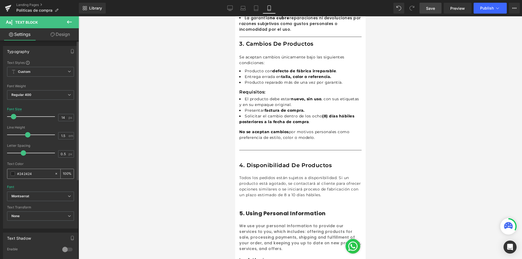
click at [27, 178] on div "#242424" at bounding box center [30, 174] width 47 height 10
click at [10, 172] on div "#242424" at bounding box center [30, 174] width 47 height 10
click at [12, 172] on span at bounding box center [13, 174] width 4 height 4
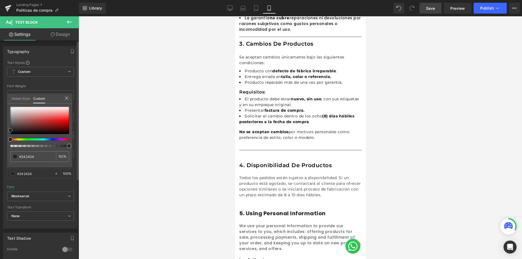
type input "#a37575"
type input "#815959"
type input "#000000"
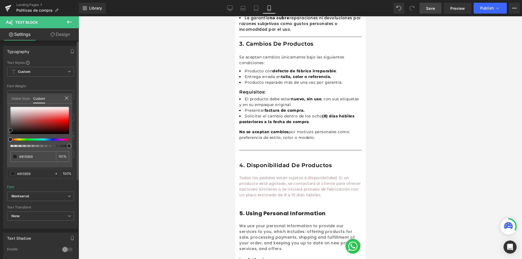
type input "#000000"
drag, startPoint x: 20, startPoint y: 124, endPoint x: 0, endPoint y: 152, distance: 34.6
click at [0, 152] on div "Typography Text Styles Custom Custom Setup Global Style Custom Setup Global Sty…" at bounding box center [40, 135] width 81 height 187
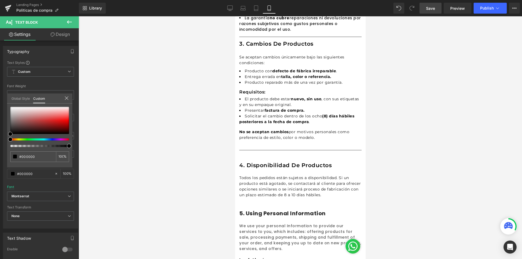
click at [421, 151] on div at bounding box center [300, 137] width 443 height 243
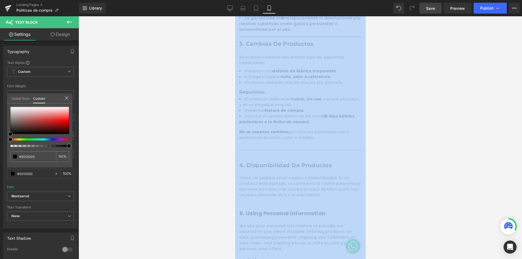
click at [421, 151] on div at bounding box center [300, 137] width 443 height 243
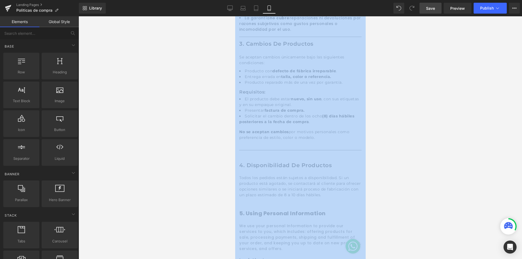
click at [368, 170] on div at bounding box center [300, 137] width 443 height 243
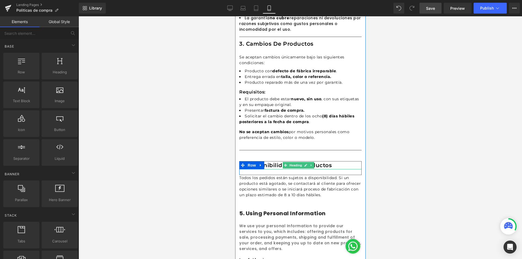
scroll to position [348, 0]
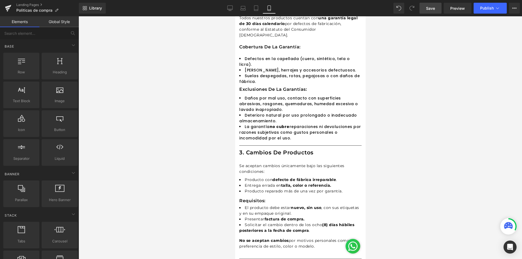
drag, startPoint x: 431, startPoint y: 7, endPoint x: 424, endPoint y: 14, distance: 10.2
click at [431, 7] on span "Save" at bounding box center [430, 8] width 9 height 6
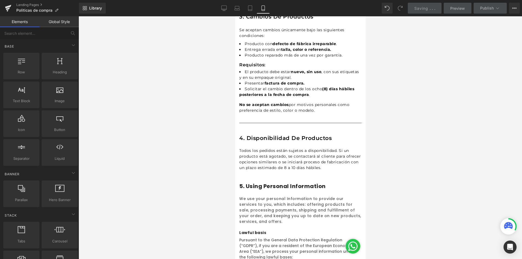
scroll to position [511, 0]
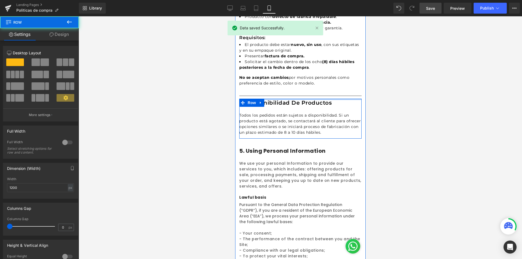
drag, startPoint x: 273, startPoint y: 94, endPoint x: 272, endPoint y: 83, distance: 10.1
click at [342, 59] on li "Solicitar el cambio dentro de los ocho (8) días hábiles posteriores a la fecha …" at bounding box center [300, 64] width 122 height 11
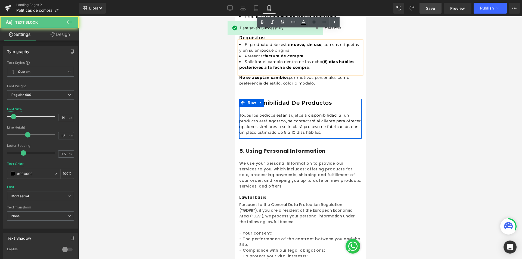
click at [352, 59] on li "Solicitar el cambio dentro de los ocho (8) días hábiles posteriores a la fecha …" at bounding box center [300, 64] width 122 height 11
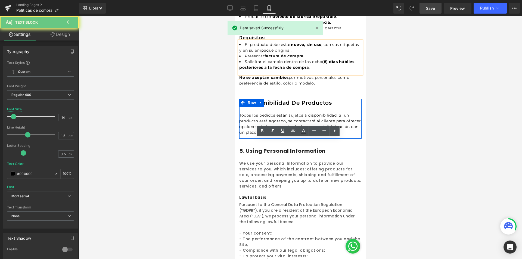
scroll to position [402, 0]
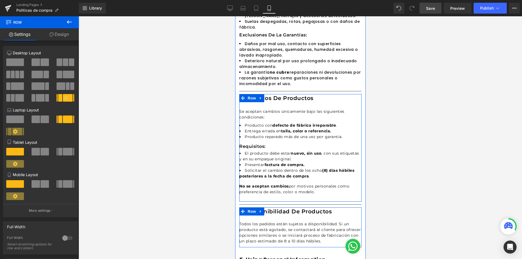
click at [248, 94] on span "Row" at bounding box center [251, 98] width 11 height 8
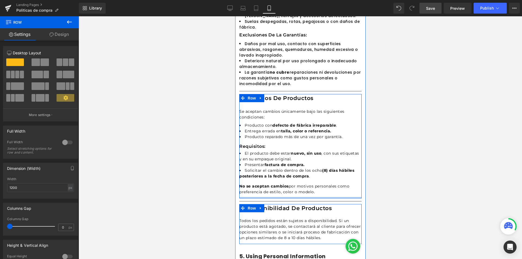
drag, startPoint x: 279, startPoint y: 188, endPoint x: 278, endPoint y: 181, distance: 7.8
click at [278, 181] on div "3. Cambios de productos Heading Se aceptan cambios únicamente bajo las siguient…" at bounding box center [300, 146] width 122 height 104
click at [448, 171] on div at bounding box center [300, 137] width 443 height 243
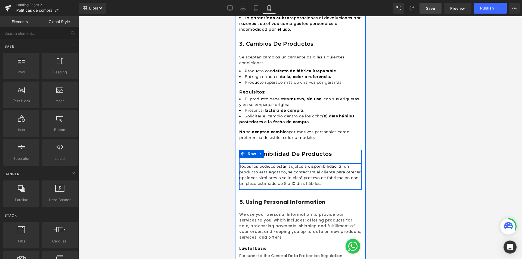
scroll to position [484, 0]
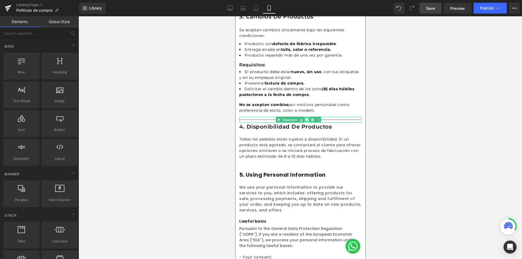
click at [307, 118] on icon at bounding box center [306, 119] width 3 height 3
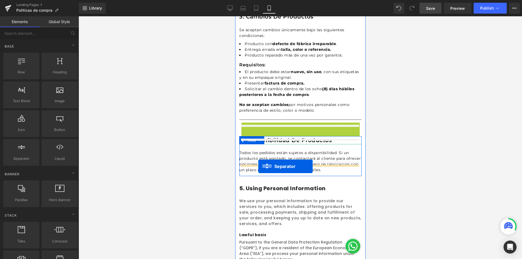
drag, startPoint x: 286, startPoint y: 113, endPoint x: 258, endPoint y: 166, distance: 60.1
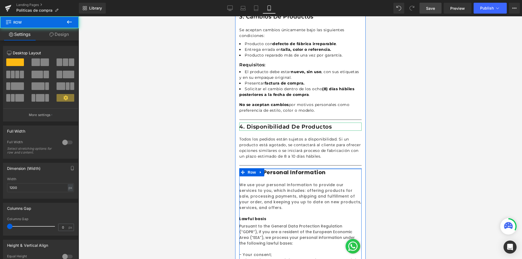
drag, startPoint x: 280, startPoint y: 165, endPoint x: 280, endPoint y: 153, distance: 11.7
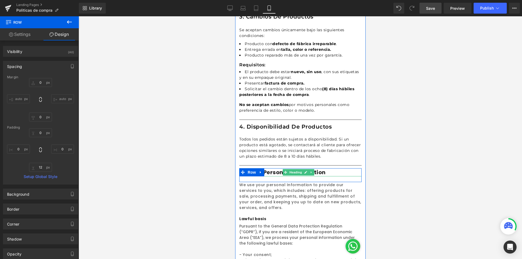
click at [269, 168] on h1 "5. Using Personal Information" at bounding box center [300, 172] width 122 height 8
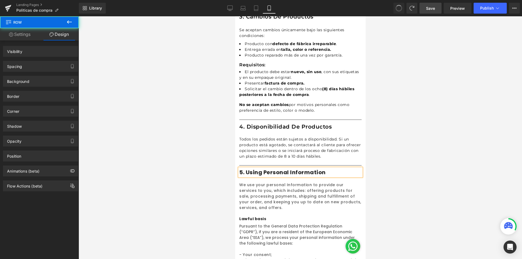
click at [255, 168] on h1 "5. Using Personal Information" at bounding box center [300, 172] width 122 height 8
drag, startPoint x: 246, startPoint y: 159, endPoint x: 310, endPoint y: 159, distance: 64.2
click at [307, 168] on h1 "5. Using Personal Information" at bounding box center [300, 172] width 122 height 8
click at [310, 168] on h1 "5. Using Personal Information" at bounding box center [300, 172] width 122 height 8
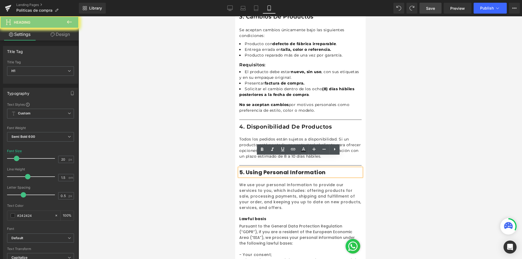
click at [310, 168] on h1 "5. Using Personal Information" at bounding box center [300, 172] width 122 height 8
drag, startPoint x: 328, startPoint y: 160, endPoint x: 247, endPoint y: 160, distance: 80.5
click at [247, 168] on h1 "5. Using Personal Information" at bounding box center [300, 172] width 122 height 8
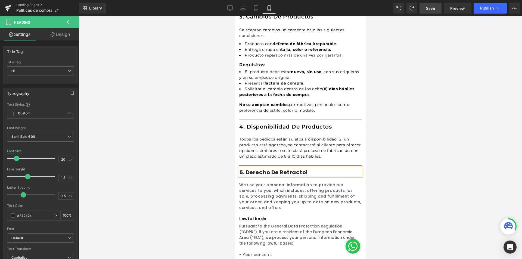
click at [408, 148] on div at bounding box center [300, 137] width 443 height 243
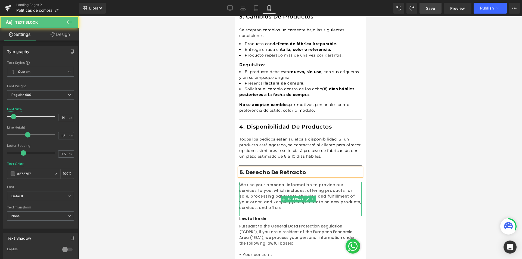
click at [333, 188] on p "We use your personal Information to provide our services to you, which includes…" at bounding box center [300, 196] width 122 height 29
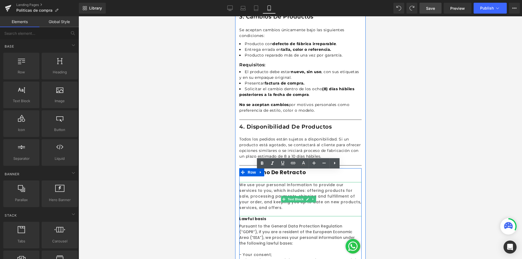
click at [286, 192] on p "We use your personal Information to provide our services to you, which includes…" at bounding box center [300, 196] width 122 height 29
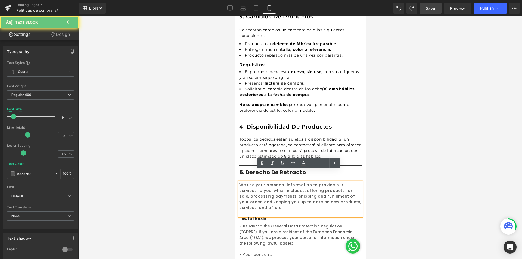
drag, startPoint x: 262, startPoint y: 190, endPoint x: 239, endPoint y: 173, distance: 28.4
click at [239, 182] on p "We use your personal Information to provide our services to you, which includes…" at bounding box center [300, 196] width 122 height 29
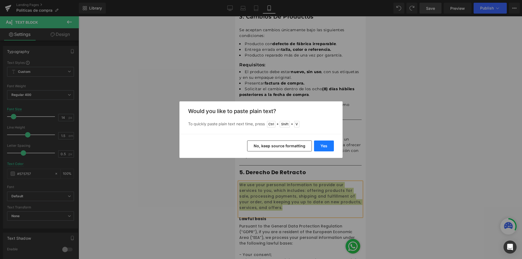
click at [326, 144] on button "Yes" at bounding box center [324, 146] width 20 height 11
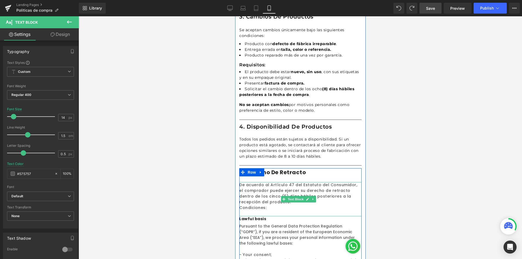
click at [269, 205] on p "Condiciones:" at bounding box center [300, 208] width 122 height 6
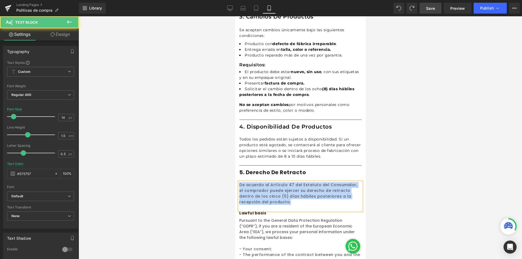
drag, startPoint x: 268, startPoint y: 191, endPoint x: 243, endPoint y: 197, distance: 25.4
click at [243, 197] on div "De acuerdo al Artículo 47 del Estatuto del Consumidor, el comprador puede ejerc…" at bounding box center [300, 196] width 122 height 29
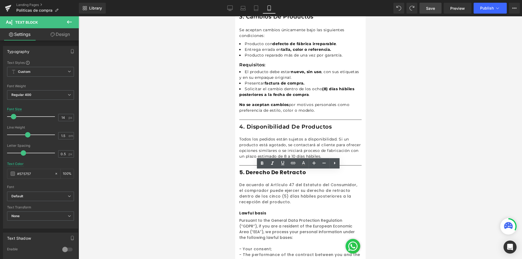
click at [401, 181] on div at bounding box center [300, 137] width 443 height 243
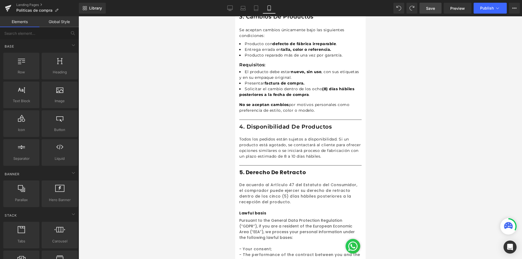
click at [265, 194] on div "De acuerdo al Artículo 47 del Estatuto del Consumidor, el comprador puede ejerc…" at bounding box center [300, 196] width 122 height 29
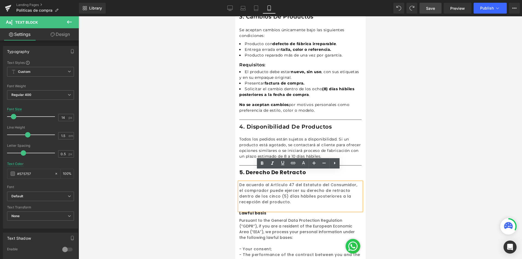
click at [436, 179] on div at bounding box center [300, 137] width 443 height 243
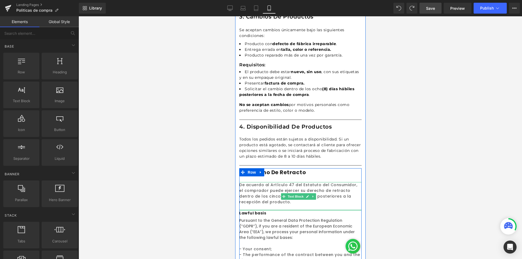
drag, startPoint x: 343, startPoint y: 164, endPoint x: 311, endPoint y: 192, distance: 42.2
click at [311, 209] on div at bounding box center [300, 209] width 122 height 1
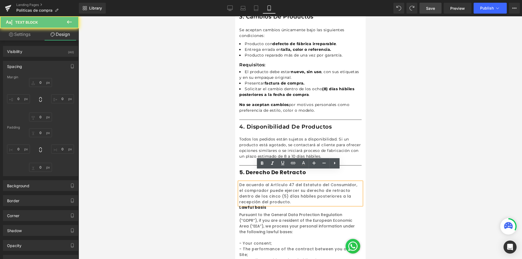
click at [399, 162] on div at bounding box center [300, 137] width 443 height 243
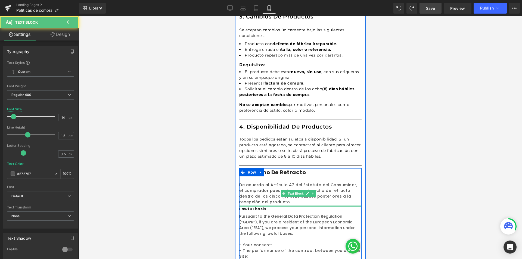
click at [281, 205] on div at bounding box center [300, 206] width 122 height 2
click at [399, 173] on div at bounding box center [300, 137] width 443 height 243
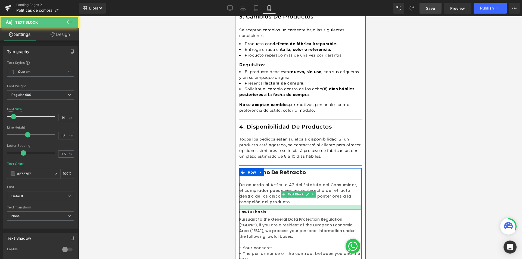
click at [288, 205] on div at bounding box center [300, 207] width 122 height 5
click at [412, 184] on div at bounding box center [300, 137] width 443 height 243
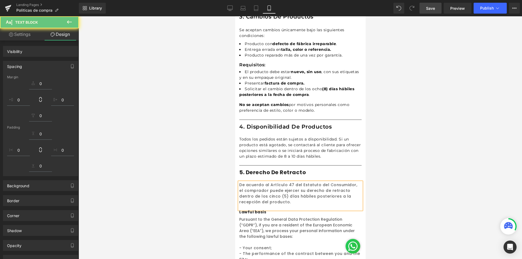
click at [253, 217] on span "Pursuant to the General Data Protection Regulation (“GDPR”), if you are a resid…" at bounding box center [297, 228] width 116 height 23
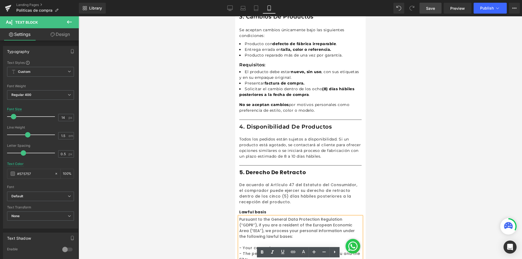
scroll to position [429, 0]
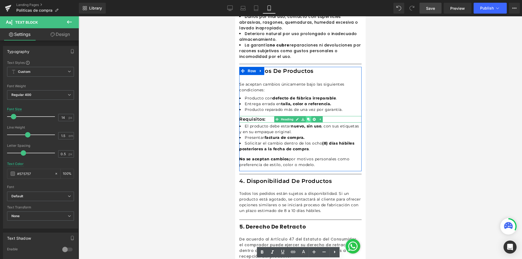
click at [308, 118] on icon at bounding box center [308, 119] width 3 height 3
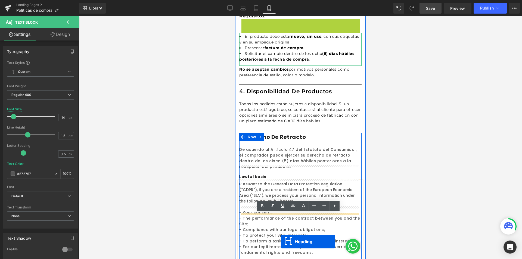
scroll to position [538, 0]
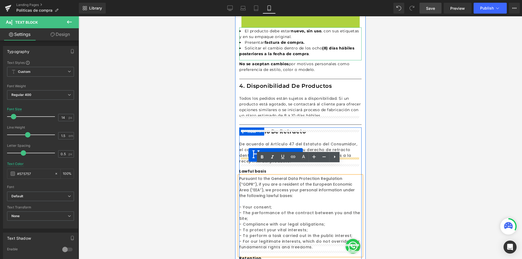
drag, startPoint x: 285, startPoint y: 115, endPoint x: 248, endPoint y: 155, distance: 54.7
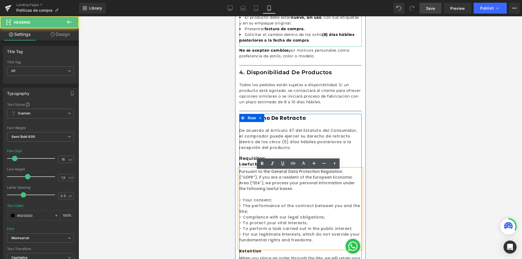
scroll to position [525, 0]
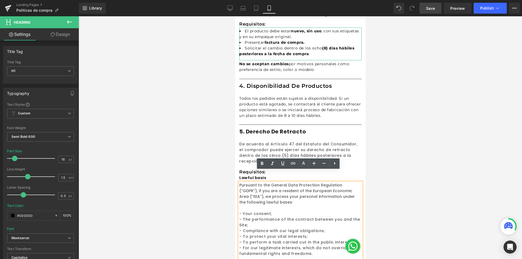
click at [402, 174] on div at bounding box center [300, 137] width 443 height 243
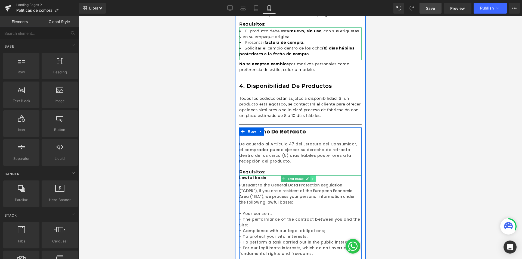
click at [311, 177] on icon at bounding box center [312, 178] width 3 height 3
click at [310, 177] on icon at bounding box center [309, 178] width 3 height 3
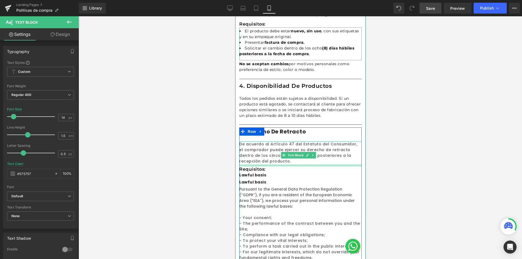
drag, startPoint x: 264, startPoint y: 156, endPoint x: 263, endPoint y: 154, distance: 2.8
click at [263, 164] on div at bounding box center [300, 165] width 122 height 2
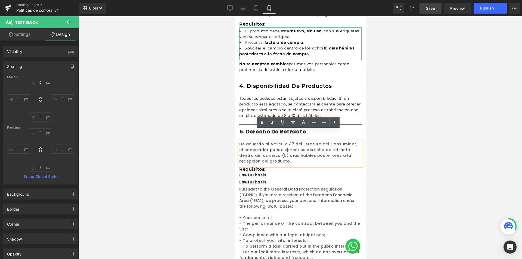
click at [274, 166] on h1 "Requisitos:" at bounding box center [300, 169] width 122 height 7
click at [256, 166] on h1 "Requisitos:" at bounding box center [300, 169] width 122 height 7
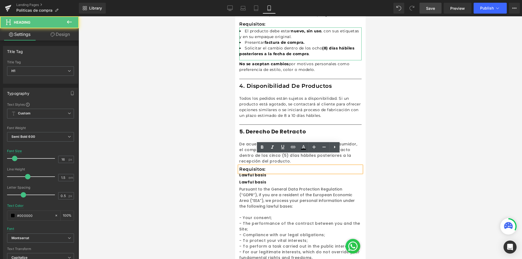
click at [276, 166] on h1 "Requisitos:" at bounding box center [300, 169] width 122 height 7
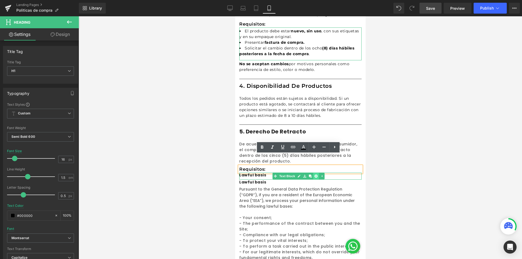
click at [316, 175] on icon at bounding box center [315, 176] width 3 height 3
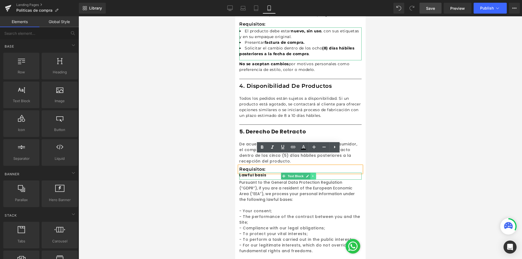
click at [313, 175] on icon at bounding box center [312, 176] width 1 height 2
click at [315, 175] on icon at bounding box center [315, 176] width 3 height 3
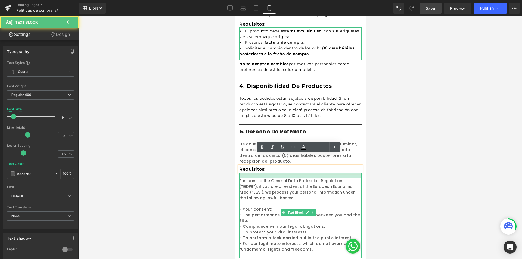
click at [272, 173] on div at bounding box center [300, 175] width 122 height 5
click at [404, 189] on div at bounding box center [300, 137] width 443 height 243
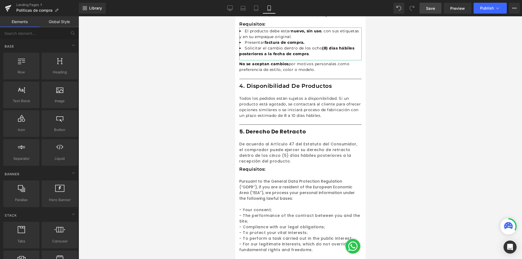
click at [324, 166] on div "Requisitos: Heading" at bounding box center [300, 169] width 122 height 7
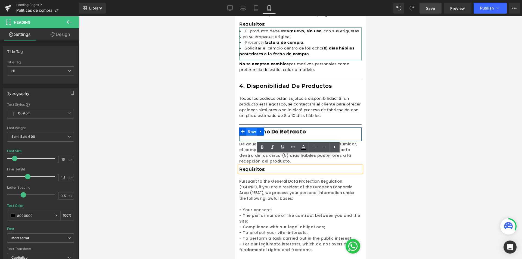
click at [249, 128] on span "Row" at bounding box center [251, 132] width 11 height 8
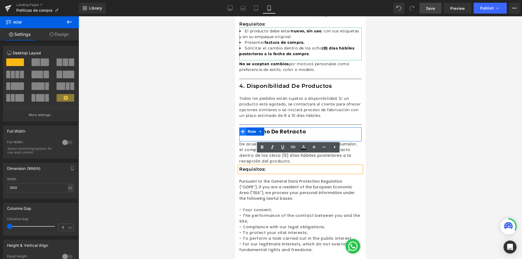
click at [241, 130] on icon at bounding box center [243, 132] width 4 height 4
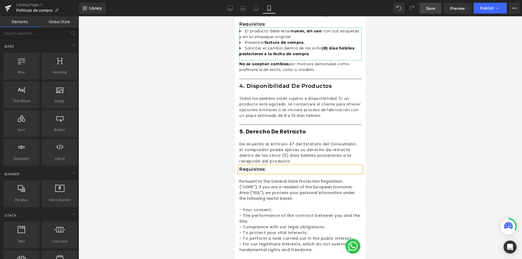
drag, startPoint x: 402, startPoint y: 162, endPoint x: 111, endPoint y: 138, distance: 292.1
click at [402, 162] on div at bounding box center [300, 137] width 443 height 243
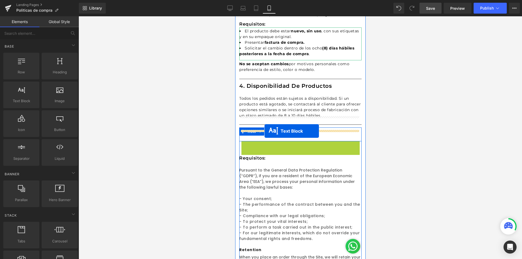
drag, startPoint x: 282, startPoint y: 142, endPoint x: 264, endPoint y: 131, distance: 21.5
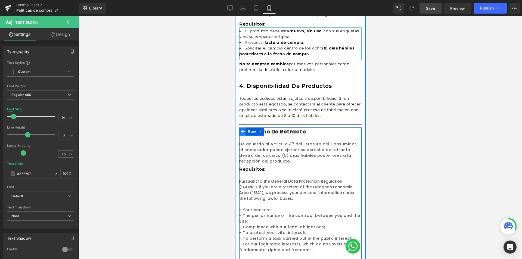
click at [242, 130] on icon at bounding box center [243, 132] width 4 height 4
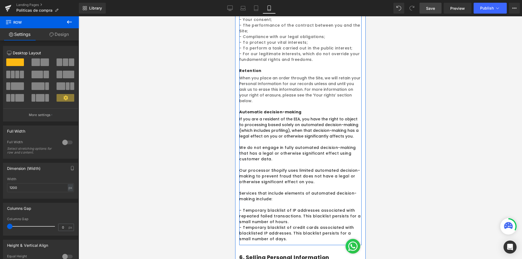
scroll to position [606, 0]
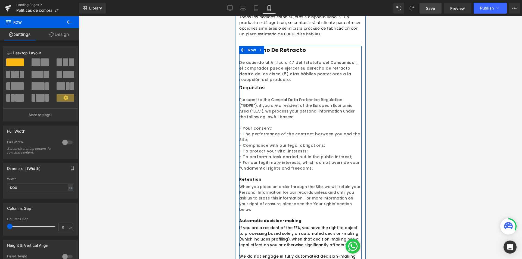
click at [404, 134] on div at bounding box center [300, 137] width 443 height 243
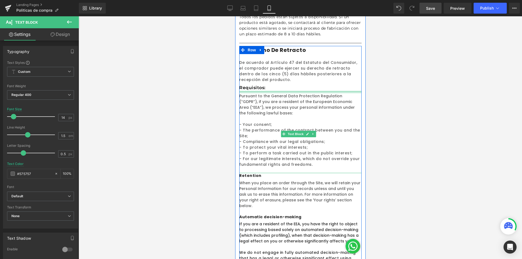
drag, startPoint x: 253, startPoint y: 85, endPoint x: 529, endPoint y: 17, distance: 284.2
click at [253, 91] on div at bounding box center [300, 92] width 122 height 2
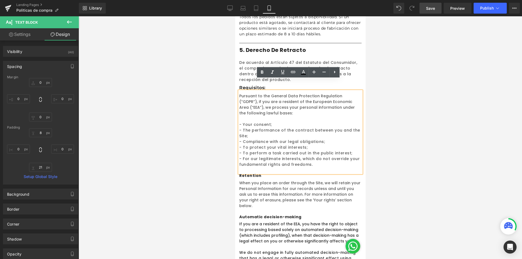
click at [250, 85] on h1 "Requisitos:" at bounding box center [300, 88] width 122 height 7
click at [246, 85] on h1 "Requisitos:" at bounding box center [300, 88] width 122 height 7
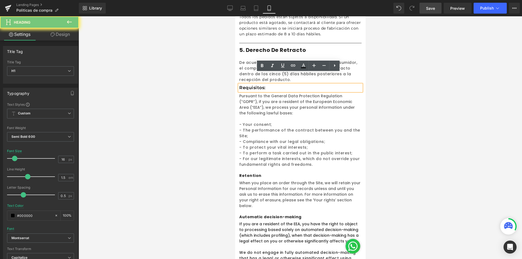
click at [246, 85] on h1 "Requisitos:" at bounding box center [300, 88] width 122 height 7
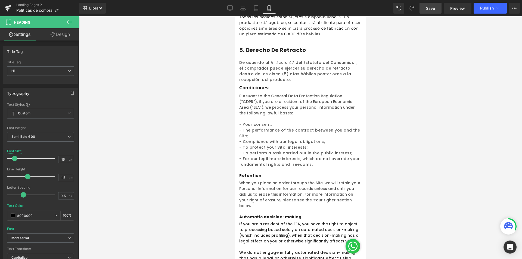
click at [379, 109] on div at bounding box center [300, 137] width 443 height 243
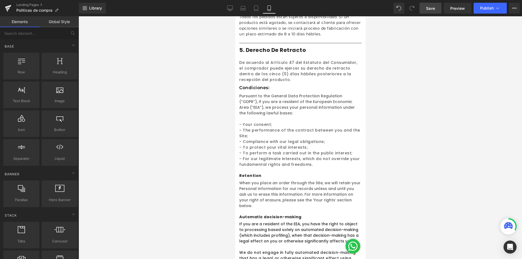
click at [264, 116] on p at bounding box center [300, 119] width 122 height 6
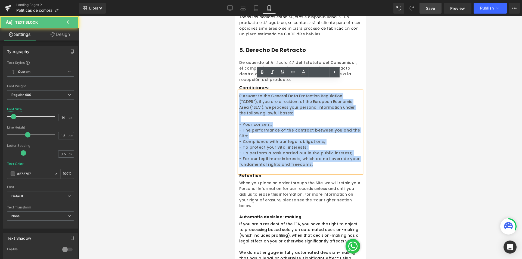
drag, startPoint x: 311, startPoint y: 153, endPoint x: 233, endPoint y: 87, distance: 102.6
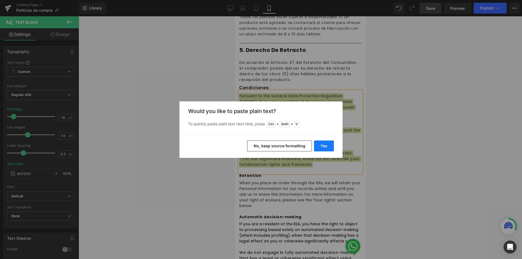
click at [319, 145] on button "Yes" at bounding box center [324, 146] width 20 height 11
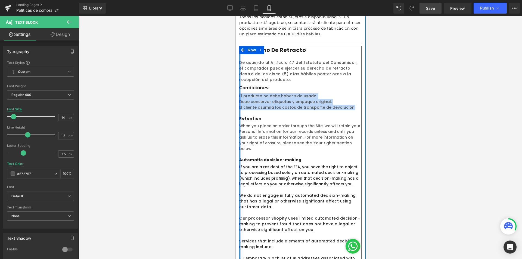
drag, startPoint x: 347, startPoint y: 97, endPoint x: 239, endPoint y: 78, distance: 110.4
click at [239, 78] on div "5. Derecho de retracto Heading Row De acuerdo al Artículo 47 del Estatuto del C…" at bounding box center [300, 169] width 122 height 247
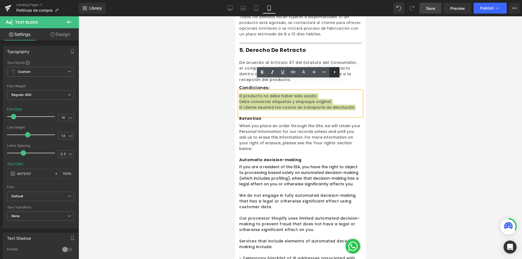
click at [332, 73] on icon at bounding box center [334, 72] width 7 height 7
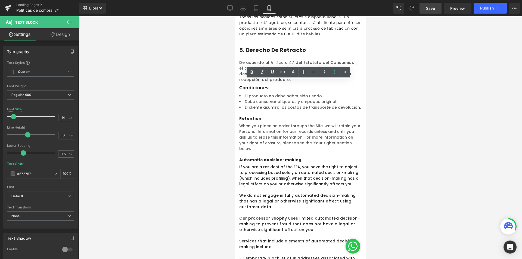
click at [412, 88] on div at bounding box center [300, 137] width 443 height 243
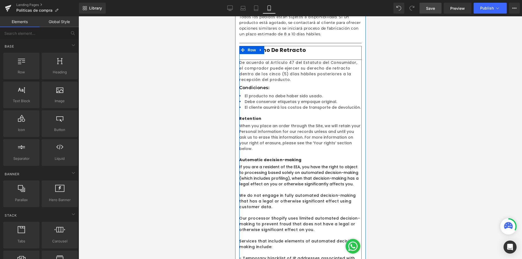
click at [276, 60] on p "De acuerdo al Artículo 47 del Estatuto del Consumidor, el comprador puede ejerc…" at bounding box center [300, 71] width 122 height 23
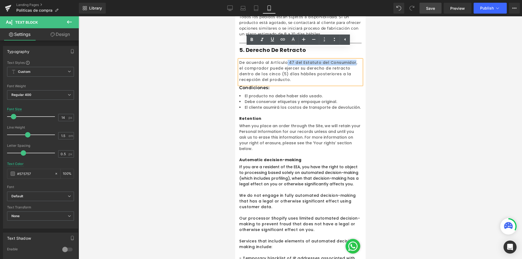
drag, startPoint x: 284, startPoint y: 51, endPoint x: 348, endPoint y: 51, distance: 63.9
click at [348, 60] on p "De acuerdo al Artículo 47 del Estatuto del Consumidor, el comprador puede ejerc…" at bounding box center [300, 71] width 122 height 23
click at [0, 0] on icon at bounding box center [0, 0] width 0 height 0
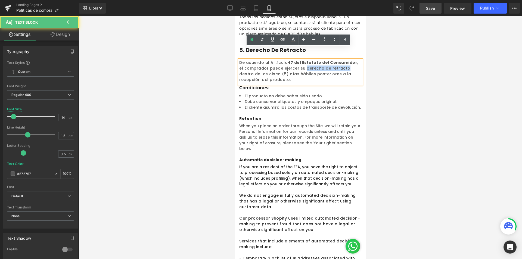
drag, startPoint x: 299, startPoint y: 58, endPoint x: 338, endPoint y: 58, distance: 39.2
click at [338, 60] on p "De acuerdo al Artículo 47 del Estatuto del Consumidor , el comprador puede ejer…" at bounding box center [300, 71] width 122 height 23
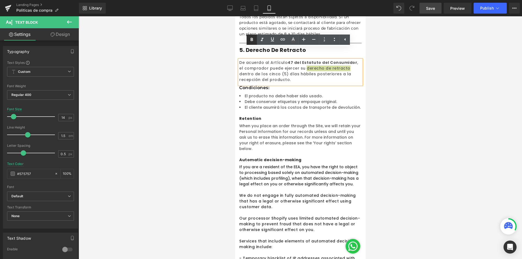
click at [0, 0] on icon at bounding box center [0, 0] width 0 height 0
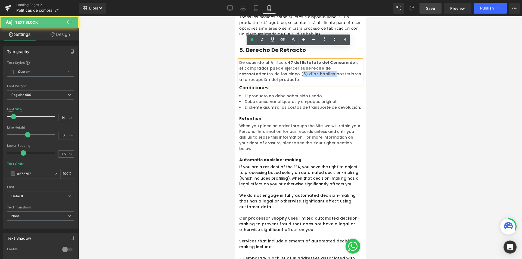
drag, startPoint x: 265, startPoint y: 63, endPoint x: 296, endPoint y: 63, distance: 31.0
click at [296, 63] on p "De acuerdo al Artículo 47 del Estatuto del Consumidor , el comprador puede ejer…" at bounding box center [300, 71] width 122 height 23
click at [254, 46] on div "5. Derecho de retracto Heading Row" at bounding box center [300, 53] width 122 height 14
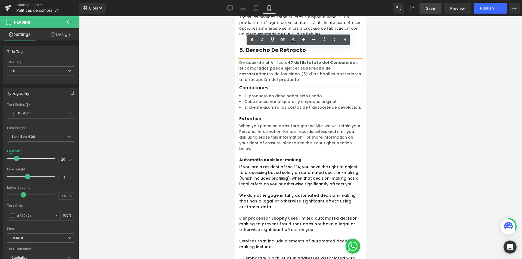
click at [294, 61] on p "De acuerdo al Artículo 47 del Estatuto del Consumidor , el comprador puede ejer…" at bounding box center [300, 71] width 122 height 23
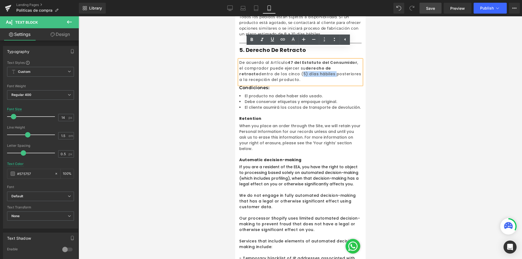
drag, startPoint x: 296, startPoint y: 62, endPoint x: 265, endPoint y: 62, distance: 30.7
click at [265, 62] on p "De acuerdo al Artículo 47 del Estatuto del Consumidor , el comprador puede ejer…" at bounding box center [300, 71] width 122 height 23
click at [0, 0] on icon at bounding box center [0, 0] width 0 height 0
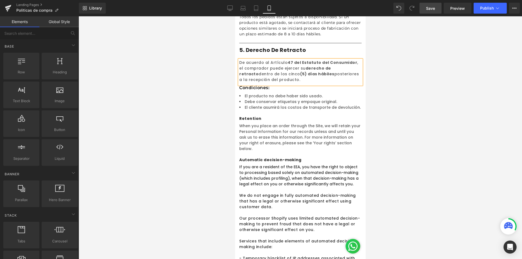
click at [438, 79] on div at bounding box center [300, 137] width 443 height 243
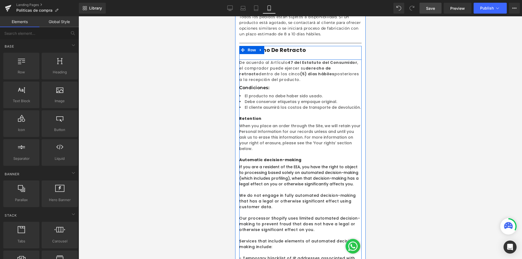
click at [275, 46] on h1 "5. Derecho de retracto" at bounding box center [300, 50] width 122 height 8
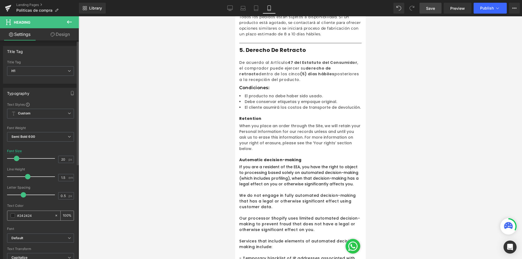
click at [33, 214] on input "#242424" at bounding box center [34, 216] width 35 height 6
click at [7, 217] on div "Text Styles Custom Custom Setup Global Style Custom Setup Global Style Thin 100…" at bounding box center [40, 186] width 74 height 168
click at [10, 216] on div "#242424" at bounding box center [30, 216] width 47 height 10
click at [12, 216] on span at bounding box center [13, 215] width 4 height 4
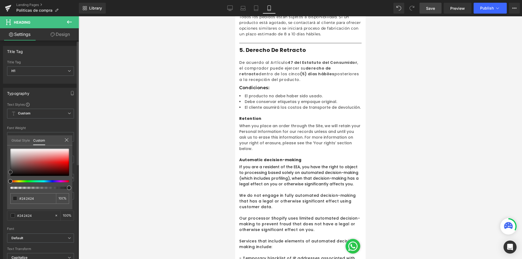
type input "#a15353"
type input "#502f2f"
type input "#000000"
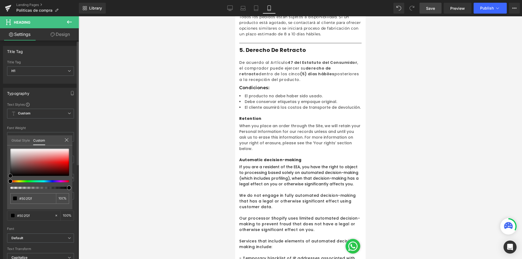
type input "#000000"
drag, startPoint x: 9, startPoint y: 182, endPoint x: 0, endPoint y: 192, distance: 13.5
click at [0, 192] on div "Typography Text Styles Custom Custom Setup Global Style Custom Setup Global Sty…" at bounding box center [40, 177] width 81 height 187
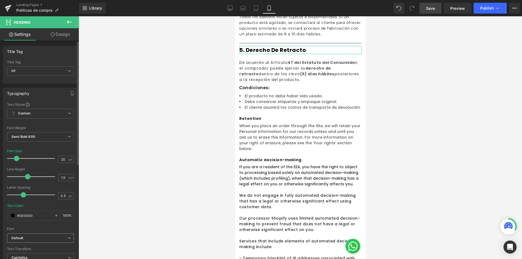
click at [29, 238] on b "Default" at bounding box center [39, 238] width 56 height 5
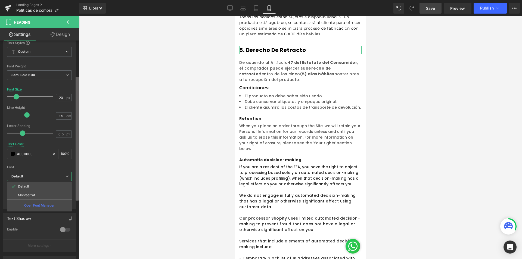
scroll to position [62, 0]
click at [76, 188] on b at bounding box center [77, 139] width 3 height 124
click at [37, 194] on li "Montserrat" at bounding box center [39, 195] width 65 height 9
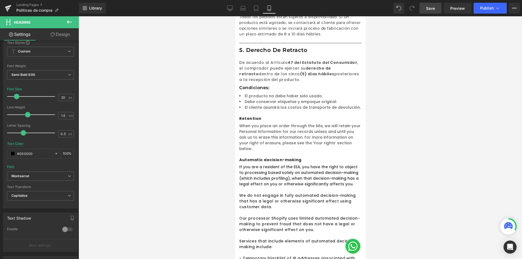
click at [29, 172] on span "Montserrat" at bounding box center [40, 177] width 67 height 10
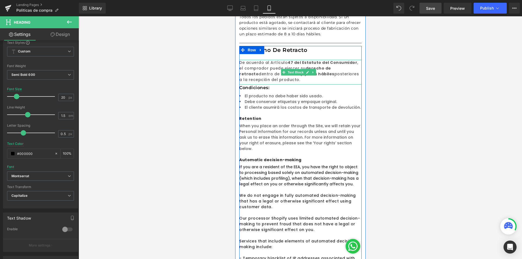
click at [300, 71] on strong "(5) días hábiles" at bounding box center [317, 73] width 34 height 5
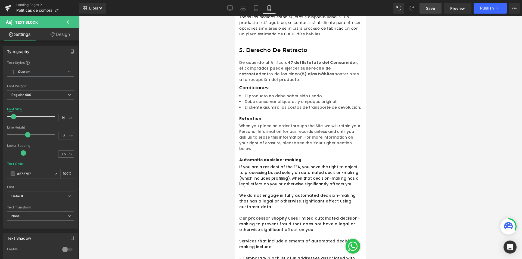
click at [278, 60] on p "De acuerdo al Artículo 47 del Estatuto del Consumidor , el comprador puede ejer…" at bounding box center [300, 71] width 122 height 23
click at [33, 196] on b "Default" at bounding box center [39, 196] width 56 height 5
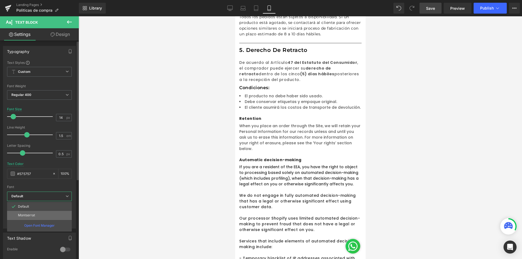
click at [29, 214] on p "Montserrat" at bounding box center [26, 215] width 17 height 4
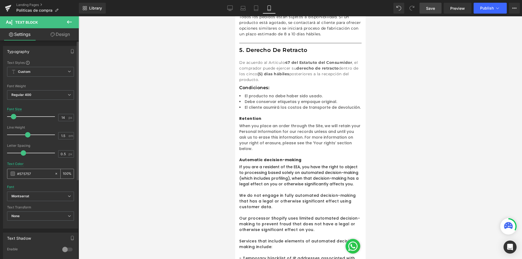
click at [13, 174] on span at bounding box center [13, 174] width 4 height 4
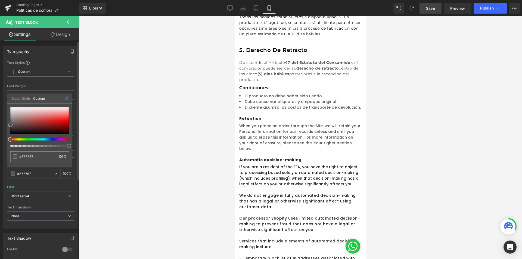
type input "#b35f5f"
type input "#9d4d4d"
type input "#3c2929"
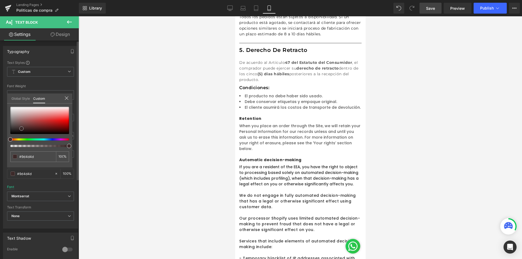
type input "#3c2929"
type input "#000000"
drag, startPoint x: 21, startPoint y: 129, endPoint x: 0, endPoint y: 141, distance: 24.7
click at [0, 141] on div "Typography Text Styles Custom Custom Setup Global Style Custom Setup Global Sty…" at bounding box center [40, 135] width 81 height 187
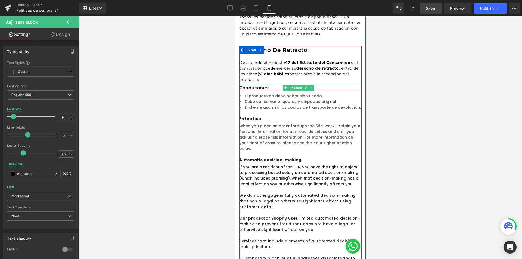
click at [255, 85] on h1 "Condiciones:" at bounding box center [300, 88] width 122 height 7
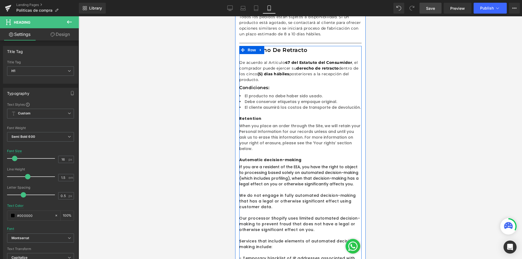
click at [264, 99] on span "Debe conservar etiquetas y empaque original." at bounding box center [290, 101] width 92 height 5
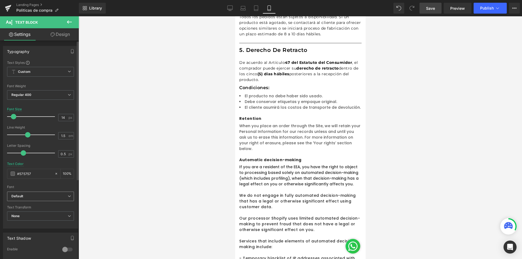
click at [19, 192] on span "Default" at bounding box center [40, 197] width 67 height 10
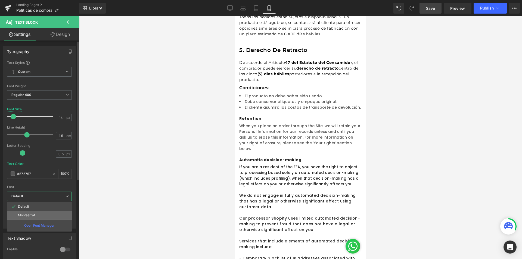
click at [24, 214] on p "Montserrat" at bounding box center [26, 215] width 17 height 4
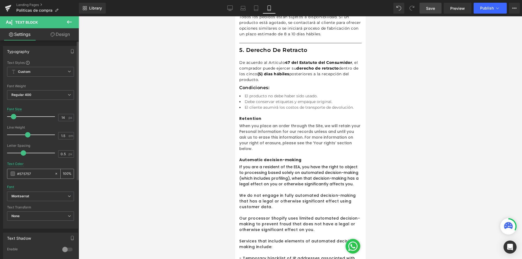
click at [26, 173] on input "#575757" at bounding box center [34, 174] width 35 height 6
click at [14, 173] on span at bounding box center [13, 174] width 4 height 4
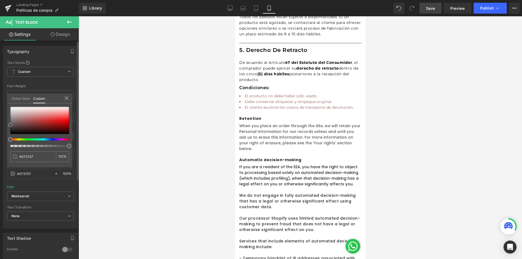
type input "#976262"
type input "#7e5757"
type input "#161616"
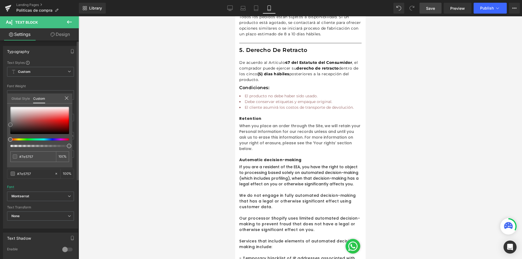
type input "#161616"
type input "#000000"
drag, startPoint x: 20, startPoint y: 124, endPoint x: 0, endPoint y: 139, distance: 25.2
click at [0, 139] on div "Typography Text Styles Custom Custom Setup Global Style Custom Setup Global Sty…" at bounding box center [40, 135] width 81 height 187
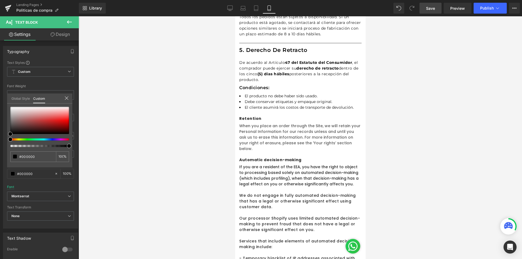
click at [451, 121] on div at bounding box center [300, 137] width 443 height 243
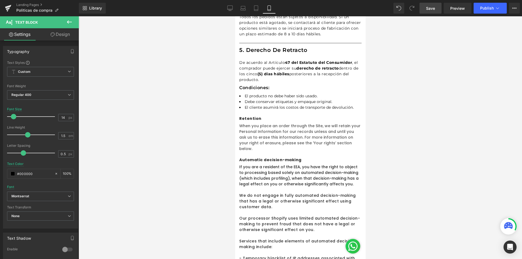
click at [451, 121] on div at bounding box center [300, 137] width 443 height 243
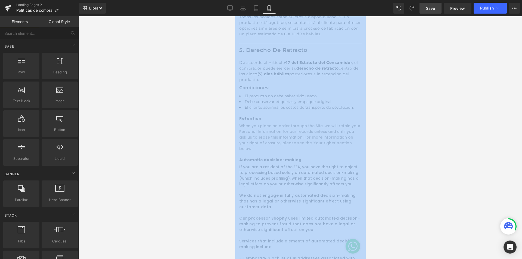
click at [435, 114] on div at bounding box center [300, 137] width 443 height 243
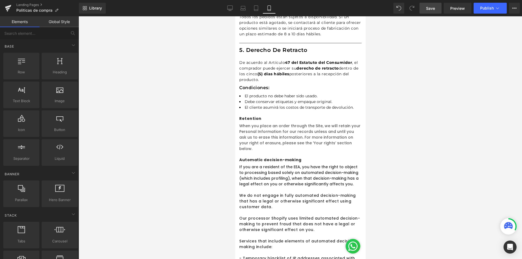
click at [312, 100] on link at bounding box center [313, 103] width 6 height 7
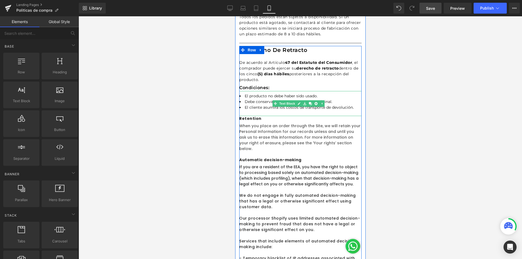
click at [283, 99] on div "El producto no debe haber sido usado. Debe conservar etiquetas y empaque origi…" at bounding box center [300, 103] width 122 height 25
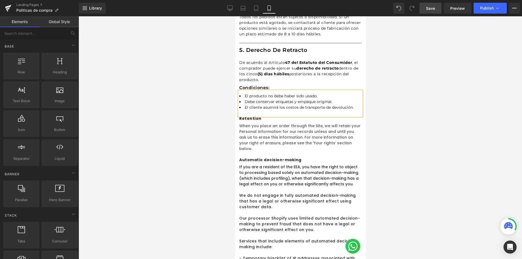
click at [282, 105] on span "El cliente asumirá los costos de transporte de devolución." at bounding box center [298, 107] width 109 height 5
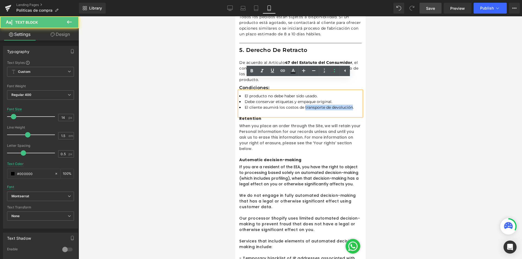
drag, startPoint x: 305, startPoint y: 96, endPoint x: 351, endPoint y: 97, distance: 46.2
click at [351, 105] on span "El cliente asumirá los costos de transporte de devolución." at bounding box center [298, 107] width 109 height 5
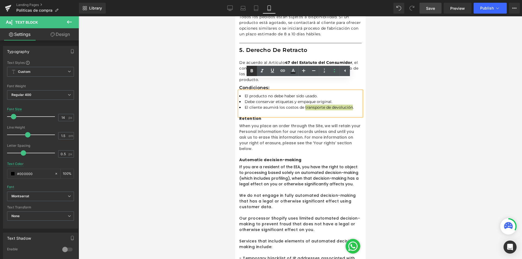
click at [0, 0] on icon at bounding box center [0, 0] width 0 height 0
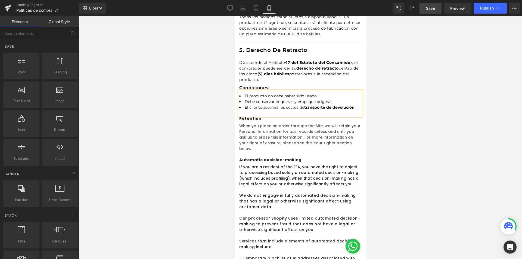
click at [415, 98] on div at bounding box center [300, 137] width 443 height 243
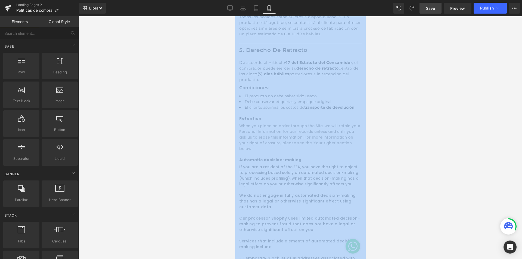
click at [415, 98] on div at bounding box center [300, 137] width 443 height 243
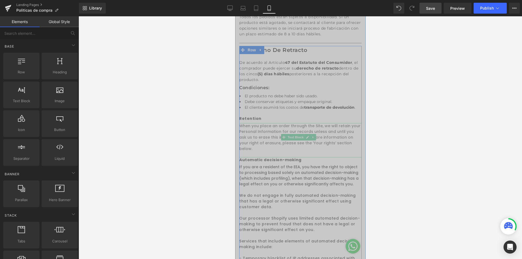
click at [251, 128] on span "When you place an order through the Site, we will retain your Personal Informat…" at bounding box center [299, 137] width 121 height 28
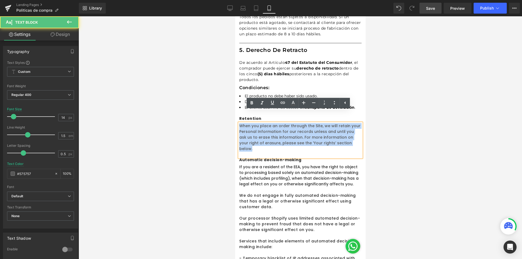
drag, startPoint x: 350, startPoint y: 132, endPoint x: 239, endPoint y: 113, distance: 112.8
click at [239, 123] on p "When you place an order through the Site, we will retain your Personal Informat…" at bounding box center [300, 137] width 122 height 29
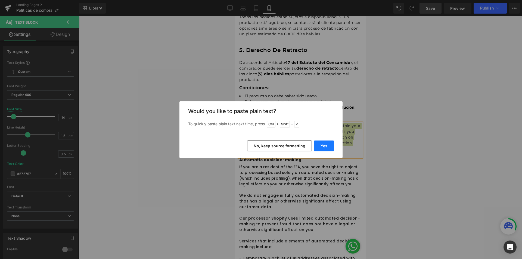
click at [330, 144] on button "Yes" at bounding box center [324, 146] width 20 height 11
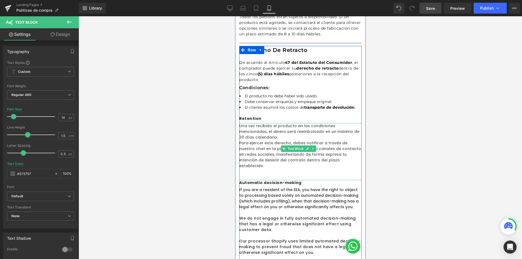
click at [246, 116] on div "Retention Text Block" at bounding box center [300, 119] width 122 height 7
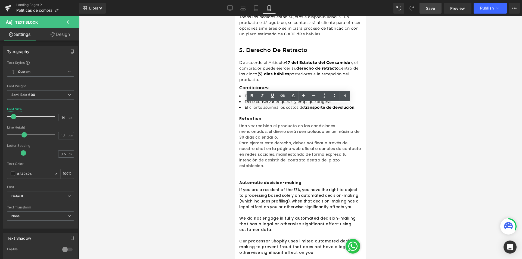
click at [406, 111] on div at bounding box center [300, 137] width 443 height 243
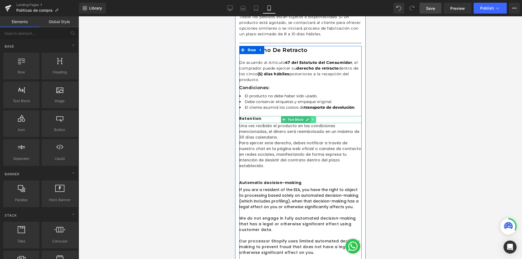
click at [311, 118] on icon at bounding box center [312, 119] width 3 height 3
click at [314, 118] on icon at bounding box center [315, 119] width 3 height 3
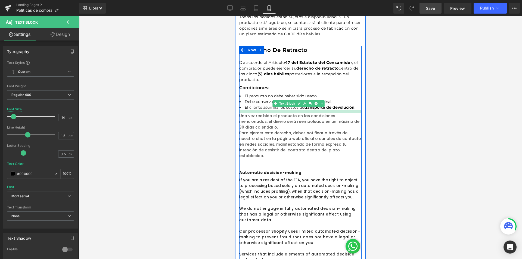
drag, startPoint x: 275, startPoint y: 104, endPoint x: 275, endPoint y: 101, distance: 3.0
click at [275, 110] on div at bounding box center [300, 111] width 122 height 3
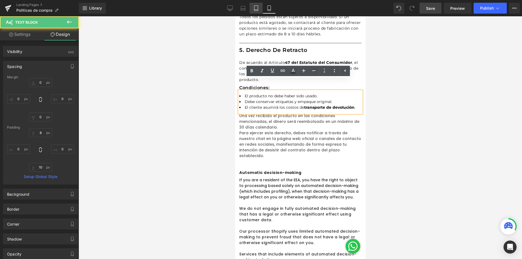
type input "0"
type input "8"
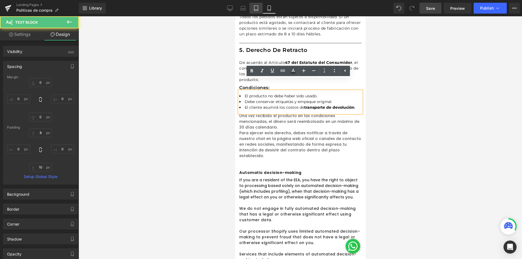
type input "0"
type input "10"
type input "0"
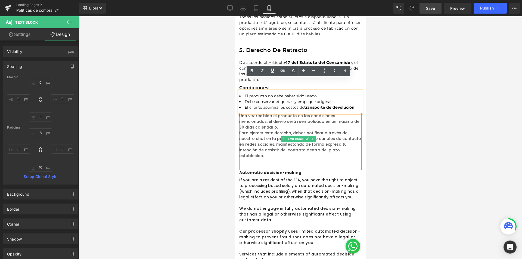
click at [271, 114] on span "Una vez recibido el producto en las condiciones mencionadas, el dinero será ree…" at bounding box center [299, 121] width 120 height 17
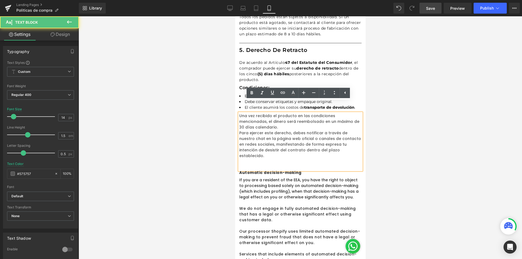
click at [279, 115] on p "Una vez recibido el producto en las condiciones mencionadas, el dinero será ree…" at bounding box center [300, 121] width 122 height 17
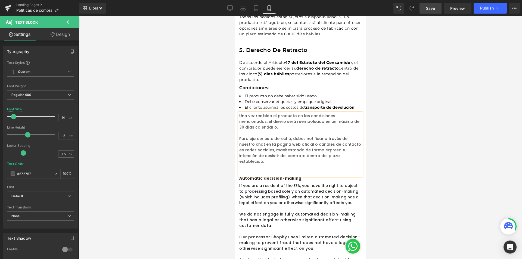
click at [276, 116] on p "Una vez recibido el producto en las condiciones mencionadas, el dinero será ree…" at bounding box center [300, 121] width 122 height 17
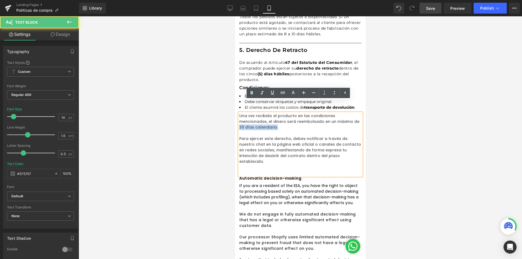
drag, startPoint x: 278, startPoint y: 117, endPoint x: 240, endPoint y: 116, distance: 37.8
click at [240, 116] on p "Una vez recibido el producto en las condiciones mencionadas, el dinero será ree…" at bounding box center [300, 121] width 122 height 17
click at [0, 0] on icon at bounding box center [0, 0] width 0 height 0
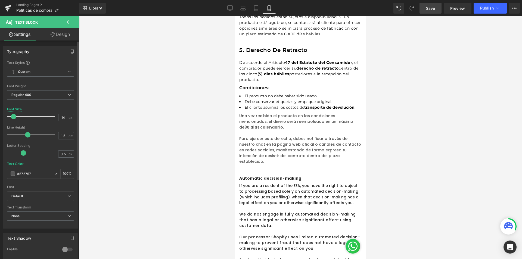
click at [35, 192] on span "Default" at bounding box center [40, 197] width 67 height 10
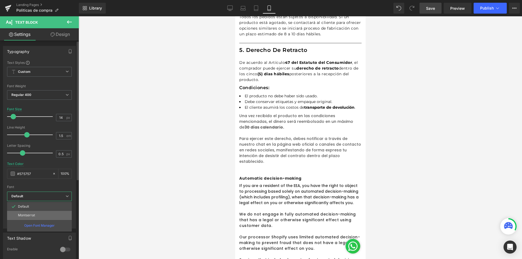
click at [24, 217] on p "Montserrat" at bounding box center [26, 215] width 17 height 4
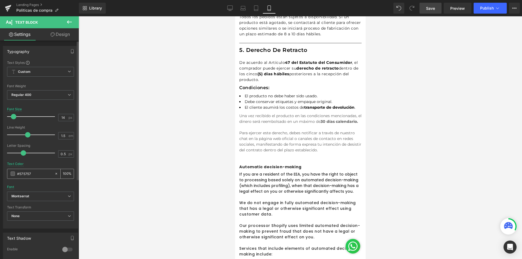
click at [18, 175] on input "#575757" at bounding box center [34, 174] width 35 height 6
click at [12, 171] on div "#575757" at bounding box center [30, 174] width 47 height 10
drag, startPoint x: 8, startPoint y: 174, endPoint x: 11, endPoint y: 173, distance: 3.0
click at [8, 173] on div "#575757" at bounding box center [30, 174] width 47 height 10
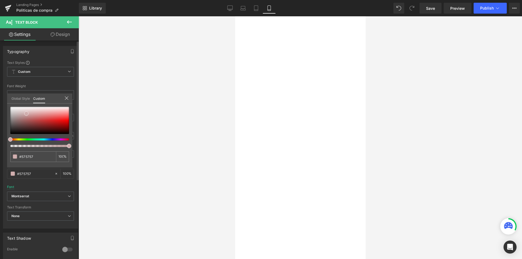
type input "#d0aeae"
type input "#ad7f7f"
type input "#0a0909"
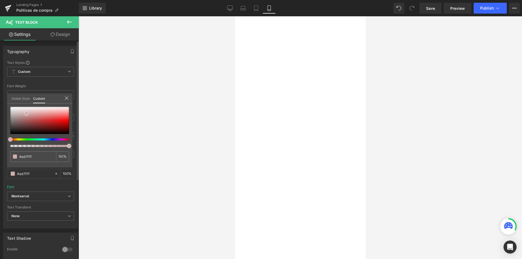
type input "#0a0909"
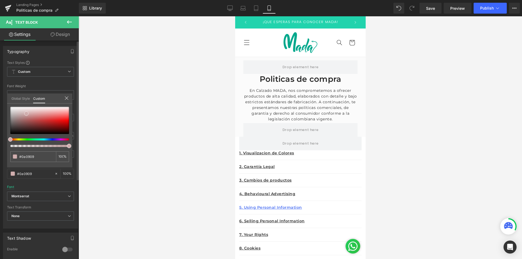
type input "#000000"
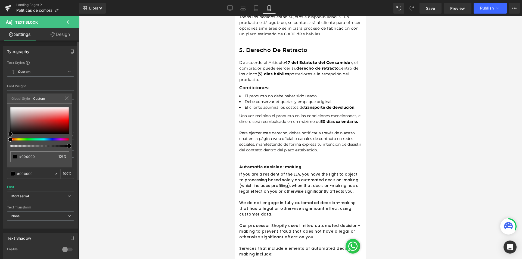
click at [0, 150] on div "Typography Text Styles Custom Custom Setup Global Style Custom Setup Global Sty…" at bounding box center [40, 135] width 81 height 187
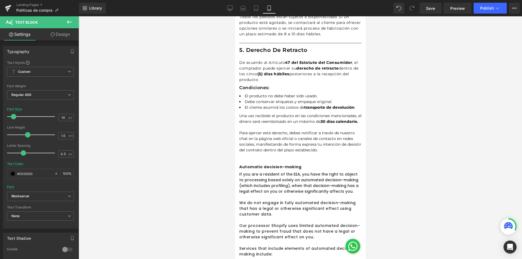
click at [419, 140] on div at bounding box center [300, 137] width 443 height 243
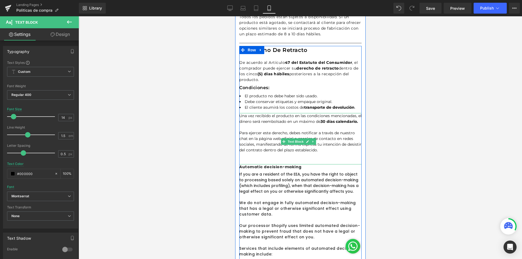
click at [260, 138] on span "Para ejercer este derecho, debes notificar a través de nuestro chat en la págin…" at bounding box center [300, 141] width 122 height 22
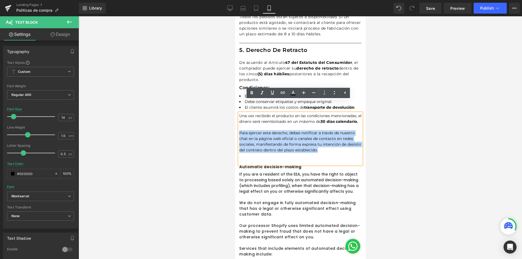
drag, startPoint x: 332, startPoint y: 145, endPoint x: 235, endPoint y: 129, distance: 98.2
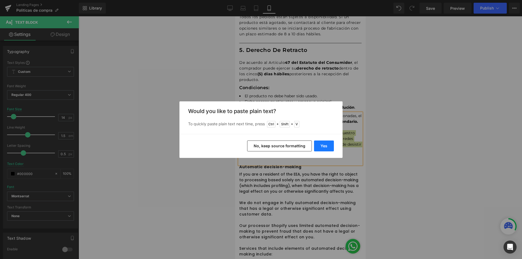
click at [327, 145] on button "Yes" at bounding box center [324, 146] width 20 height 11
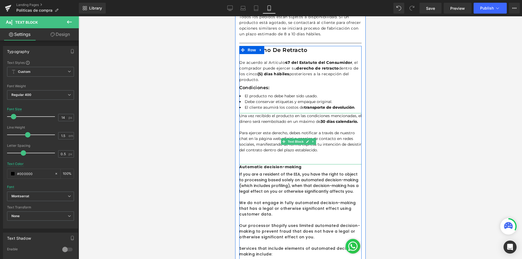
click at [255, 141] on span "Para ejercer este derecho, debes notificar a través de nuestro chat en la págin…" at bounding box center [300, 141] width 122 height 22
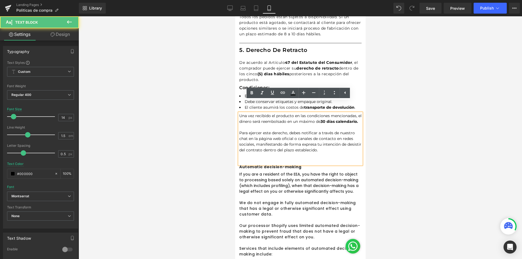
click at [285, 145] on span "Para ejercer este derecho, debes notificar a través de nuestro chat en la págin…" at bounding box center [300, 141] width 122 height 22
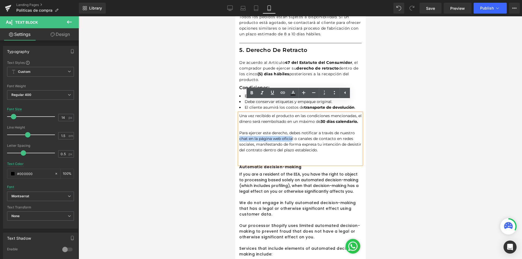
drag, startPoint x: 239, startPoint y: 133, endPoint x: 292, endPoint y: 134, distance: 52.5
click at [292, 134] on span "Para ejercer este derecho, debes notificar a través de nuestro chat en la págin…" at bounding box center [300, 141] width 122 height 22
drag, startPoint x: 293, startPoint y: 132, endPoint x: 240, endPoint y: 132, distance: 53.3
click at [240, 132] on span "Para ejercer este derecho, debes notificar a través de nuestro chat en la págin…" at bounding box center [300, 141] width 122 height 22
click at [0, 0] on icon at bounding box center [0, 0] width 0 height 0
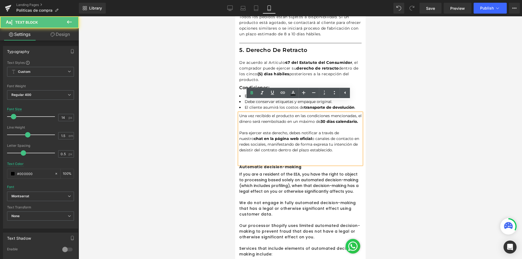
click at [335, 153] on p at bounding box center [300, 156] width 122 height 6
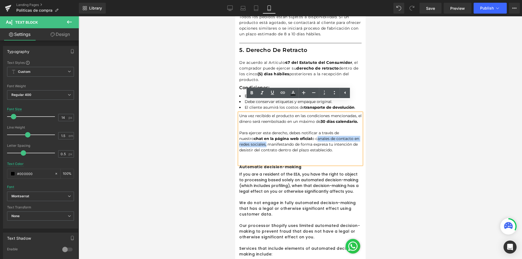
drag, startPoint x: 303, startPoint y: 133, endPoint x: 253, endPoint y: 139, distance: 50.3
click at [253, 139] on span "Para ejercer este derecho, debes notificar a través de nuestro chat en la págin…" at bounding box center [299, 141] width 120 height 22
click at [0, 0] on icon at bounding box center [0, 0] width 0 height 0
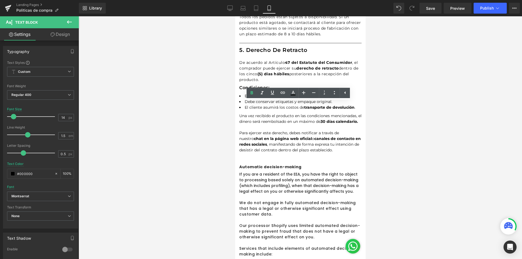
click at [384, 129] on div at bounding box center [300, 137] width 443 height 243
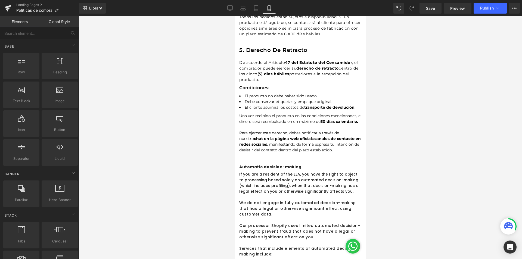
click at [384, 143] on div at bounding box center [300, 137] width 443 height 243
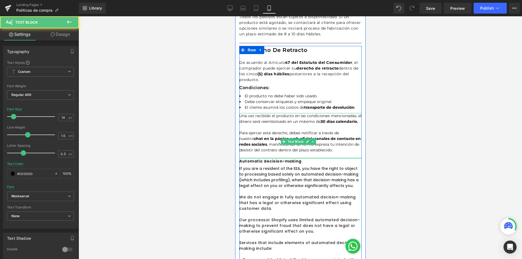
drag, startPoint x: 265, startPoint y: 158, endPoint x: 266, endPoint y: 149, distance: 9.0
click at [266, 149] on div "Una vez recibido el producto en las condiciones mencionadas, el dinero será ree…" at bounding box center [300, 136] width 122 height 46
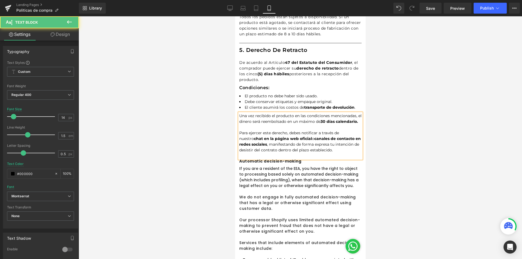
click at [266, 153] on p at bounding box center [300, 156] width 122 height 6
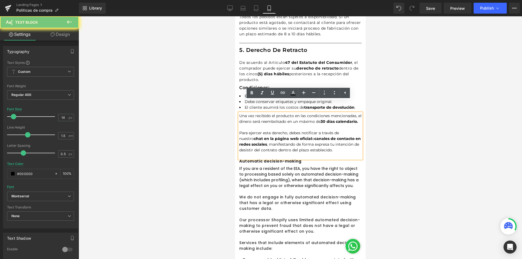
click at [431, 155] on div at bounding box center [300, 137] width 443 height 243
click at [387, 142] on div at bounding box center [300, 137] width 443 height 243
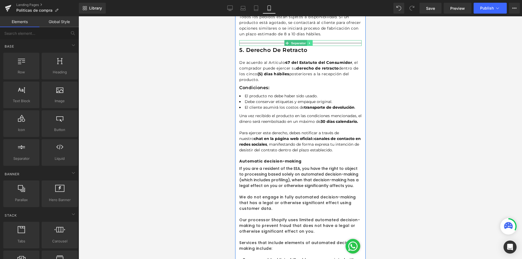
click at [310, 42] on icon at bounding box center [309, 43] width 3 height 3
click at [307, 42] on icon at bounding box center [306, 43] width 3 height 3
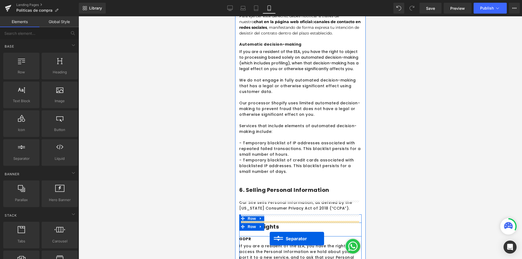
scroll to position [775, 0]
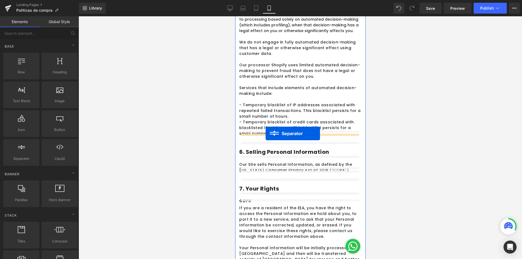
drag, startPoint x: 287, startPoint y: 37, endPoint x: 265, endPoint y: 133, distance: 99.1
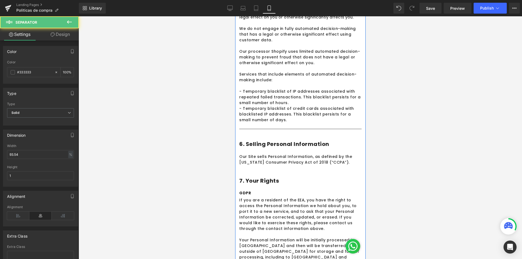
scroll to position [761, 0]
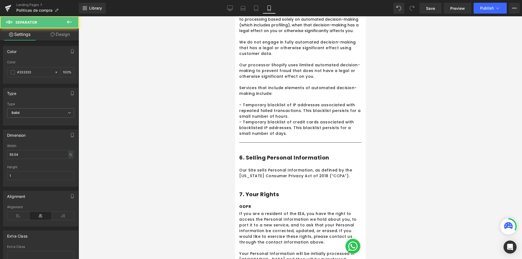
click at [467, 117] on div at bounding box center [300, 137] width 443 height 243
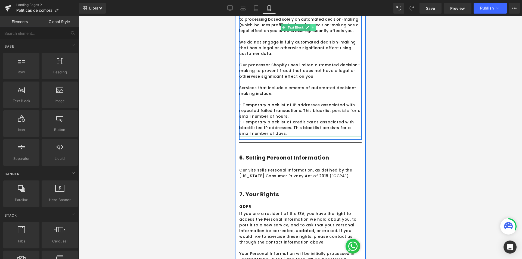
click at [313, 24] on link at bounding box center [313, 27] width 6 height 7
click at [315, 26] on icon at bounding box center [315, 27] width 3 height 3
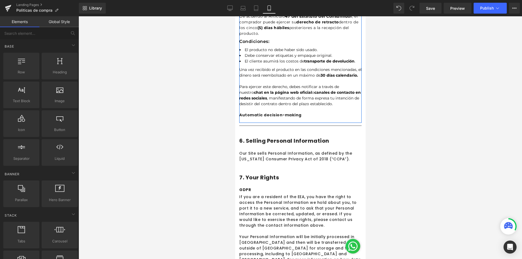
scroll to position [571, 0]
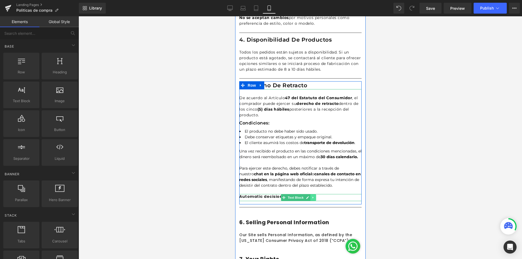
click at [311, 196] on icon at bounding box center [312, 197] width 3 height 3
click at [316, 196] on icon at bounding box center [315, 197] width 3 height 3
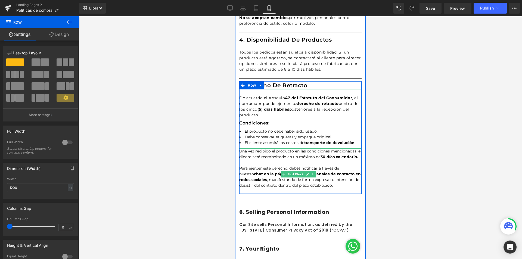
drag, startPoint x: 290, startPoint y: 189, endPoint x: 289, endPoint y: 183, distance: 6.8
click at [289, 183] on div "5. Derecho de retracto Heading Row De acuerdo al Artículo 47 del Estatuto del C…" at bounding box center [300, 137] width 122 height 113
click at [409, 160] on div at bounding box center [300, 137] width 443 height 243
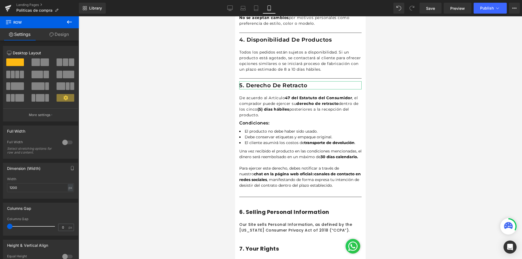
click at [409, 160] on div at bounding box center [300, 137] width 443 height 243
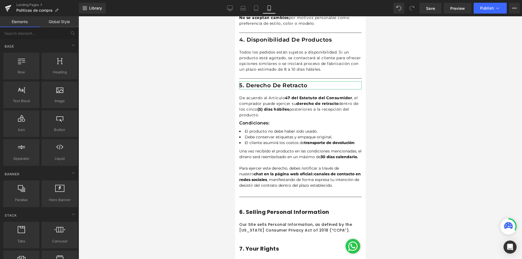
click at [417, 155] on div at bounding box center [300, 137] width 443 height 243
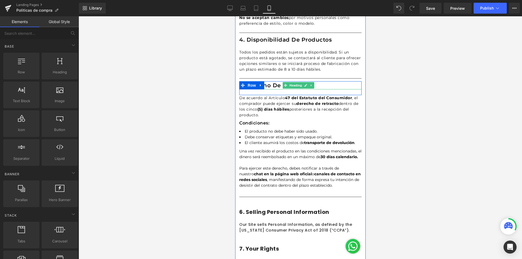
click at [407, 110] on div at bounding box center [300, 137] width 443 height 243
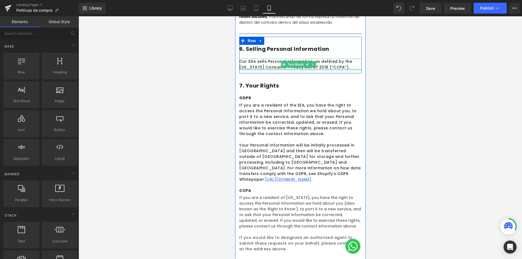
scroll to position [843, 0]
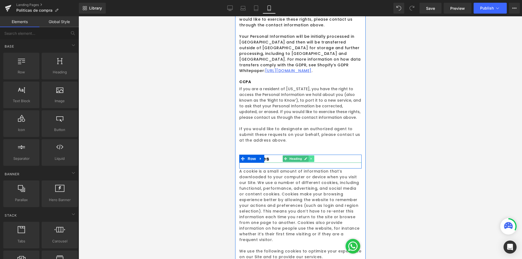
click at [312, 157] on icon at bounding box center [311, 158] width 3 height 3
click at [314, 155] on link at bounding box center [314, 158] width 6 height 7
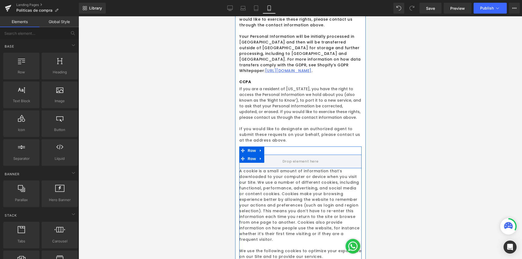
click at [262, 157] on icon at bounding box center [261, 159] width 4 height 4
click at [276, 157] on icon at bounding box center [275, 159] width 4 height 4
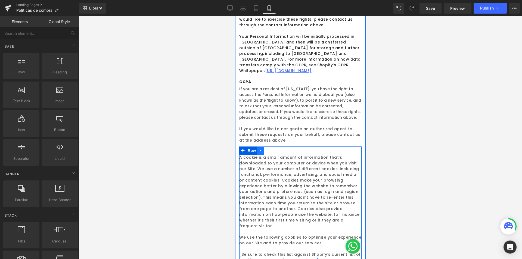
click at [262, 147] on link at bounding box center [260, 151] width 7 height 8
click at [273, 149] on icon at bounding box center [275, 151] width 4 height 4
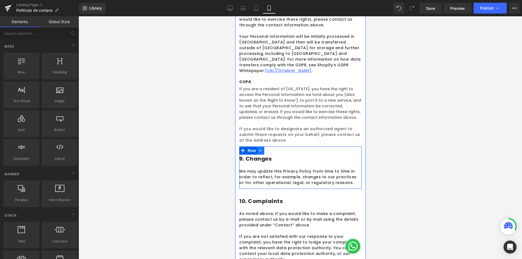
click at [262, 148] on icon at bounding box center [261, 150] width 4 height 4
click at [275, 149] on icon at bounding box center [275, 151] width 4 height 4
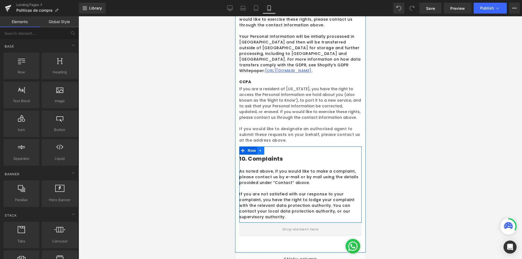
click at [262, 148] on icon at bounding box center [261, 150] width 4 height 4
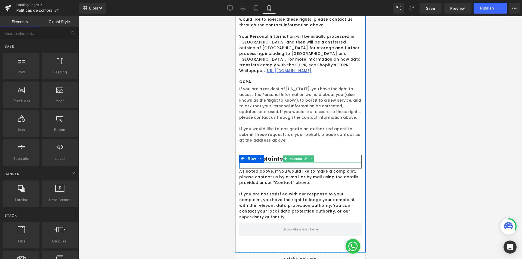
click at [274, 147] on div "10. Complaints Heading Row As noted above, if you would like to make a complain…" at bounding box center [300, 185] width 122 height 76
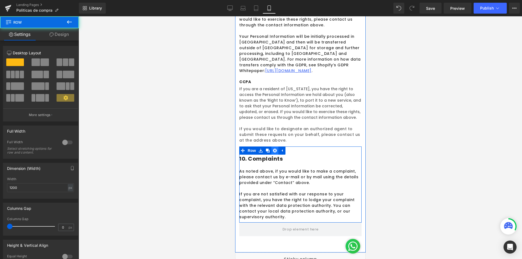
click at [277, 147] on link at bounding box center [274, 151] width 7 height 8
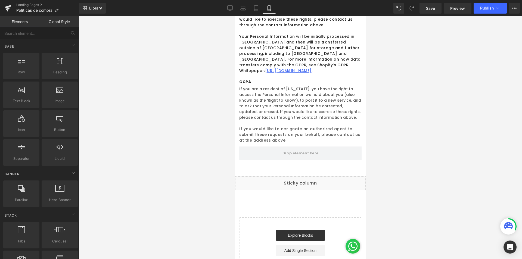
click at [400, 168] on div at bounding box center [300, 137] width 443 height 243
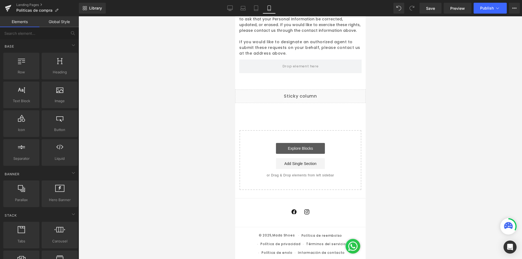
click at [297, 144] on link "Explore Blocks" at bounding box center [300, 148] width 49 height 11
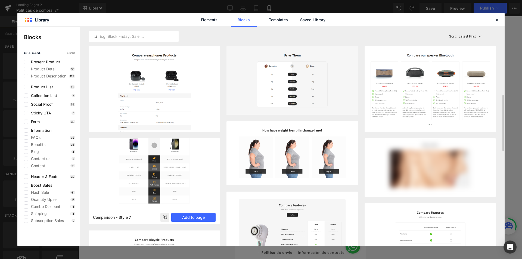
scroll to position [109, 0]
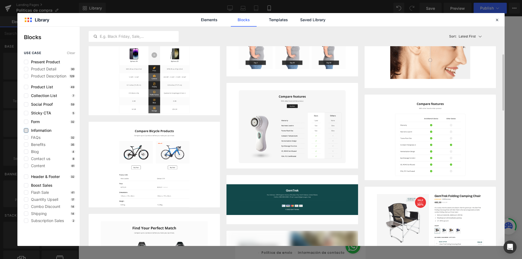
click at [25, 131] on label at bounding box center [26, 130] width 4 height 4
click at [26, 130] on input "checkbox" at bounding box center [26, 130] width 0 height 0
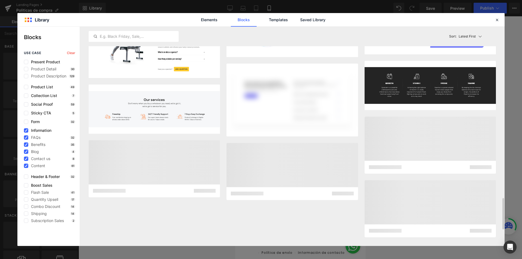
scroll to position [1314, 0]
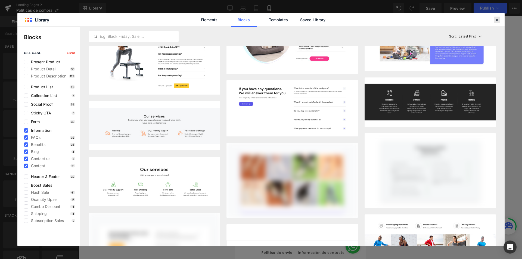
click at [497, 22] on div at bounding box center [497, 20] width 7 height 7
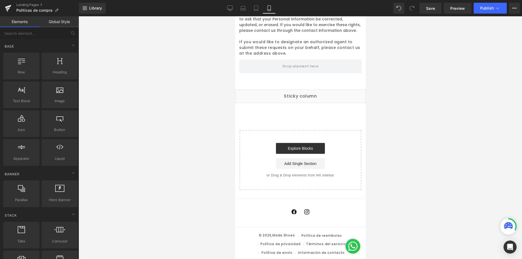
click at [481, 129] on div at bounding box center [300, 137] width 443 height 243
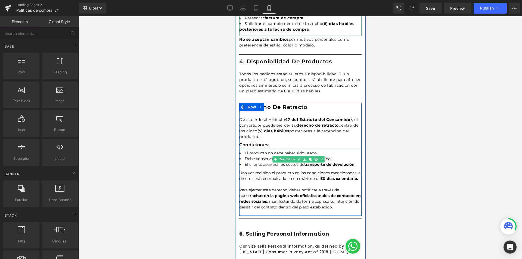
scroll to position [576, 0]
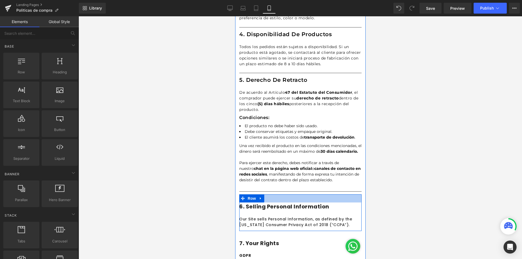
click at [285, 194] on div at bounding box center [300, 198] width 122 height 8
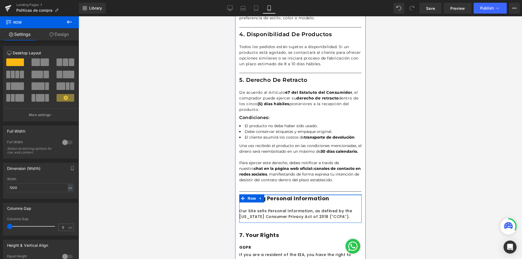
click at [286, 181] on div "1. Visualizacion de colores Heading Row Los productos se exhiben con imágenes q…" at bounding box center [300, 57] width 130 height 696
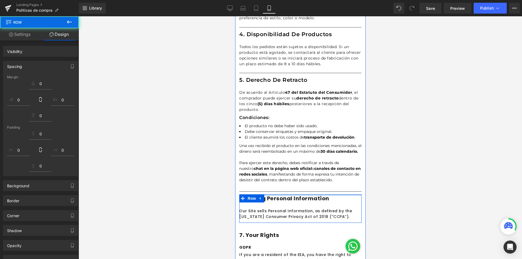
click at [396, 157] on div at bounding box center [300, 137] width 443 height 243
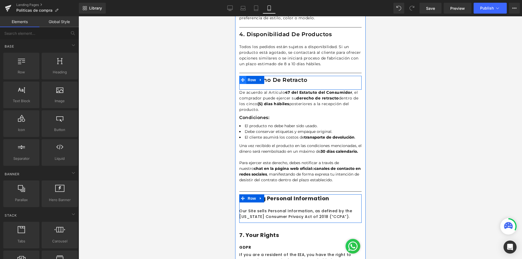
click at [245, 76] on div "5. Derecho de retracto Heading Row De acuerdo al Artículo 47 del Estatuto del C…" at bounding box center [300, 132] width 122 height 113
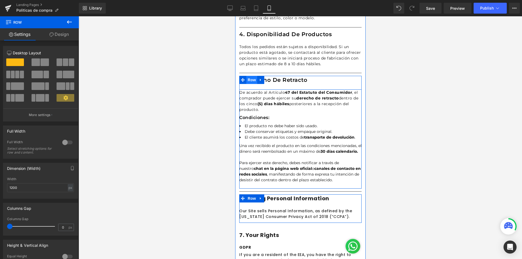
click at [249, 76] on span "Row" at bounding box center [251, 80] width 11 height 8
drag, startPoint x: 271, startPoint y: 182, endPoint x: 325, endPoint y: 165, distance: 56.1
click at [271, 176] on div "5. Derecho de retracto Heading Row De acuerdo al Artículo 47 del Estatuto del C…" at bounding box center [300, 132] width 122 height 113
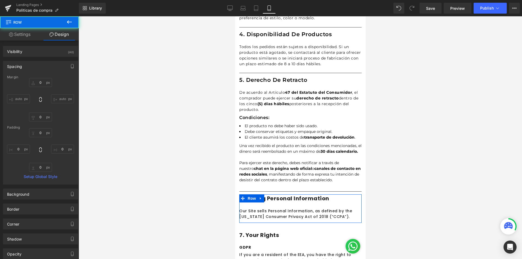
type input "0"
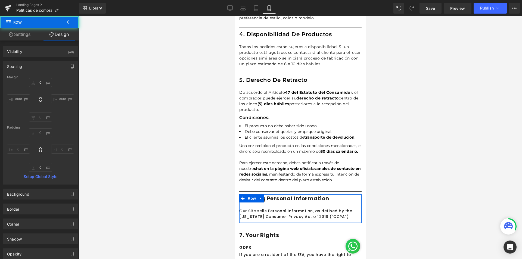
type input "0"
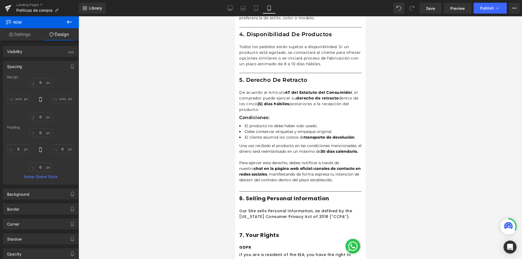
click at [484, 173] on div at bounding box center [300, 137] width 443 height 243
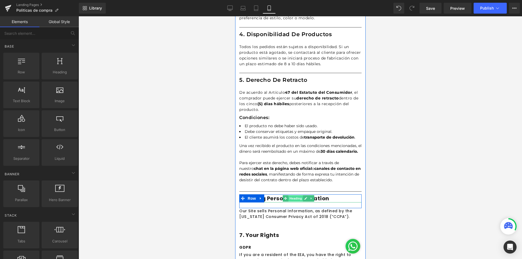
click at [290, 195] on span "Heading" at bounding box center [295, 198] width 15 height 7
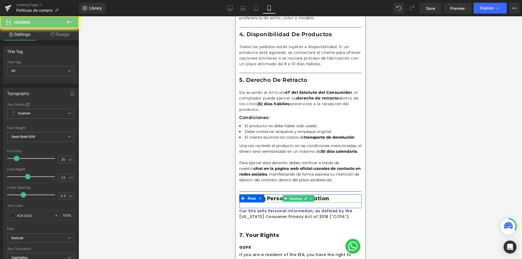
click at [275, 194] on h1 "6. Selling Personal Information" at bounding box center [300, 198] width 122 height 8
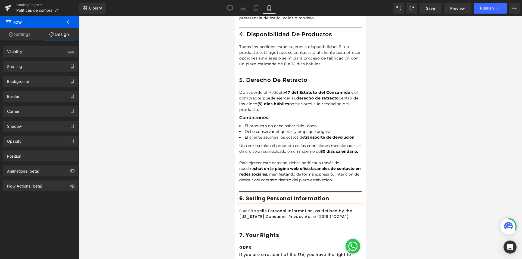
click at [403, 155] on div at bounding box center [300, 137] width 443 height 243
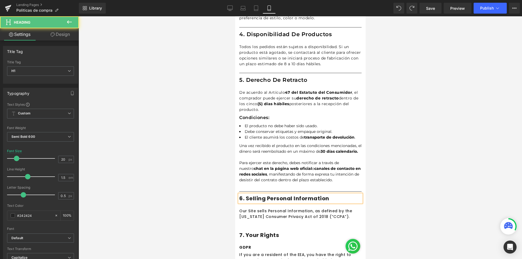
click at [329, 194] on h1 "6. Selling Personal Information" at bounding box center [300, 198] width 122 height 8
click at [399, 200] on div at bounding box center [300, 137] width 443 height 243
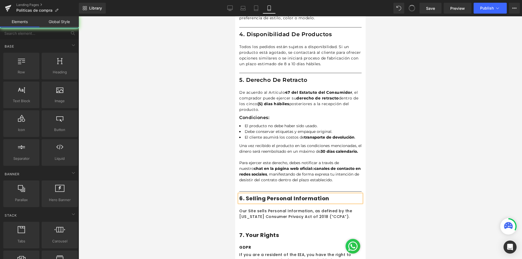
click at [401, 127] on div at bounding box center [300, 137] width 443 height 243
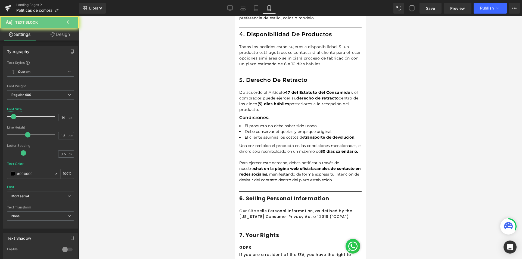
click at [300, 157] on div "Una vez recibido el producto en las condiciones mencionadas, el dinero será ree…" at bounding box center [300, 166] width 122 height 46
click at [302, 194] on div "6. Selling Personal Information Heading" at bounding box center [300, 198] width 122 height 8
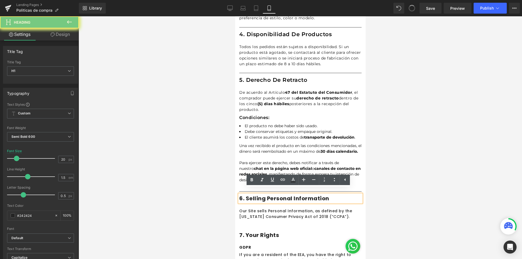
click at [205, 42] on div at bounding box center [300, 137] width 443 height 243
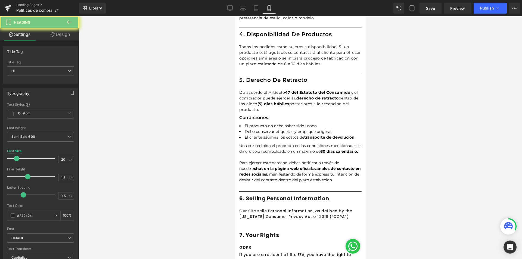
click at [241, 90] on p "De acuerdo al Artículo 47 del Estatuto del Consumidor , el comprador puede ejer…" at bounding box center [300, 101] width 122 height 23
click at [130, 63] on div at bounding box center [300, 137] width 443 height 243
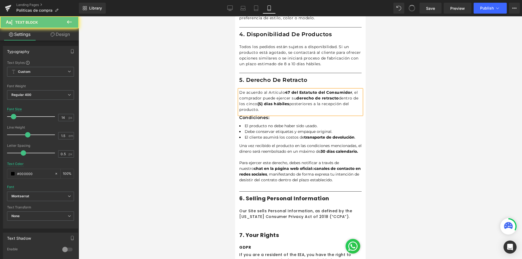
drag, startPoint x: 429, startPoint y: 131, endPoint x: 382, endPoint y: 104, distance: 53.8
click at [429, 130] on div at bounding box center [300, 137] width 443 height 243
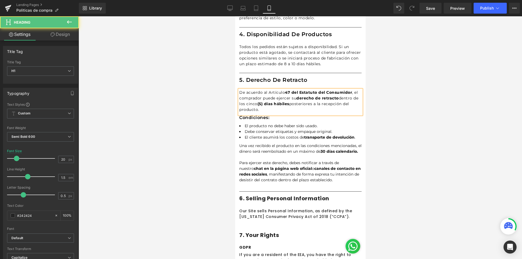
click at [287, 231] on div "7. Your rights Heading" at bounding box center [300, 235] width 122 height 8
click at [276, 208] on p "Our Site sells Personal Information, as defined by the [US_STATE] Consumer Priv…" at bounding box center [300, 213] width 122 height 11
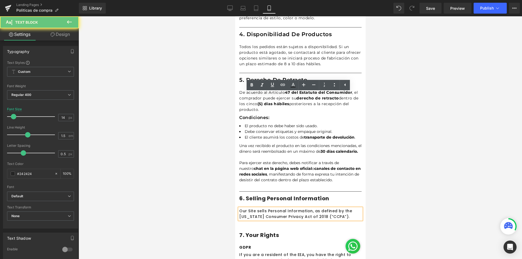
click at [241, 194] on div "6. Selling Personal Information Heading Row" at bounding box center [300, 201] width 122 height 14
click at [325, 194] on div "6. Selling Personal Information Heading" at bounding box center [300, 198] width 122 height 8
drag, startPoint x: 329, startPoint y: 85, endPoint x: 247, endPoint y: 85, distance: 82.6
click at [247, 194] on h1 "6. Selling Personal Information" at bounding box center [300, 198] width 122 height 8
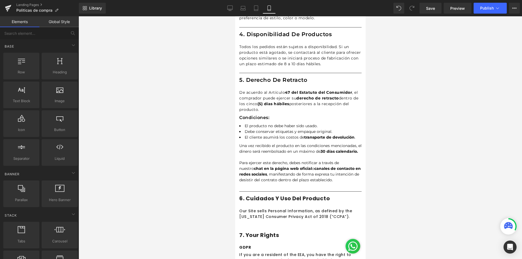
click at [459, 127] on div at bounding box center [300, 137] width 443 height 243
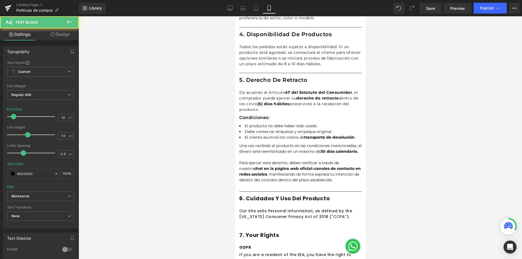
click at [243, 183] on p at bounding box center [300, 186] width 122 height 6
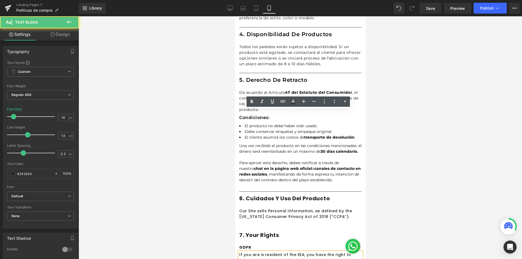
click at [290, 208] on div "Our Site sells Personal Information, as defined by the [US_STATE] Consumer Priv…" at bounding box center [300, 213] width 122 height 11
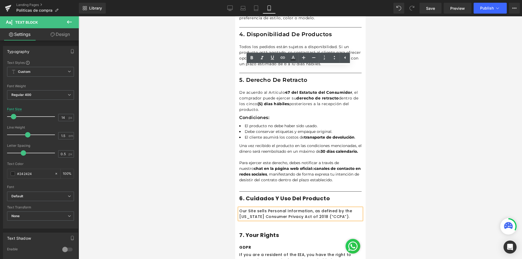
drag, startPoint x: 432, startPoint y: 10, endPoint x: 391, endPoint y: 23, distance: 43.3
click at [432, 10] on span "Save" at bounding box center [430, 8] width 9 height 6
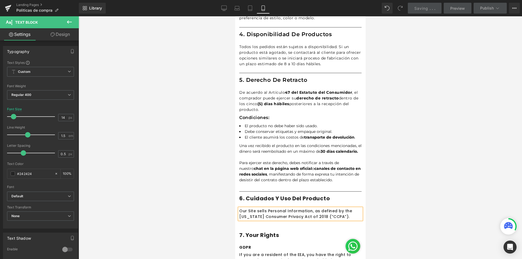
scroll to position [712, 0]
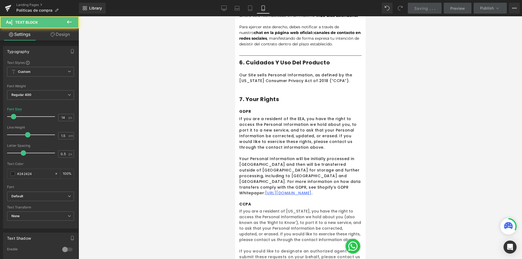
click at [331, 74] on p "Our Site sells Personal Information, as defined by the [US_STATE] Consumer Priv…" at bounding box center [300, 77] width 122 height 11
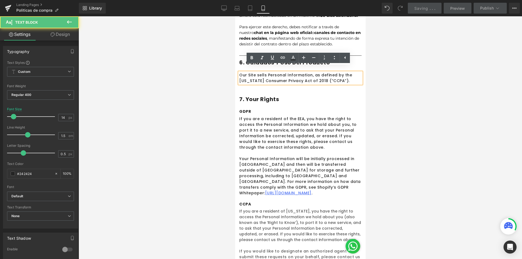
drag, startPoint x: 338, startPoint y: 74, endPoint x: 469, endPoint y: 83, distance: 131.9
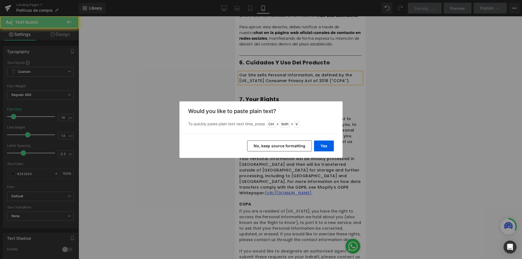
click at [328, 147] on button "Yes" at bounding box center [324, 146] width 20 height 11
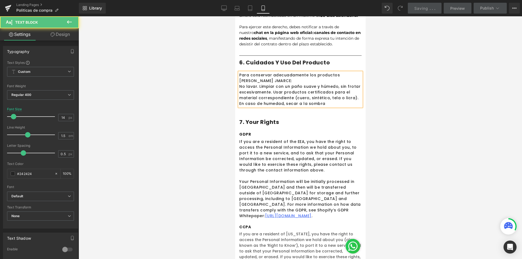
click at [273, 77] on p "Para conservar adecuadamente los productos [PERSON_NAME] JMARCE:" at bounding box center [300, 77] width 122 height 11
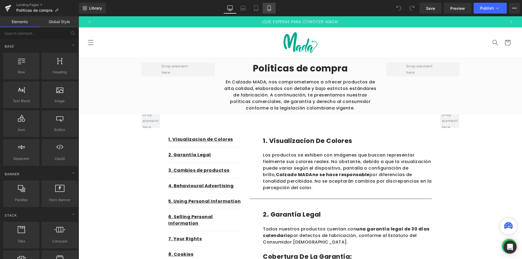
click at [267, 6] on icon at bounding box center [268, 7] width 5 height 5
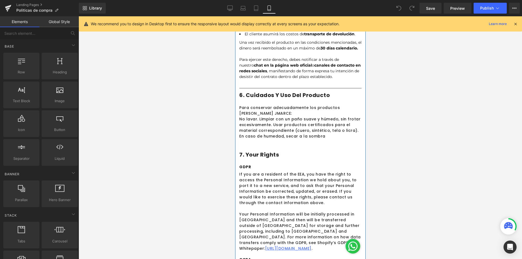
scroll to position [598, 0]
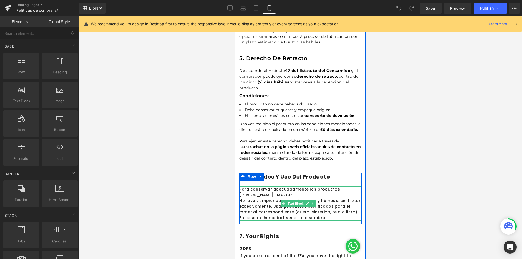
click at [256, 188] on p "Para conservar adecuadamente los productos [PERSON_NAME] JMARCE:" at bounding box center [300, 191] width 122 height 11
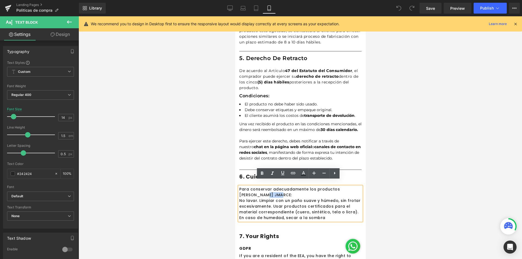
drag, startPoint x: 272, startPoint y: 189, endPoint x: 257, endPoint y: 188, distance: 14.2
click at [257, 188] on p "Para conservar adecuadamente los productos [PERSON_NAME] JMARCE:" at bounding box center [300, 191] width 122 height 11
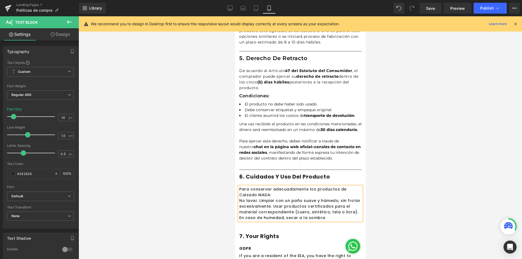
click at [419, 178] on div at bounding box center [300, 137] width 443 height 243
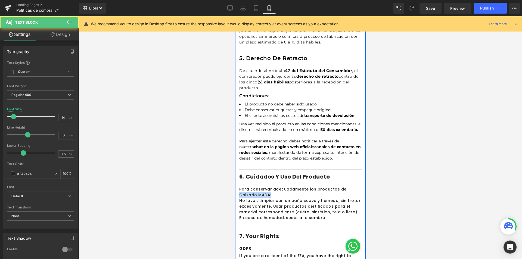
drag, startPoint x: 269, startPoint y: 189, endPoint x: 238, endPoint y: 189, distance: 30.4
click at [238, 189] on div "1. Visualizacion de colores Heading Row Los productos se exhiben con imágenes q…" at bounding box center [300, 46] width 130 height 719
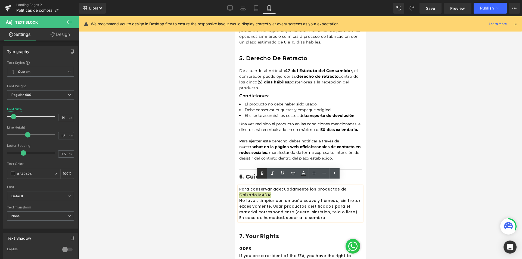
click at [264, 172] on icon at bounding box center [262, 173] width 7 height 7
click at [272, 191] on p "Para conservar adecuadamente los productos de Calzado MADA:" at bounding box center [300, 191] width 122 height 11
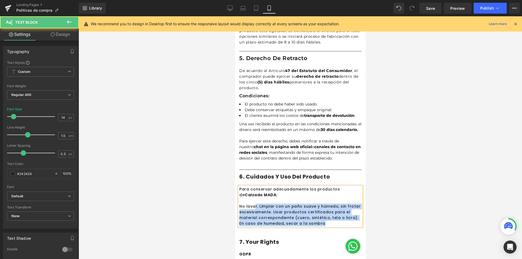
drag, startPoint x: 238, startPoint y: 201, endPoint x: 254, endPoint y: 201, distance: 16.0
click at [254, 201] on div "Para conservar adecuadamente los productos de Calzado MADA: No lavar. Limpiar c…" at bounding box center [300, 206] width 122 height 40
click at [256, 204] on p "No lavar. Limpiar con un paño suave y húmedo, sin frotar excesivamente. Usar pr…" at bounding box center [300, 215] width 122 height 23
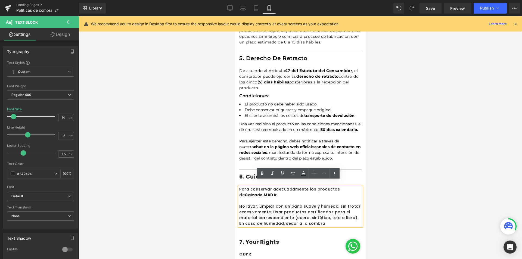
drag, startPoint x: 257, startPoint y: 201, endPoint x: 242, endPoint y: 200, distance: 15.0
click at [242, 204] on p "No lavar. Limpiar con un paño suave y húmedo, sin frotar excesivamente. Usar pr…" at bounding box center [300, 215] width 122 height 23
drag, startPoint x: 240, startPoint y: 200, endPoint x: 255, endPoint y: 201, distance: 15.2
click at [255, 204] on p "No lavar. Limpiar con un paño suave y húmedo, sin frotar excesivamente. Usar pr…" at bounding box center [300, 215] width 122 height 23
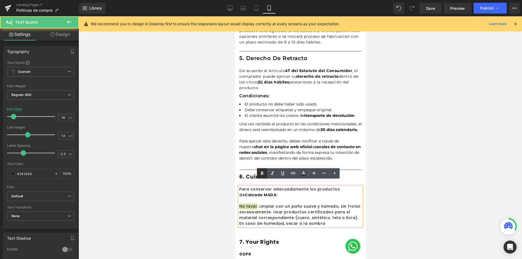
click at [261, 178] on link at bounding box center [262, 173] width 10 height 10
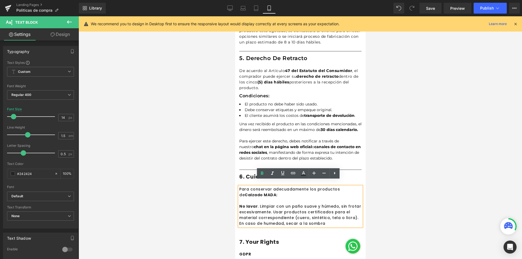
click at [322, 214] on p "No lavar . Limpiar con un paño suave y húmedo, sin frotar excesivamente. Usar p…" at bounding box center [300, 215] width 122 height 23
click at [322, 216] on p "No lavar . Limpiar con un paño suave y húmedo, sin frotar excesivamente. Usar p…" at bounding box center [300, 215] width 122 height 23
click at [419, 200] on div at bounding box center [300, 137] width 443 height 243
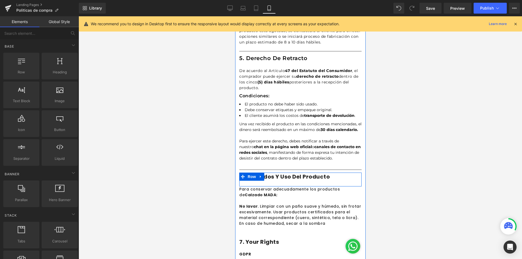
click at [247, 173] on span "Row" at bounding box center [251, 176] width 9 height 7
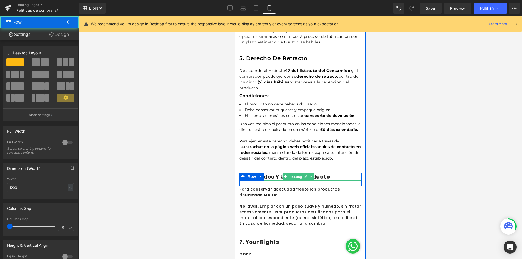
click at [294, 174] on span "Heading" at bounding box center [295, 177] width 15 height 7
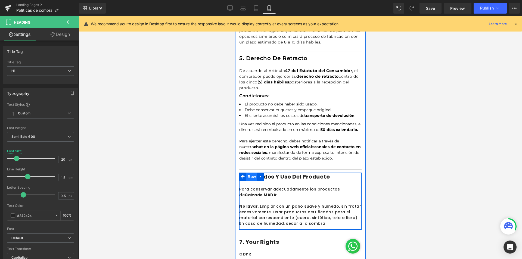
click at [250, 173] on span "Row" at bounding box center [251, 177] width 11 height 8
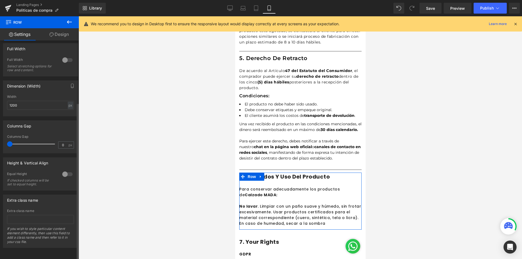
scroll to position [0, 0]
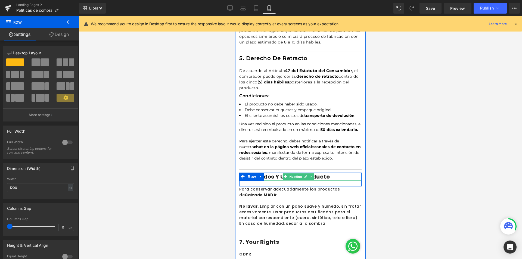
click at [340, 173] on h1 "6. cuidados y uso del producto" at bounding box center [300, 177] width 122 height 8
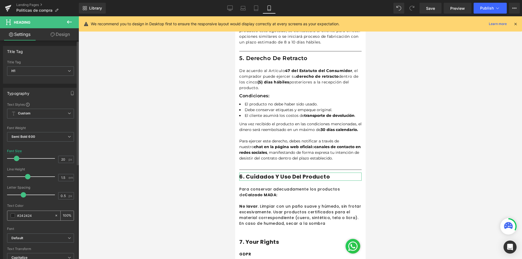
click at [13, 215] on span at bounding box center [13, 215] width 4 height 4
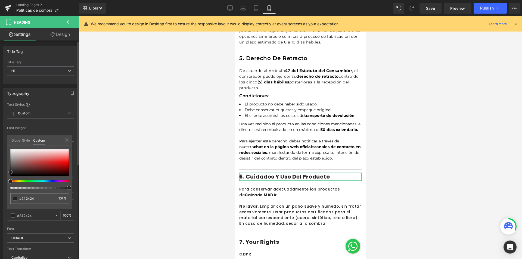
type input "#b36f6f"
type input "#b16c6c"
type input "#683f3f"
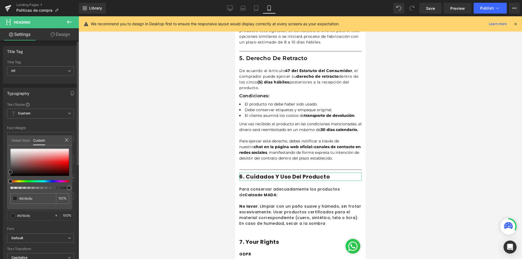
type input "#683f3f"
type input "#140f0f"
type input "#000000"
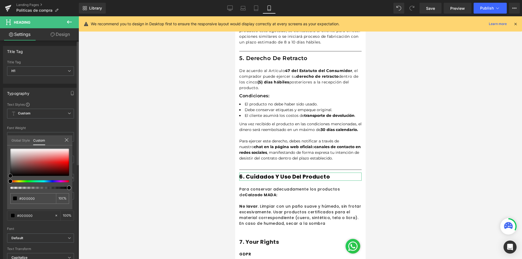
drag, startPoint x: 28, startPoint y: 160, endPoint x: 22, endPoint y: 230, distance: 70.2
click at [4, 191] on div "Typography Text Styles Custom Custom Setup Global Style Custom Setup Global Sty…" at bounding box center [40, 177] width 81 height 187
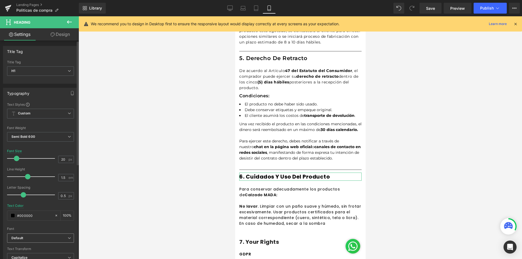
click at [34, 242] on span "Default" at bounding box center [40, 239] width 67 height 10
click at [41, 253] on li "Montserrat" at bounding box center [39, 257] width 65 height 9
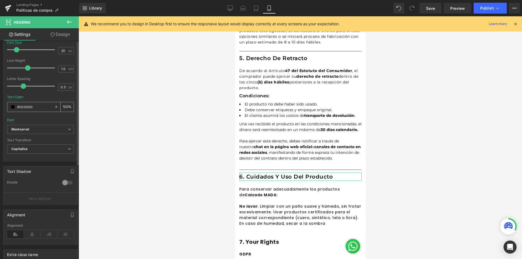
scroll to position [136, 0]
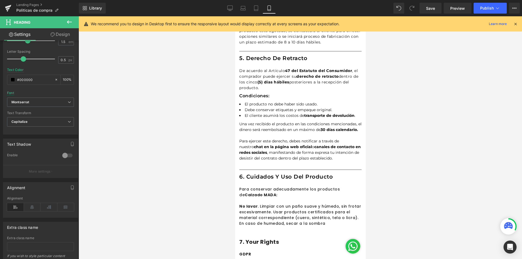
click at [280, 188] on body "Ir directamente al contenido ¡QUE ESPERAS PARA CONOCER MADA! ¡APROVECHA NUESTRO…" at bounding box center [300, 17] width 130 height 1198
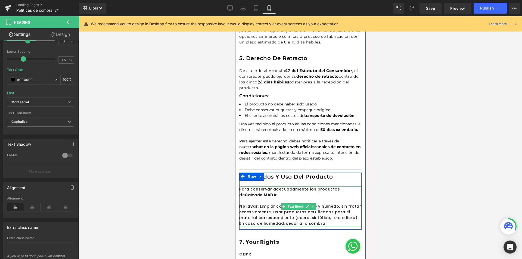
click at [280, 188] on p "Para conservar adecuadamente los productos de Calzado MADA:" at bounding box center [300, 191] width 122 height 11
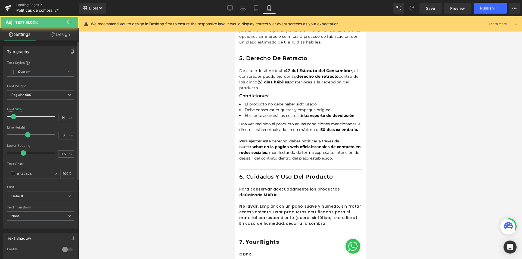
click at [26, 197] on b "Default" at bounding box center [39, 196] width 56 height 5
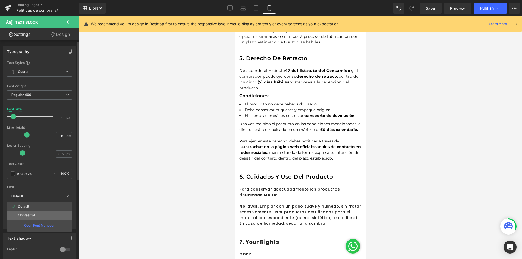
click at [27, 214] on p "Montserrat" at bounding box center [26, 215] width 17 height 4
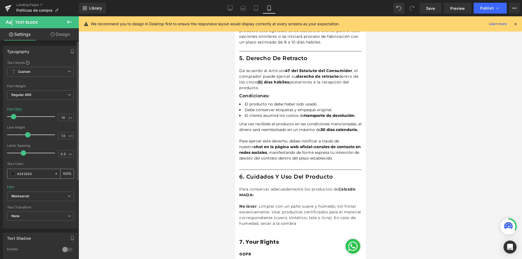
click at [33, 176] on input "#242424" at bounding box center [34, 174] width 35 height 6
click at [8, 175] on div "#242424" at bounding box center [30, 174] width 47 height 10
click at [9, 174] on div "#242424" at bounding box center [30, 174] width 47 height 10
click at [11, 173] on div "#242424" at bounding box center [30, 174] width 47 height 10
click at [13, 172] on span at bounding box center [13, 174] width 4 height 4
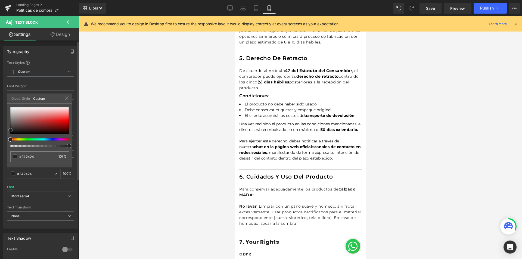
type input "#915353"
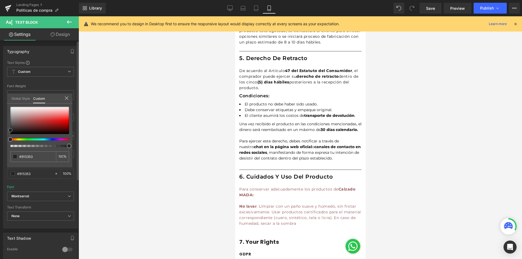
type input "#8d5353"
type input "#5b3d3d"
type input "#302626"
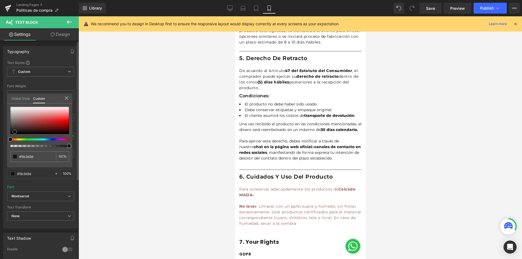
type input "#302626"
type input "#151212"
type input "#0d0b0b"
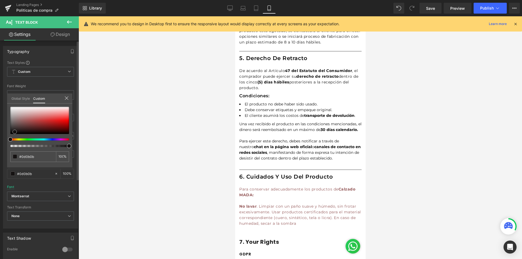
type input "#080707"
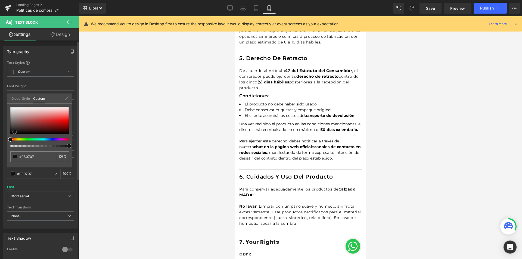
type input "#050404"
type input "#020202"
type input "#000000"
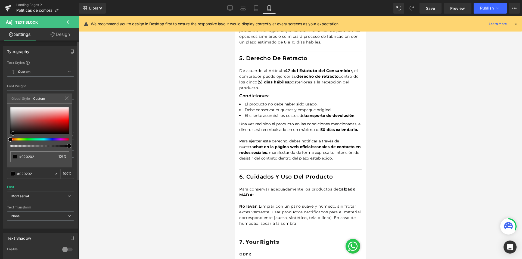
type input "#000000"
drag, startPoint x: 17, startPoint y: 130, endPoint x: 0, endPoint y: 145, distance: 22.5
click at [0, 145] on div "Typography Text Styles Custom Custom Setup Global Style Custom Setup Global Sty…" at bounding box center [40, 135] width 81 height 187
click at [417, 143] on div at bounding box center [300, 137] width 443 height 243
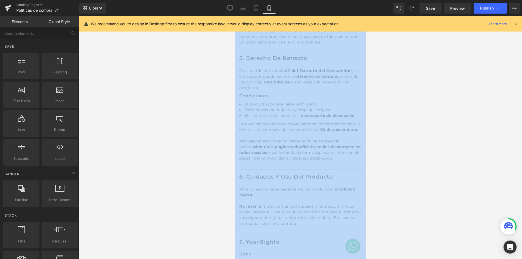
click at [417, 143] on div at bounding box center [300, 137] width 443 height 243
click at [417, 160] on div at bounding box center [300, 137] width 443 height 243
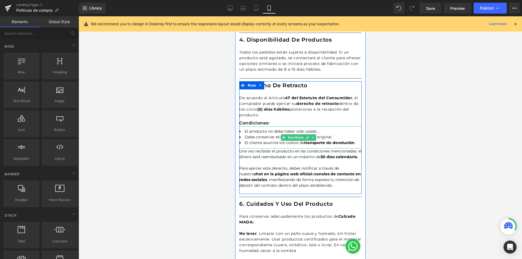
scroll to position [544, 0]
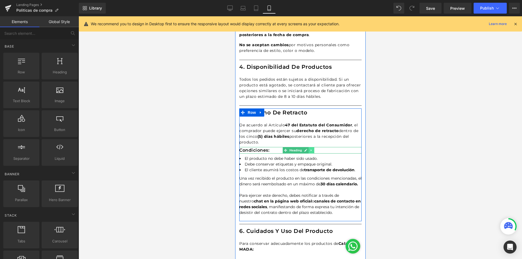
click at [310, 147] on link at bounding box center [311, 150] width 6 height 7
click at [309, 149] on icon at bounding box center [308, 150] width 3 height 3
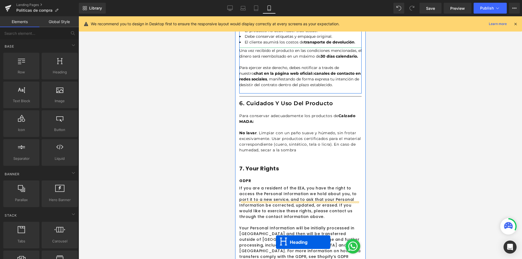
scroll to position [701, 0]
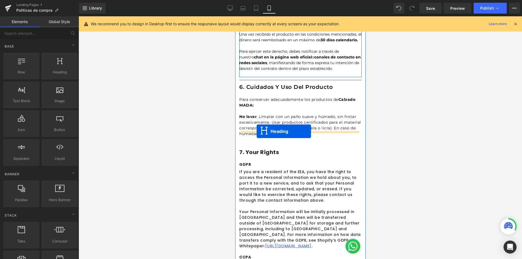
drag, startPoint x: 286, startPoint y: 145, endPoint x: 256, endPoint y: 131, distance: 33.1
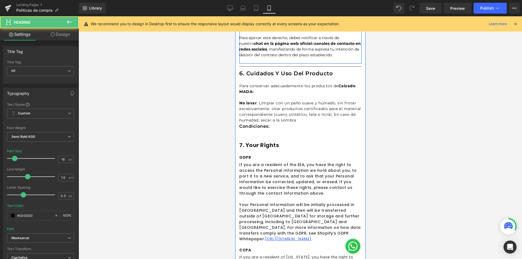
scroll to position [688, 0]
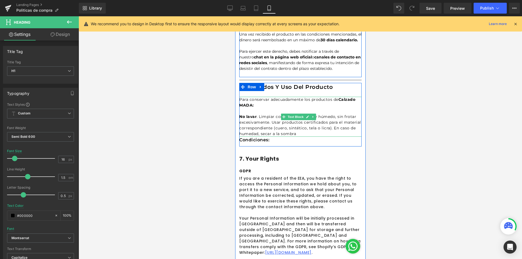
click at [256, 100] on p "Para conservar adecuadamente los productos de Calzado MADA:" at bounding box center [300, 102] width 122 height 11
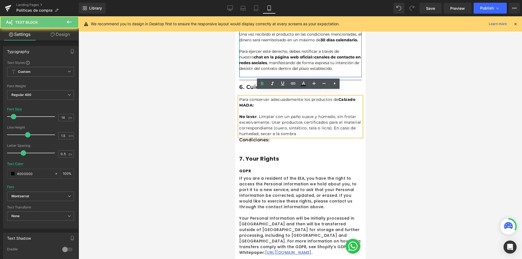
click at [260, 108] on p at bounding box center [300, 111] width 122 height 6
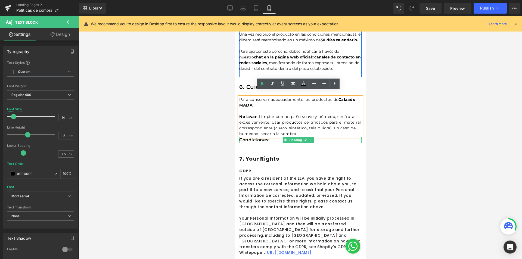
click at [280, 137] on h1 "Condiciones:" at bounding box center [300, 140] width 122 height 7
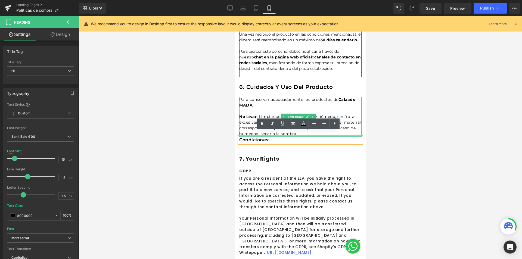
click at [335, 114] on p "No lavar . Limpiar con un paño suave y húmedo, sin frotar excesivamente. Usar p…" at bounding box center [300, 125] width 122 height 23
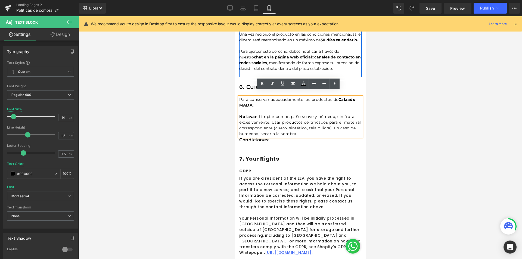
click at [385, 108] on div at bounding box center [300, 137] width 443 height 243
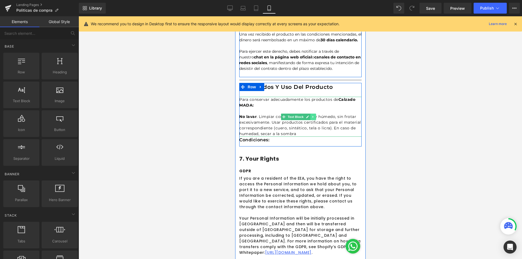
click at [312, 116] on icon at bounding box center [312, 117] width 1 height 2
click at [309, 115] on icon at bounding box center [309, 116] width 3 height 3
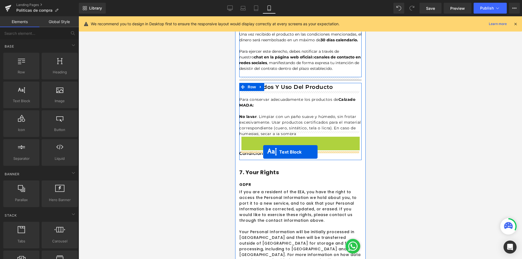
drag, startPoint x: 285, startPoint y: 150, endPoint x: 263, endPoint y: 152, distance: 21.8
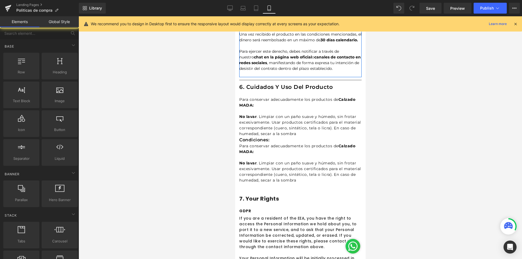
click at [430, 166] on div at bounding box center [300, 137] width 443 height 243
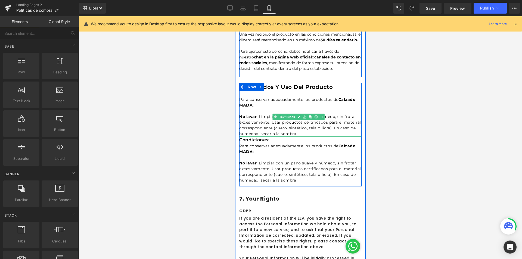
click at [316, 128] on p "No lavar . Limpiar con un paño suave y húmedo, sin frotar excesivamente. Usar p…" at bounding box center [300, 125] width 122 height 23
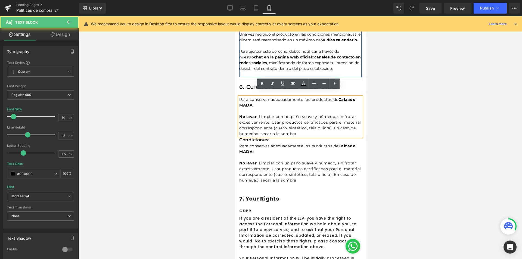
click at [322, 130] on p "No lavar . Limpiar con un paño suave y húmedo, sin frotar excesivamente. Usar p…" at bounding box center [300, 125] width 122 height 23
click at [446, 133] on div at bounding box center [300, 137] width 443 height 243
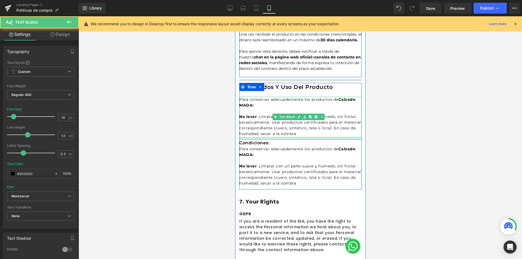
drag, startPoint x: 319, startPoint y: 130, endPoint x: 319, endPoint y: 133, distance: 3.0
click at [319, 137] on div at bounding box center [300, 138] width 122 height 3
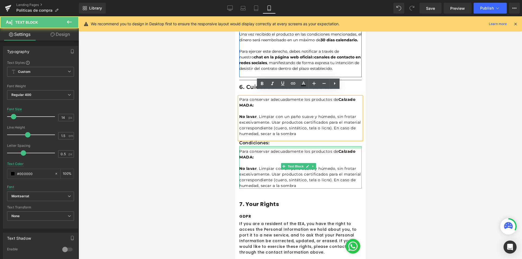
click at [278, 146] on div "Para conservar adecuadamente los productos de Calzado MADA: No lavar . Limpiar …" at bounding box center [300, 167] width 122 height 42
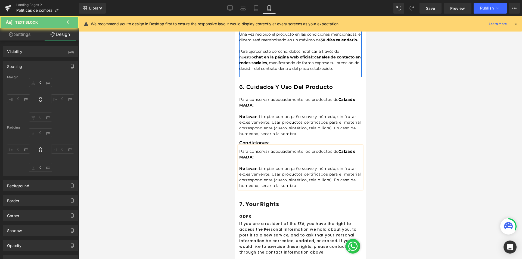
click at [408, 143] on div at bounding box center [300, 137] width 443 height 243
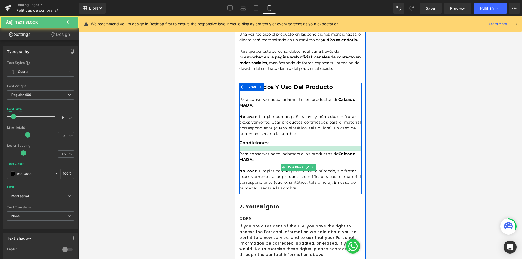
click at [273, 146] on div at bounding box center [300, 148] width 122 height 5
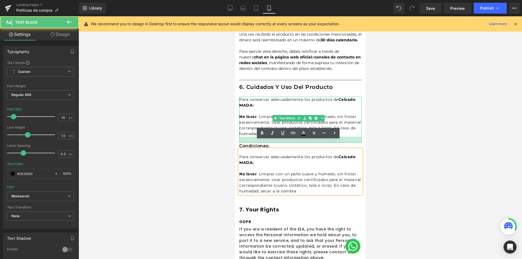
drag, startPoint x: 250, startPoint y: 133, endPoint x: 253, endPoint y: 136, distance: 4.0
click at [250, 137] on div at bounding box center [300, 140] width 122 height 6
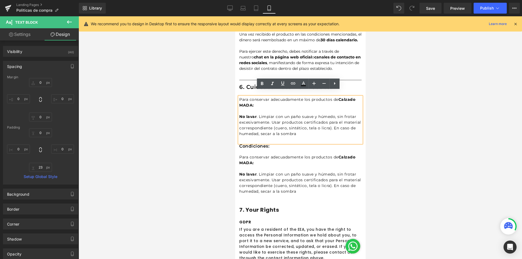
click at [435, 132] on div at bounding box center [300, 137] width 443 height 243
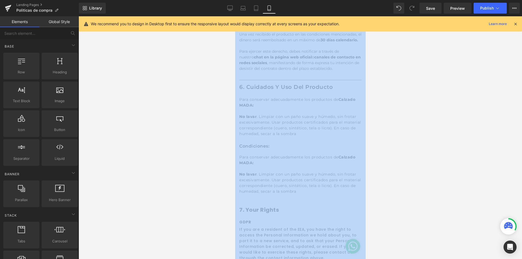
click at [435, 132] on div at bounding box center [300, 137] width 443 height 243
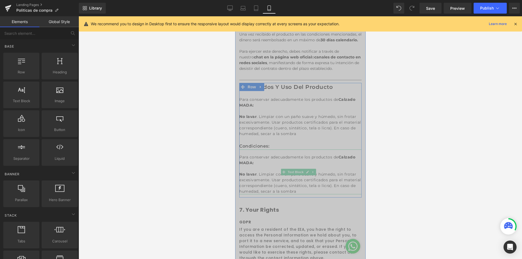
click at [264, 172] on p "No lavar . Limpiar con un paño suave y húmedo, sin frotar excesivamente. Usar p…" at bounding box center [300, 183] width 122 height 23
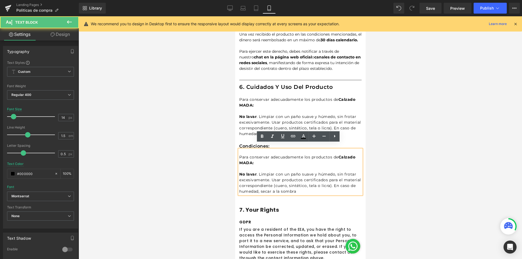
click at [242, 143] on h1 "Condiciones:" at bounding box center [300, 146] width 122 height 7
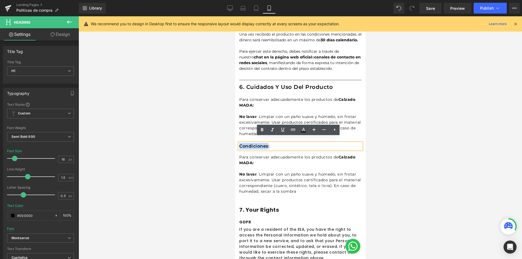
click at [242, 143] on h1 "Condiciones:" at bounding box center [300, 146] width 122 height 7
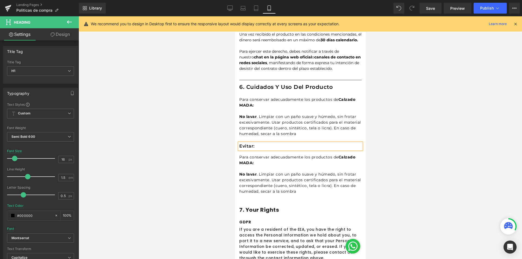
click at [436, 132] on div at bounding box center [300, 137] width 443 height 243
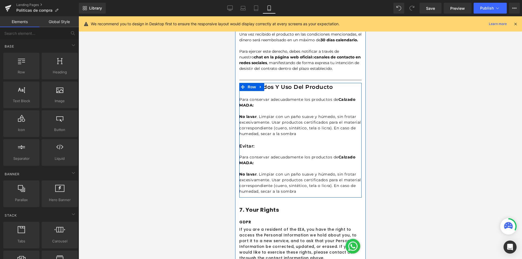
click at [282, 182] on p "No lavar . Limpiar con un paño suave y húmedo, sin frotar excesivamente. Usar p…" at bounding box center [300, 183] width 122 height 23
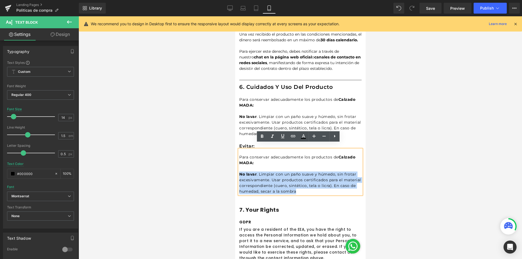
drag, startPoint x: 298, startPoint y: 181, endPoint x: 239, endPoint y: 168, distance: 60.4
click at [239, 172] on p "No lavar . Limpiar con un paño suave y húmedo, sin frotar excesivamente. Usar p…" at bounding box center [300, 183] width 122 height 23
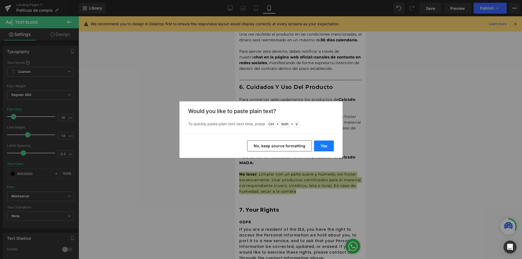
click at [326, 147] on button "Yes" at bounding box center [324, 146] width 20 height 11
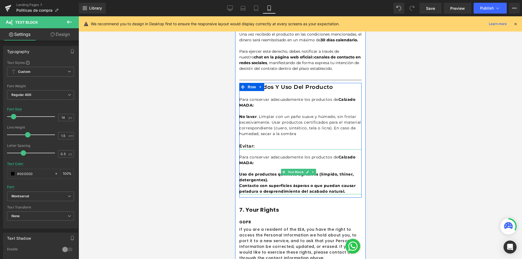
click at [349, 184] on p "Contacto con superficies ásperas o que puedan causar peladura o desprendimiento…" at bounding box center [300, 188] width 122 height 11
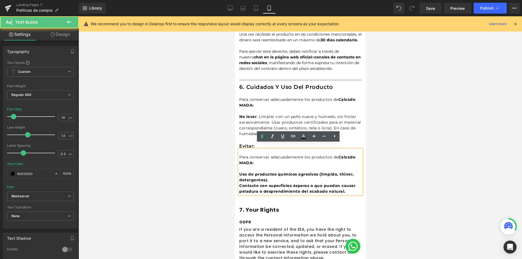
click at [406, 149] on div at bounding box center [300, 137] width 443 height 243
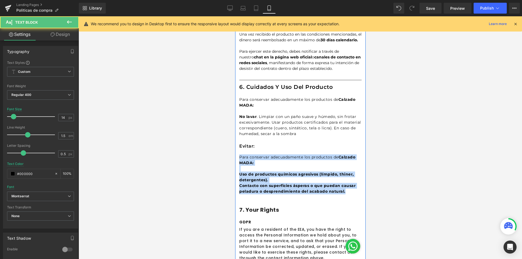
drag, startPoint x: 320, startPoint y: 176, endPoint x: 238, endPoint y: 151, distance: 84.9
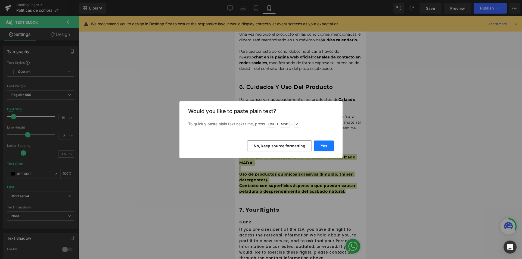
click at [329, 144] on button "Yes" at bounding box center [324, 146] width 20 height 11
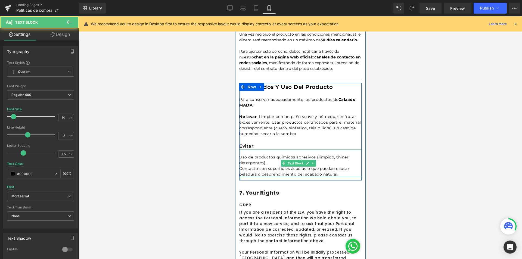
click at [261, 166] on p "Contacto con superficies ásperas o que puedan causar peladura o desprendimiento…" at bounding box center [300, 171] width 122 height 11
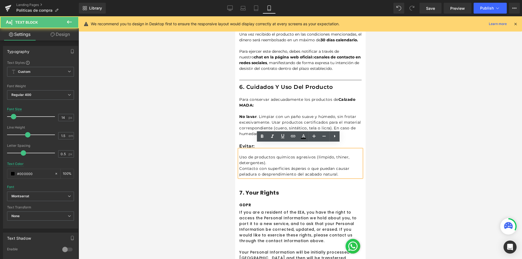
click at [267, 157] on p "Uso de productos químicos agresivos (límpido, thiner, detergentes)." at bounding box center [300, 159] width 122 height 11
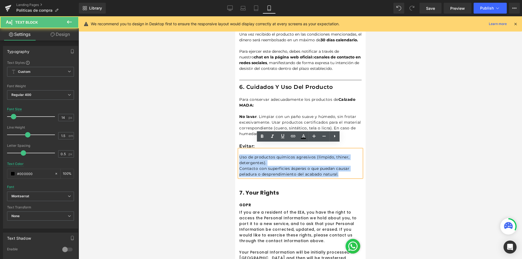
drag, startPoint x: 310, startPoint y: 160, endPoint x: 239, endPoint y: 149, distance: 71.8
click at [239, 150] on div "Uso de productos químicos agresivos (límpido, thiner, detergentes). Contacto c…" at bounding box center [300, 164] width 122 height 28
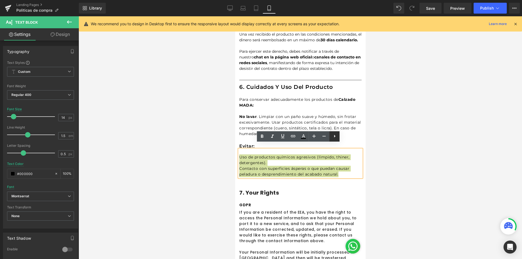
click at [335, 137] on icon at bounding box center [334, 136] width 7 height 7
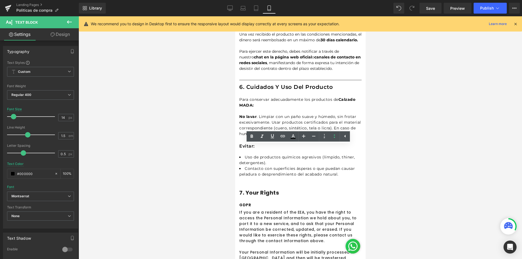
click at [416, 148] on div at bounding box center [300, 137] width 443 height 243
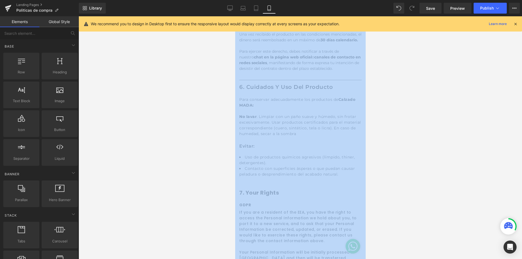
click at [416, 148] on div at bounding box center [300, 137] width 443 height 243
click at [368, 185] on div at bounding box center [300, 137] width 443 height 243
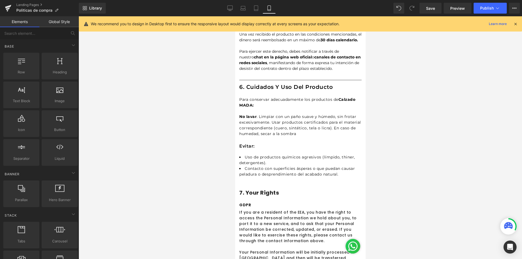
click at [384, 206] on div at bounding box center [300, 137] width 443 height 243
click at [314, 196] on div "7. Your rights Heading Row" at bounding box center [300, 196] width 122 height 14
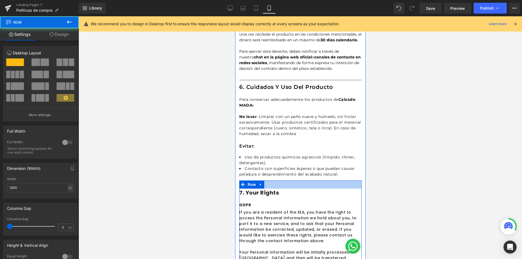
click at [413, 152] on div at bounding box center [300, 137] width 443 height 243
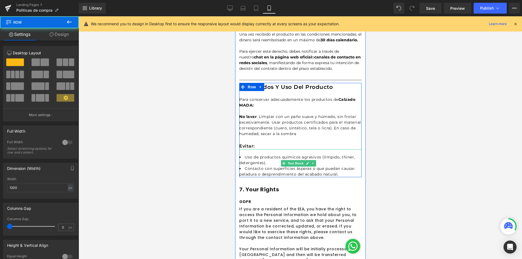
drag, startPoint x: 301, startPoint y: 174, endPoint x: 301, endPoint y: 169, distance: 5.7
click at [301, 169] on div "6. cuidados y uso del producto Heading Row Para conservar adecuadamente los pro…" at bounding box center [300, 130] width 122 height 94
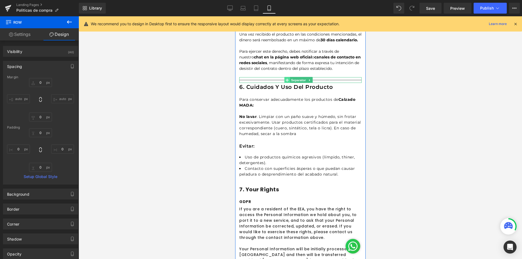
click at [287, 79] on icon at bounding box center [286, 80] width 3 height 3
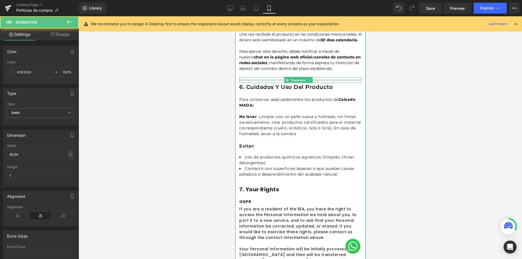
click at [311, 79] on icon at bounding box center [309, 80] width 3 height 3
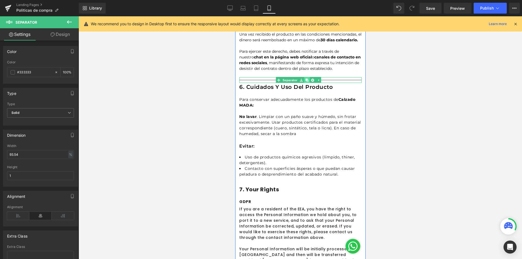
click at [308, 79] on icon at bounding box center [306, 80] width 3 height 3
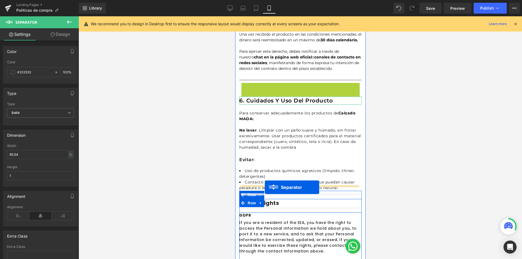
drag, startPoint x: 286, startPoint y: 80, endPoint x: 264, endPoint y: 187, distance: 109.3
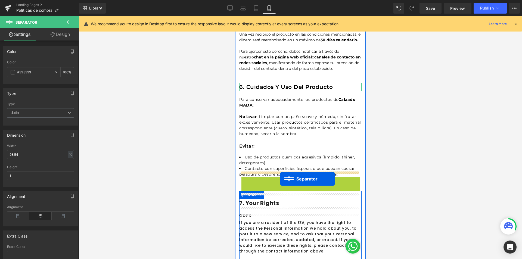
drag, startPoint x: 287, startPoint y: 173, endPoint x: 280, endPoint y: 179, distance: 8.5
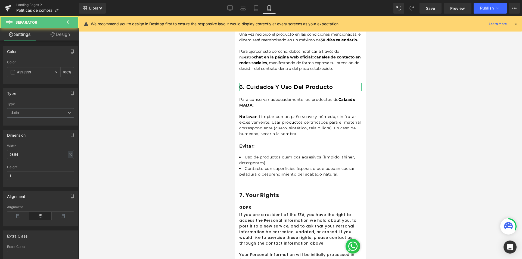
click at [437, 163] on div at bounding box center [300, 137] width 443 height 243
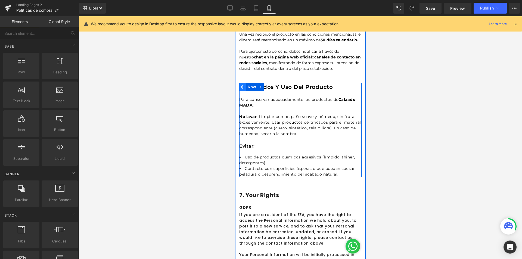
click at [243, 85] on icon at bounding box center [243, 87] width 4 height 4
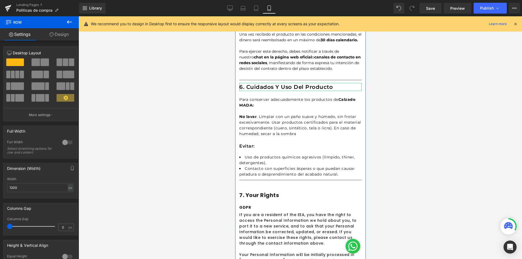
click at [417, 136] on div at bounding box center [300, 137] width 443 height 243
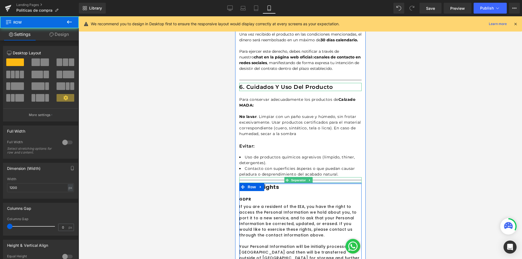
drag, startPoint x: 290, startPoint y: 185, endPoint x: 290, endPoint y: 173, distance: 12.2
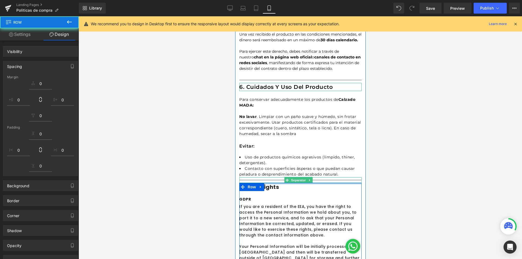
click at [410, 171] on div at bounding box center [300, 137] width 443 height 243
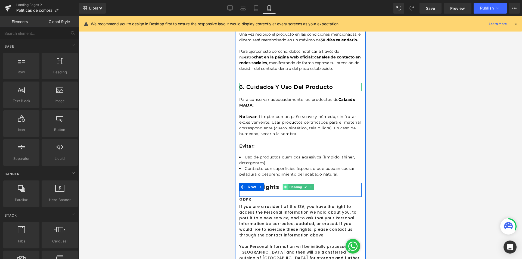
click at [283, 184] on span at bounding box center [285, 187] width 6 height 7
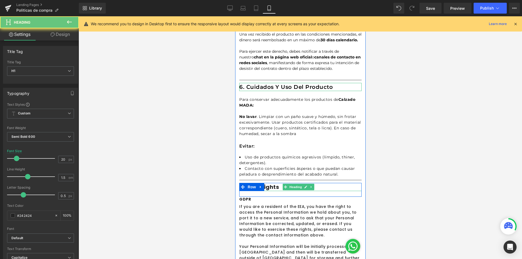
click at [277, 183] on h1 "7. Your rights" at bounding box center [300, 187] width 122 height 8
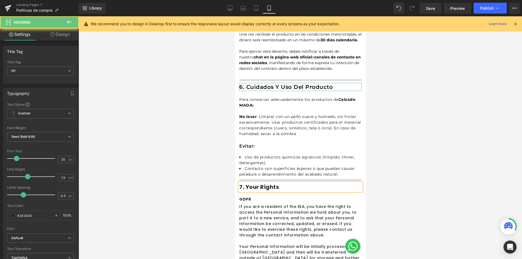
click at [277, 183] on h1 "7. Your rights" at bounding box center [300, 187] width 122 height 8
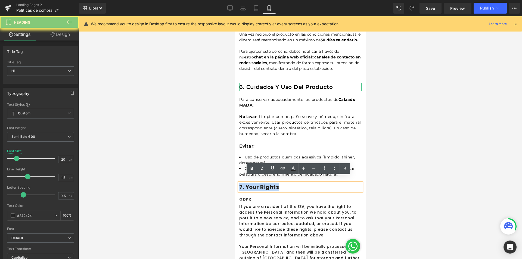
click at [277, 183] on h1 "7. Your rights" at bounding box center [300, 187] width 122 height 8
drag, startPoint x: 246, startPoint y: 181, endPoint x: 282, endPoint y: 180, distance: 36.4
click at [282, 183] on h1 "7. Your rights" at bounding box center [300, 187] width 122 height 8
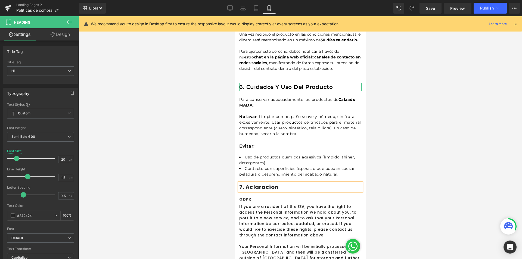
click at [269, 183] on h1 "7. Aclaracion" at bounding box center [300, 187] width 122 height 8
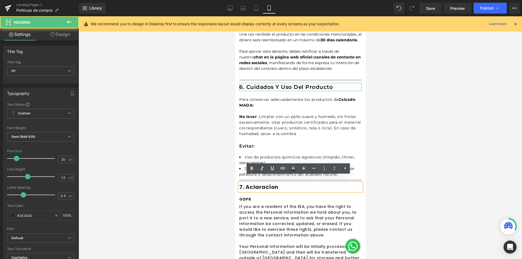
click at [274, 183] on h1 "7. Aclaracion" at bounding box center [300, 187] width 122 height 8
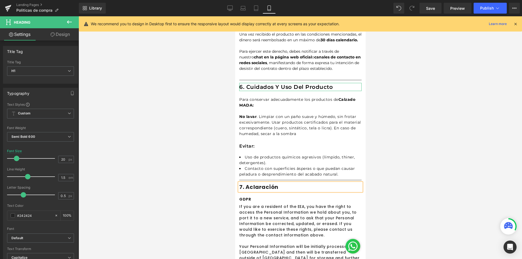
click at [285, 183] on h1 "7. Aclaración" at bounding box center [300, 187] width 122 height 8
click at [449, 117] on div at bounding box center [300, 137] width 443 height 243
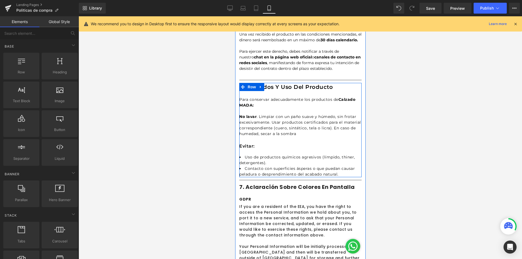
scroll to position [742, 0]
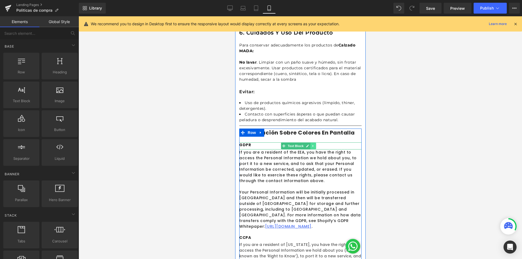
click at [312, 144] on icon at bounding box center [312, 145] width 3 height 3
click at [317, 144] on icon at bounding box center [315, 145] width 3 height 3
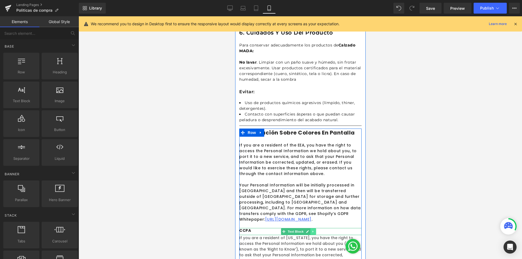
click at [312, 231] on icon at bounding box center [312, 232] width 1 height 2
click at [315, 230] on icon at bounding box center [315, 231] width 3 height 3
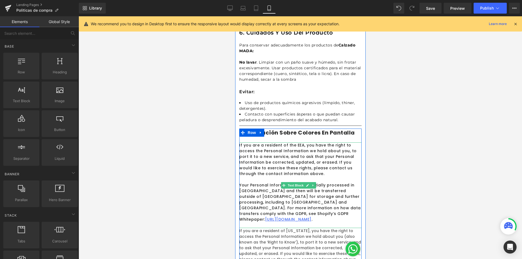
scroll to position [878, 0]
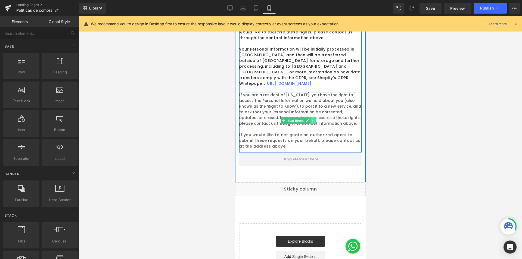
click at [315, 117] on link at bounding box center [313, 120] width 6 height 7
click at [315, 119] on icon at bounding box center [315, 120] width 3 height 3
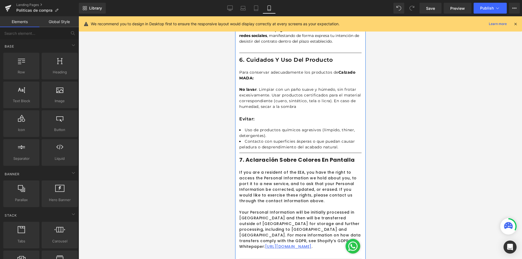
scroll to position [769, 0]
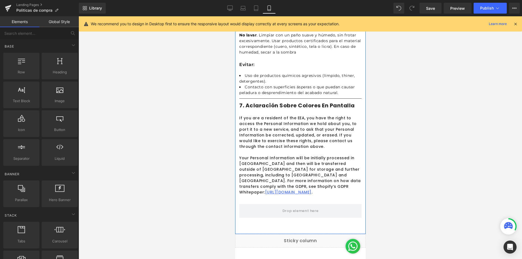
click at [278, 141] on p "If you are a resident of the EEA, you have the right to access the Personal Inf…" at bounding box center [300, 132] width 122 height 34
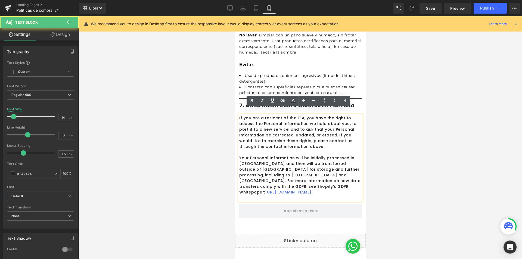
drag, startPoint x: 288, startPoint y: 190, endPoint x: 238, endPoint y: 113, distance: 92.3
click at [239, 115] on div "If you are a resident of the EEA, you have the right to access the Personal Inf…" at bounding box center [300, 158] width 122 height 86
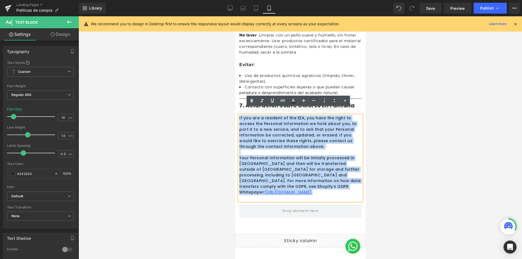
drag, startPoint x: 239, startPoint y: 112, endPoint x: 289, endPoint y: 191, distance: 93.7
click at [289, 191] on div "If you are a resident of the EEA, you have the right to access the Personal Inf…" at bounding box center [300, 158] width 122 height 86
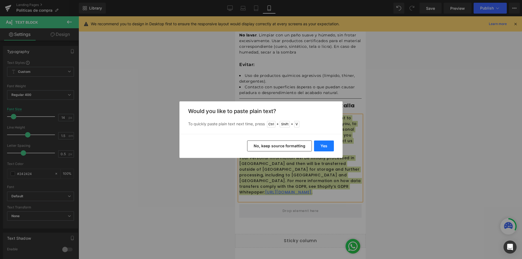
click at [326, 144] on button "Yes" at bounding box center [324, 146] width 20 height 11
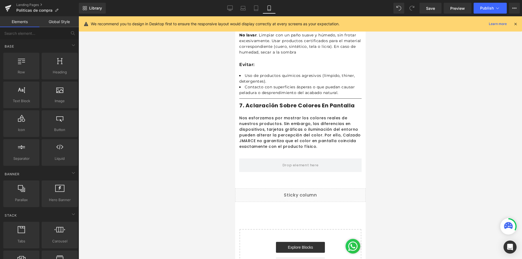
click at [382, 98] on div at bounding box center [300, 137] width 443 height 243
click at [306, 134] on p "Nos esforzamos por mostrar los colores reales de nuestros productos. Sin embarg…" at bounding box center [300, 132] width 122 height 34
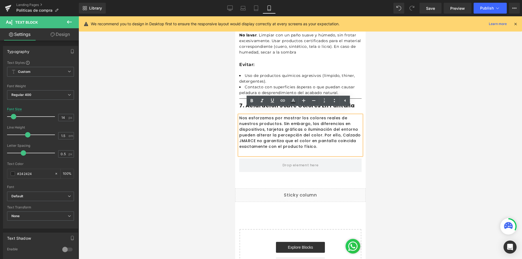
click at [275, 131] on p "Nos esforzamos por mostrar los colores reales de nuestros productos. Sin embarg…" at bounding box center [300, 132] width 122 height 34
drag, startPoint x: 255, startPoint y: 133, endPoint x: 239, endPoint y: 135, distance: 16.4
click at [239, 135] on p "Nos esforzamos por mostrar los colores reales de nuestros productos. Sin embarg…" at bounding box center [300, 132] width 122 height 34
drag, startPoint x: 239, startPoint y: 135, endPoint x: 254, endPoint y: 135, distance: 15.5
click at [254, 135] on p "Nos esforzamos por mostrar los colores reales de nuestros productos. Sin embarg…" at bounding box center [300, 132] width 122 height 34
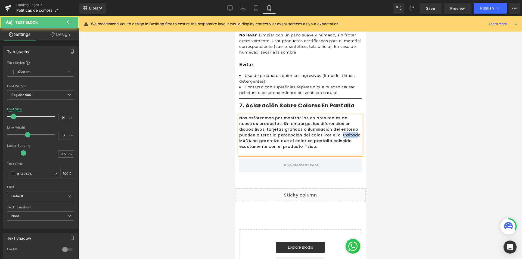
drag, startPoint x: 337, startPoint y: 130, endPoint x: 349, endPoint y: 130, distance: 12.0
click at [349, 130] on p "Nos esforzamos por mostrar los colores reales de nuestros productos. Sin embarg…" at bounding box center [300, 132] width 122 height 34
drag, startPoint x: 313, startPoint y: 129, endPoint x: 327, endPoint y: 133, distance: 14.3
click at [314, 129] on p "Nos esforzamos por mostrar los colores reales de nuestros productos. Sin embarg…" at bounding box center [300, 132] width 122 height 34
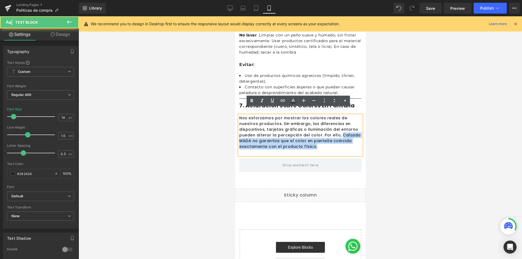
drag, startPoint x: 336, startPoint y: 130, endPoint x: 312, endPoint y: 142, distance: 27.0
click at [312, 142] on p "Nos esforzamos por mostrar los colores reales de nuestros productos. Sin embarg…" at bounding box center [300, 132] width 122 height 34
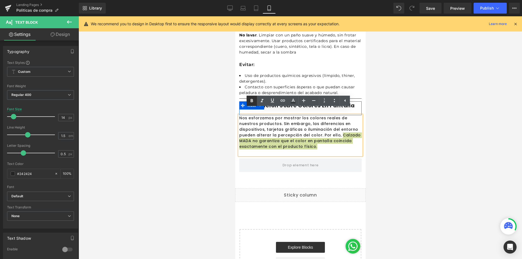
click at [248, 102] on icon at bounding box center [251, 101] width 7 height 7
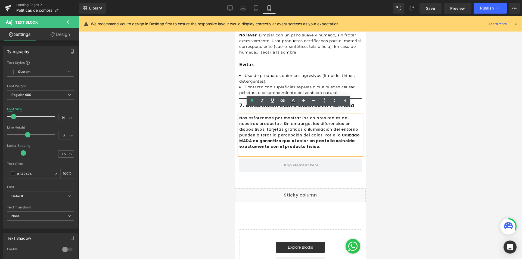
click at [399, 109] on div at bounding box center [300, 137] width 443 height 243
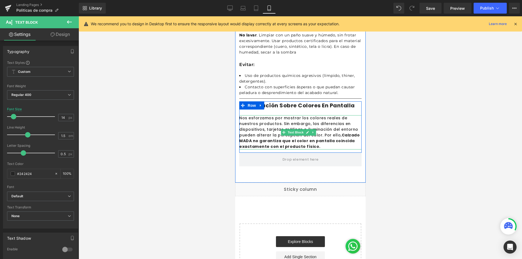
drag, startPoint x: 306, startPoint y: 149, endPoint x: 306, endPoint y: 141, distance: 7.6
click at [306, 141] on div "Nos esforzamos por mostrar los colores reales de nuestros productos. Sin embarg…" at bounding box center [300, 132] width 122 height 34
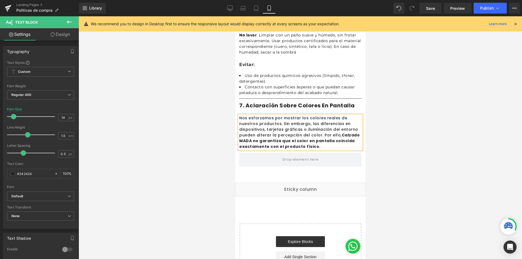
click at [401, 144] on div at bounding box center [300, 137] width 443 height 243
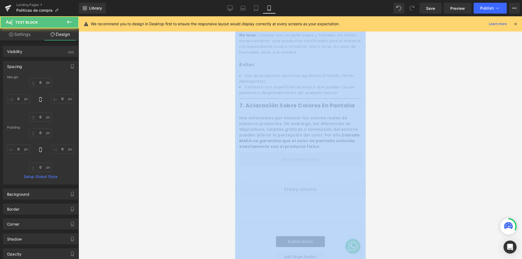
click at [401, 144] on div at bounding box center [300, 137] width 443 height 243
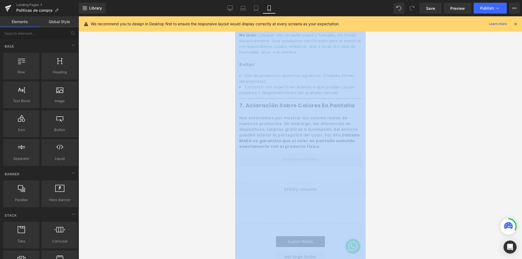
click at [401, 144] on div at bounding box center [300, 137] width 443 height 243
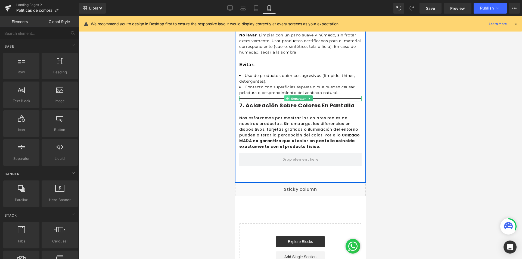
click at [285, 97] on icon at bounding box center [286, 98] width 3 height 3
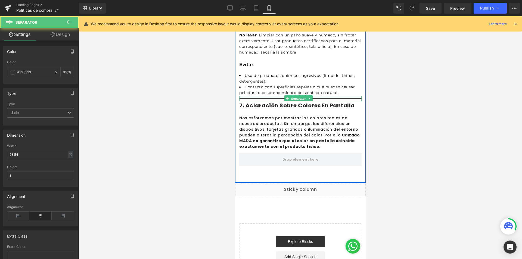
click at [309, 97] on icon at bounding box center [309, 98] width 3 height 3
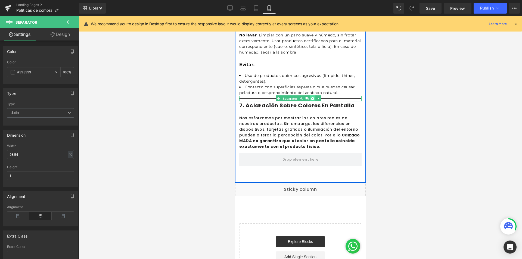
click at [310, 95] on link at bounding box center [312, 98] width 6 height 7
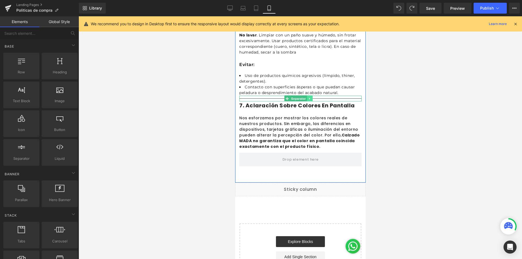
click at [310, 97] on icon at bounding box center [309, 98] width 3 height 3
click at [307, 97] on icon at bounding box center [306, 98] width 3 height 3
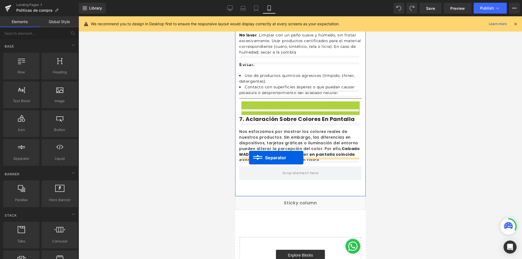
drag, startPoint x: 286, startPoint y: 99, endPoint x: 249, endPoint y: 158, distance: 69.1
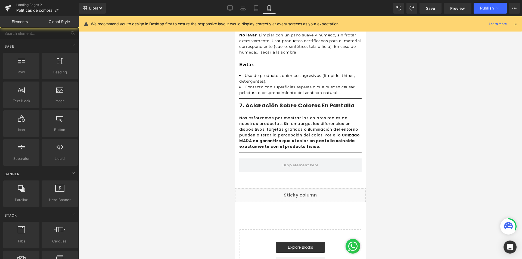
drag, startPoint x: 385, startPoint y: 144, endPoint x: 120, endPoint y: 136, distance: 265.1
click at [385, 144] on div at bounding box center [300, 137] width 443 height 243
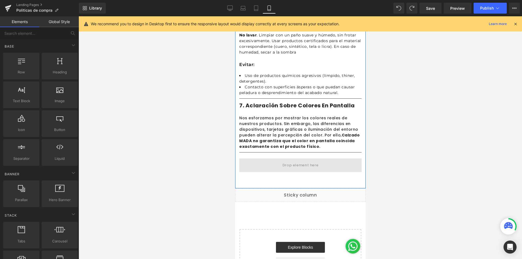
click at [294, 161] on span at bounding box center [300, 165] width 40 height 9
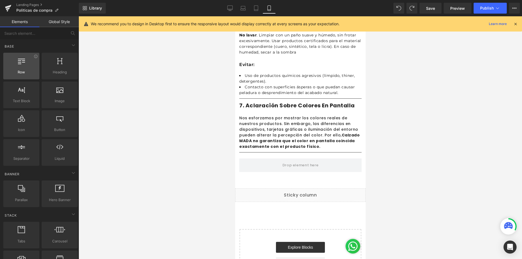
click at [29, 66] on div at bounding box center [21, 63] width 33 height 12
click at [64, 71] on span "Heading" at bounding box center [59, 72] width 33 height 6
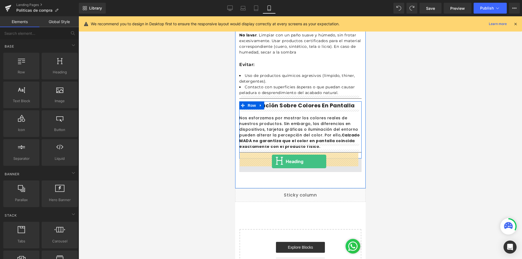
drag, startPoint x: 297, startPoint y: 82, endPoint x: 272, endPoint y: 161, distance: 83.7
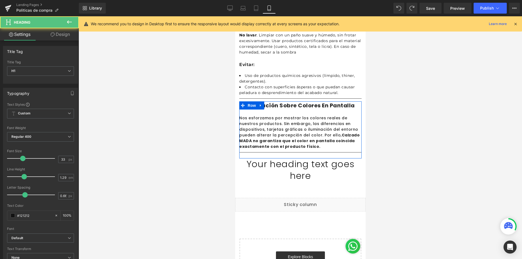
click at [425, 152] on div at bounding box center [300, 137] width 443 height 243
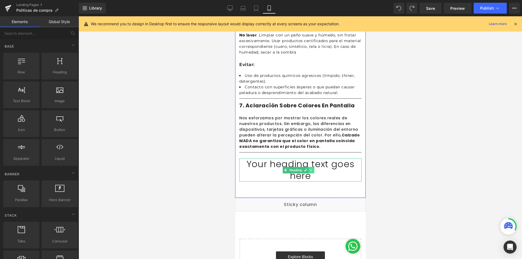
click at [311, 169] on icon at bounding box center [310, 170] width 1 height 2
click at [316, 167] on link at bounding box center [314, 170] width 6 height 7
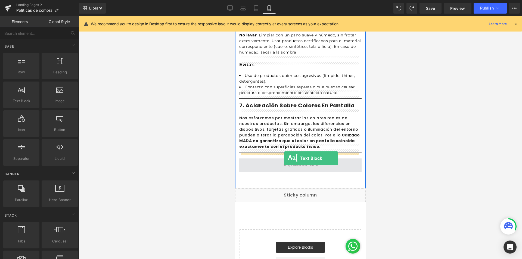
drag, startPoint x: 261, startPoint y: 116, endPoint x: 284, endPoint y: 158, distance: 48.1
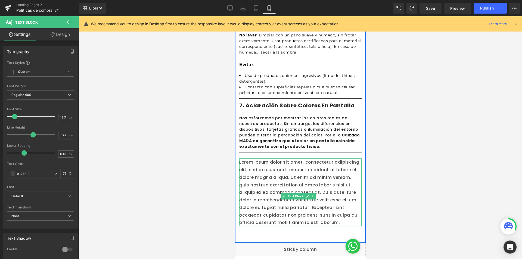
click at [265, 216] on p "Lorem ipsum dolor sit amet, consectetur adipiscing elit, sed do eiusmod tempor …" at bounding box center [300, 192] width 122 height 68
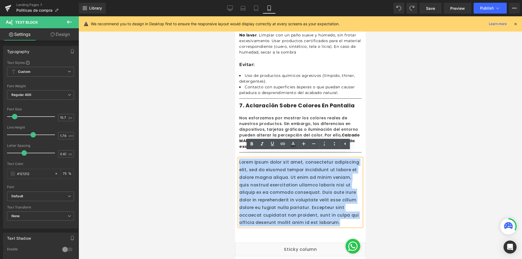
drag, startPoint x: 261, startPoint y: 226, endPoint x: 236, endPoint y: 157, distance: 73.2
click at [236, 158] on div "Lorem ipsum dolor sit amet, consectetur adipiscing elit, sed do eiusmod tempor …" at bounding box center [300, 192] width 130 height 68
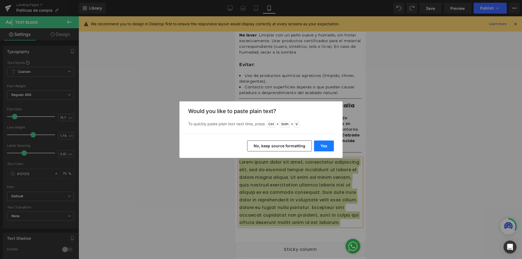
click at [332, 146] on button "Yes" at bounding box center [324, 146] width 20 height 11
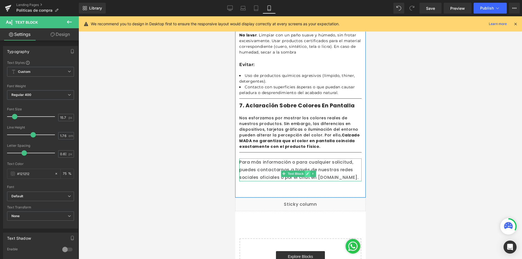
click at [307, 170] on link at bounding box center [307, 173] width 6 height 7
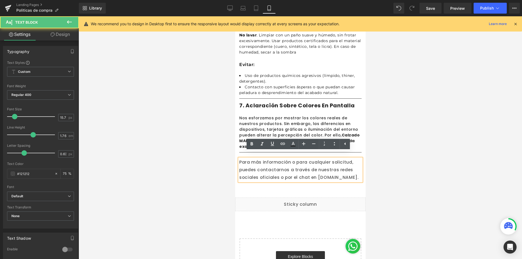
click at [283, 179] on p "Para más información o para cualquier solicitud, puedes contactarnos a través d…" at bounding box center [300, 169] width 122 height 23
drag, startPoint x: 271, startPoint y: 180, endPoint x: 251, endPoint y: 180, distance: 19.6
click at [251, 180] on p "Para más información o para cualquier solicitud, puedes contactarnos a través d…" at bounding box center [300, 169] width 122 height 23
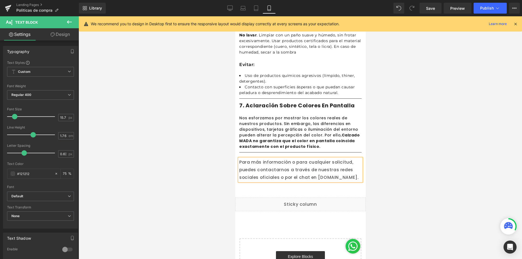
click at [253, 179] on p "Para más información o para cualquier solicitud, puedes contactarnos a través d…" at bounding box center [300, 169] width 122 height 23
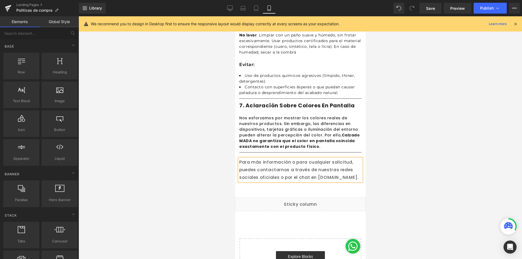
click at [408, 156] on div at bounding box center [300, 137] width 443 height 243
click at [444, 126] on div at bounding box center [300, 137] width 443 height 243
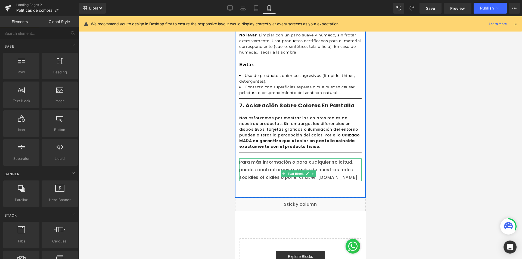
click at [279, 158] on p "Para más información o para cualquier solicitud, puedes contactarnos a través d…" at bounding box center [300, 169] width 122 height 23
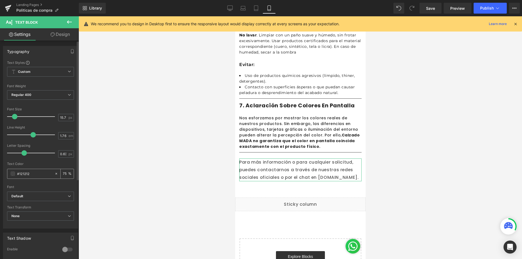
click at [11, 177] on div "#121212" at bounding box center [30, 174] width 47 height 10
click at [12, 175] on span at bounding box center [13, 174] width 4 height 4
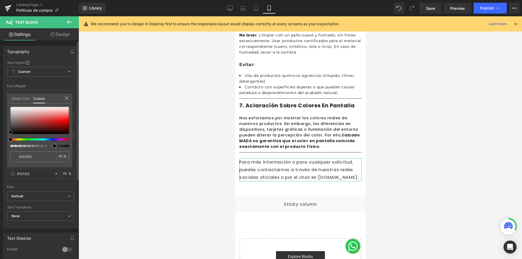
type input "#dec8c8"
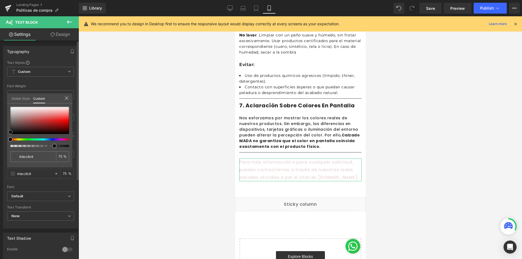
type input "#dac2c2"
type input "#b99696"
type input "#695858"
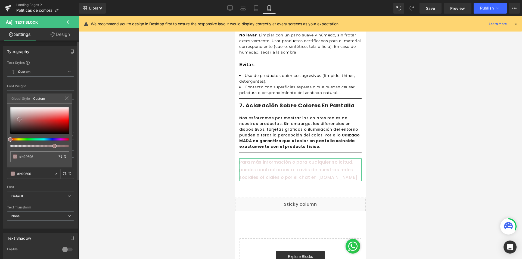
type input "#695858"
type input "#000000"
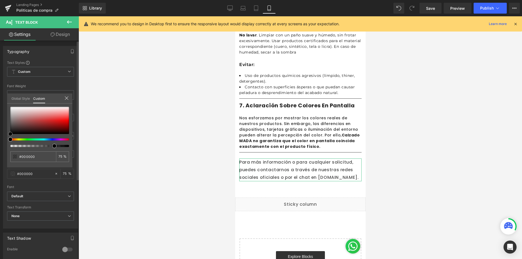
drag, startPoint x: 22, startPoint y: 116, endPoint x: 0, endPoint y: 150, distance: 40.3
click at [0, 150] on div "Typography Text Styles Custom Custom Setup Global Style Custom Setup Global Sty…" at bounding box center [40, 135] width 81 height 187
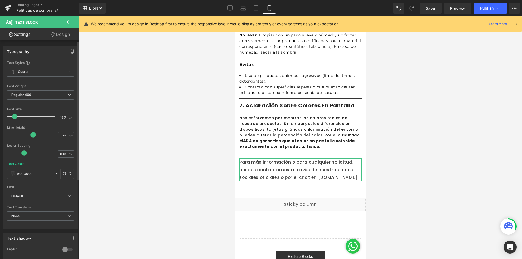
click at [27, 197] on b "Default" at bounding box center [39, 196] width 56 height 5
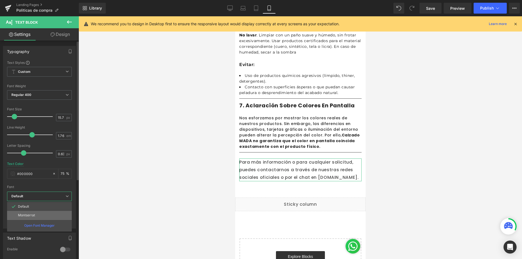
click at [33, 216] on p "Montserrat" at bounding box center [26, 215] width 17 height 4
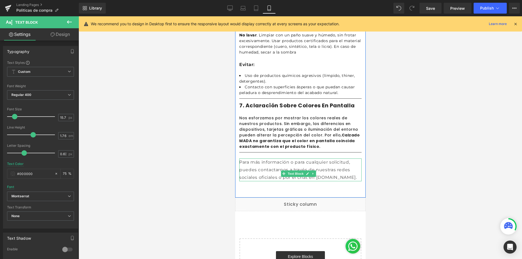
drag, startPoint x: 294, startPoint y: 179, endPoint x: 241, endPoint y: 178, distance: 53.0
click at [241, 178] on p "Para más información o para cualquier solicitud, puedes contactarnos a través d…" at bounding box center [300, 169] width 122 height 23
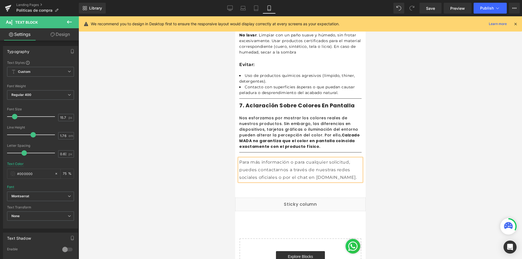
click at [241, 178] on p "Para más información o para cualquier solicitud, puedes contactarnos a través d…" at bounding box center [300, 169] width 122 height 23
drag, startPoint x: 291, startPoint y: 180, endPoint x: 239, endPoint y: 179, distance: 51.9
click at [239, 179] on p "Para más información o para cualquier solicitud, puedes contactarnos a través d…" at bounding box center [300, 169] width 122 height 23
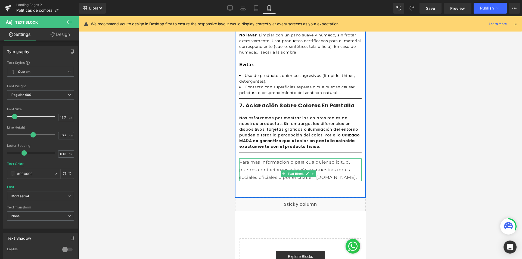
click at [263, 179] on p "Para más información o para cualquier solicitud, puedes contactarnos a través d…" at bounding box center [300, 169] width 122 height 23
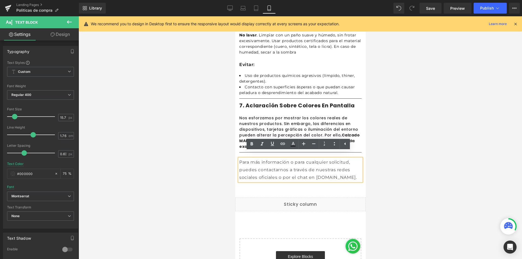
drag, startPoint x: 291, startPoint y: 178, endPoint x: 245, endPoint y: 174, distance: 46.9
click at [240, 177] on p "Para más información o para cualquier solicitud, puedes contactarnos a través d…" at bounding box center [300, 169] width 122 height 23
click at [255, 143] on icon at bounding box center [251, 144] width 7 height 7
click at [386, 136] on div at bounding box center [300, 137] width 443 height 243
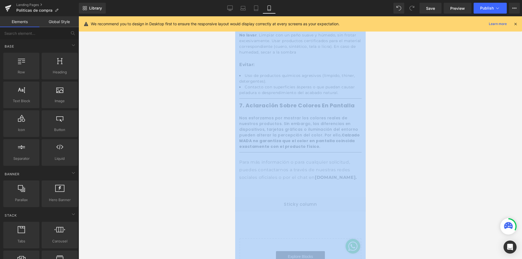
click at [386, 136] on div at bounding box center [300, 137] width 443 height 243
click at [441, 145] on div at bounding box center [300, 137] width 443 height 243
click at [434, 114] on div at bounding box center [300, 137] width 443 height 243
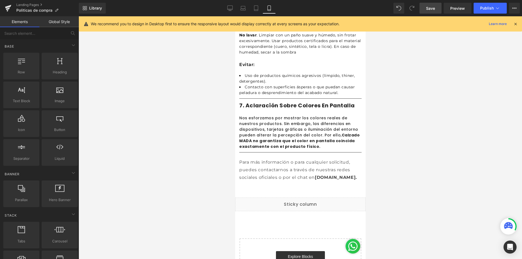
click at [428, 8] on span "Save" at bounding box center [430, 8] width 9 height 6
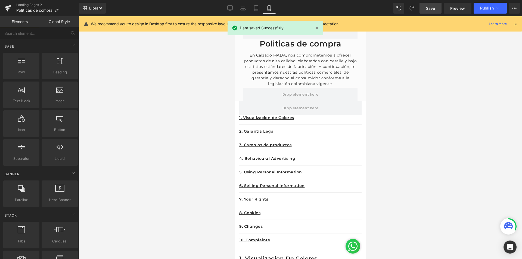
scroll to position [0, 0]
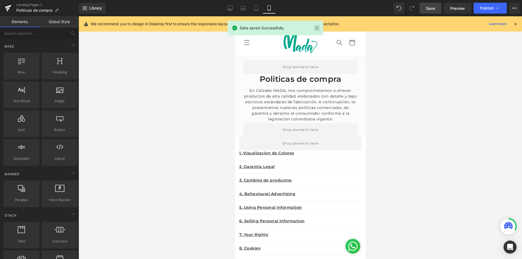
click at [316, 28] on link at bounding box center [317, 28] width 6 height 6
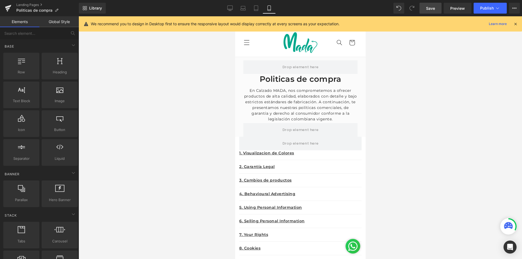
click at [518, 21] on div "We recommend you to design in Desktop first to ensure the responsive layout wou…" at bounding box center [300, 23] width 443 height 15
click at [516, 23] on icon at bounding box center [515, 23] width 5 height 5
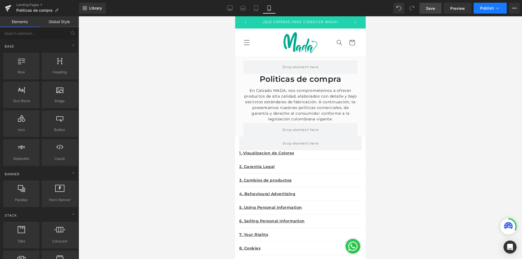
click at [484, 9] on span "Publish" at bounding box center [487, 8] width 14 height 4
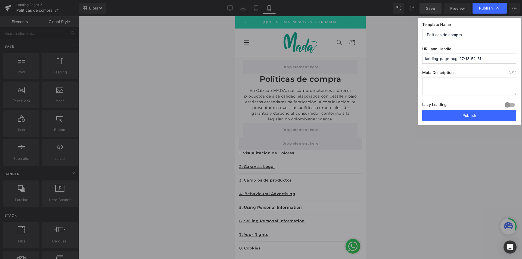
drag, startPoint x: 499, startPoint y: 61, endPoint x: 214, endPoint y: 37, distance: 285.9
click at [215, 37] on div "Publish Template Name Politicas de compra URL and Handle landing-page-aug-27-13…" at bounding box center [261, 129] width 522 height 259
type input "p"
type input "politicas-de-compra"
click at [475, 119] on button "Publish" at bounding box center [469, 115] width 94 height 11
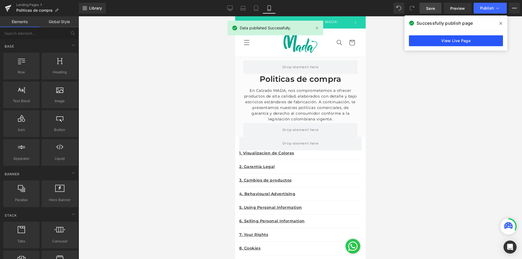
click at [457, 39] on link "View Live Page" at bounding box center [456, 40] width 94 height 11
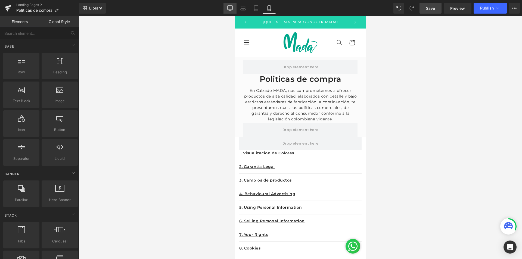
drag, startPoint x: 230, startPoint y: 8, endPoint x: 234, endPoint y: 10, distance: 3.9
click at [230, 8] on icon at bounding box center [229, 7] width 5 height 5
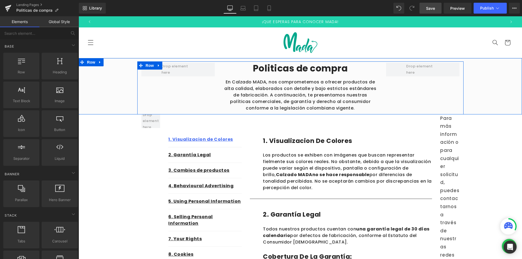
click at [388, 95] on div "Politicas de compra Heading En Calzado MADA, nos comprometemos a ofrecer produc…" at bounding box center [300, 87] width 326 height 53
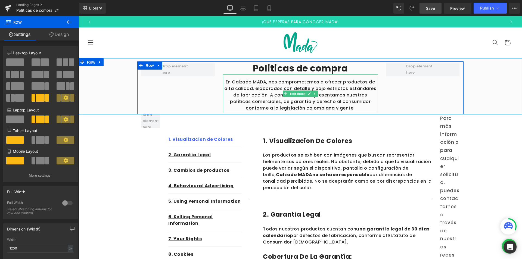
scroll to position [27, 0]
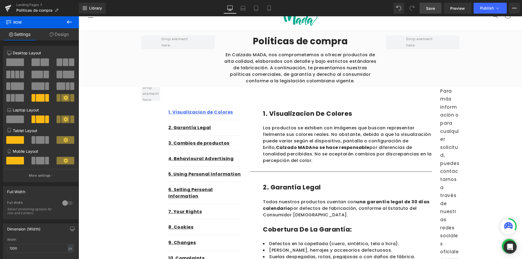
click at [451, 107] on p "Para más información o para cualquier solicitud, puedes contactarnos a través d…" at bounding box center [449, 191] width 19 height 209
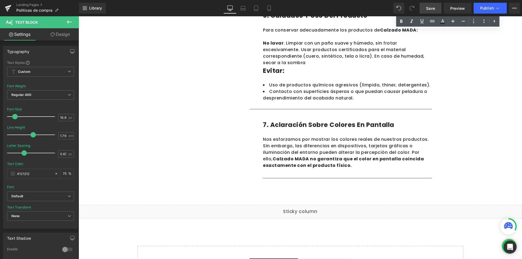
scroll to position [815, 0]
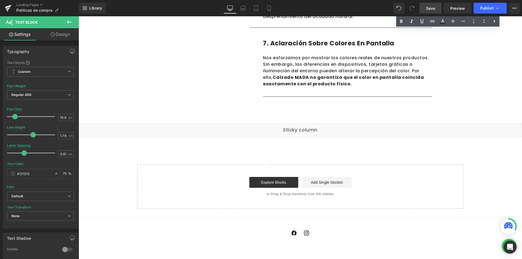
click at [289, 95] on div "7. Aclaración sobre colores en pantalla Heading Row Nos esforzamos por mostrar …" at bounding box center [341, 67] width 182 height 74
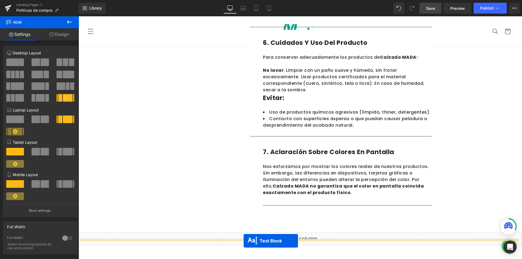
scroll to position [734, 0]
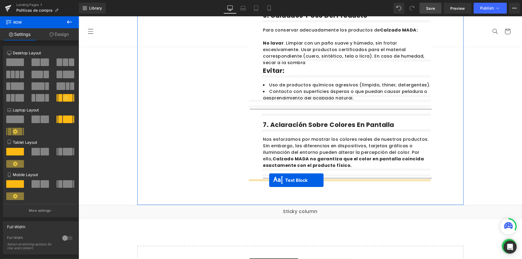
drag, startPoint x: 435, startPoint y: 90, endPoint x: 269, endPoint y: 180, distance: 189.0
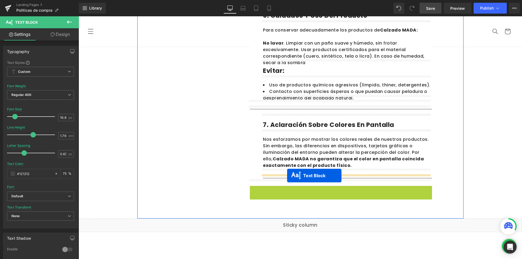
drag, startPoint x: 324, startPoint y: 192, endPoint x: 287, endPoint y: 175, distance: 40.5
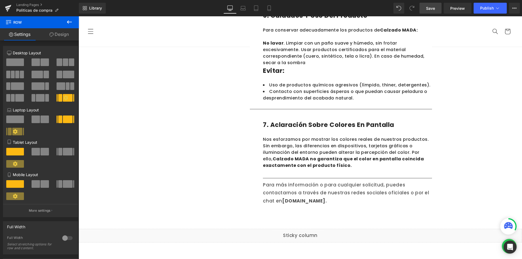
click at [437, 11] on link "Save" at bounding box center [430, 8] width 22 height 11
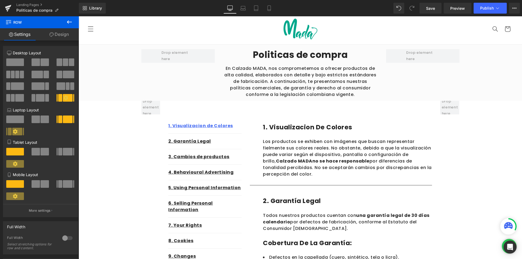
scroll to position [0, 0]
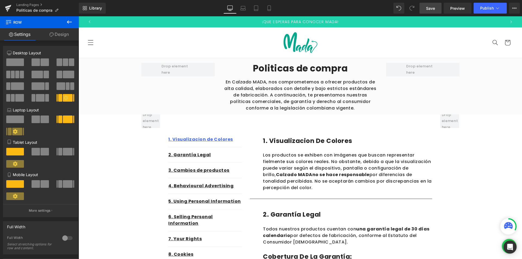
click at [428, 8] on span "Save" at bounding box center [430, 8] width 9 height 6
click at [499, 4] on button "Publish" at bounding box center [490, 8] width 33 height 11
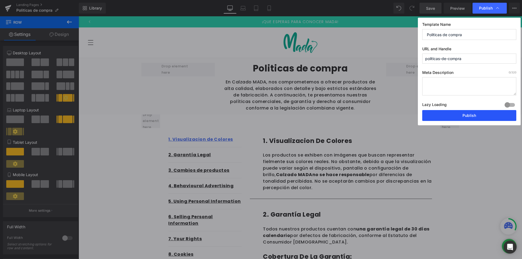
click at [470, 115] on button "Publish" at bounding box center [469, 115] width 94 height 11
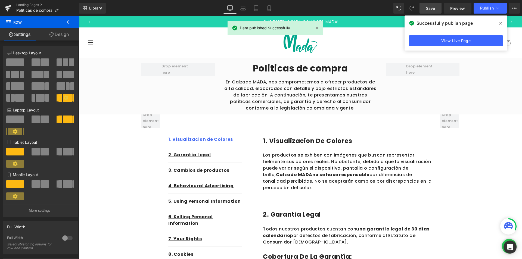
click at [453, 15] on div "Successfully publish page" at bounding box center [455, 22] width 103 height 15
click at [456, 11] on link "Preview" at bounding box center [458, 8] width 28 height 11
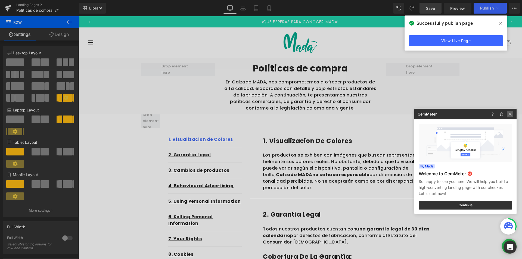
click at [510, 117] on img at bounding box center [510, 114] width 7 height 7
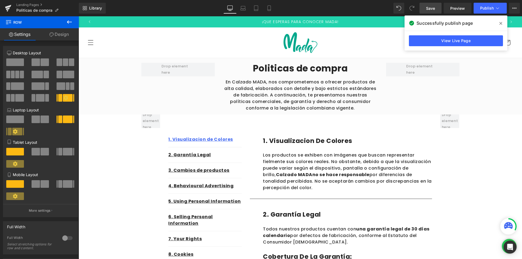
click at [499, 25] on span at bounding box center [500, 23] width 9 height 9
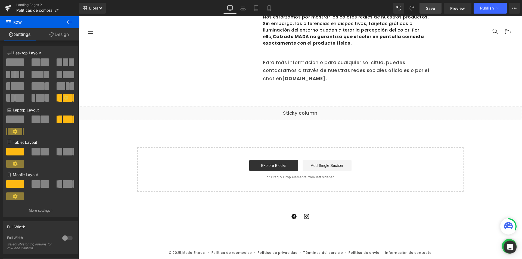
scroll to position [829, 0]
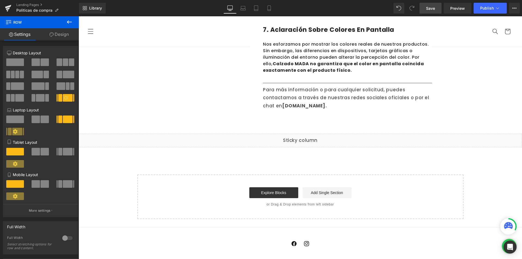
click at [330, 94] on div "Para más información o para cualquier solicitud, puedes contactarnos a través d…" at bounding box center [347, 98] width 169 height 24
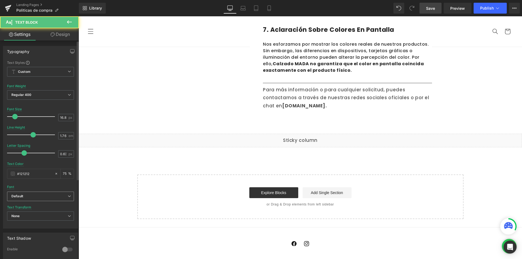
click at [52, 194] on b "Default" at bounding box center [39, 196] width 56 height 5
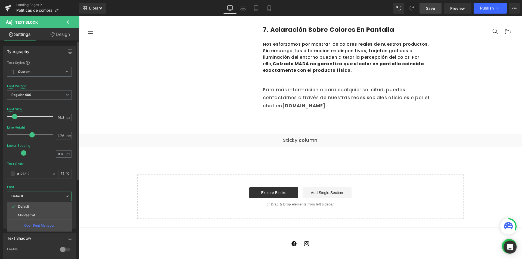
click at [31, 216] on p "Montserrat" at bounding box center [26, 215] width 17 height 4
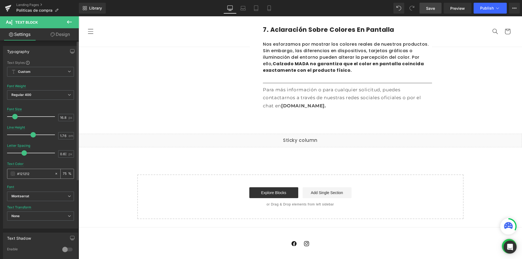
click at [12, 177] on div "#121212" at bounding box center [30, 174] width 47 height 10
click at [12, 175] on span at bounding box center [13, 174] width 4 height 4
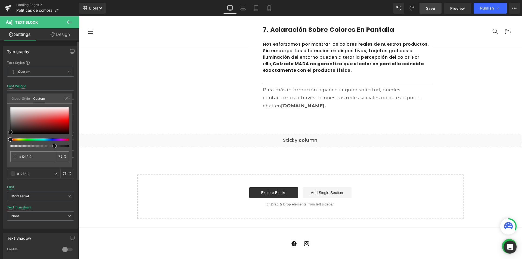
type input "#d9bebe"
type input "#d4b9b9"
type input "#5b3d3d"
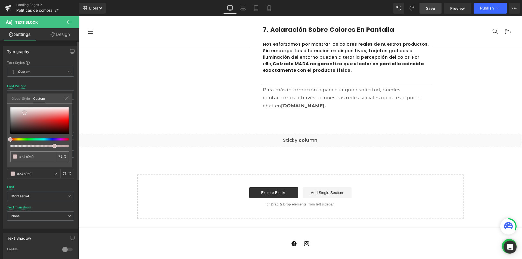
type input "#5b3d3d"
type input "#000000"
drag, startPoint x: 24, startPoint y: 113, endPoint x: 7, endPoint y: 152, distance: 43.4
click at [7, 152] on div "Typography Text Styles Custom Custom Setup Global Style Custom Setup Global Sty…" at bounding box center [40, 135] width 81 height 187
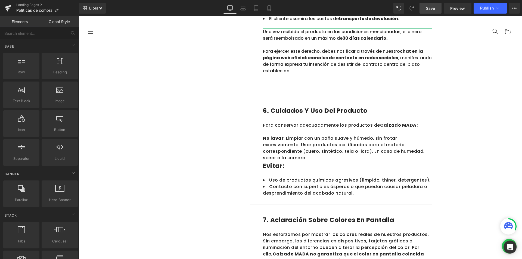
scroll to position [530, 0]
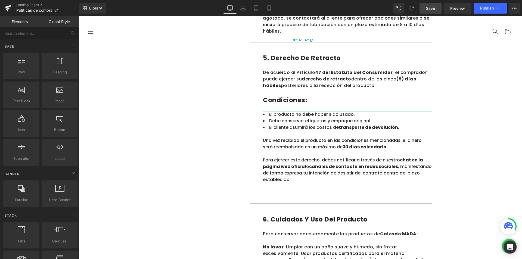
click at [431, 9] on span "Save" at bounding box center [430, 8] width 9 height 6
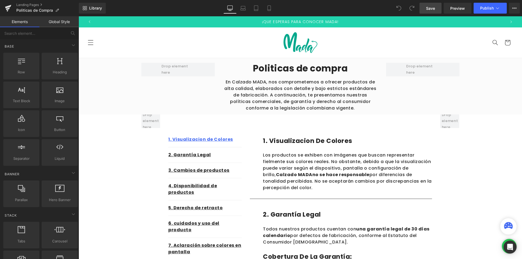
click at [434, 5] on span "Save" at bounding box center [430, 8] width 9 height 6
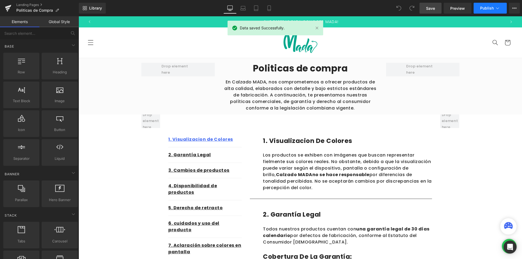
click at [485, 5] on button "Publish" at bounding box center [490, 8] width 33 height 11
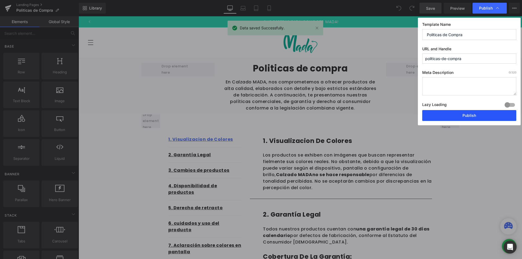
click at [468, 118] on button "Publish" at bounding box center [469, 115] width 94 height 11
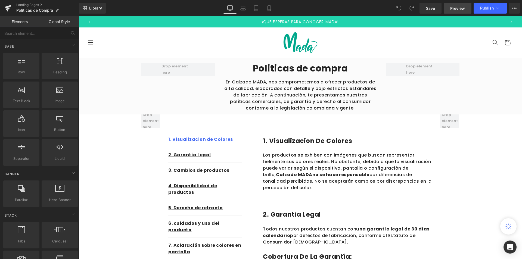
click at [457, 7] on span "Preview" at bounding box center [457, 8] width 15 height 6
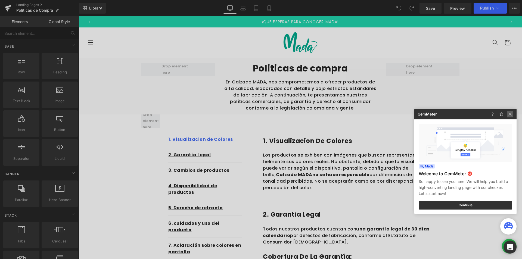
drag, startPoint x: 512, startPoint y: 116, endPoint x: 364, endPoint y: 9, distance: 182.4
click at [512, 116] on img at bounding box center [510, 114] width 7 height 7
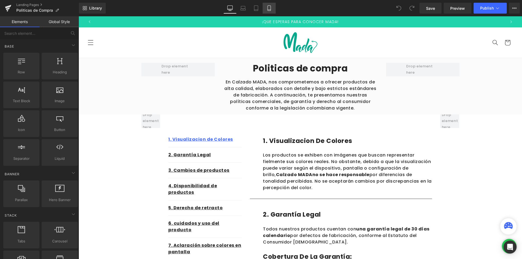
click at [275, 9] on link "Mobile" at bounding box center [269, 8] width 13 height 11
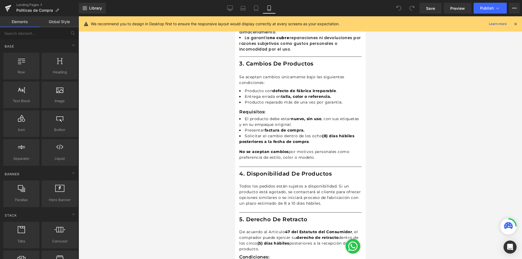
scroll to position [299, 0]
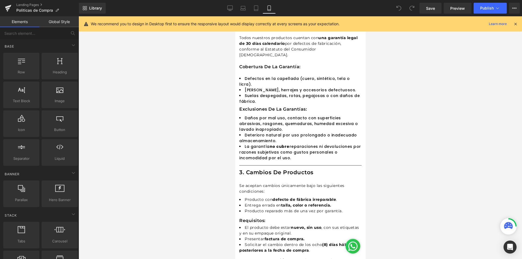
click at [298, 116] on li "Daños por mal uso, contacto con superficies abrasivas, rasgones, quemaduras, hu…" at bounding box center [300, 123] width 122 height 17
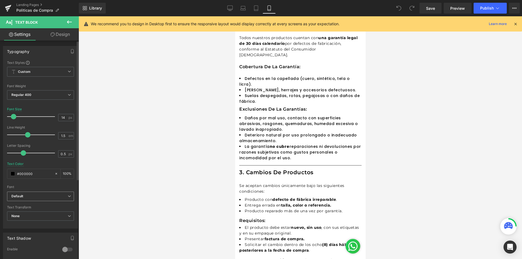
click at [35, 192] on span "Default" at bounding box center [40, 197] width 67 height 10
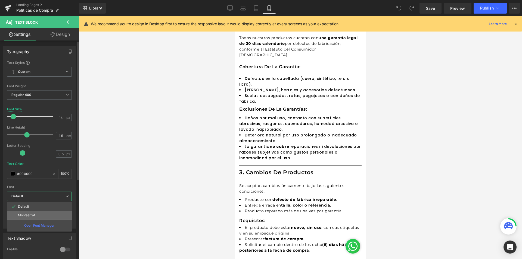
click at [32, 216] on p "Montserrat" at bounding box center [26, 215] width 17 height 4
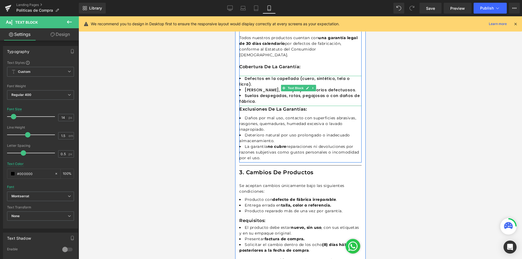
click at [264, 87] on li "[PERSON_NAME], herrajes y accesorios defectuosos." at bounding box center [300, 90] width 122 height 6
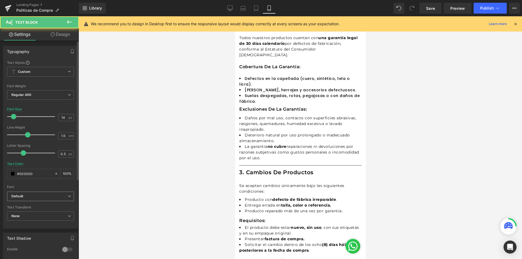
click at [36, 194] on b "Default" at bounding box center [39, 196] width 56 height 5
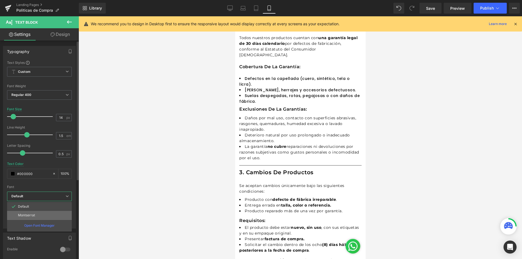
click at [31, 217] on p "Montserrat" at bounding box center [26, 215] width 17 height 4
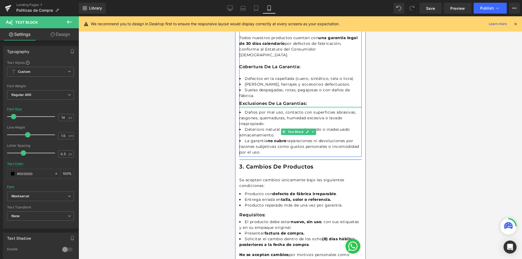
click at [243, 100] on h1 "Exclusiones de la garantías:" at bounding box center [300, 103] width 122 height 7
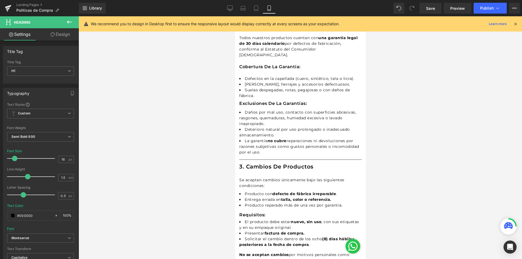
click at [264, 130] on li "Deterioro natural por uso prolongado o inadecuado almacenamiento." at bounding box center [300, 132] width 122 height 11
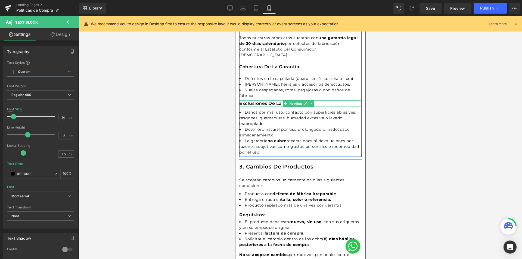
click at [250, 100] on h1 "Exclusiones de la garantías:" at bounding box center [300, 103] width 122 height 7
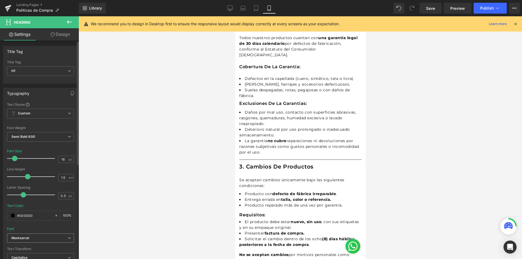
click at [25, 241] on span "Montserrat" at bounding box center [40, 239] width 67 height 10
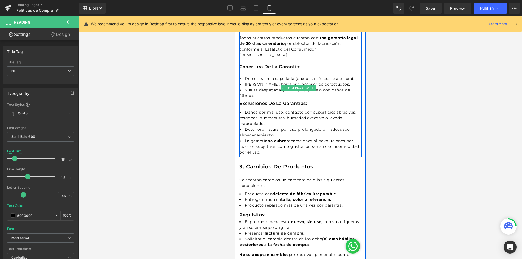
click at [259, 87] on li "Suelas despegadas, rotas, pegajosas o con daños de fábrica." at bounding box center [300, 92] width 122 height 11
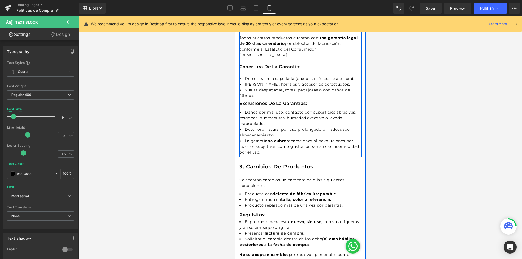
click at [256, 64] on h1 "cobertura de la garantía:" at bounding box center [300, 67] width 122 height 7
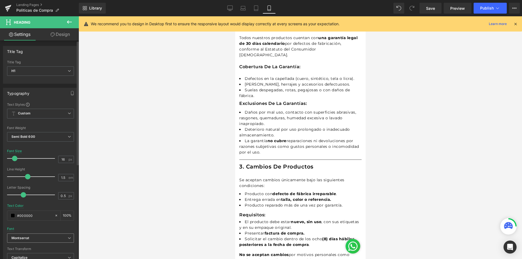
click at [27, 236] on span "Montserrat" at bounding box center [40, 239] width 67 height 10
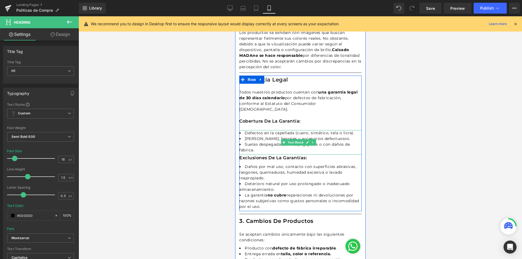
click at [257, 142] on li "Suelas despegadas, rotas, pegajosas o con daños de fábrica." at bounding box center [300, 147] width 122 height 11
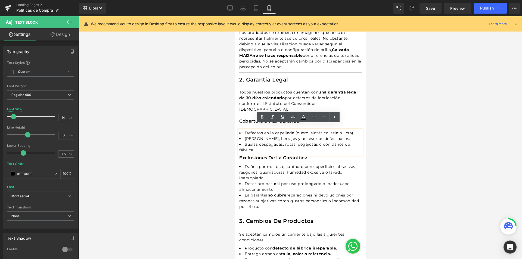
click at [235, 16] on div at bounding box center [235, 16] width 0 height 0
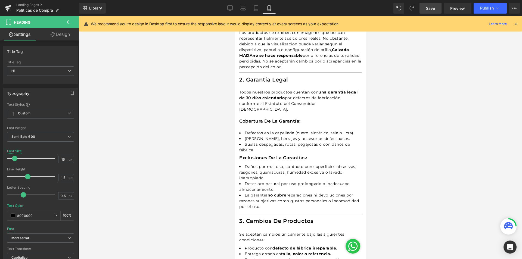
click at [429, 12] on link "Save" at bounding box center [430, 8] width 22 height 11
click at [434, 5] on link "Save" at bounding box center [430, 8] width 22 height 11
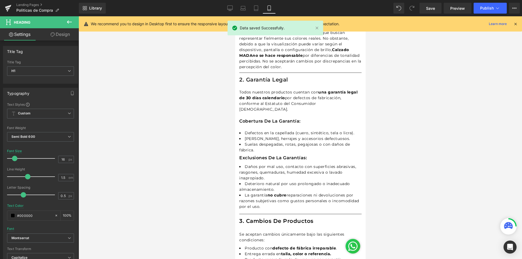
click at [513, 24] on icon at bounding box center [515, 23] width 5 height 5
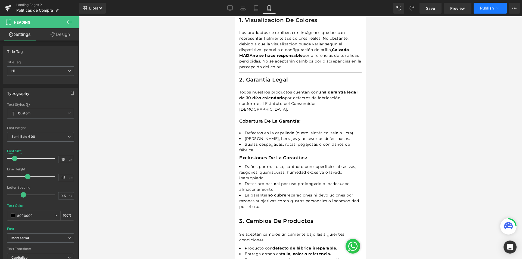
click at [491, 9] on span "Publish" at bounding box center [487, 8] width 14 height 4
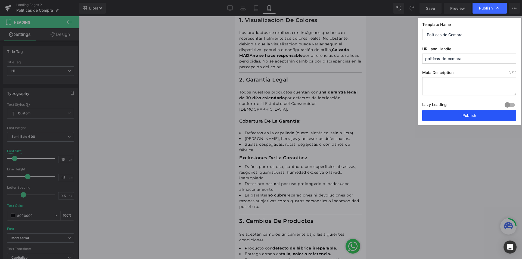
click at [454, 119] on button "Publish" at bounding box center [469, 115] width 94 height 11
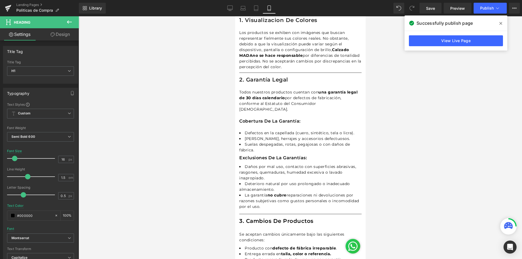
click at [498, 20] on span at bounding box center [500, 23] width 9 height 9
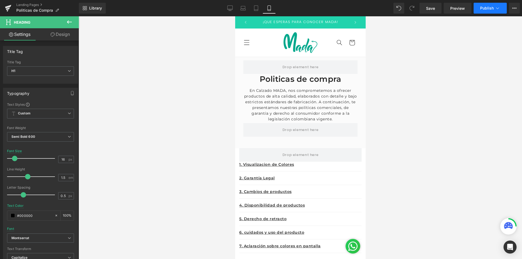
click at [503, 7] on button "Publish" at bounding box center [490, 8] width 33 height 11
